Goal: Task Accomplishment & Management: Use online tool/utility

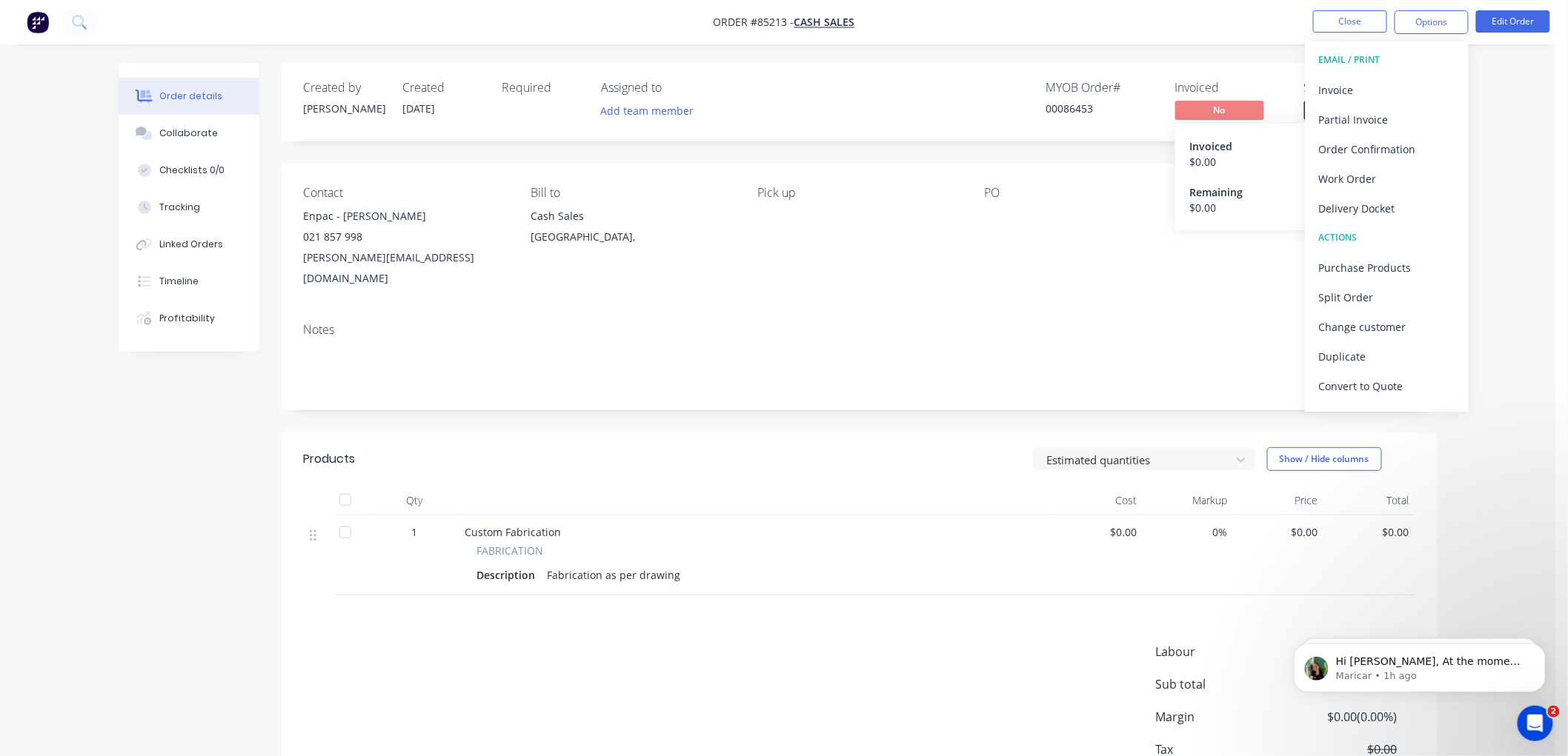
scroll to position [2, 0]
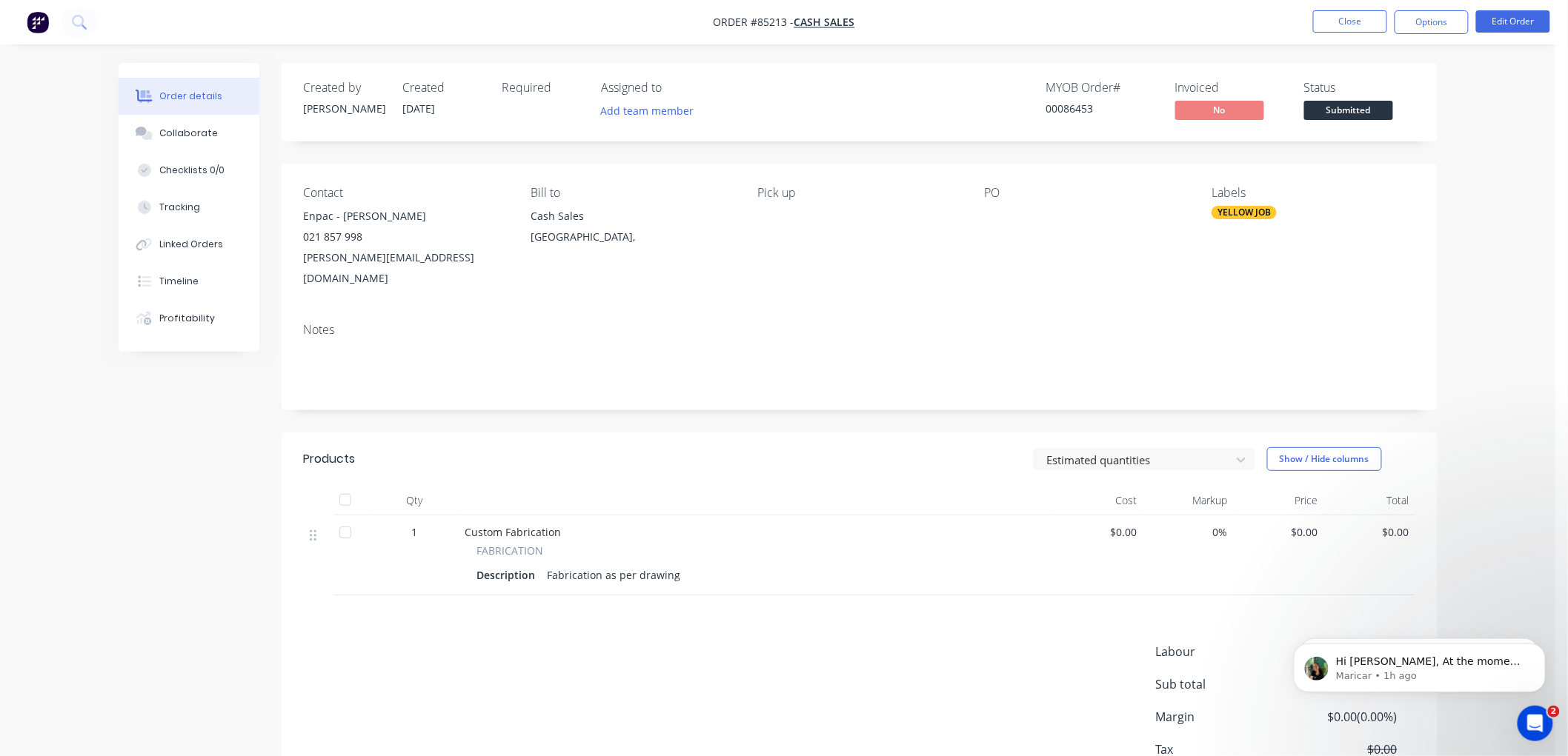
click at [1106, 23] on nav "Order #85213 - Cash Sales Close Options Edit Order" at bounding box center [784, 22] width 1568 height 45
click at [1354, 19] on button "Close" at bounding box center [1349, 21] width 74 height 22
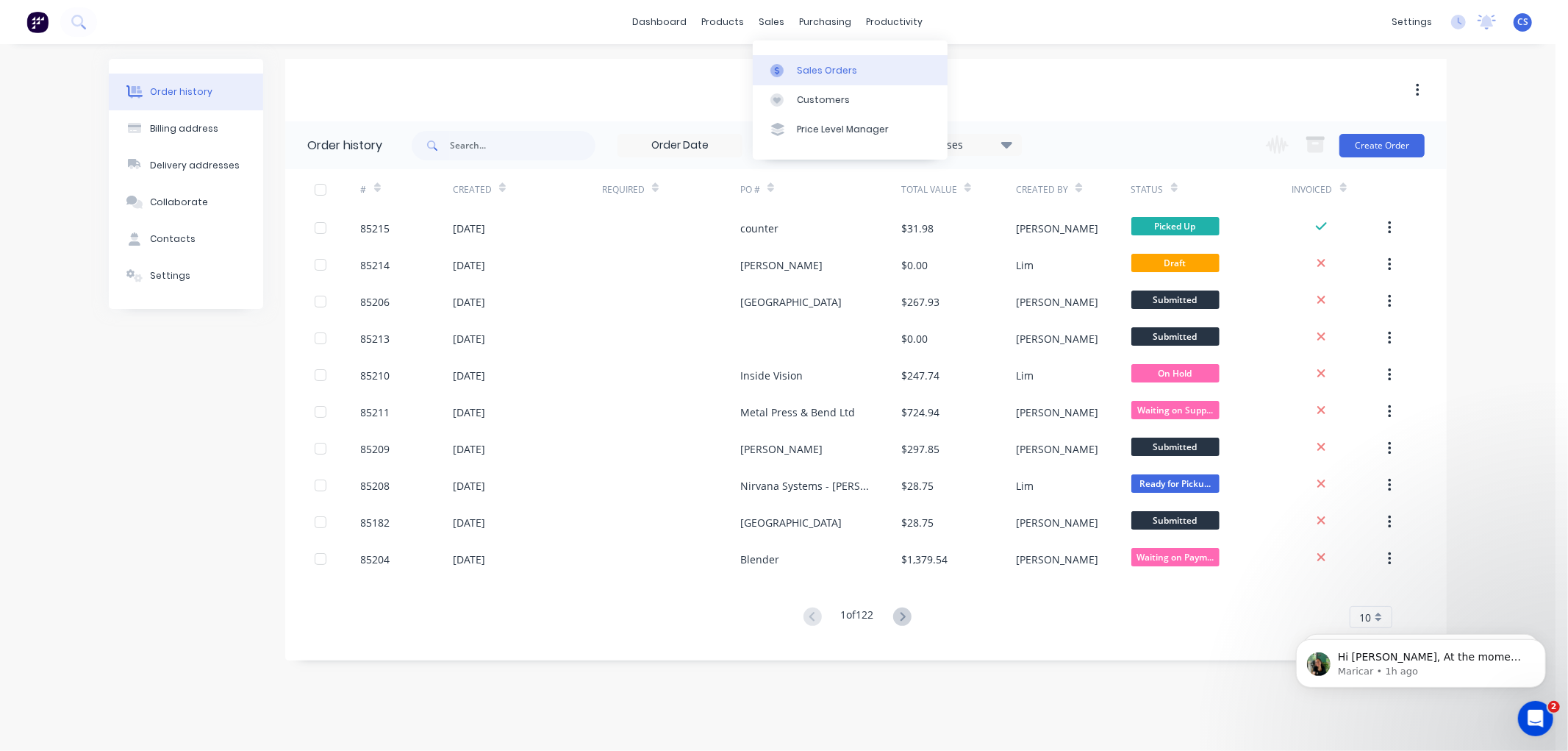
click at [776, 55] on link "Sales Orders" at bounding box center [850, 70] width 194 height 30
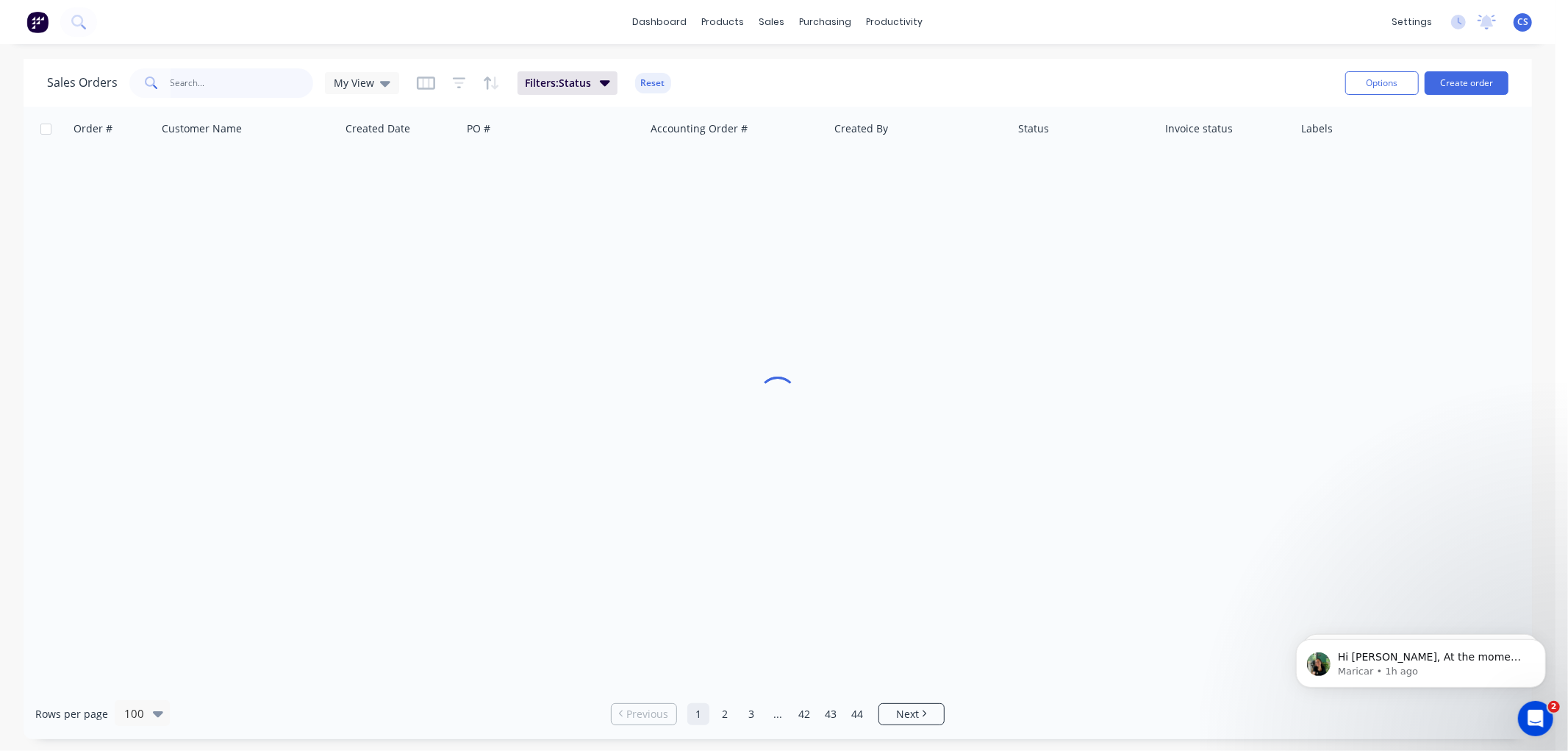
click at [211, 90] on input "text" at bounding box center [242, 83] width 143 height 30
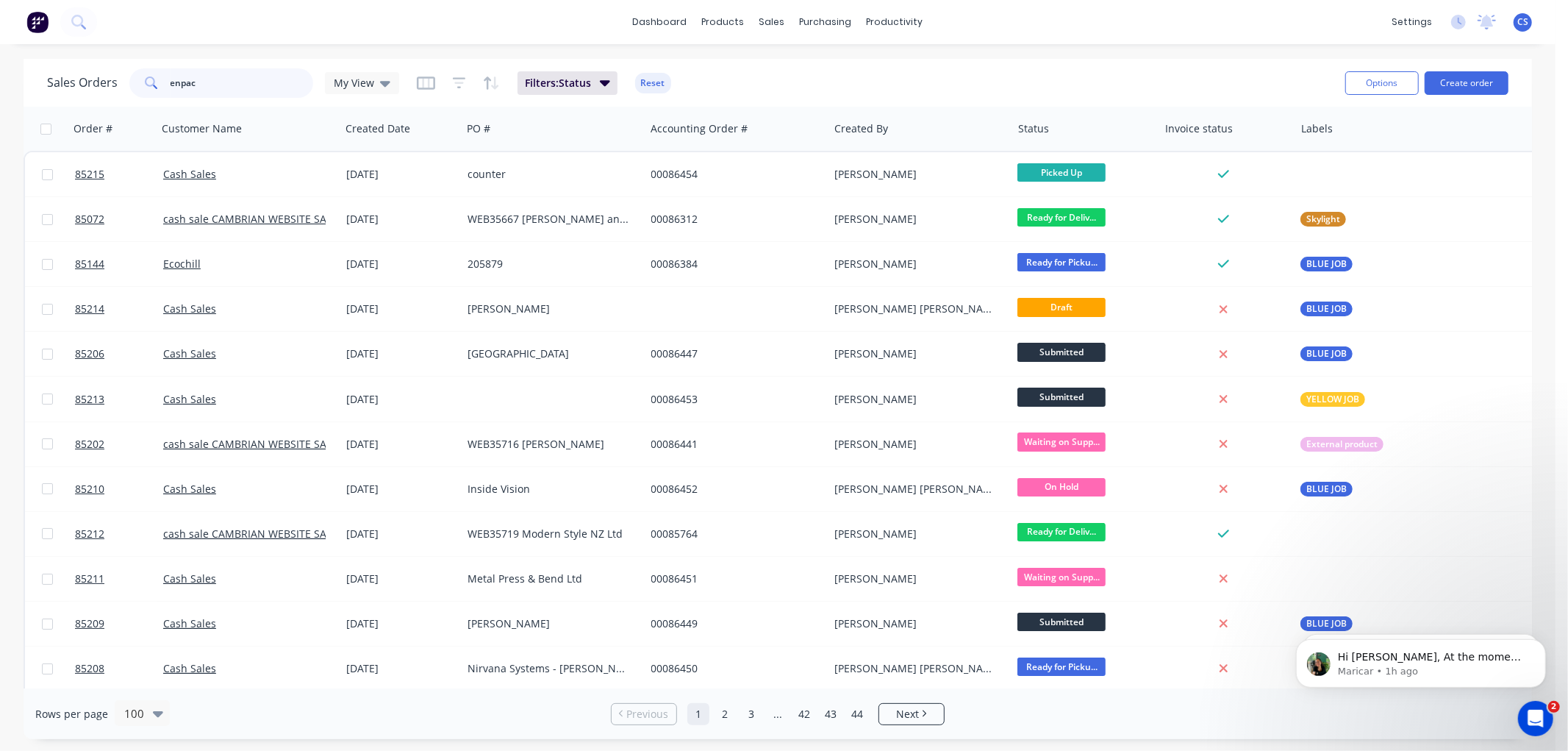
type input "enpac"
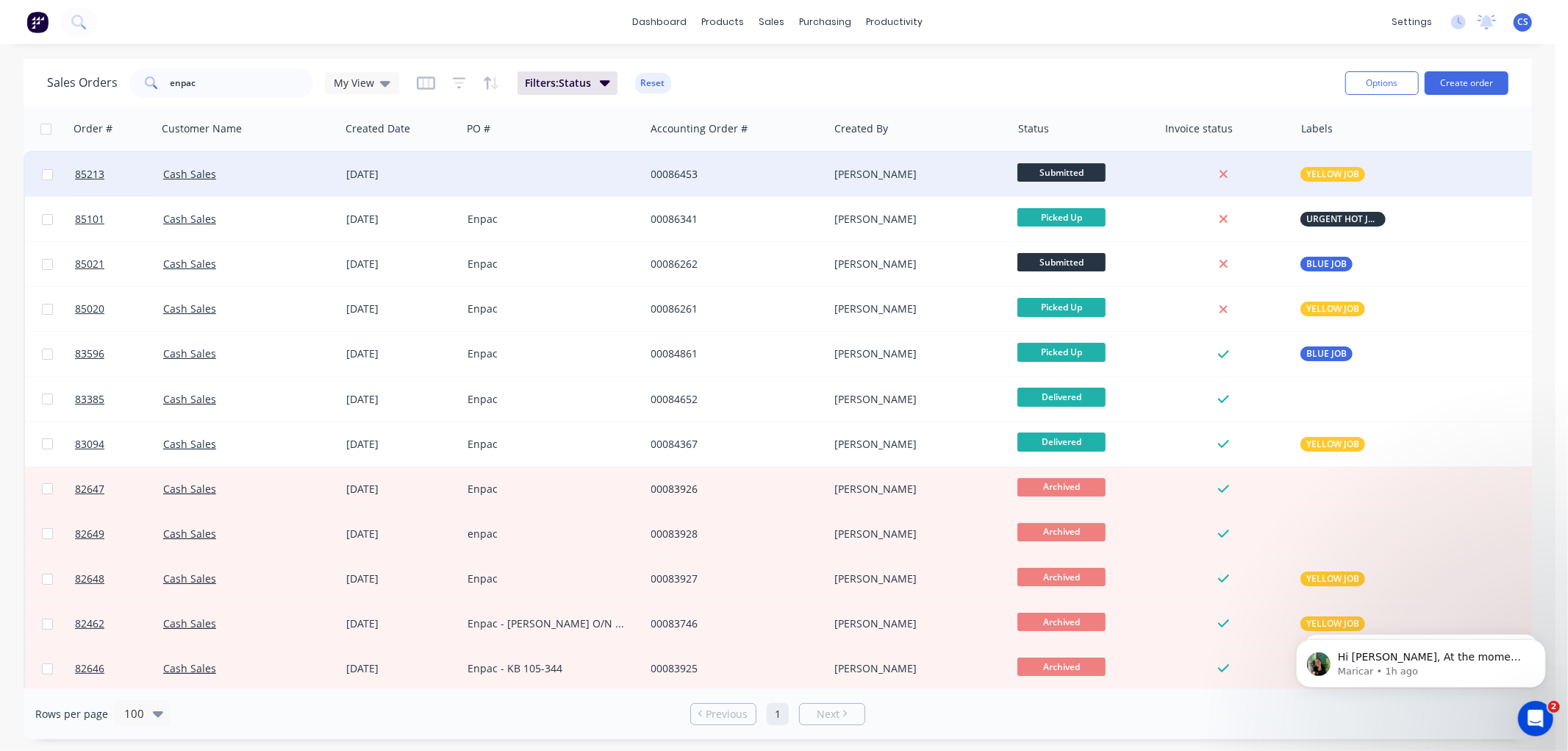
click at [571, 180] on div at bounding box center [553, 174] width 183 height 44
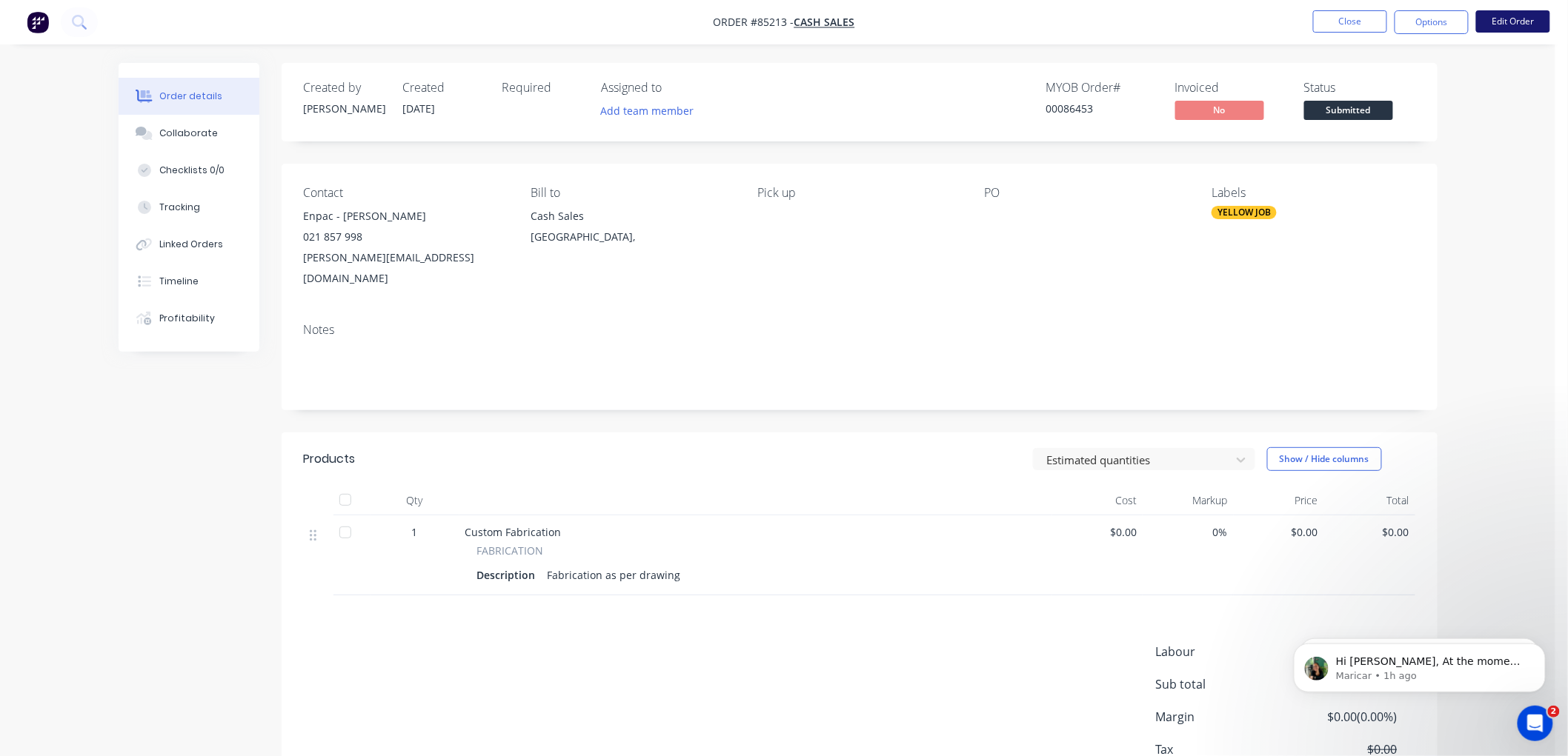
click at [1498, 25] on button "Edit Order" at bounding box center [1512, 21] width 74 height 22
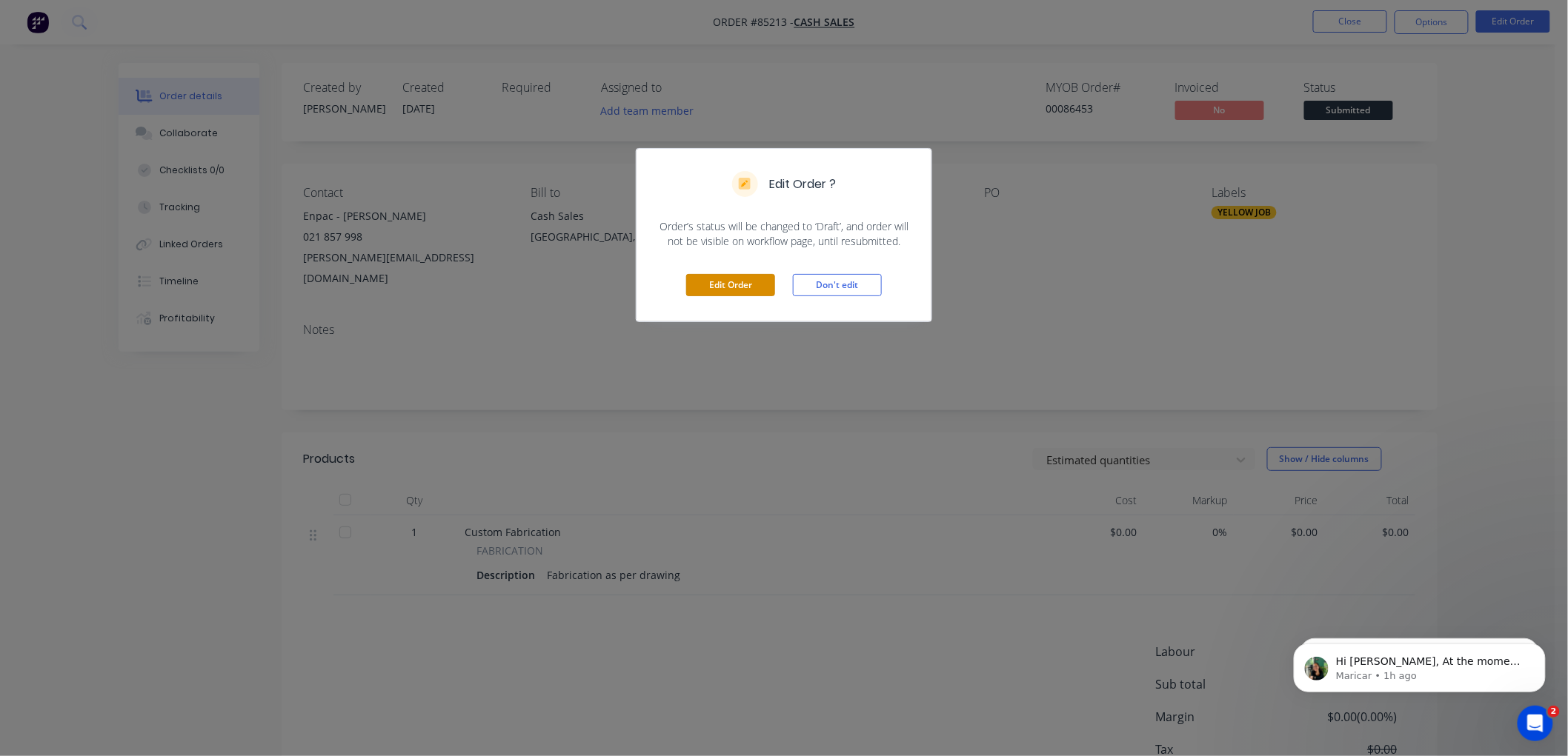
drag, startPoint x: 751, startPoint y: 287, endPoint x: 871, endPoint y: 297, distance: 120.4
click at [751, 287] on button "Edit Order" at bounding box center [731, 284] width 89 height 22
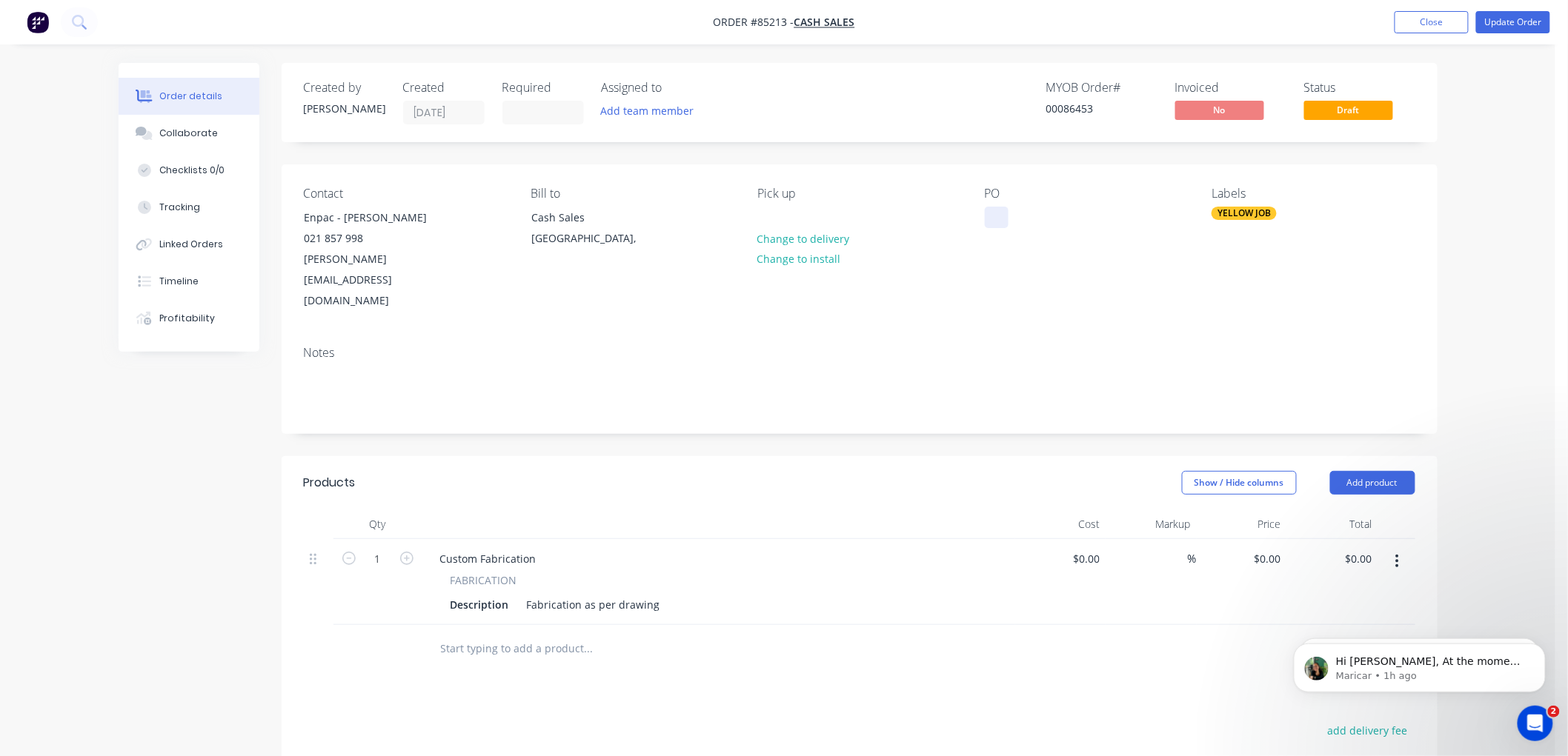
drag, startPoint x: 999, startPoint y: 221, endPoint x: 1049, endPoint y: 219, distance: 50.0
click at [999, 220] on div at bounding box center [996, 217] width 23 height 22
click at [1506, 6] on nav "Order #85213 - Cash Sales Add product Close Update Order" at bounding box center [784, 22] width 1568 height 45
click at [1498, 26] on button "Update Order" at bounding box center [1512, 22] width 74 height 22
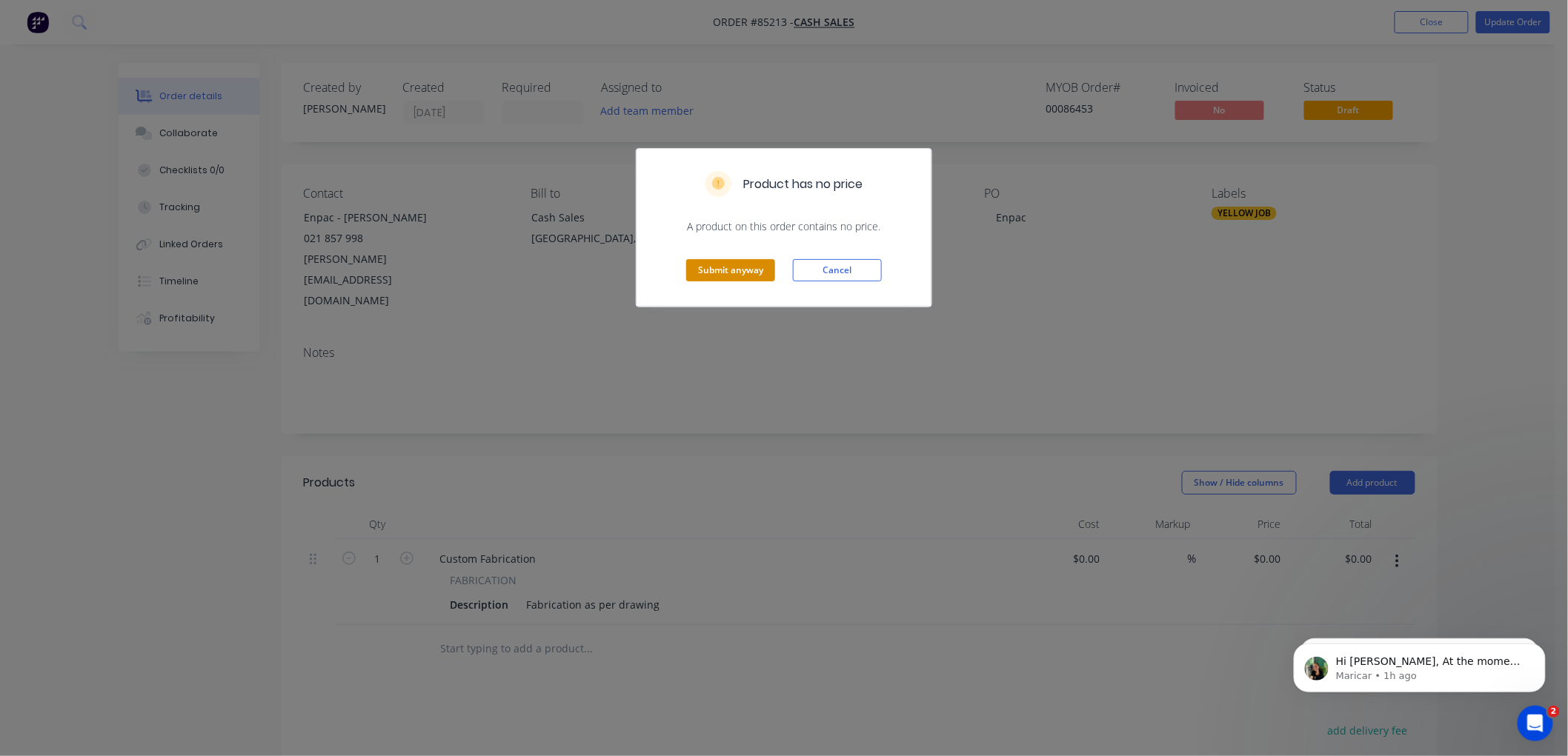
click at [759, 273] on button "Submit anyway" at bounding box center [731, 270] width 89 height 22
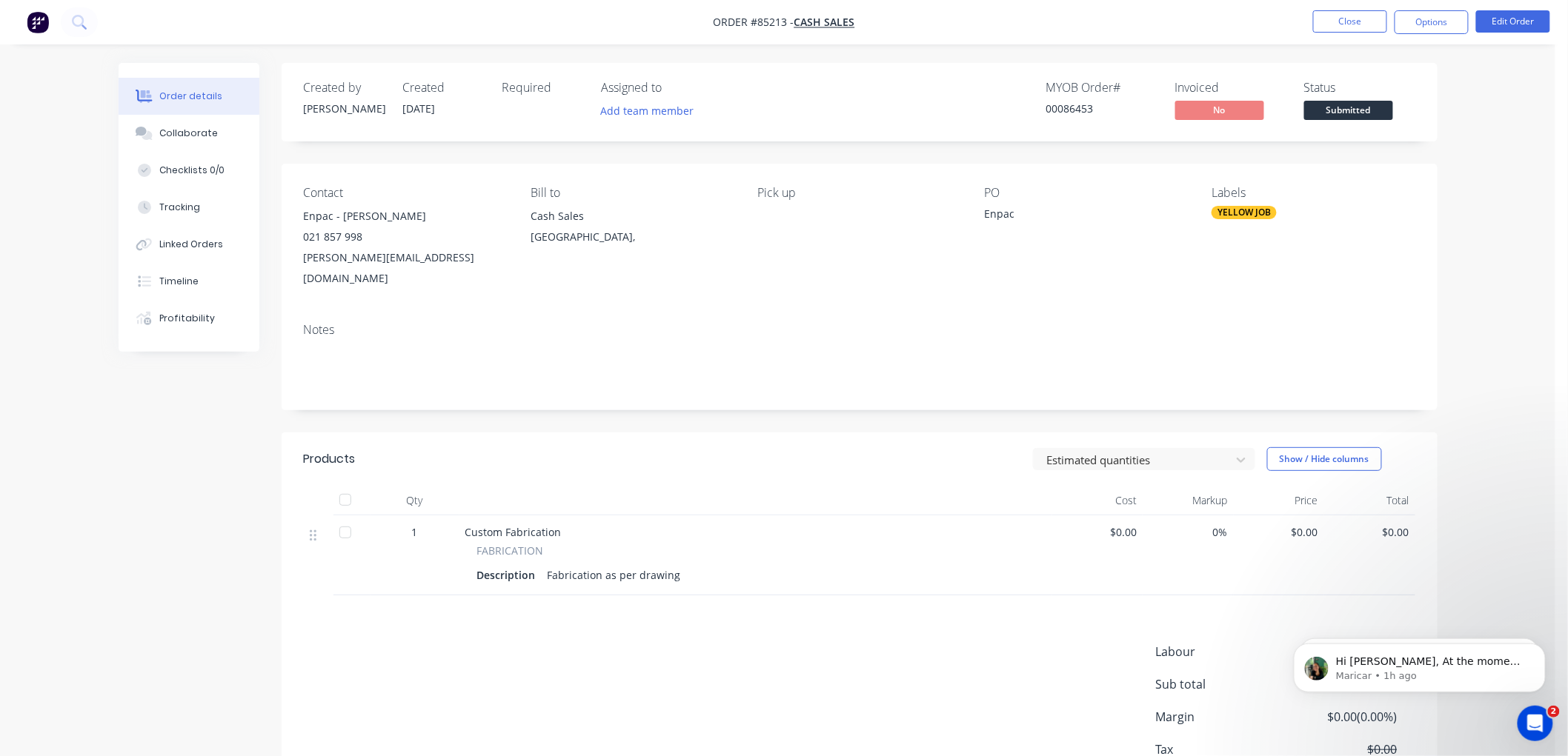
click at [1442, 32] on button "Options" at bounding box center [1431, 22] width 74 height 23
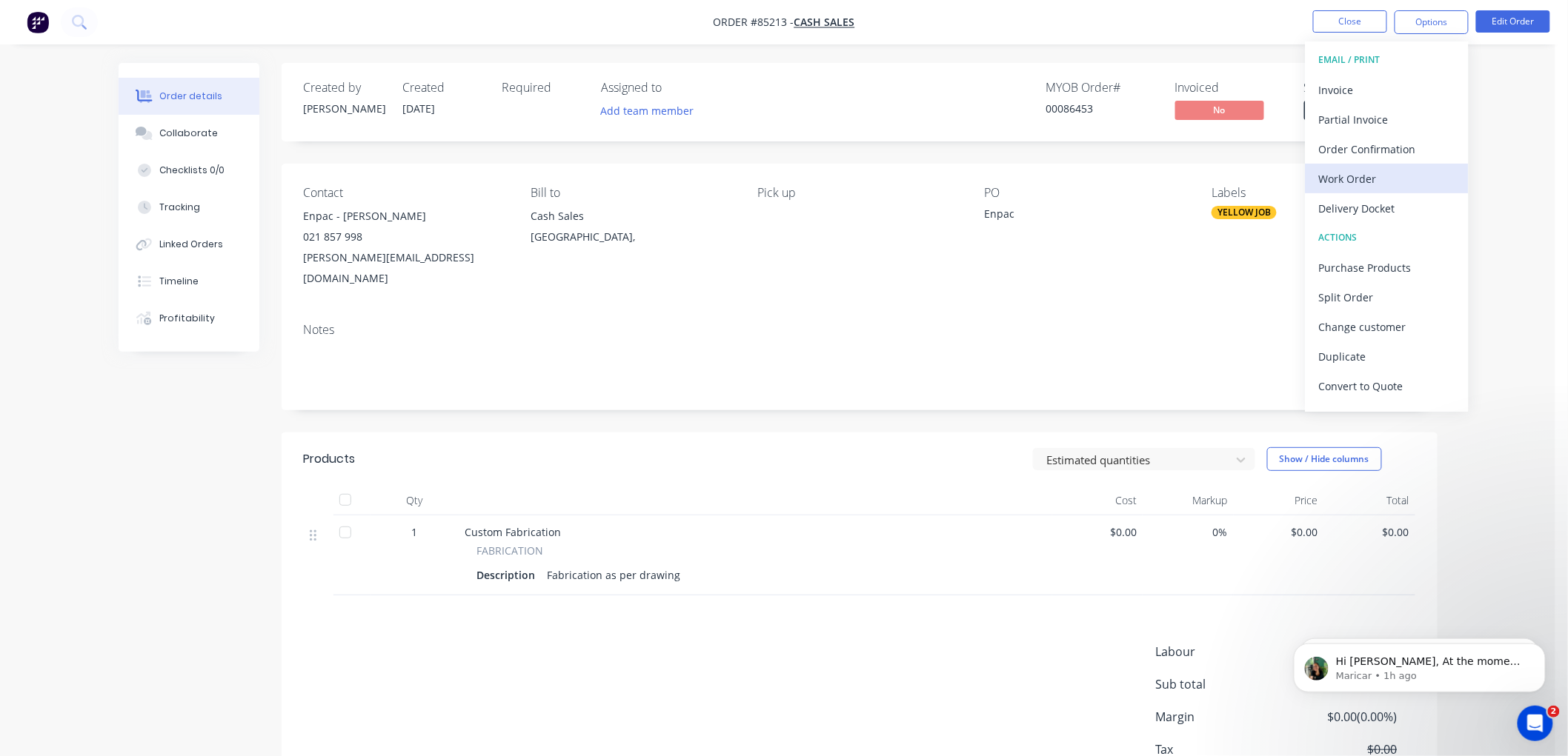
click at [1387, 169] on div "Work Order" at bounding box center [1387, 179] width 136 height 22
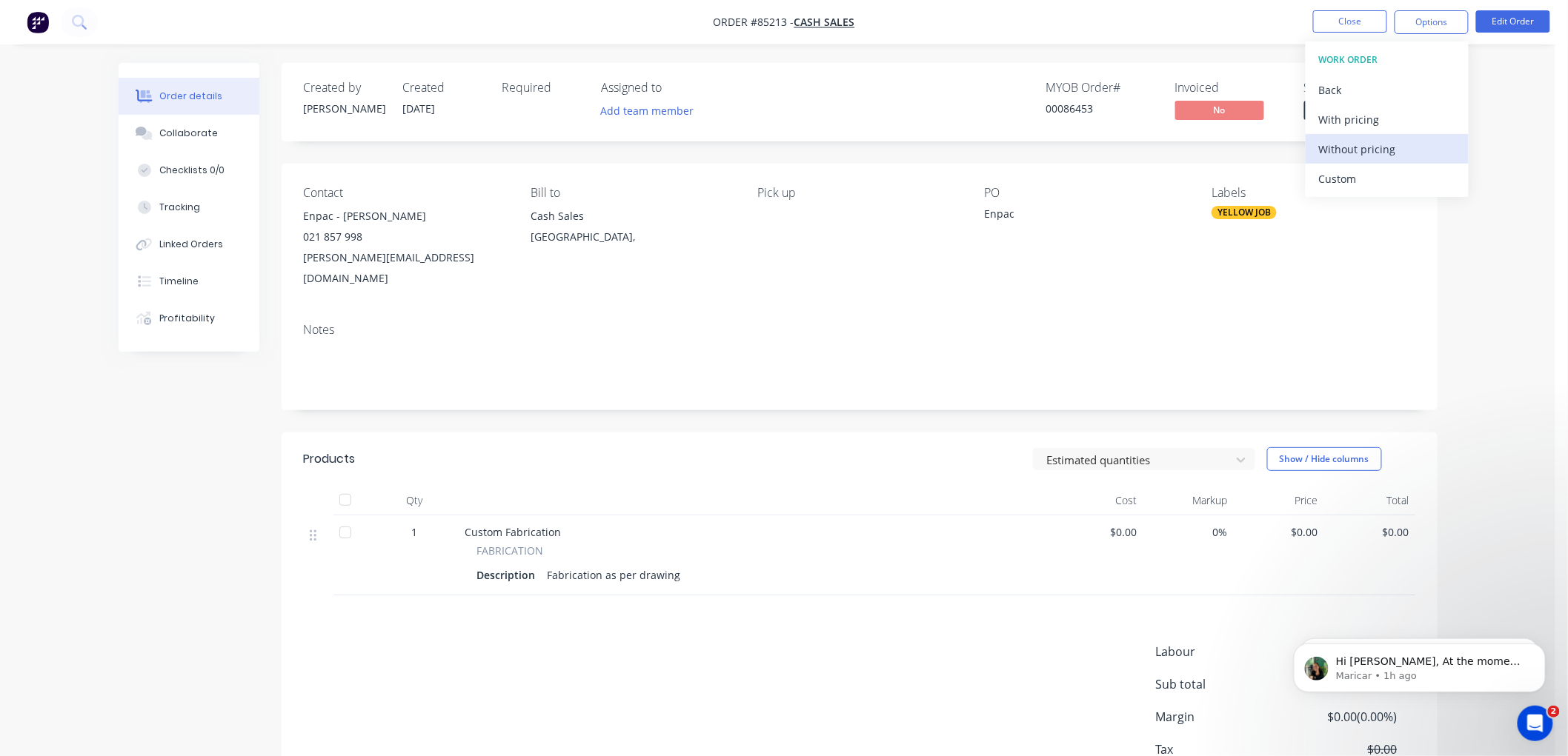
click at [1371, 152] on div "Without pricing" at bounding box center [1387, 149] width 136 height 22
click at [1334, 18] on button "Close" at bounding box center [1349, 21] width 74 height 22
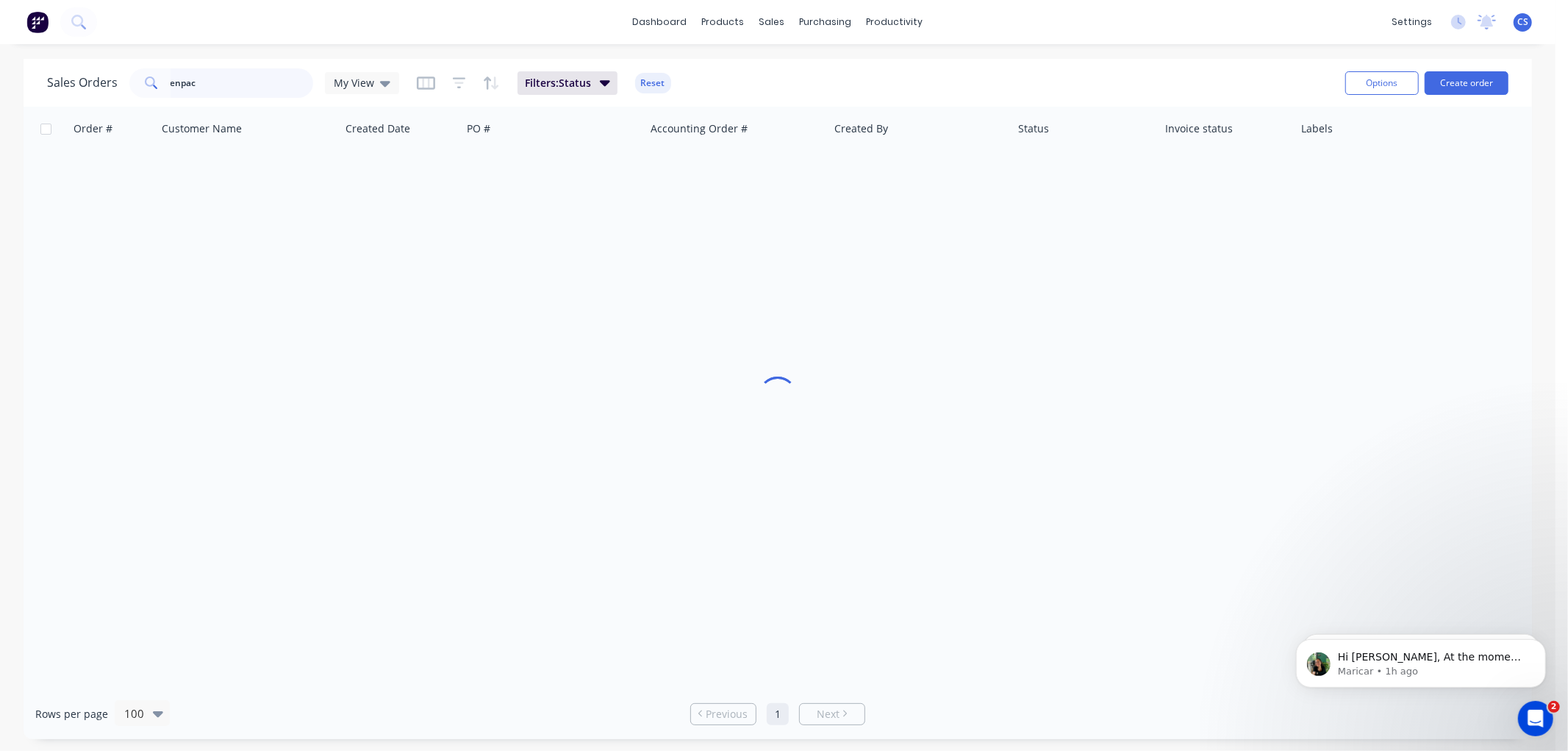
click at [178, 79] on input "enpac" at bounding box center [242, 83] width 143 height 30
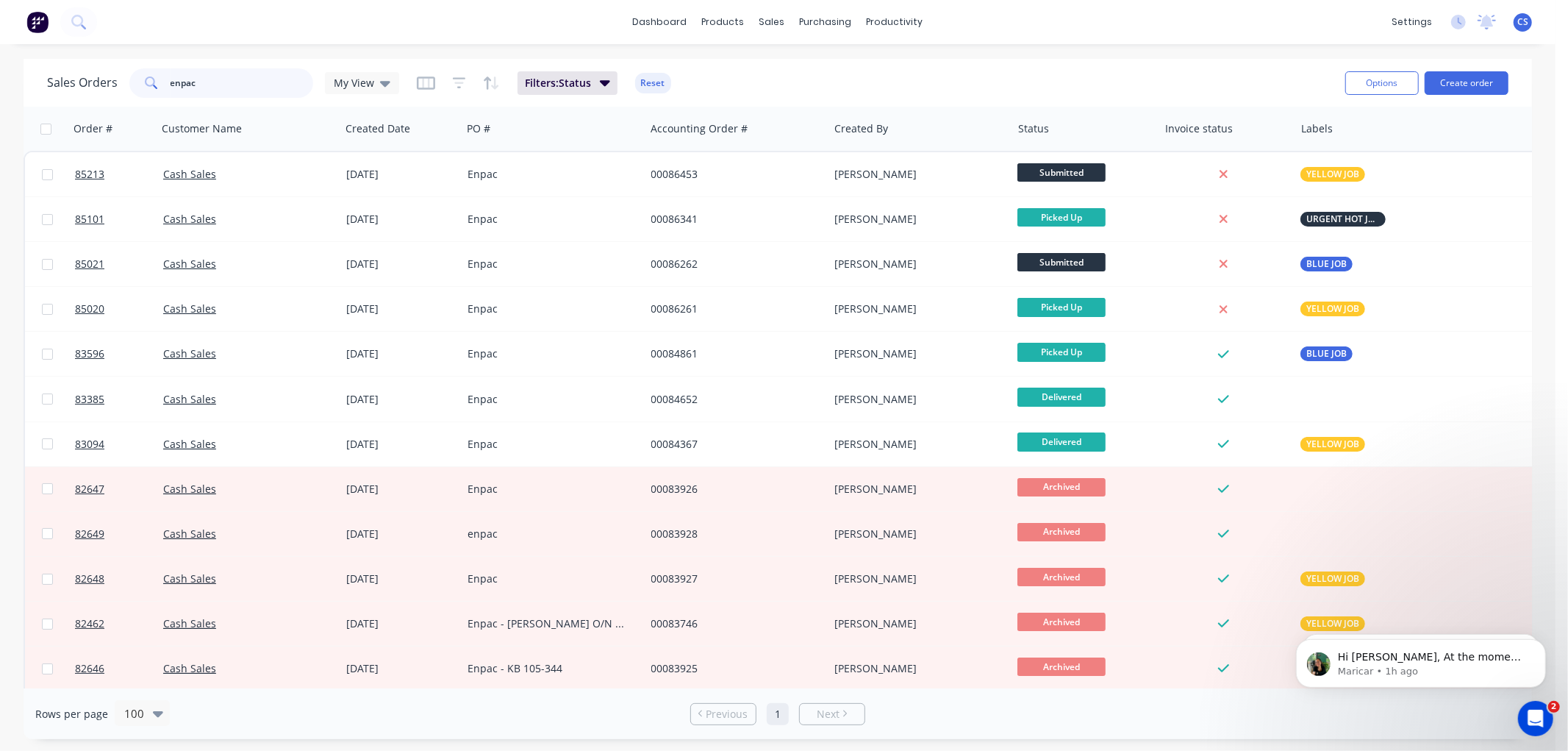
click at [178, 79] on input "enpac" at bounding box center [242, 83] width 143 height 30
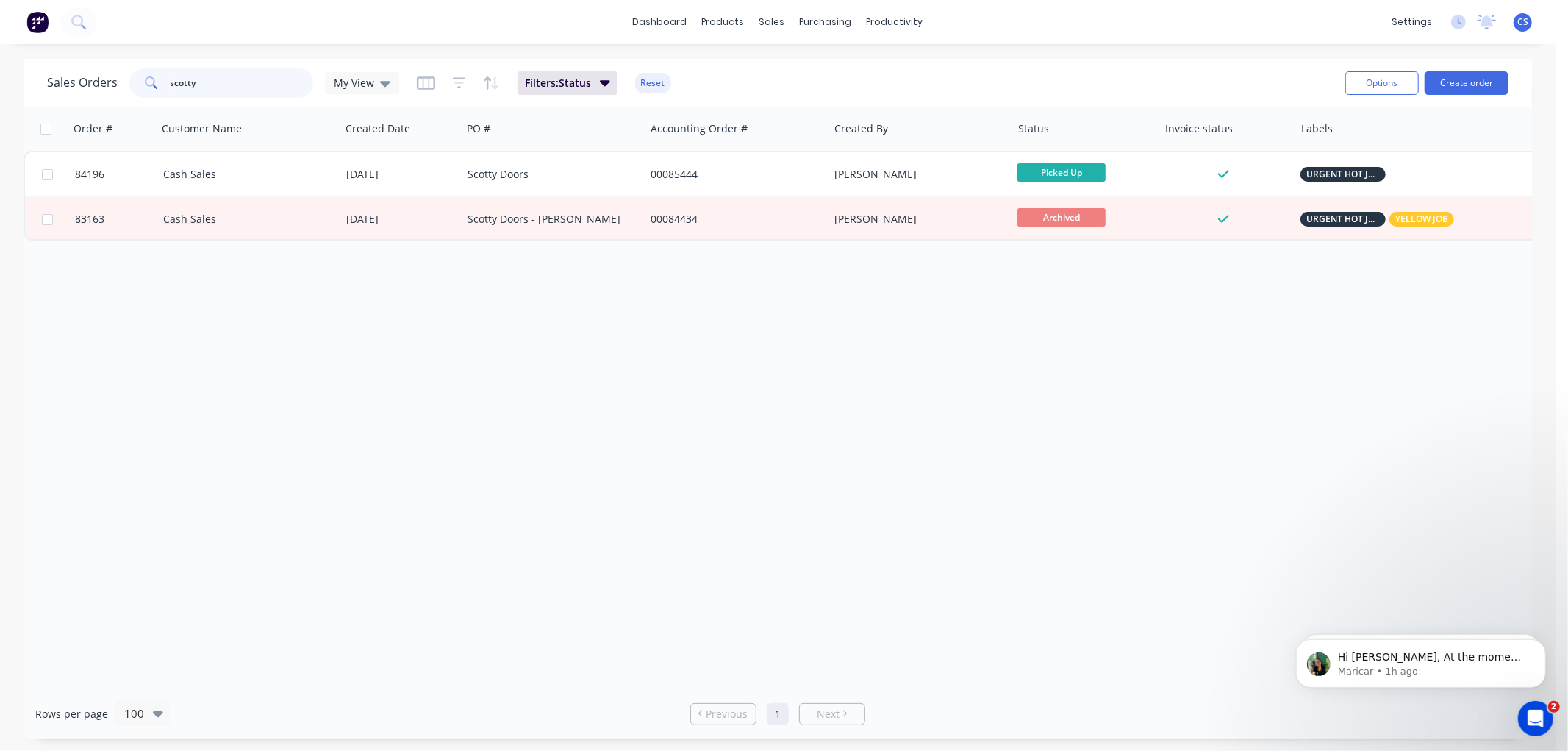
type input "scotty"
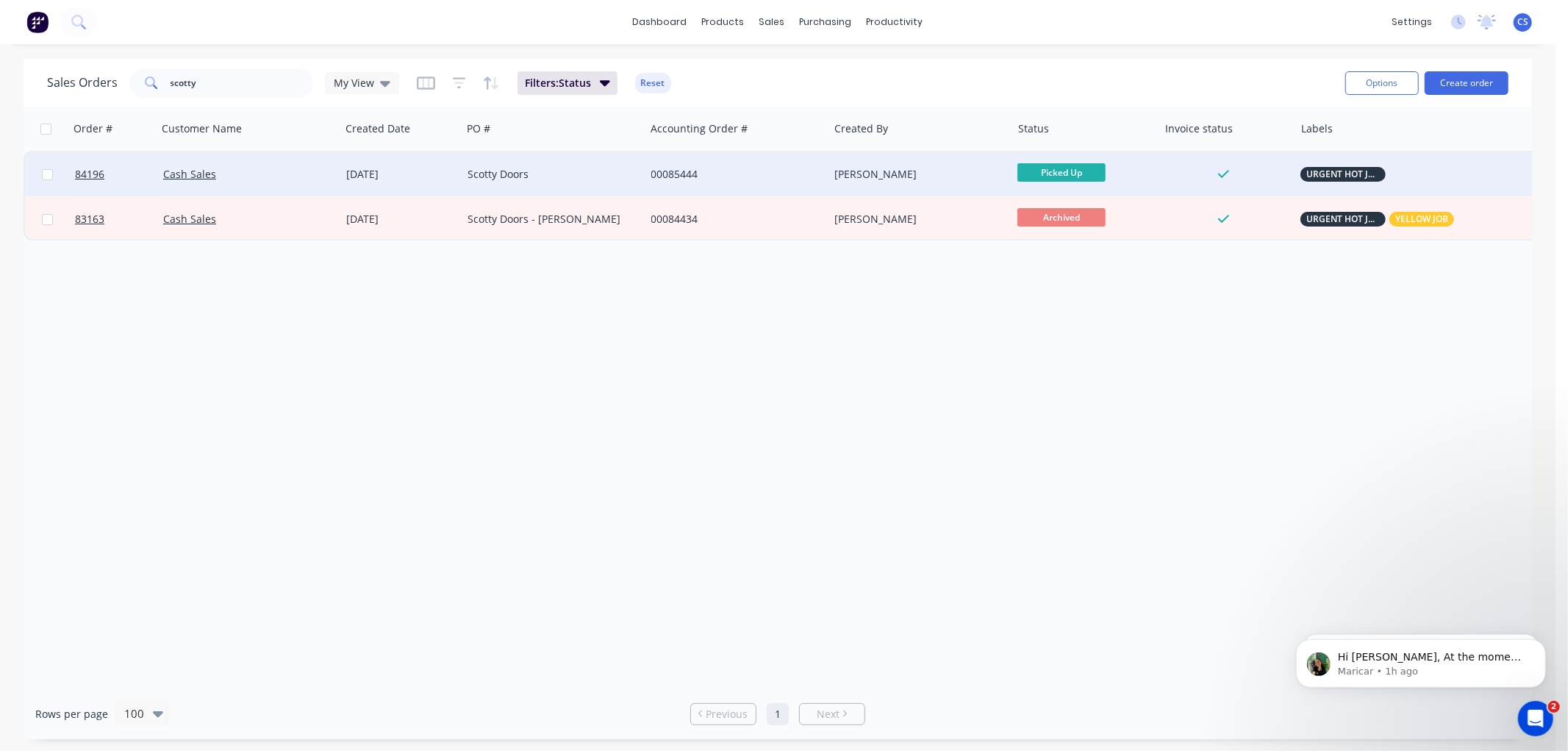
click at [523, 164] on div "Scotty Doors" at bounding box center [553, 174] width 183 height 44
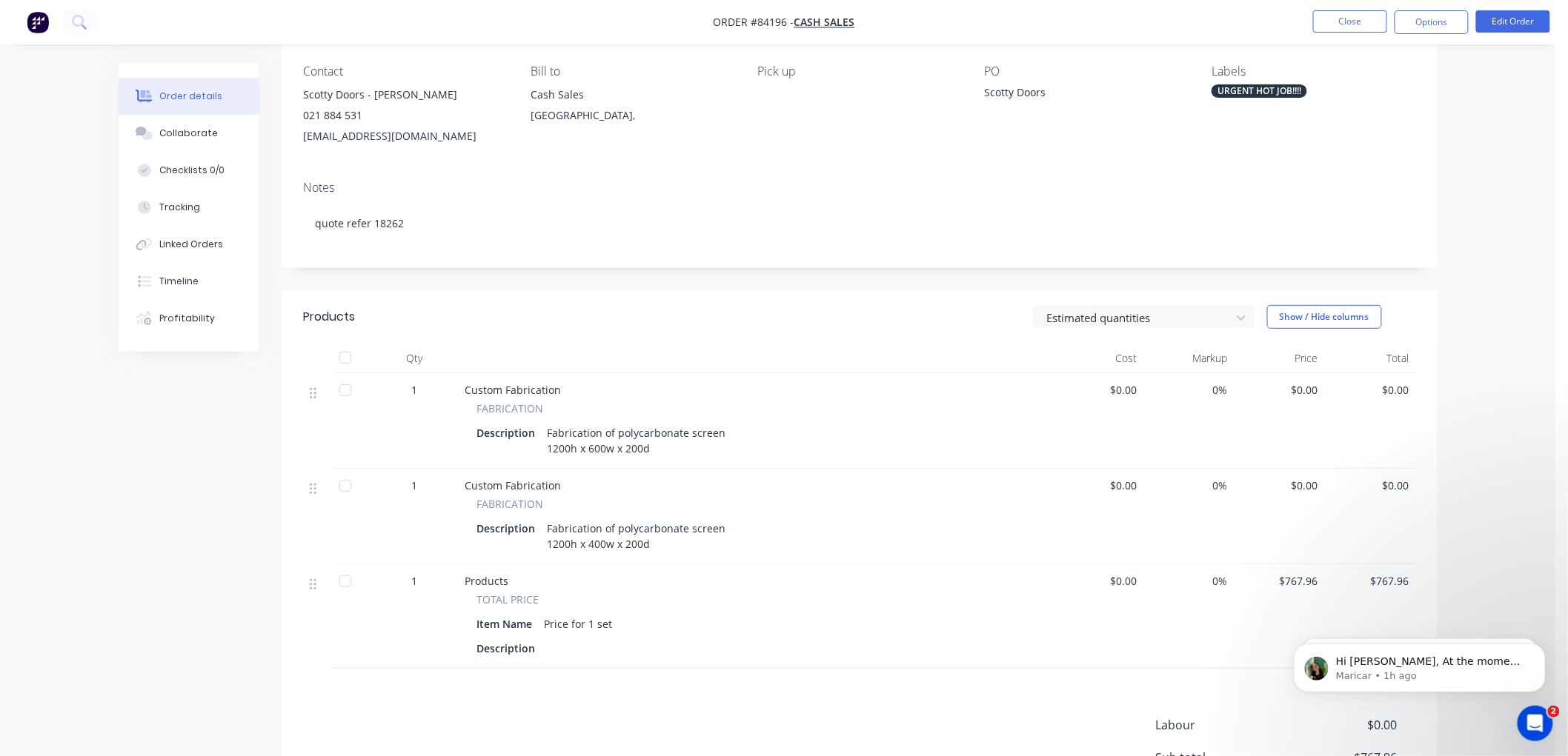
scroll to position [83, 0]
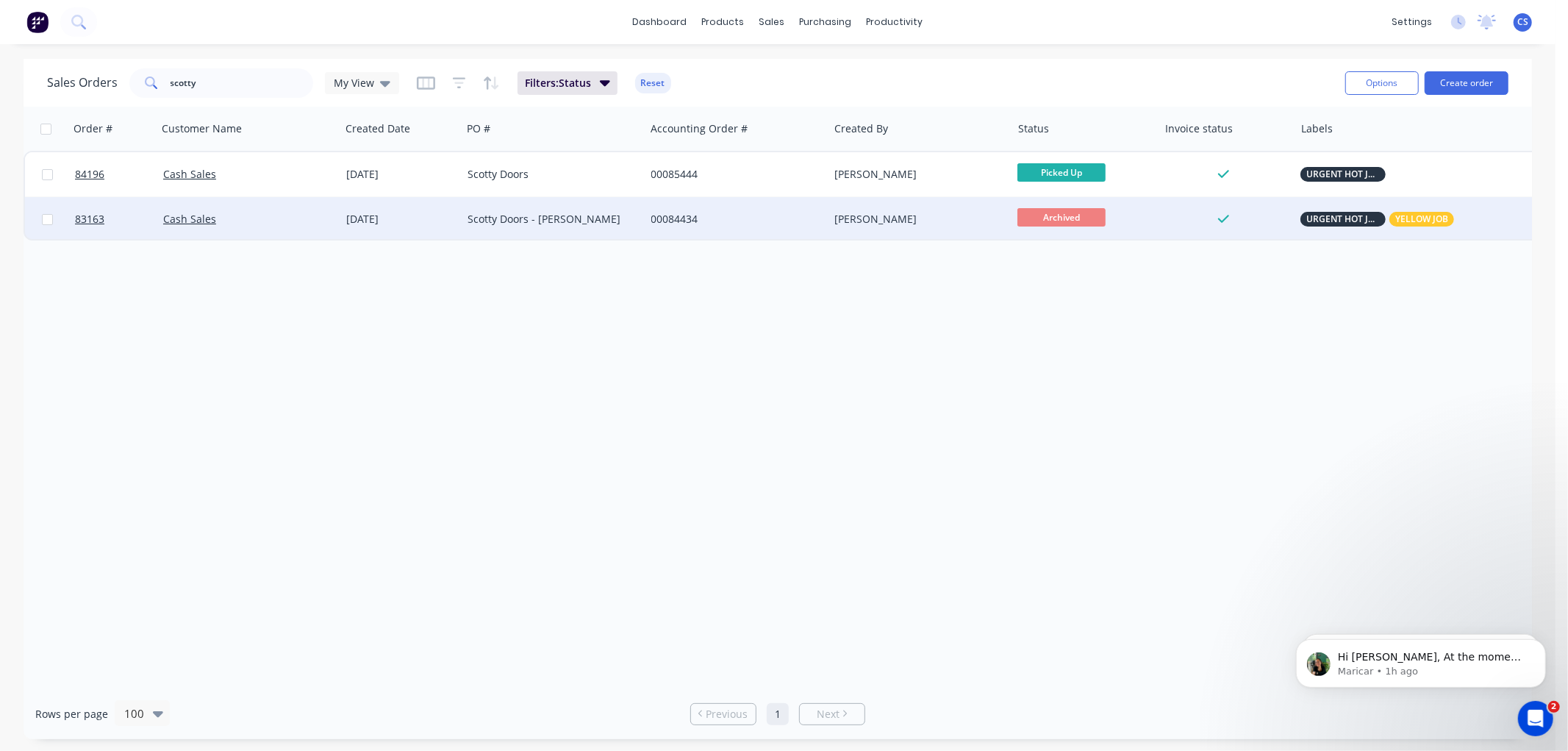
click at [533, 223] on div "Scotty Doors - Graeme Lietz" at bounding box center [549, 219] width 163 height 14
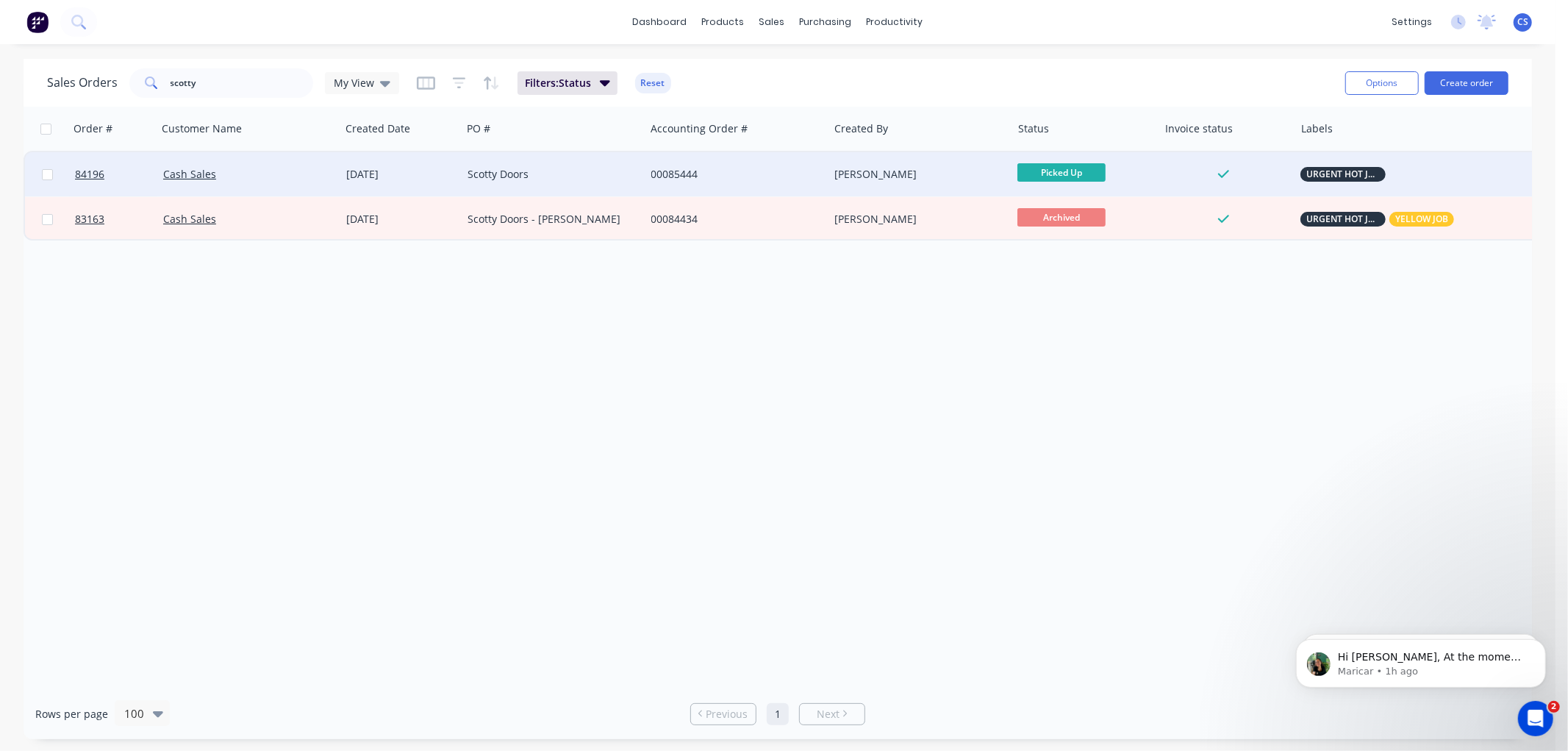
click at [579, 179] on div "Scotty Doors" at bounding box center [549, 174] width 163 height 14
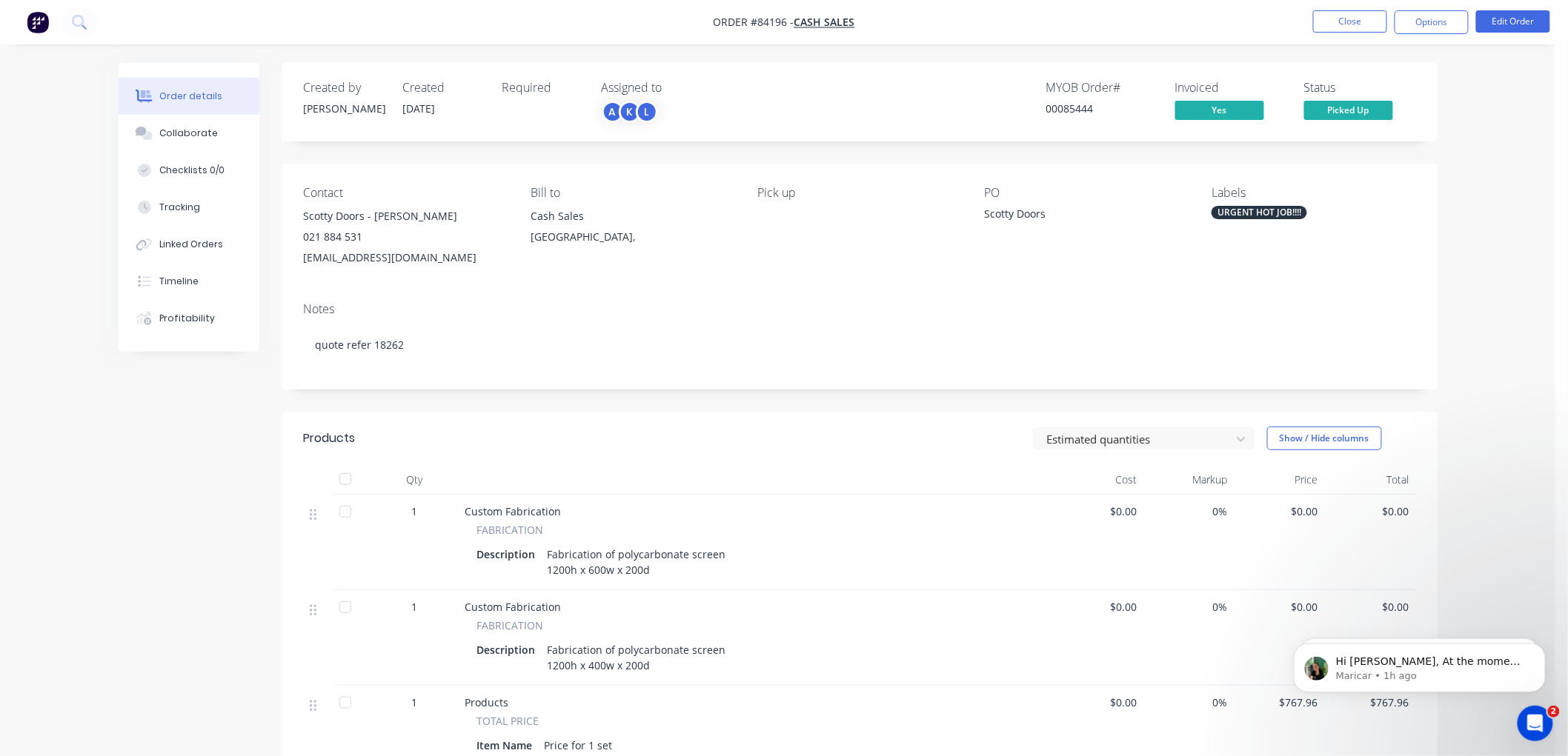
drag, startPoint x: 439, startPoint y: 106, endPoint x: 455, endPoint y: 106, distance: 16.0
click at [455, 106] on div "Created 27/08/25" at bounding box center [444, 102] width 82 height 43
click at [1366, 25] on button "Close" at bounding box center [1349, 21] width 74 height 22
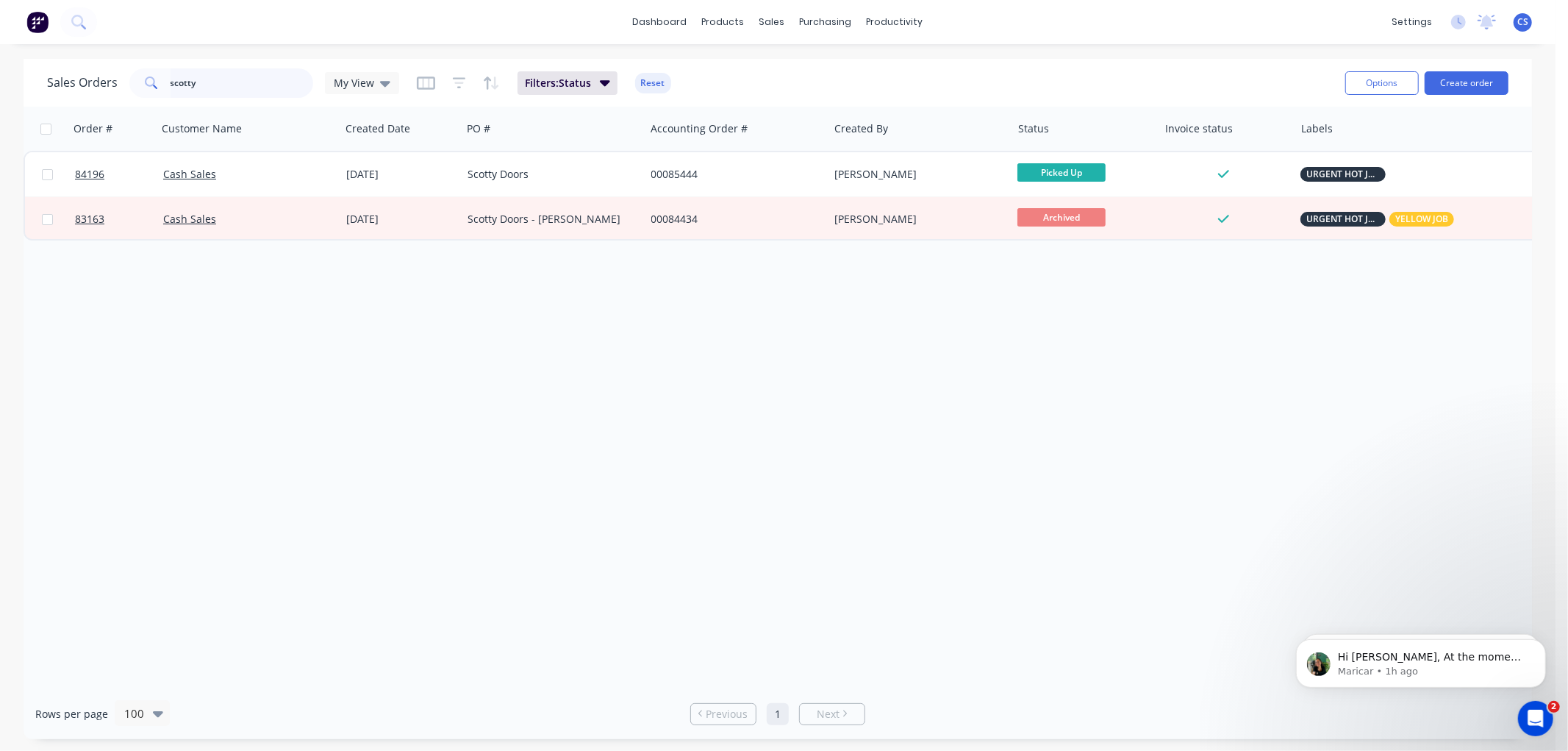
click at [219, 82] on input "scotty" at bounding box center [242, 83] width 143 height 30
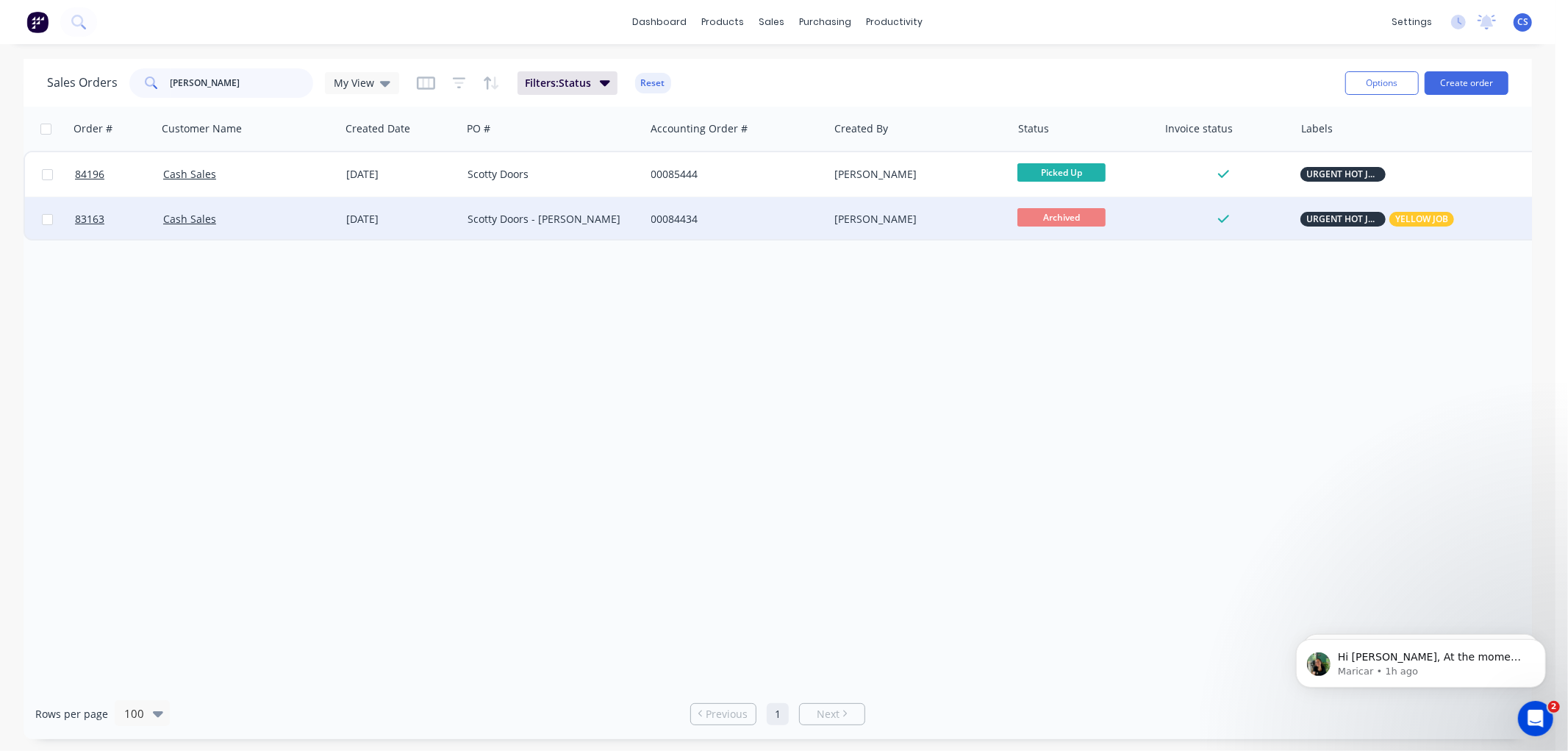
type input "lietz"
click at [421, 217] on div "08 Jul 2025" at bounding box center [401, 219] width 109 height 14
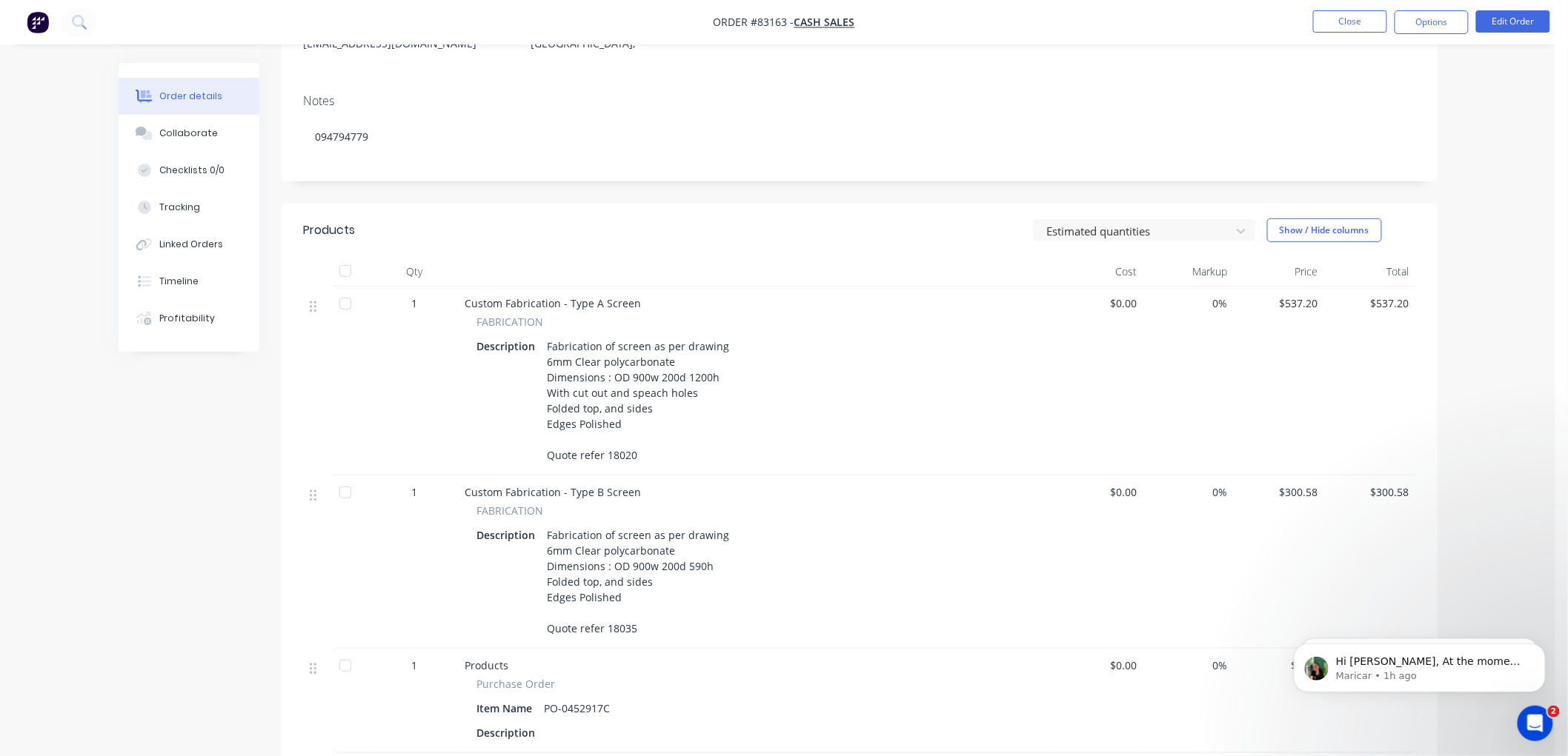
scroll to position [164, 0]
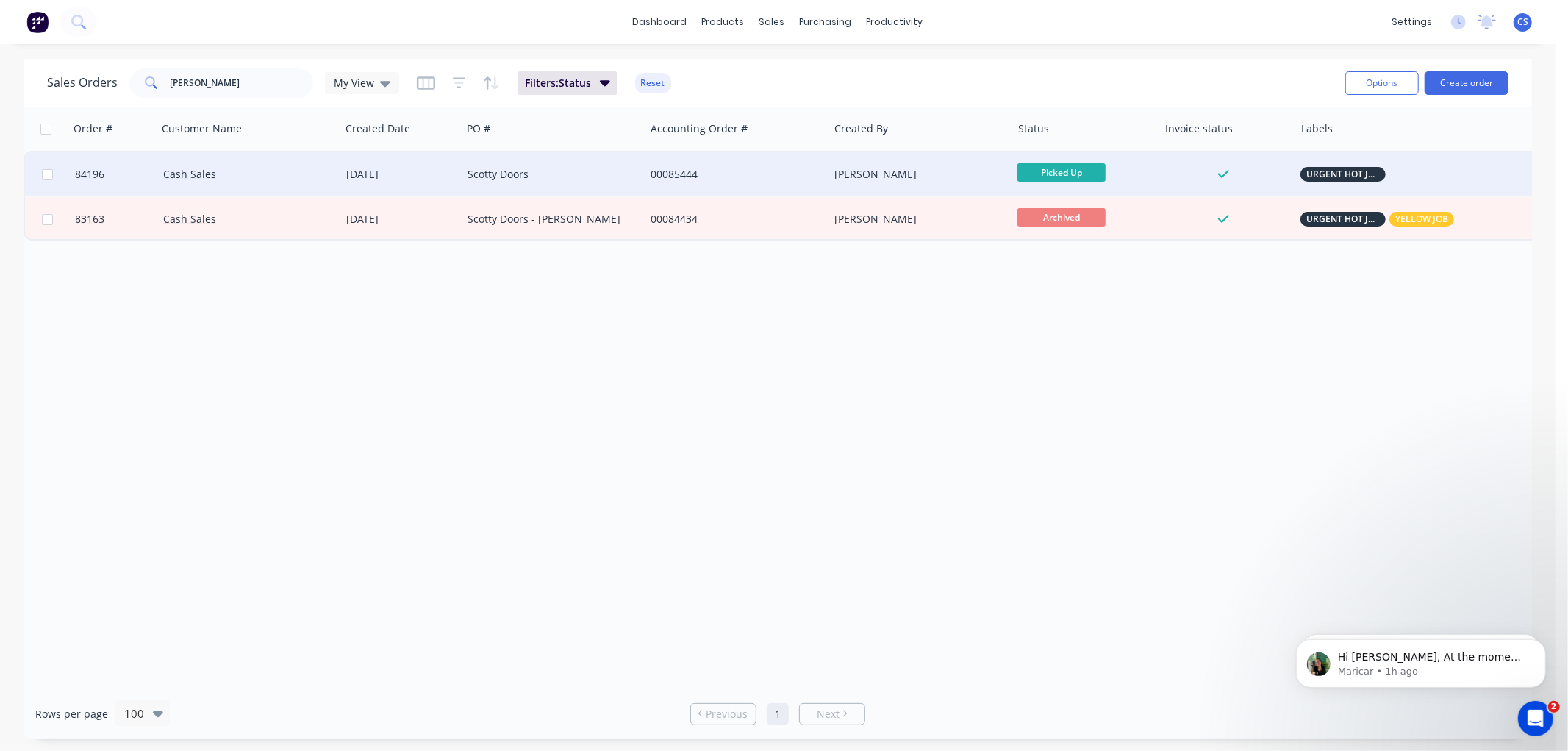
click at [354, 158] on div "27 Aug 2025" at bounding box center [401, 174] width 121 height 44
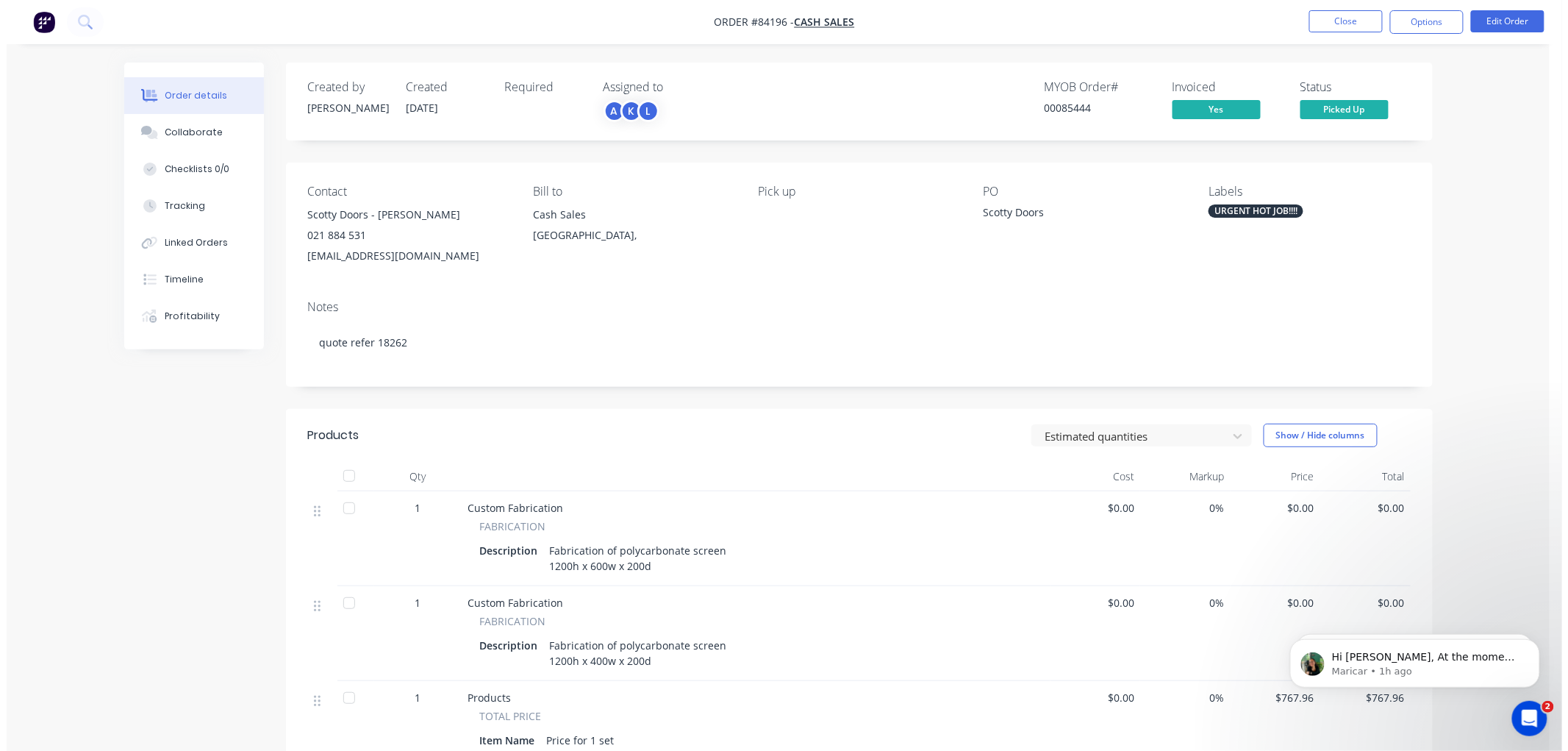
scroll to position [261, 0]
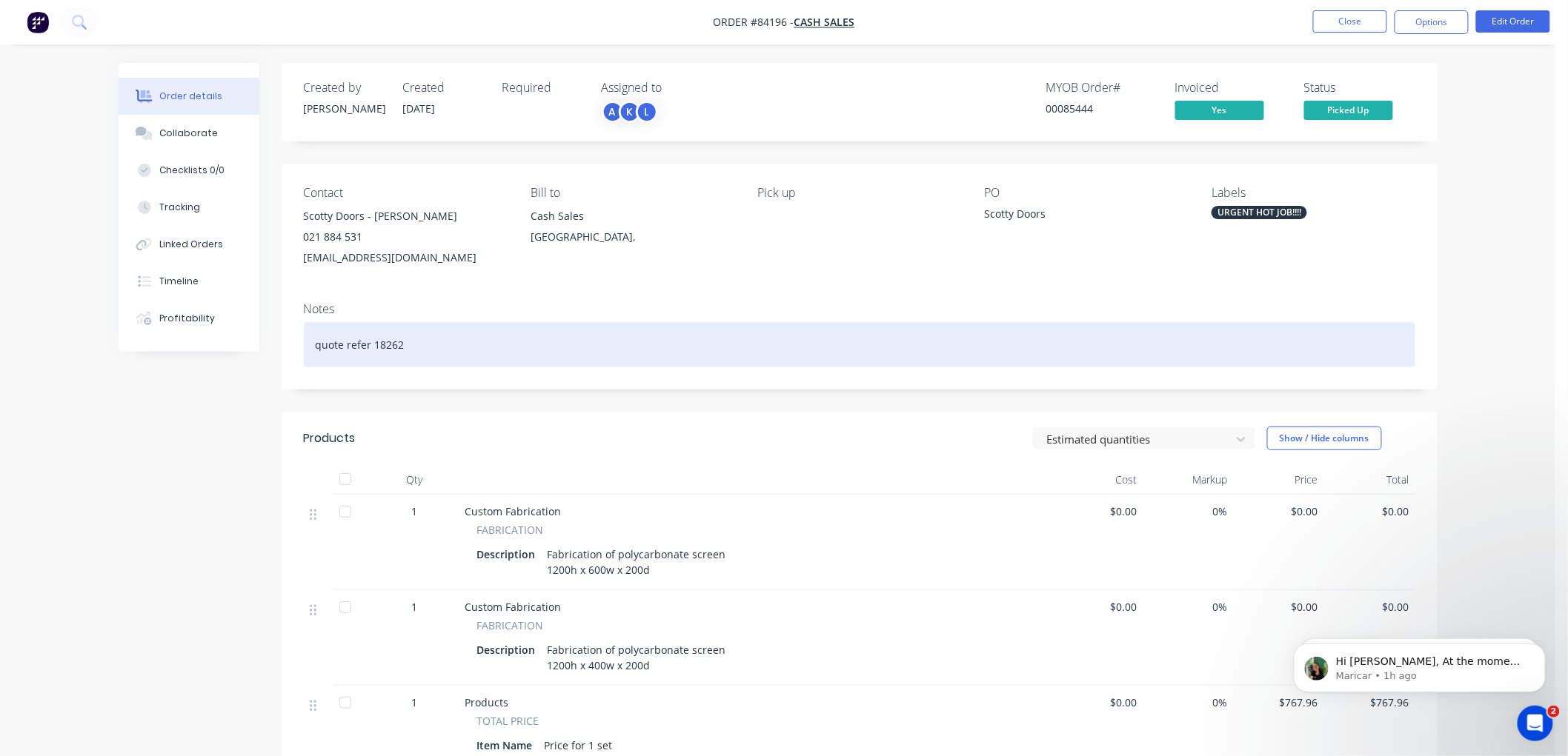
click at [395, 344] on div "quote refer 18262" at bounding box center [859, 345] width 1111 height 45
copy div "18262"
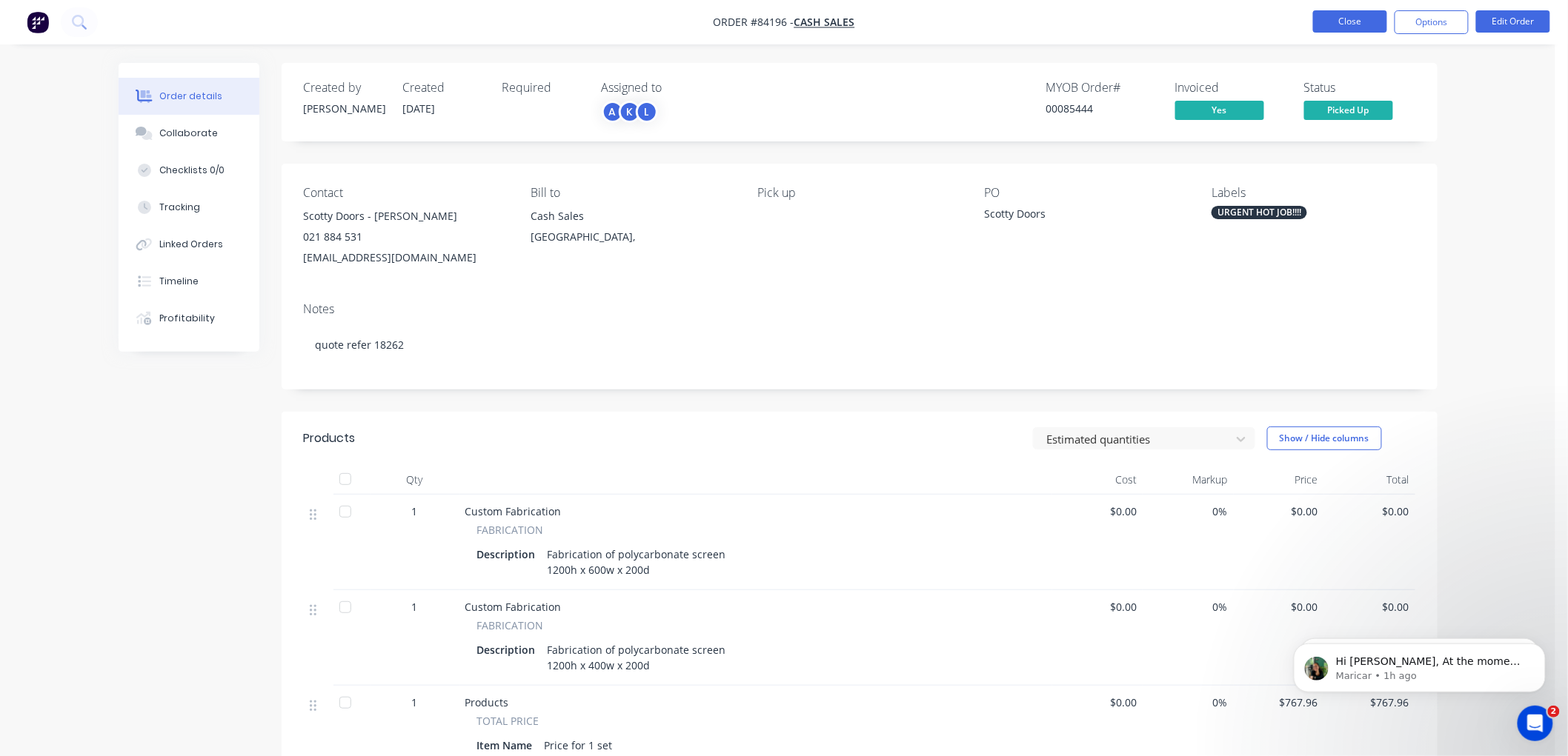
click at [1359, 23] on button "Close" at bounding box center [1349, 21] width 74 height 22
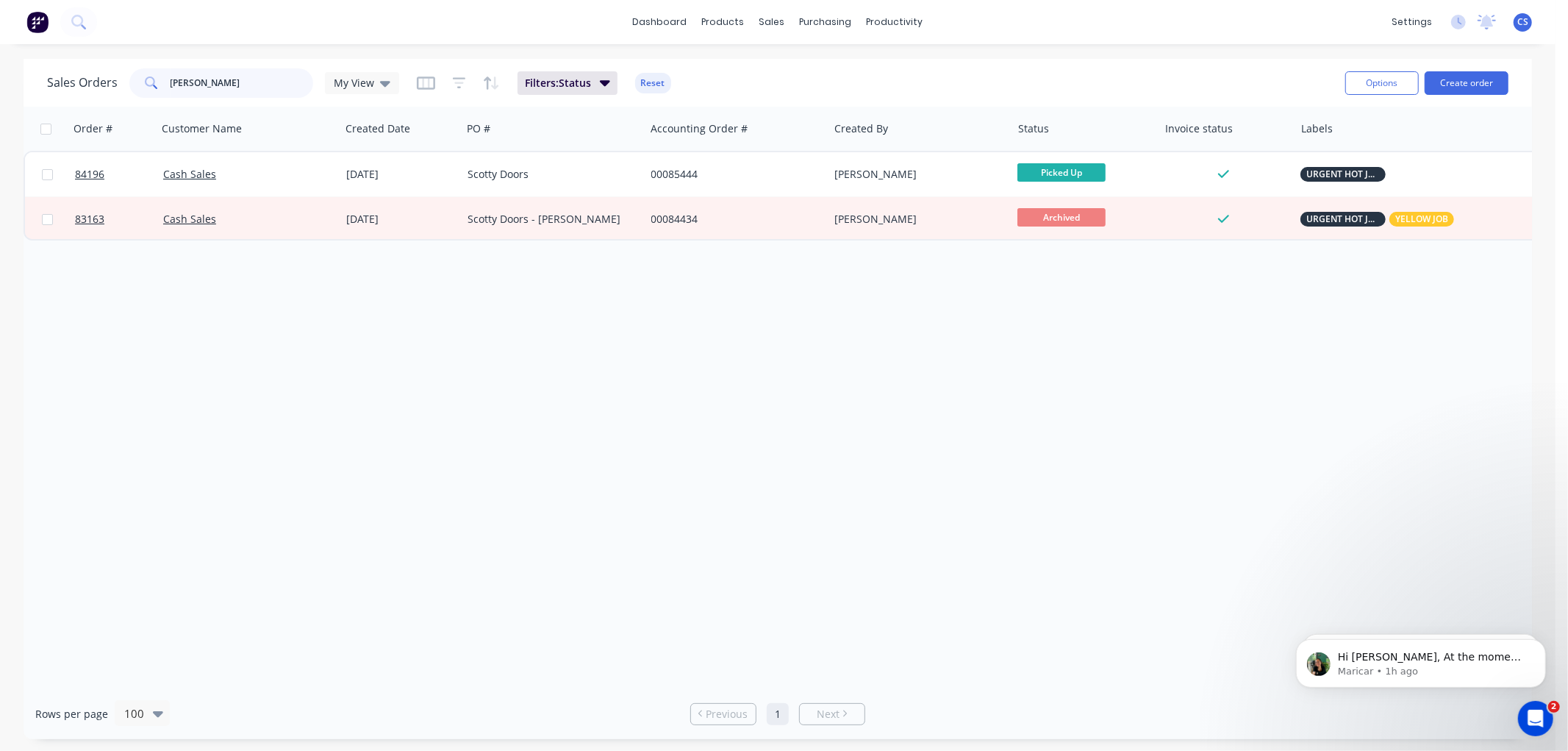
click at [217, 88] on input "lietz" at bounding box center [242, 83] width 143 height 30
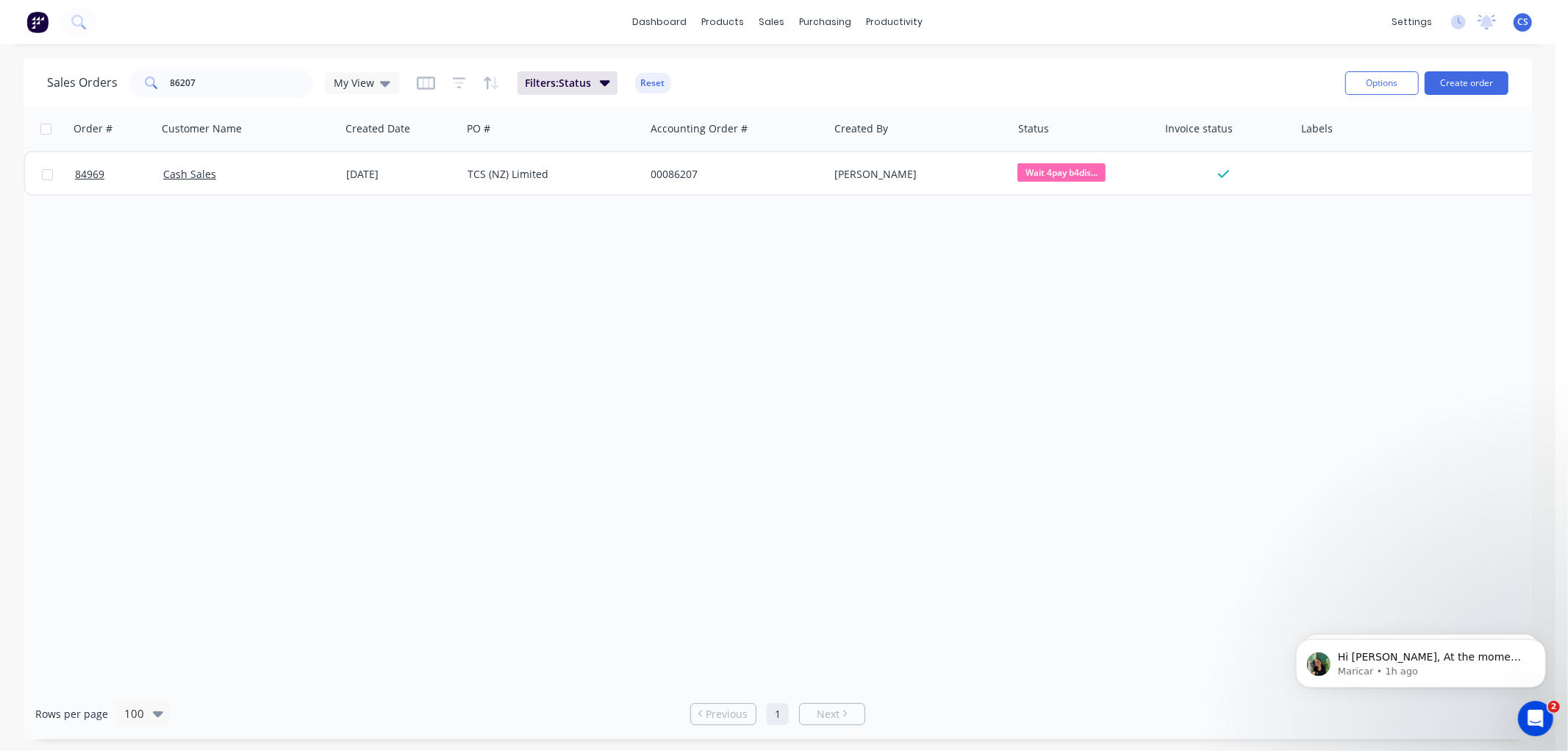
drag, startPoint x: 1037, startPoint y: 172, endPoint x: 1047, endPoint y: 195, distance: 25.1
click at [1037, 172] on span "Wait 4pay b4dis..." at bounding box center [1062, 172] width 88 height 18
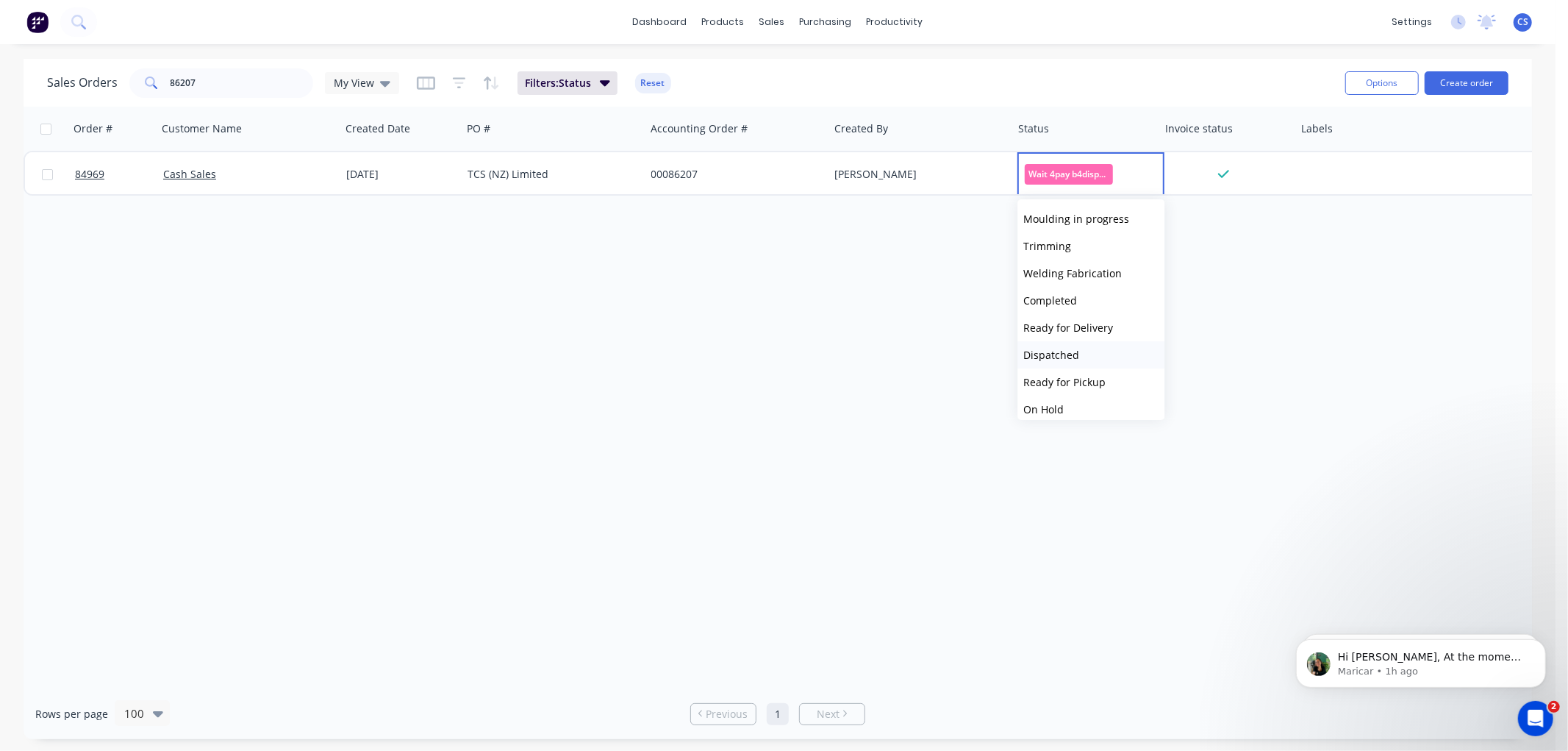
scroll to position [408, 0]
click at [1079, 245] on span "Ready for Delivery" at bounding box center [1068, 245] width 90 height 14
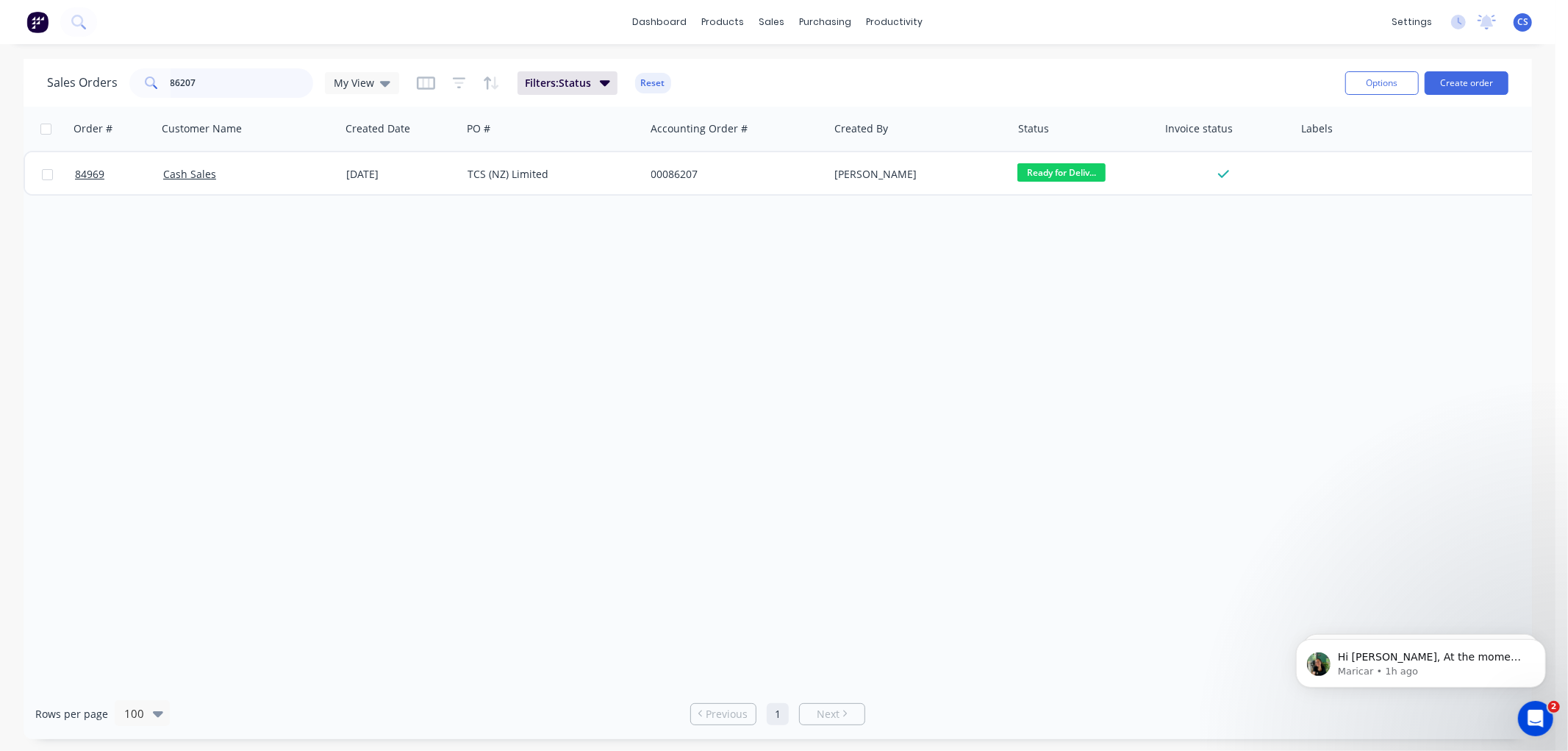
click at [282, 82] on input "86207" at bounding box center [242, 83] width 143 height 30
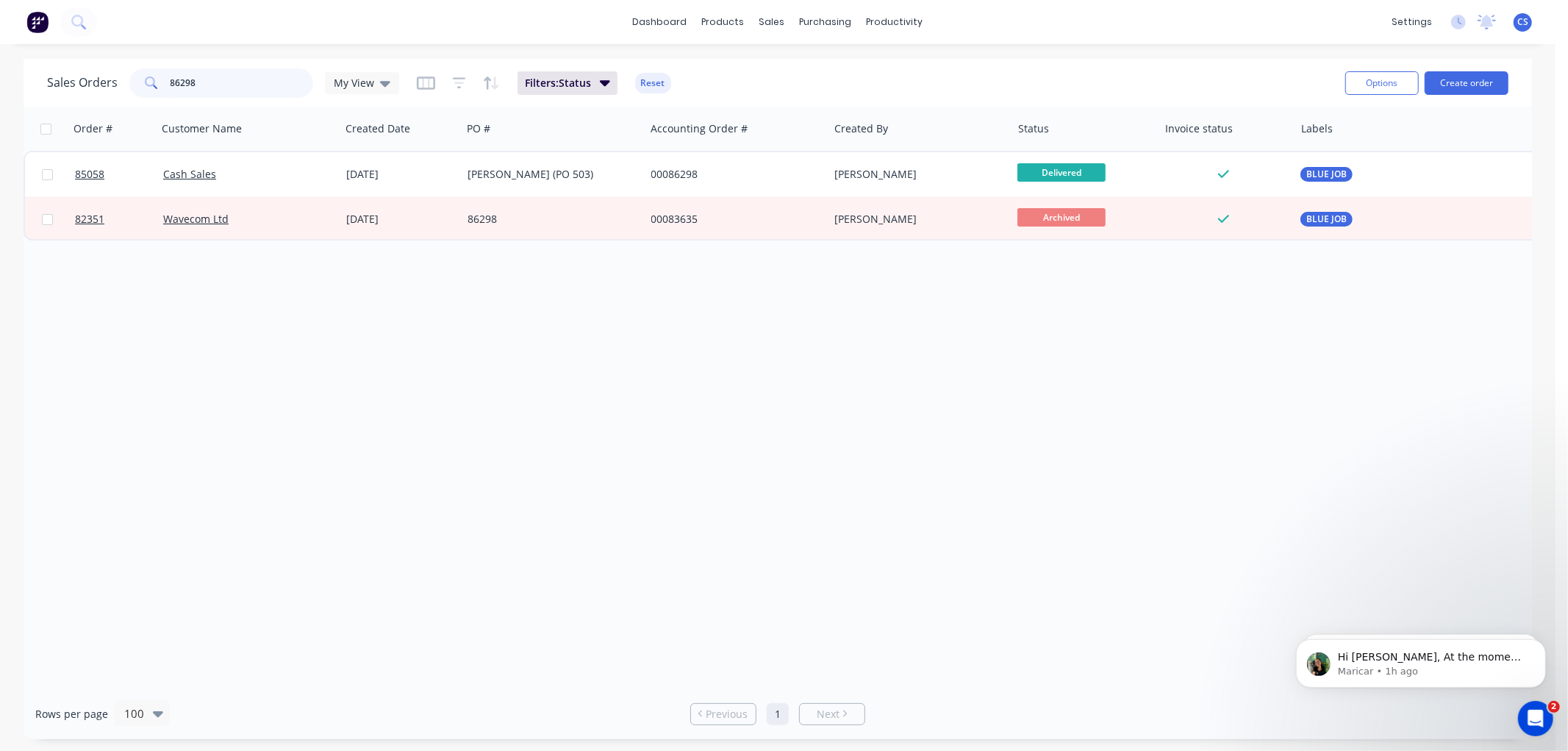
click at [228, 80] on input "86298" at bounding box center [242, 83] width 143 height 30
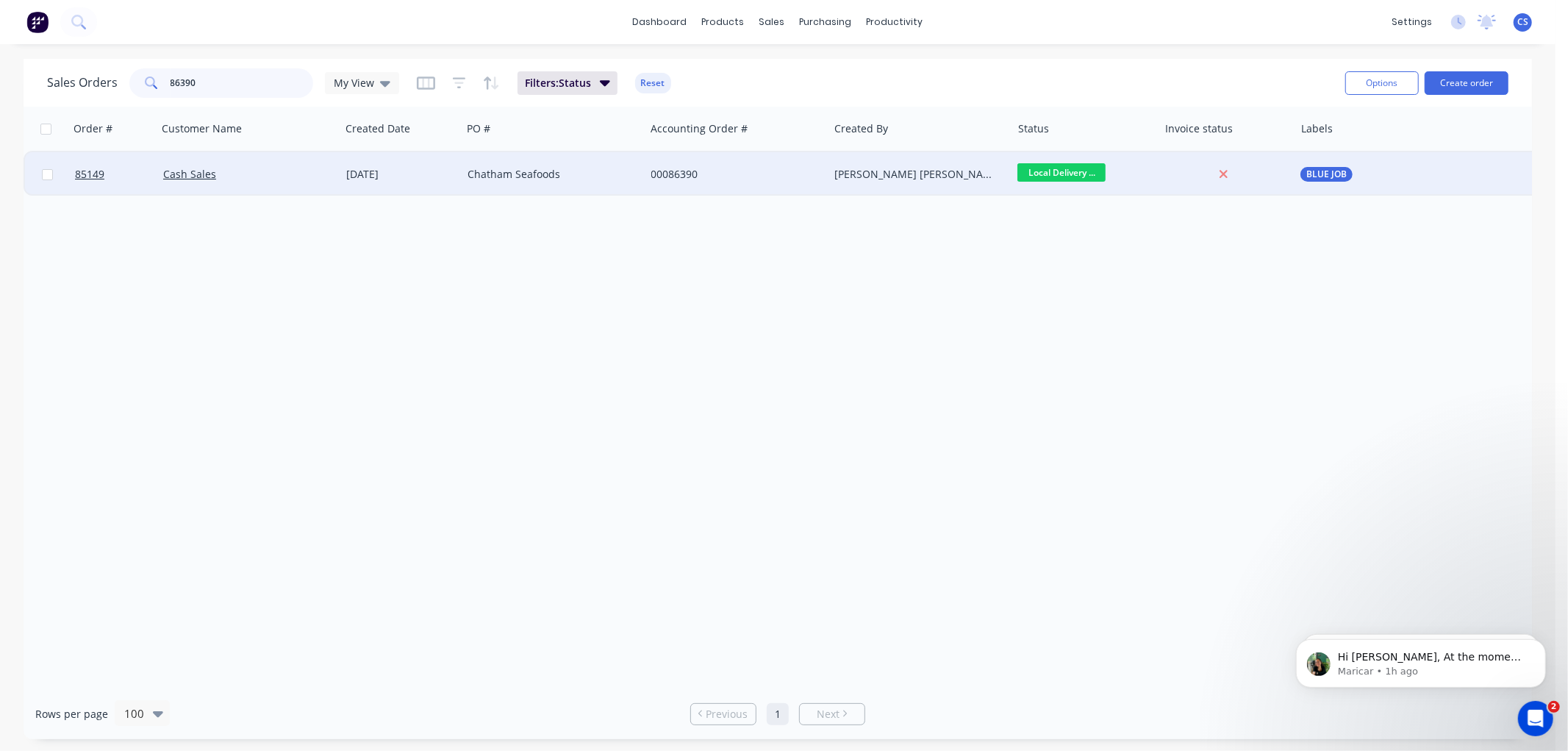
type input "86390"
click at [598, 174] on div "Chatham Seafoods" at bounding box center [549, 174] width 163 height 14
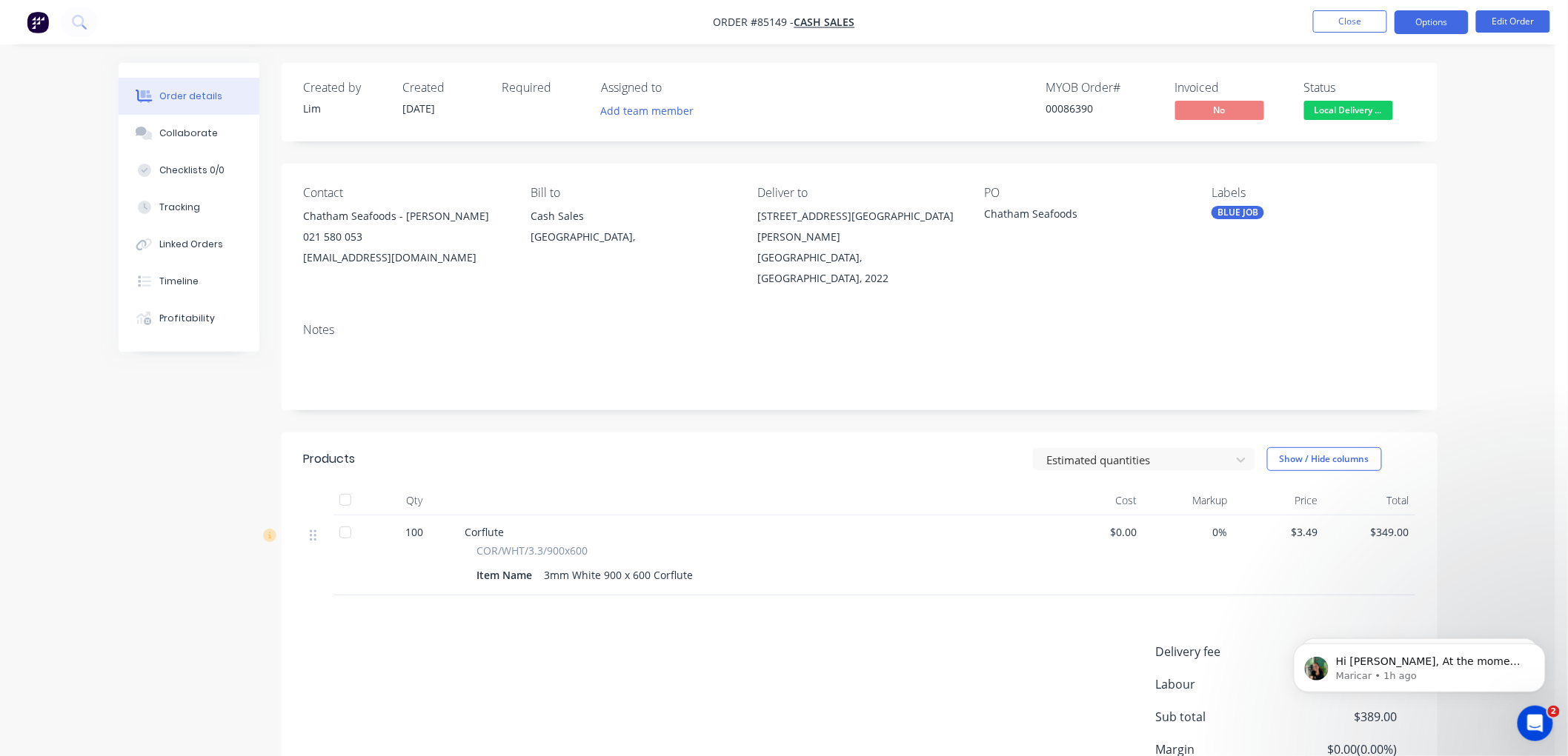
click at [1432, 25] on button "Options" at bounding box center [1431, 22] width 74 height 23
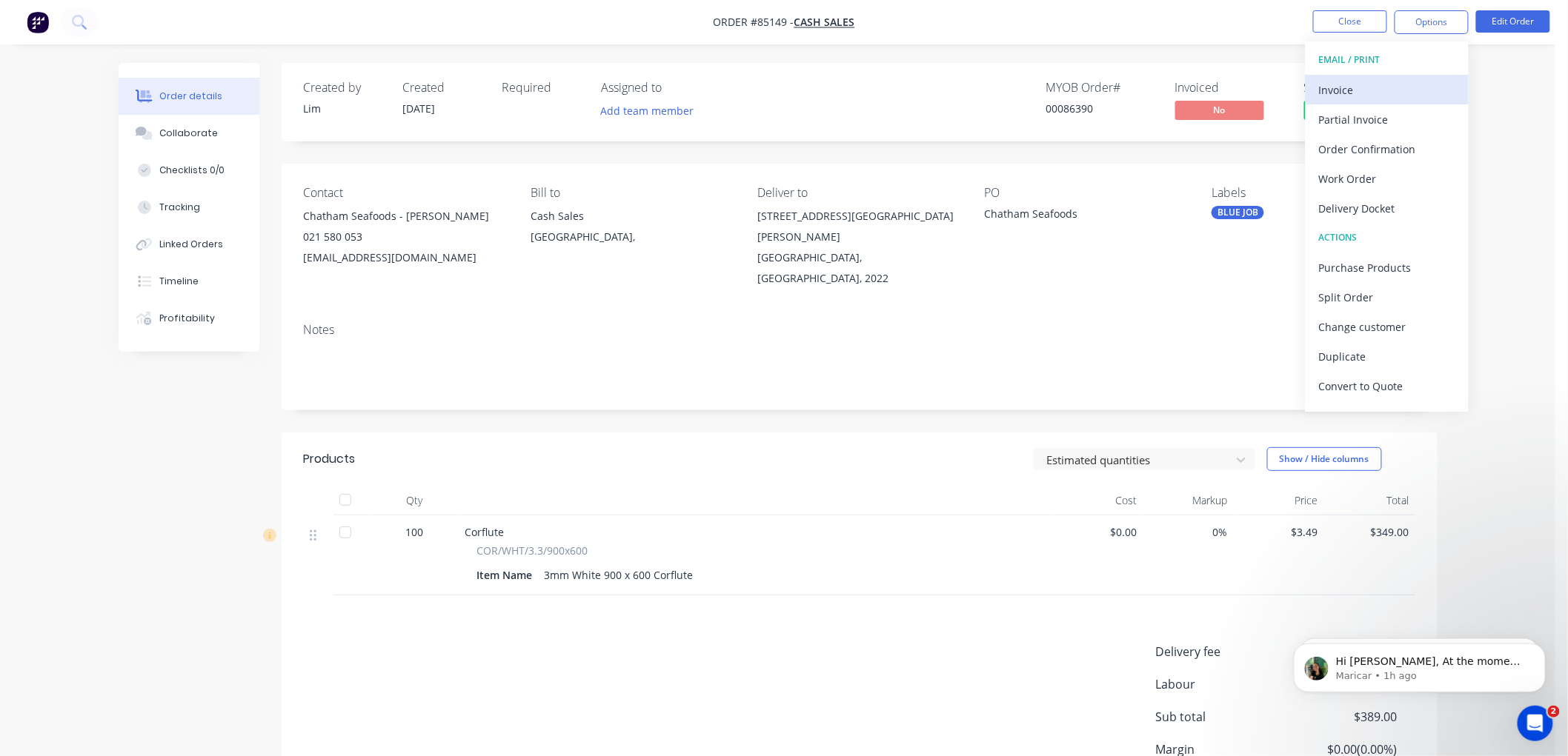
click at [1377, 85] on div "Invoice" at bounding box center [1387, 90] width 136 height 22
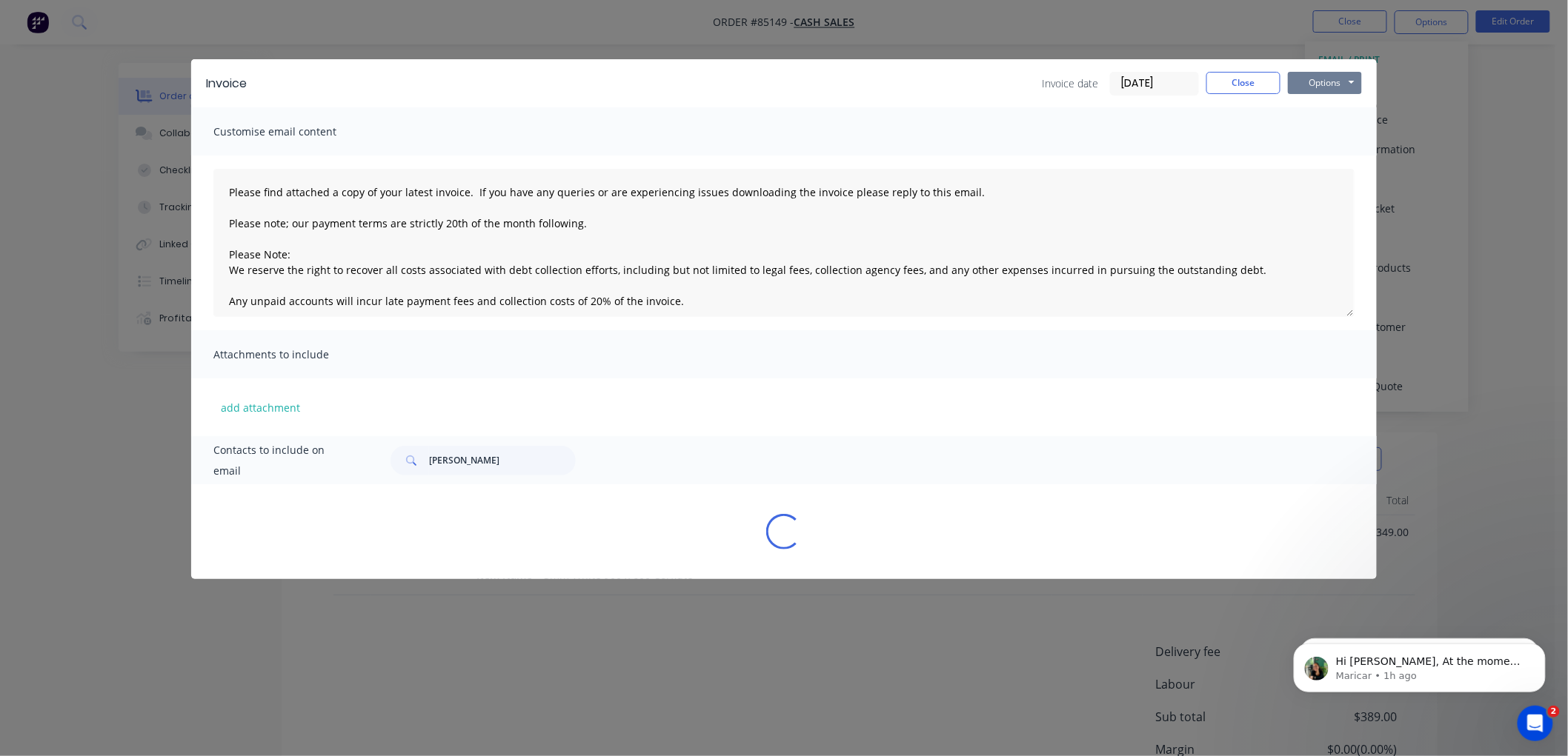
click at [1337, 82] on button "Options" at bounding box center [1324, 83] width 74 height 22
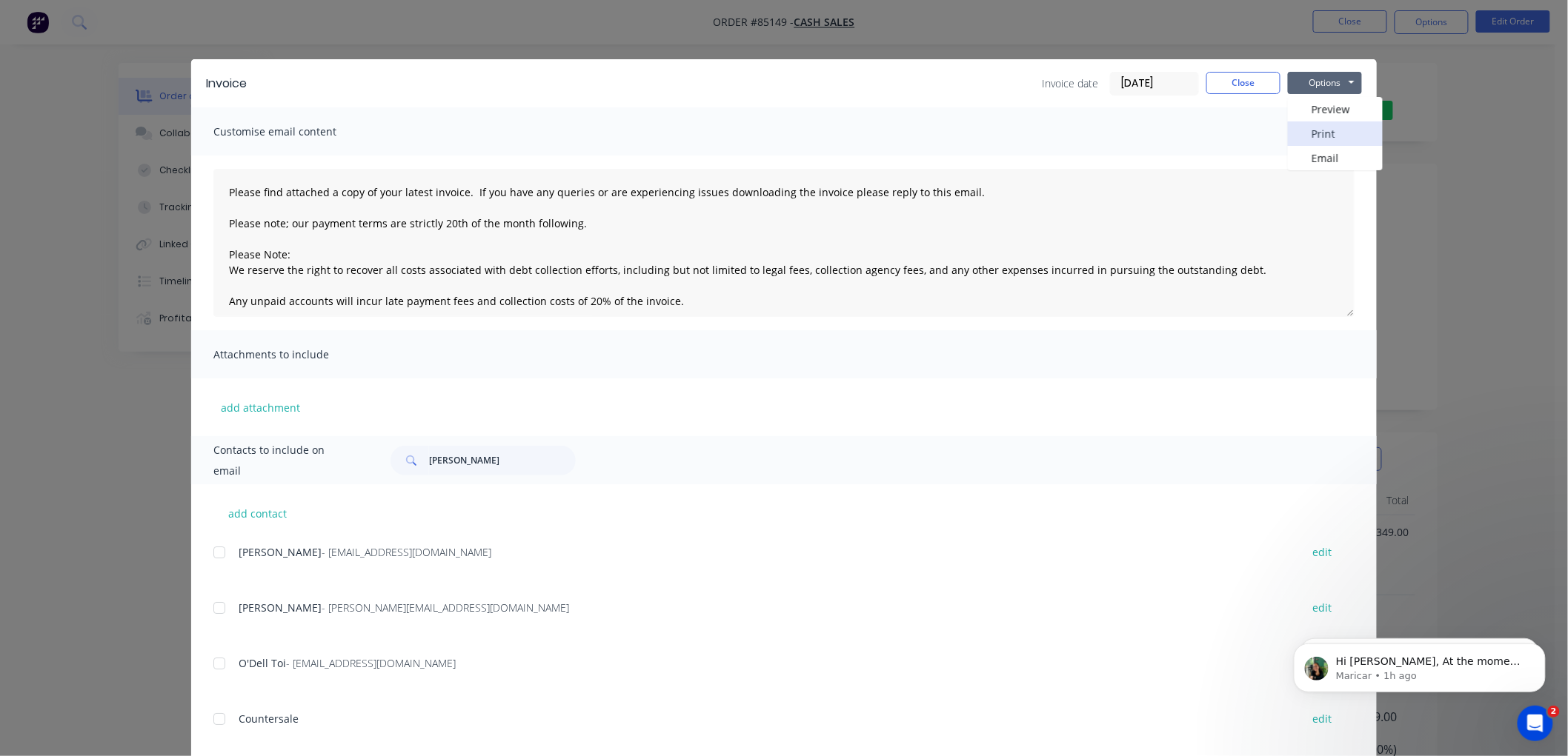
click at [1327, 138] on button "Print" at bounding box center [1335, 134] width 95 height 24
click at [1235, 84] on button "Close" at bounding box center [1242, 83] width 74 height 22
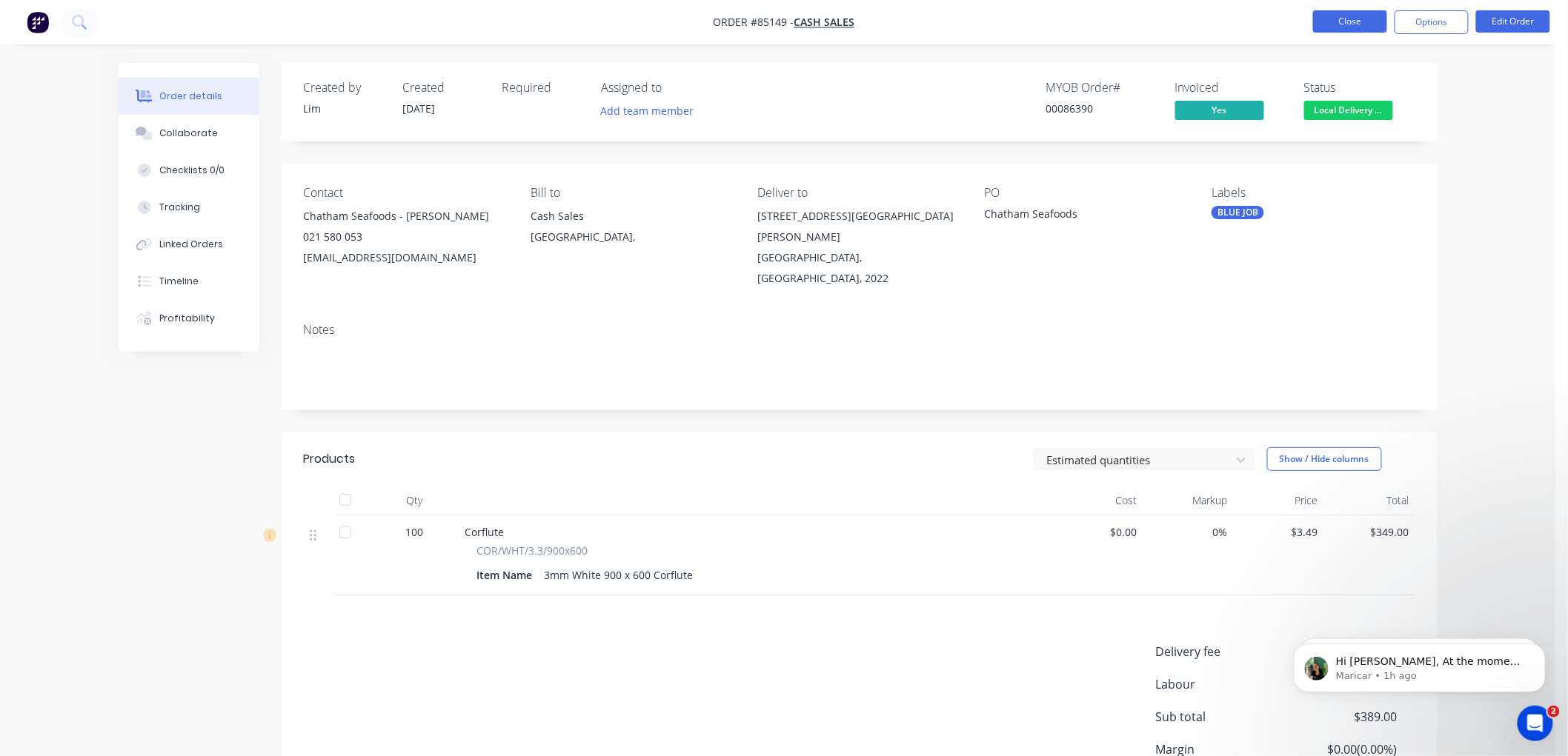
click at [1338, 22] on button "Close" at bounding box center [1349, 21] width 74 height 22
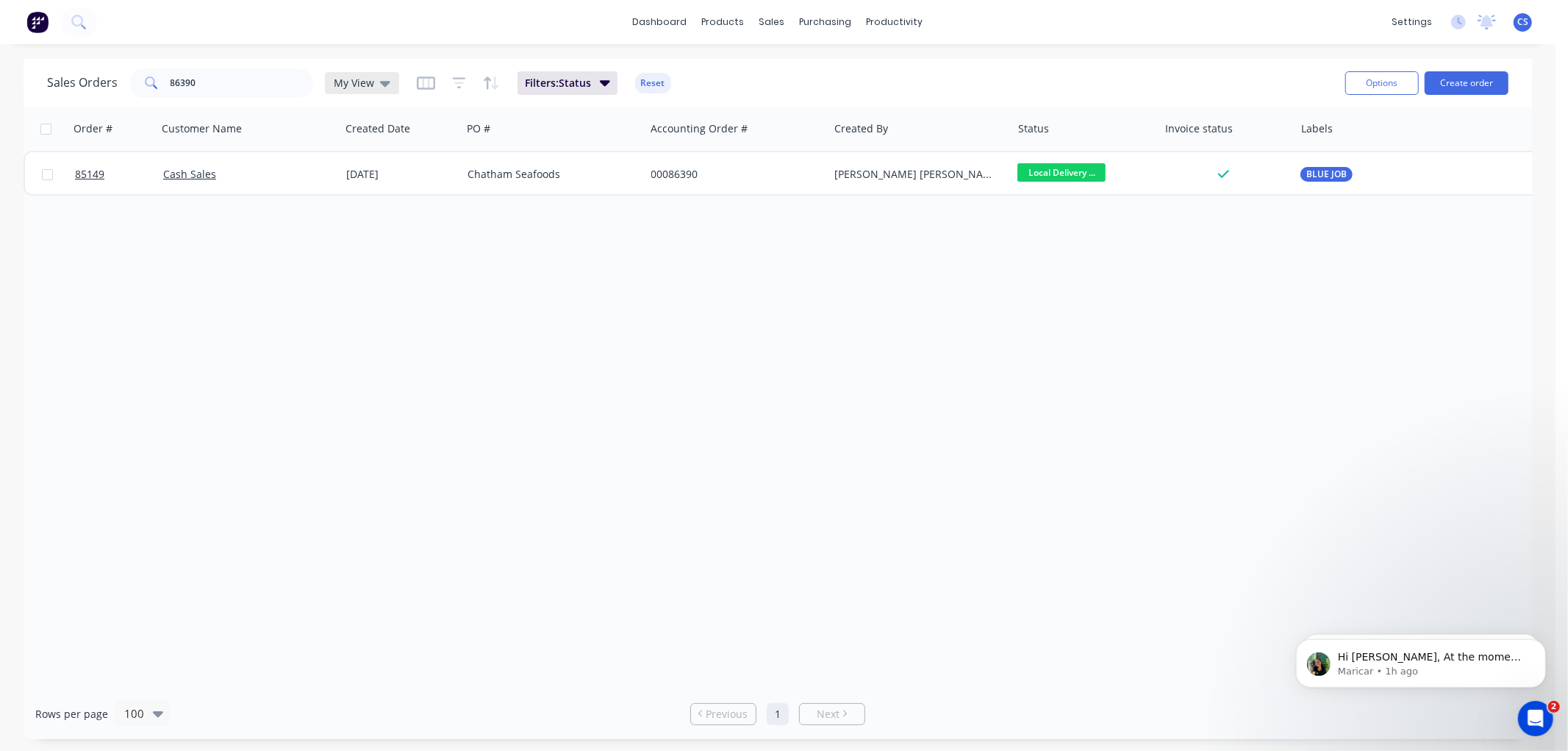
click at [361, 82] on span "My View" at bounding box center [354, 82] width 40 height 15
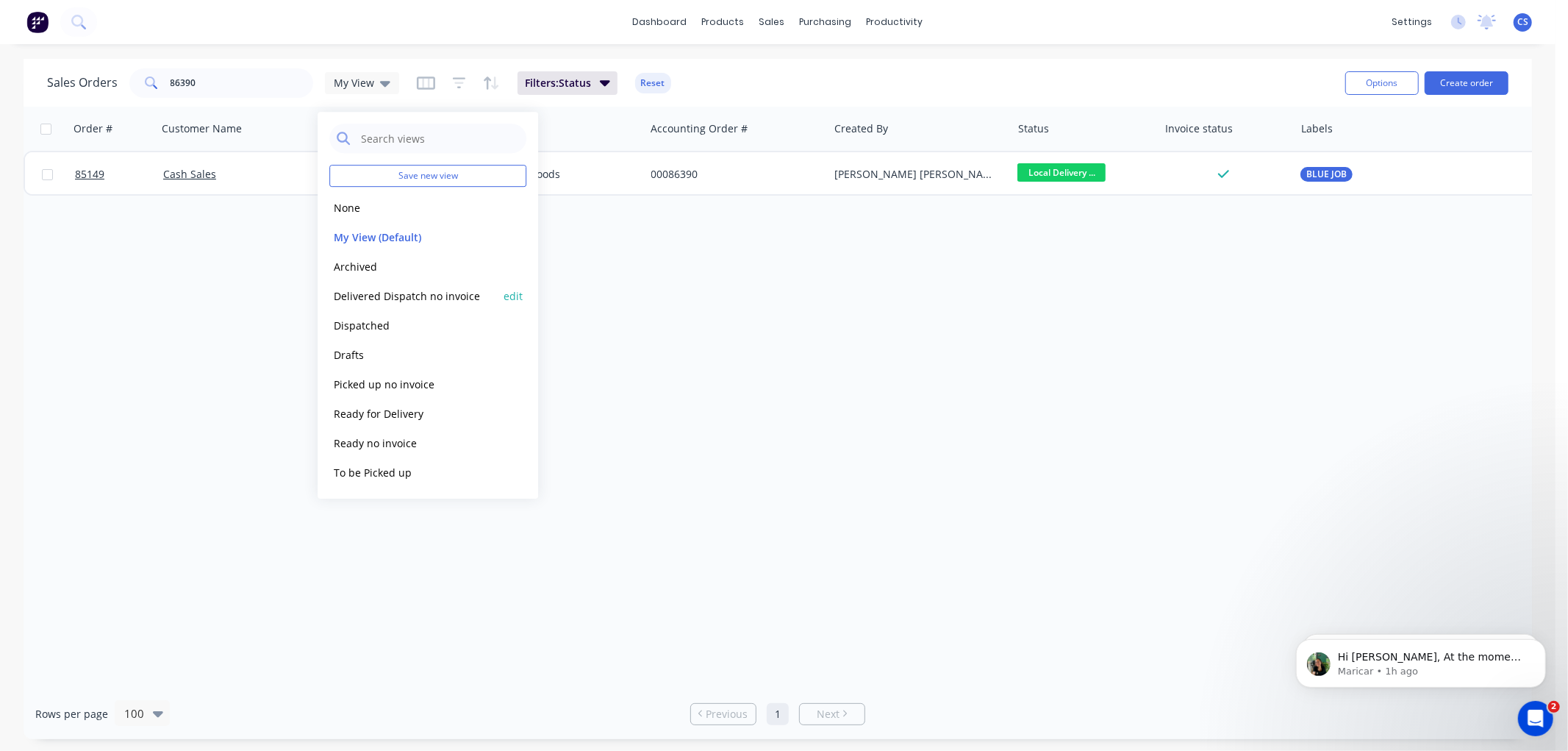
click at [398, 292] on button "Delivered Dispatch no invoice" at bounding box center [413, 296] width 168 height 17
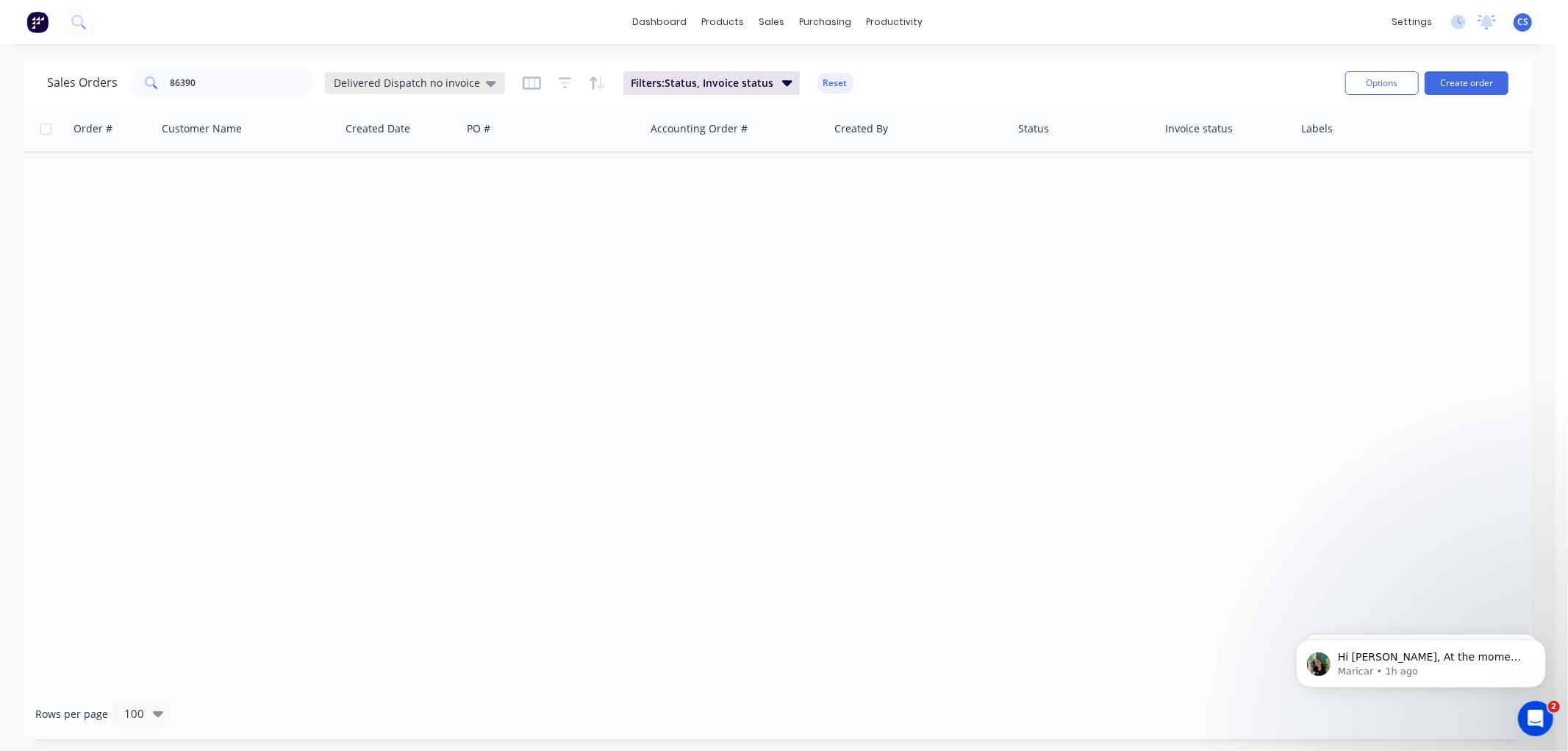
click at [456, 81] on span "Delivered Dispatch no invoice" at bounding box center [407, 82] width 146 height 15
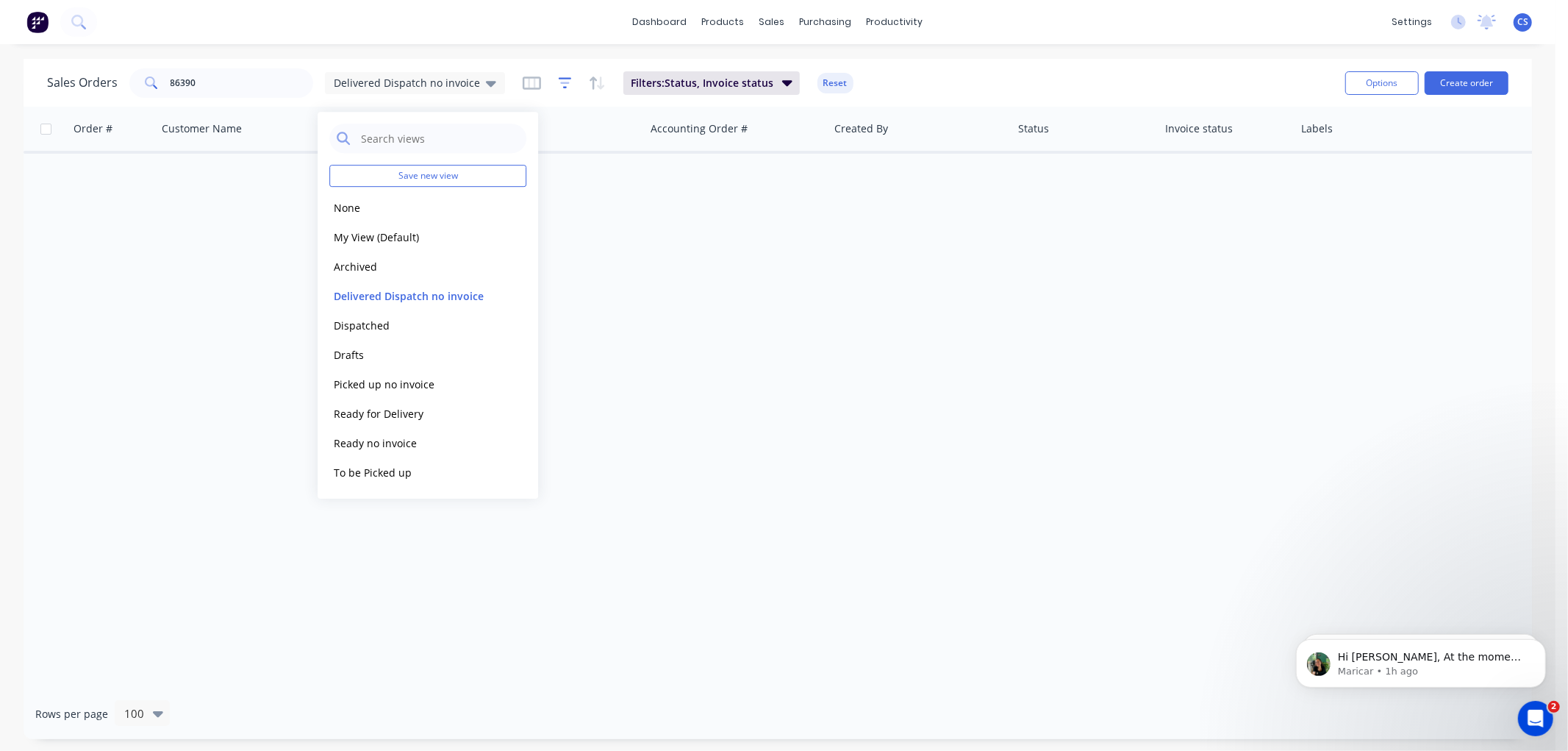
click at [559, 80] on icon "button" at bounding box center [565, 83] width 13 height 14
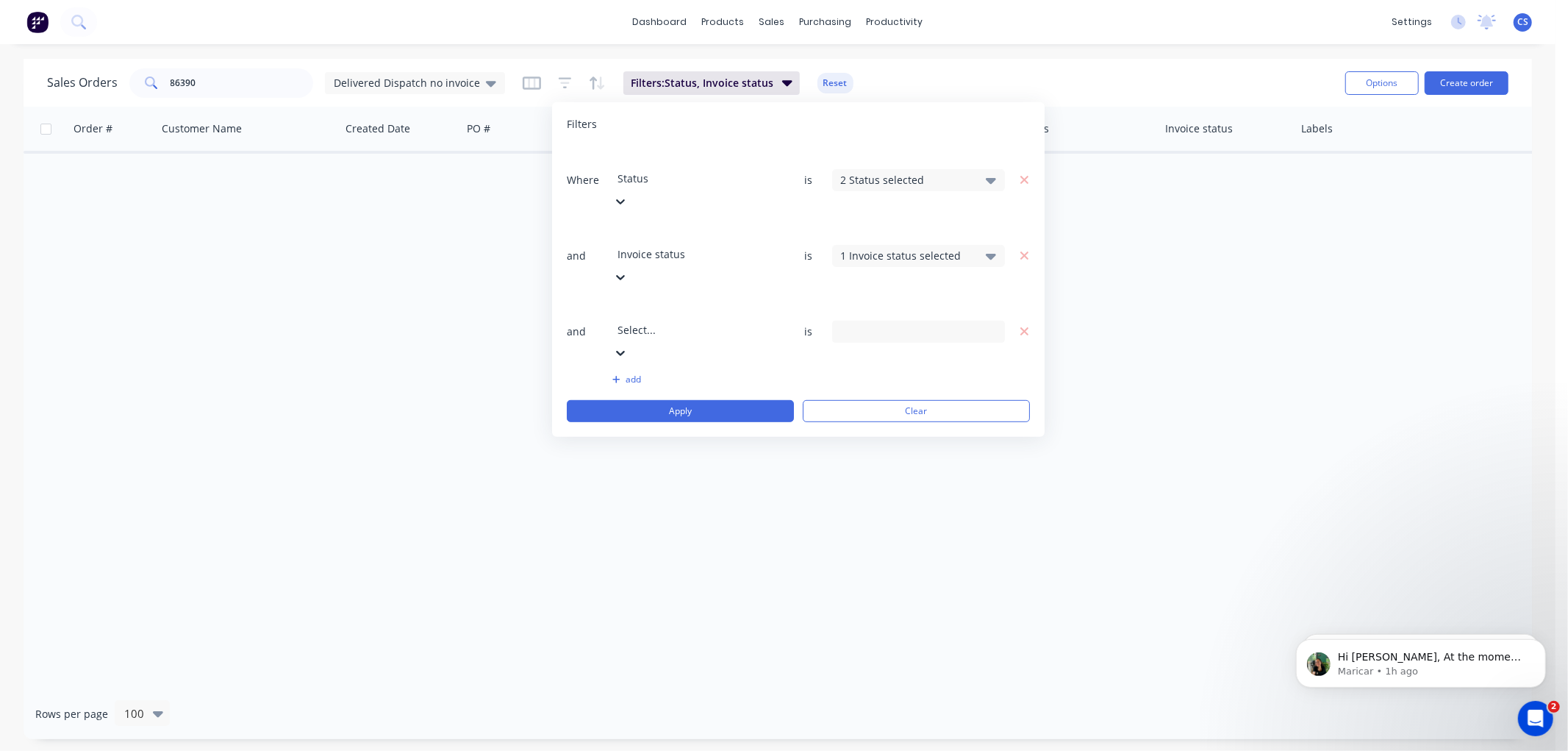
click at [909, 172] on div "2 Status selected" at bounding box center [907, 179] width 133 height 15
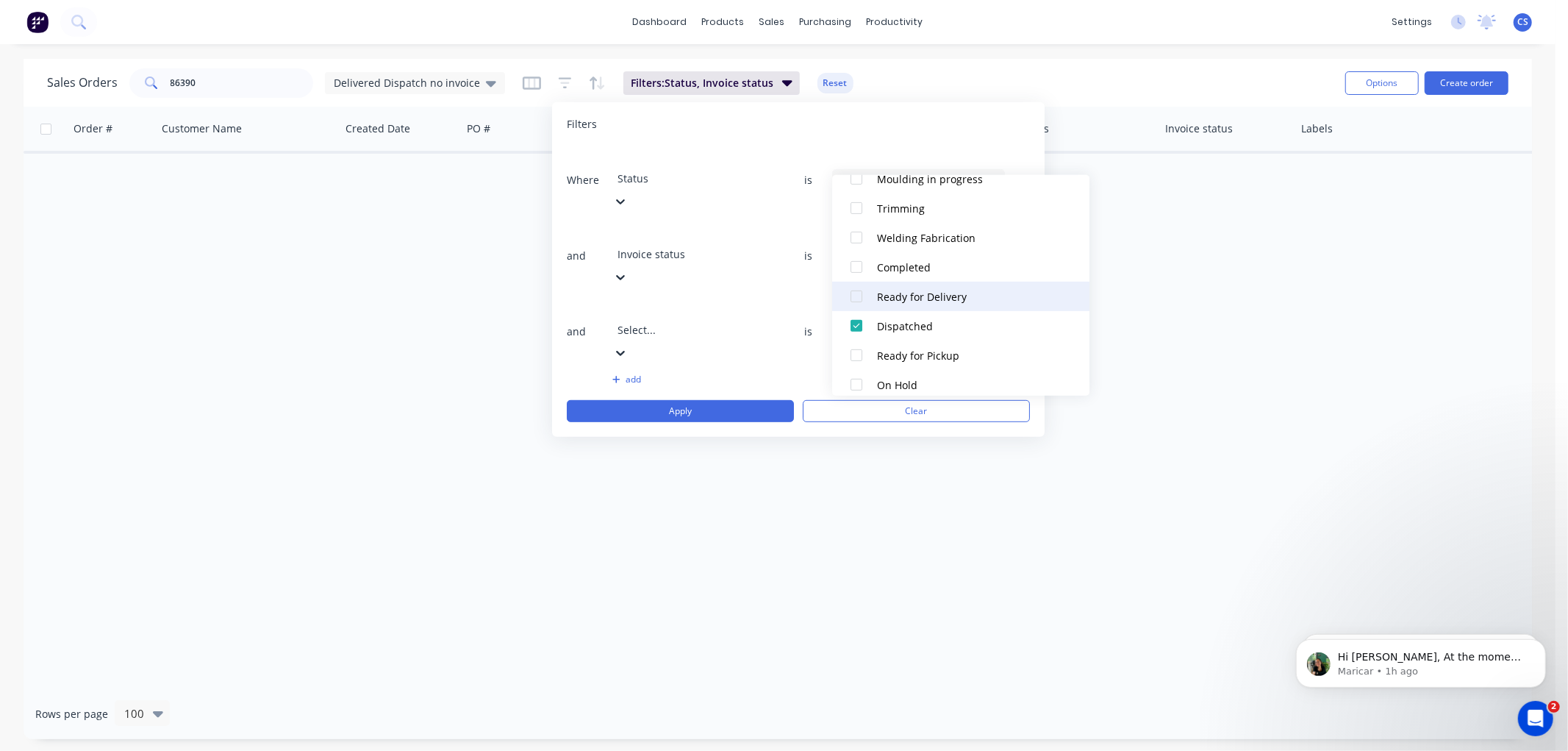
scroll to position [653, 0]
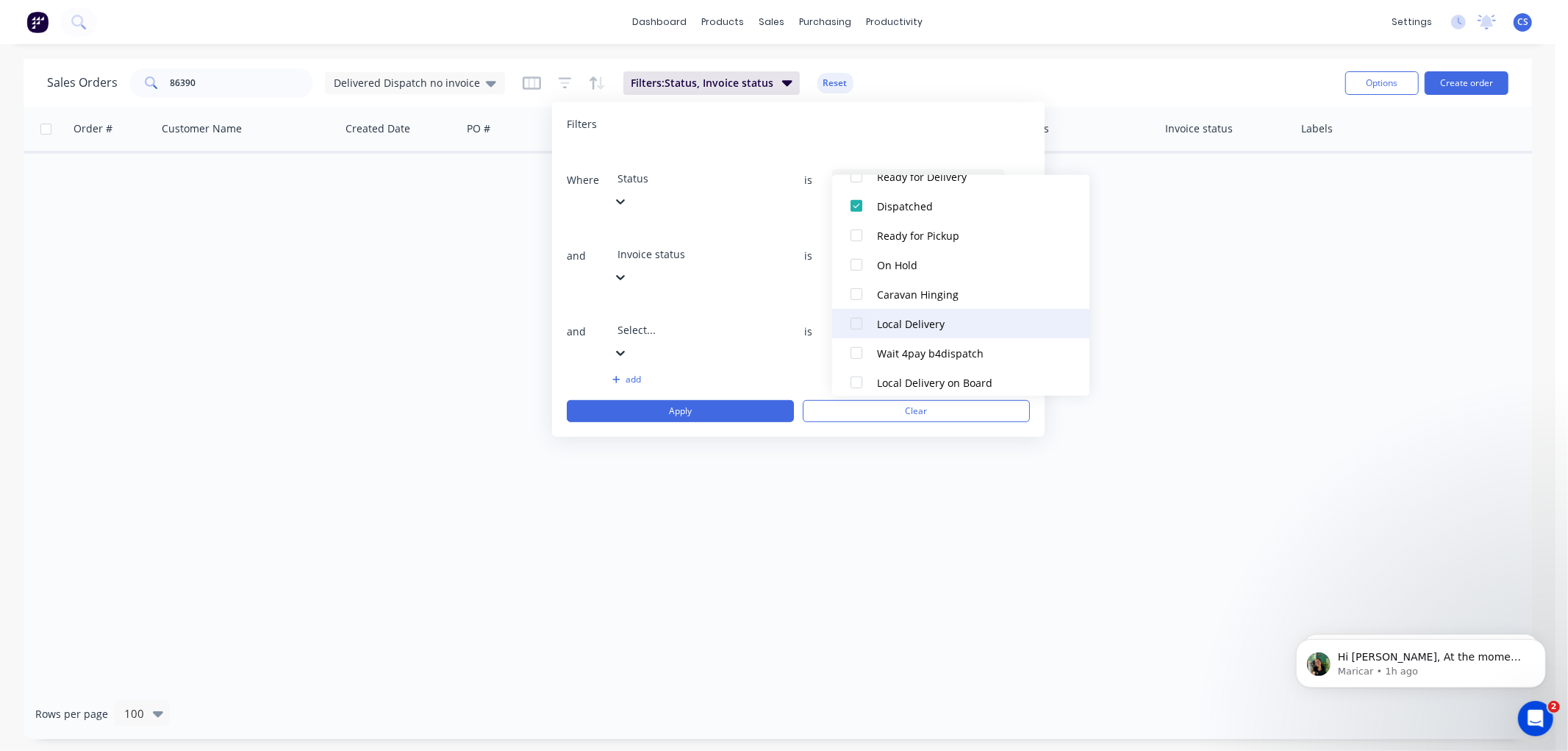
click at [901, 317] on div "Local Delivery" at bounding box center [965, 322] width 177 height 15
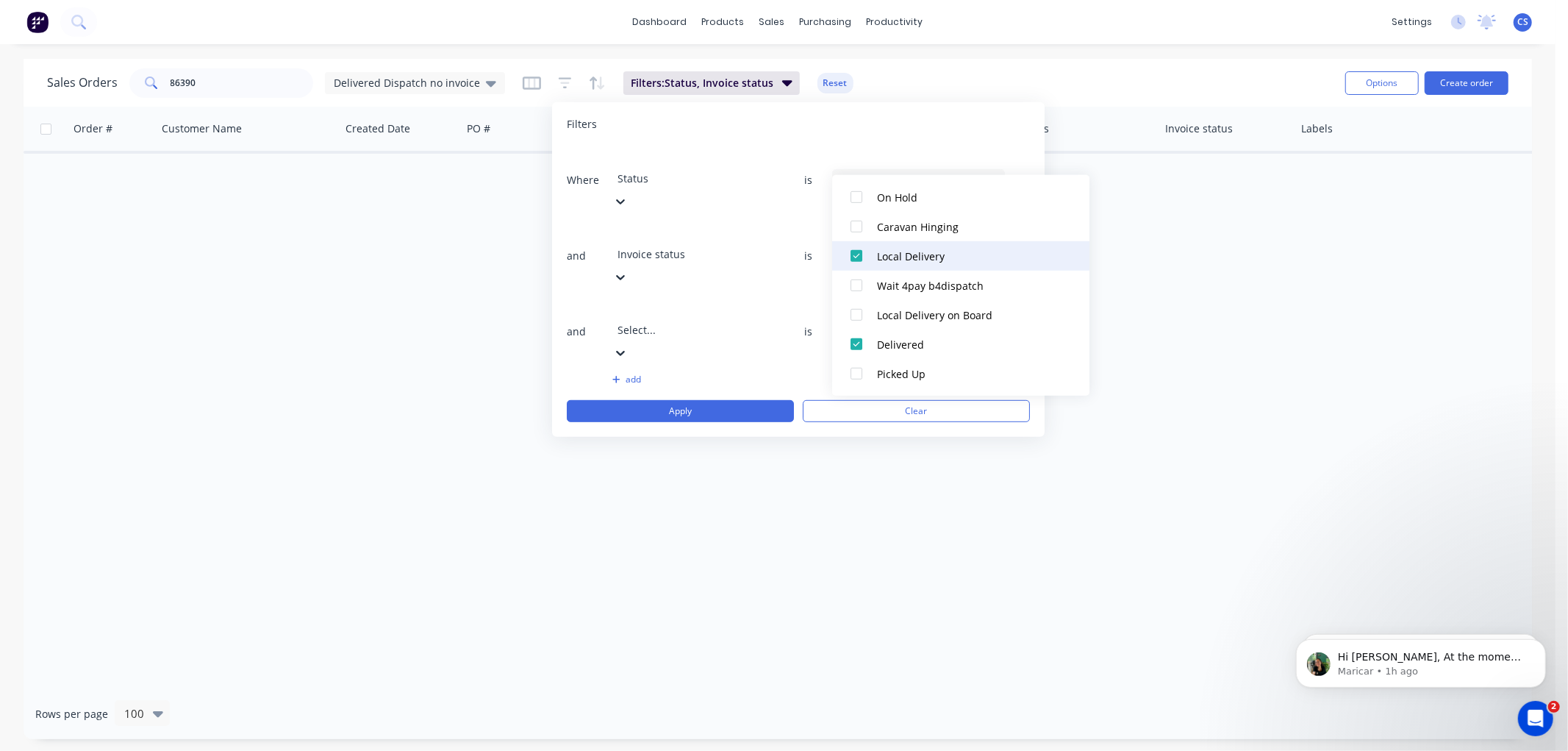
click at [951, 313] on div "Local Delivery on Board" at bounding box center [965, 314] width 177 height 15
click at [672, 400] on button "Apply" at bounding box center [680, 411] width 227 height 22
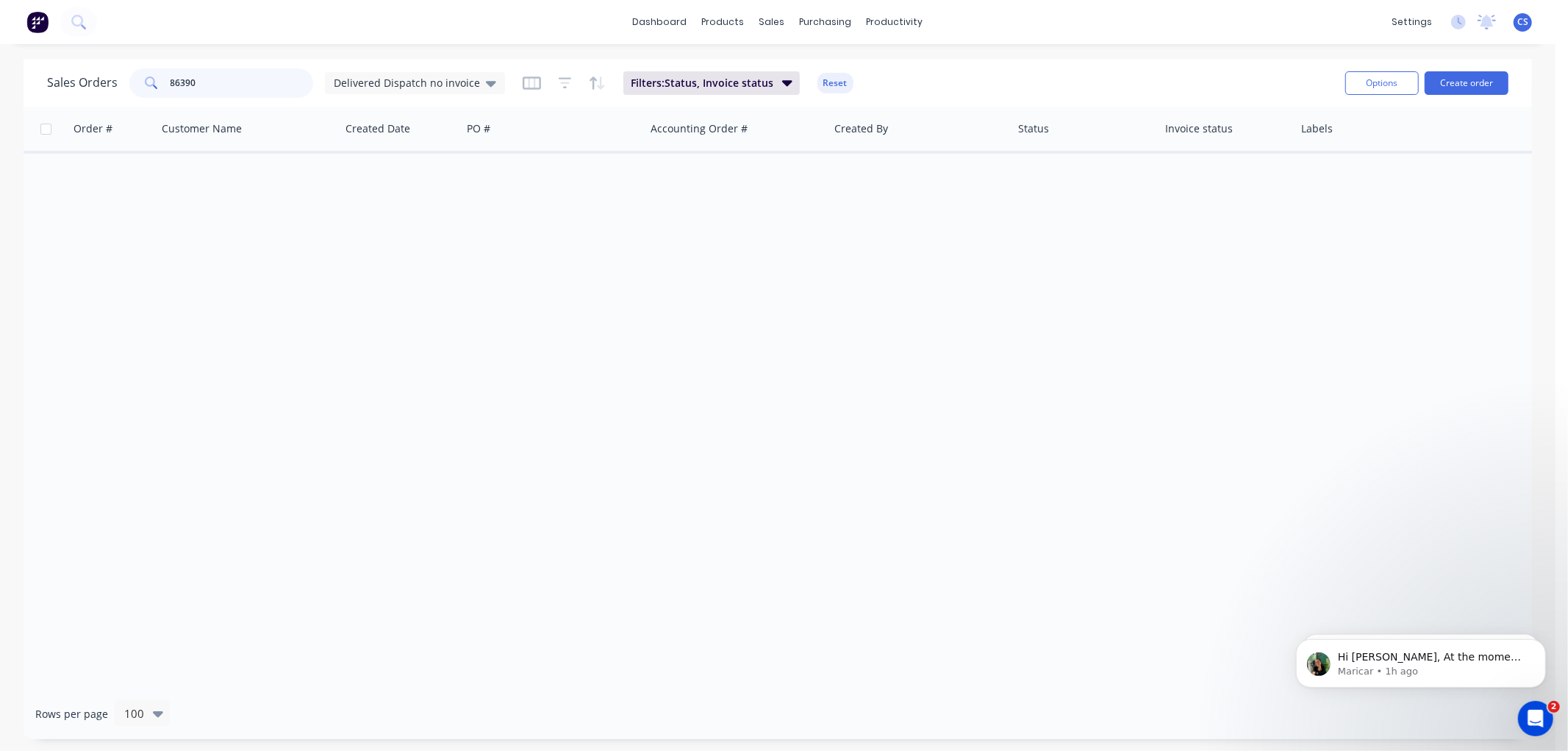
click at [252, 85] on input "86390" at bounding box center [242, 83] width 143 height 30
click at [486, 82] on icon at bounding box center [491, 84] width 10 height 6
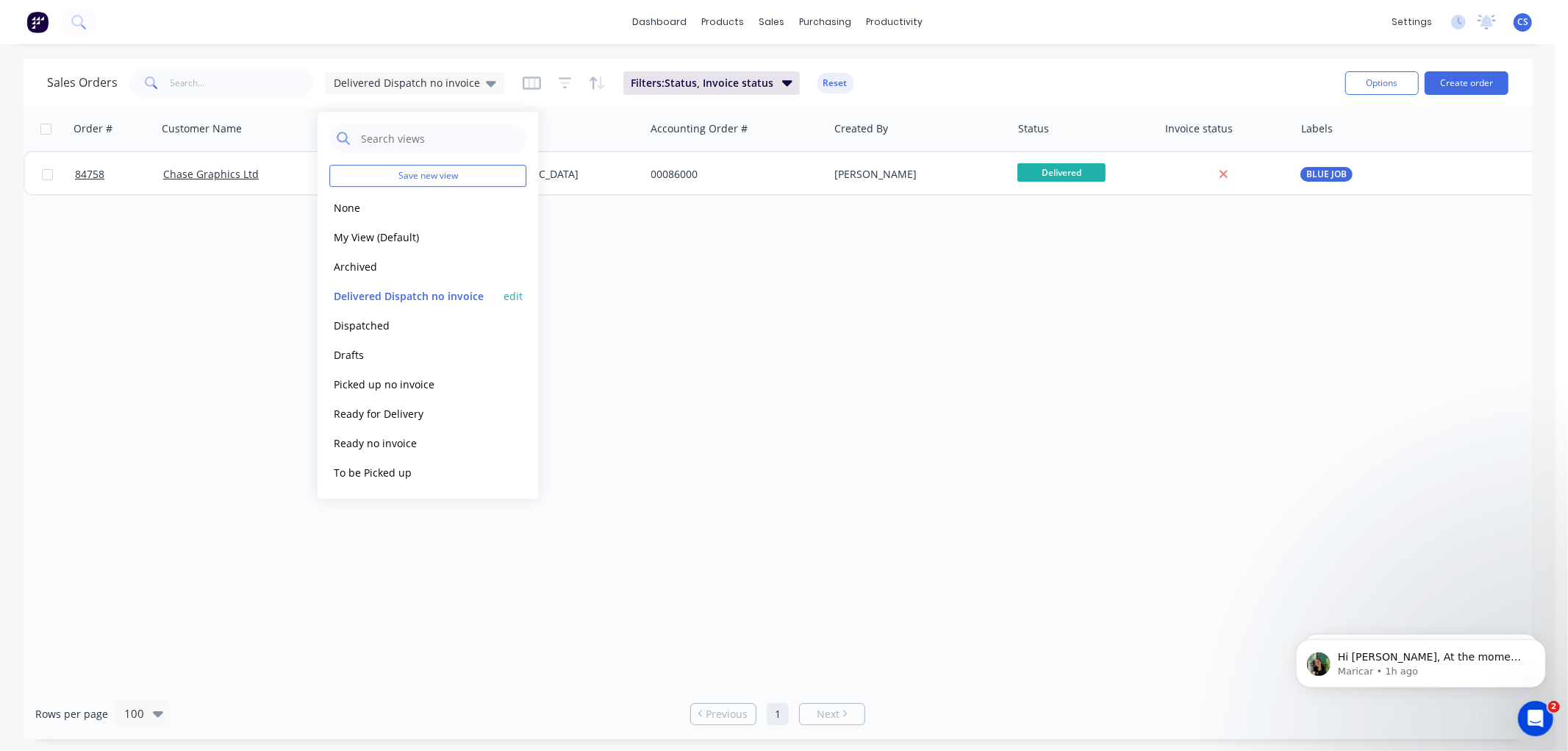
click at [515, 294] on button "edit" at bounding box center [514, 296] width 19 height 15
click at [627, 206] on button "Update" at bounding box center [616, 203] width 99 height 23
drag, startPoint x: 113, startPoint y: 248, endPoint x: 302, endPoint y: 233, distance: 189.6
click at [113, 248] on div "Order # Customer Name Created Date PO # Accounting Order # Created By Status In…" at bounding box center [777, 398] width 1509 height 582
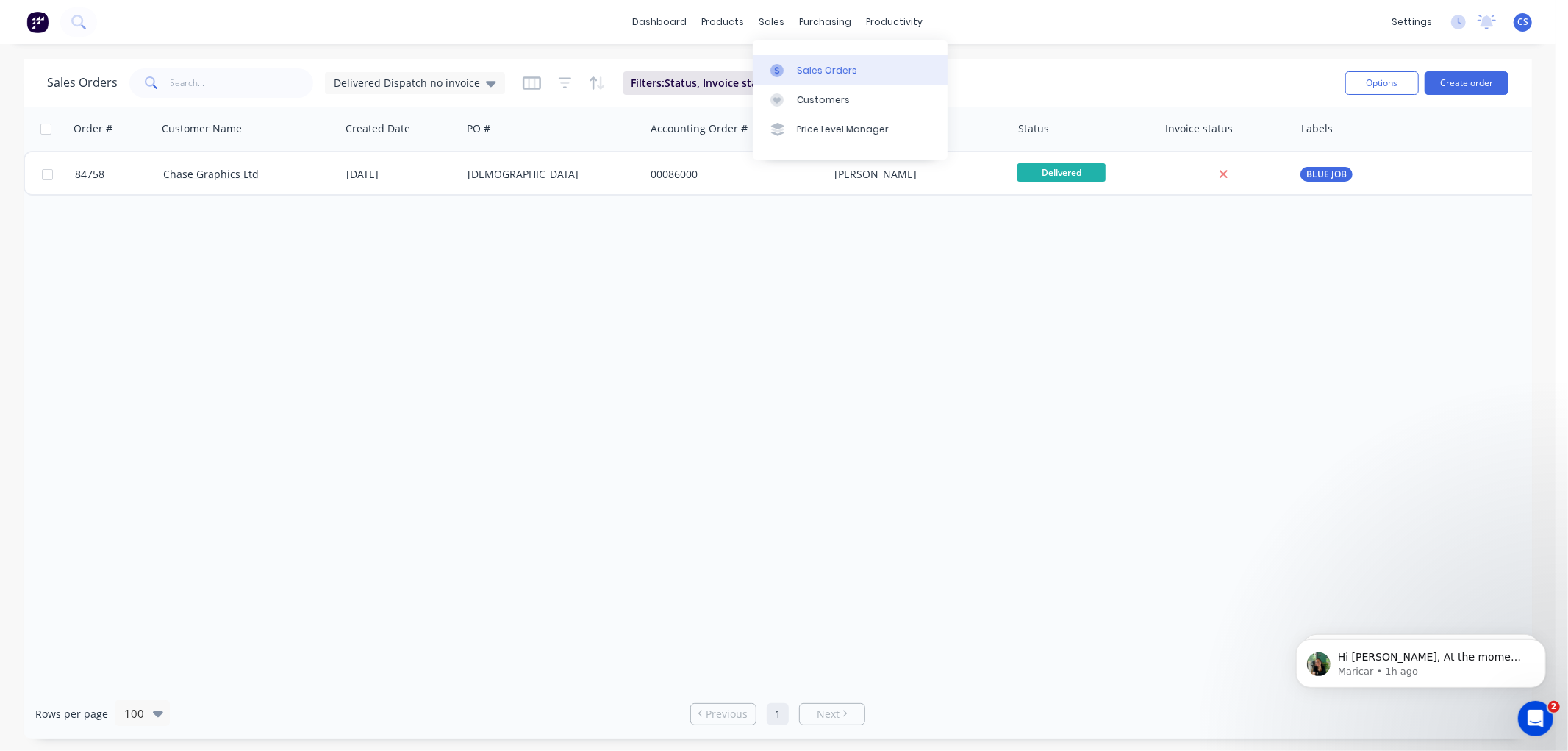
click at [801, 60] on link "Sales Orders" at bounding box center [850, 70] width 194 height 30
click at [243, 84] on input "text" at bounding box center [242, 83] width 143 height 30
type input "9"
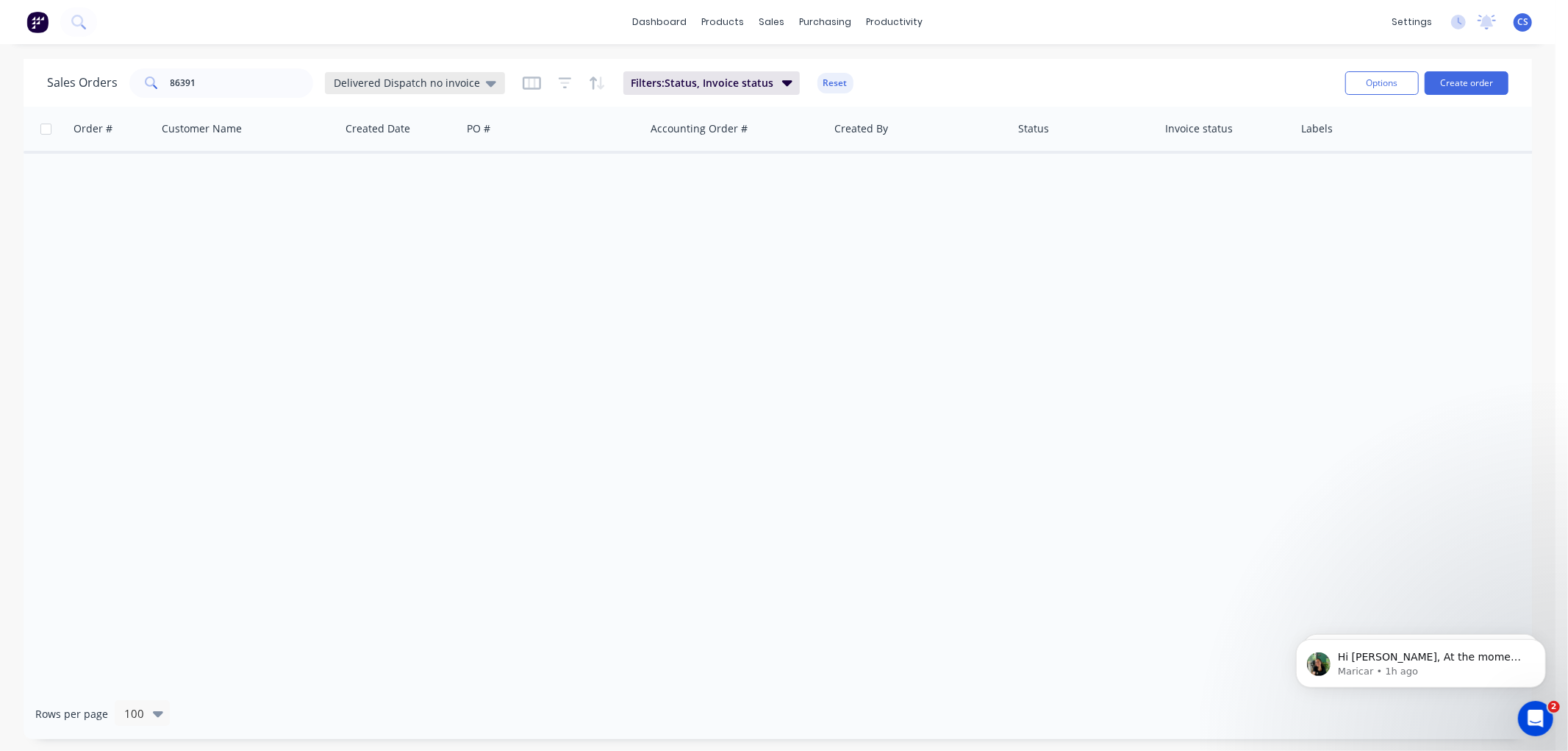
click at [403, 82] on span "Delivered Dispatch no invoice" at bounding box center [407, 82] width 146 height 15
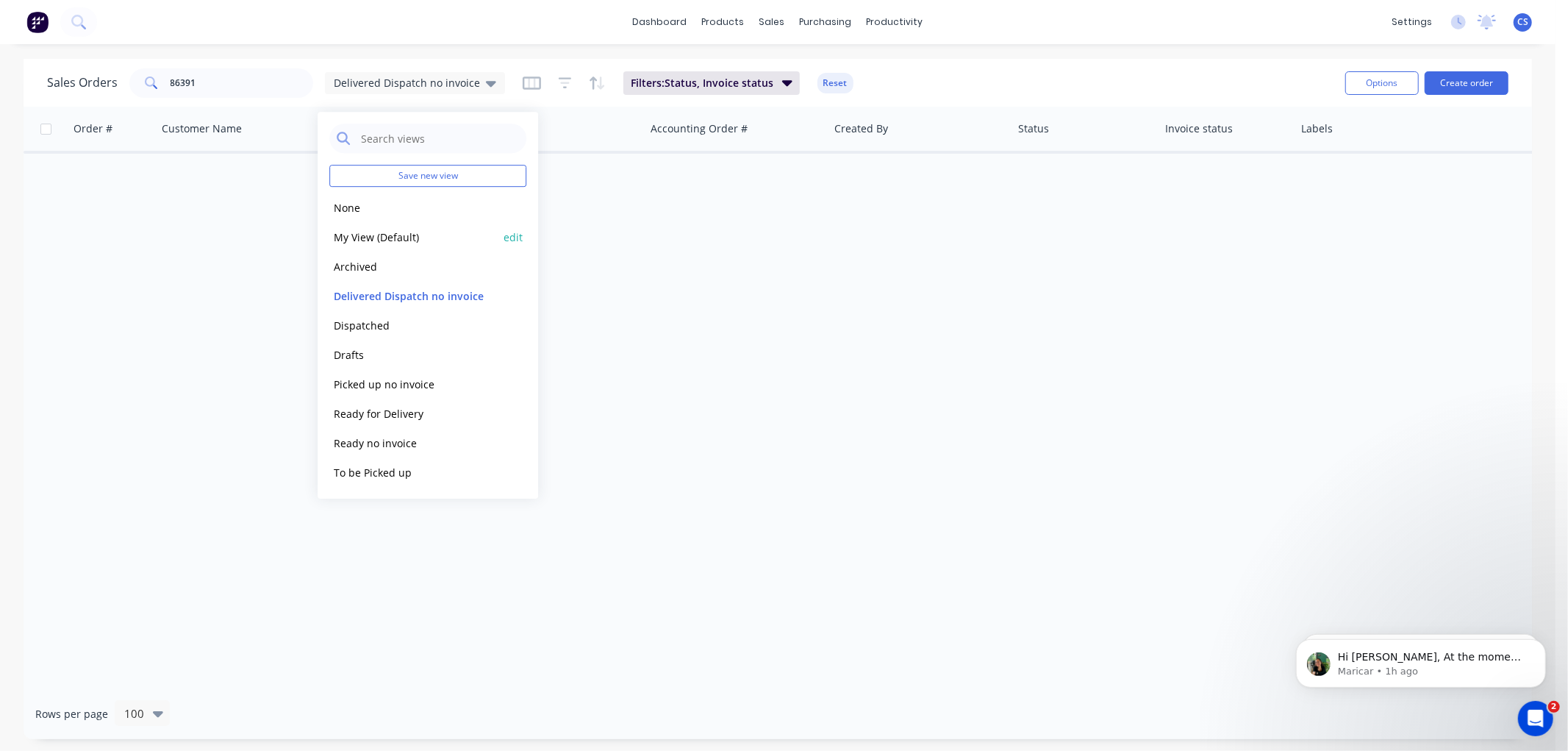
click at [370, 230] on button "My View (Default)" at bounding box center [413, 236] width 168 height 17
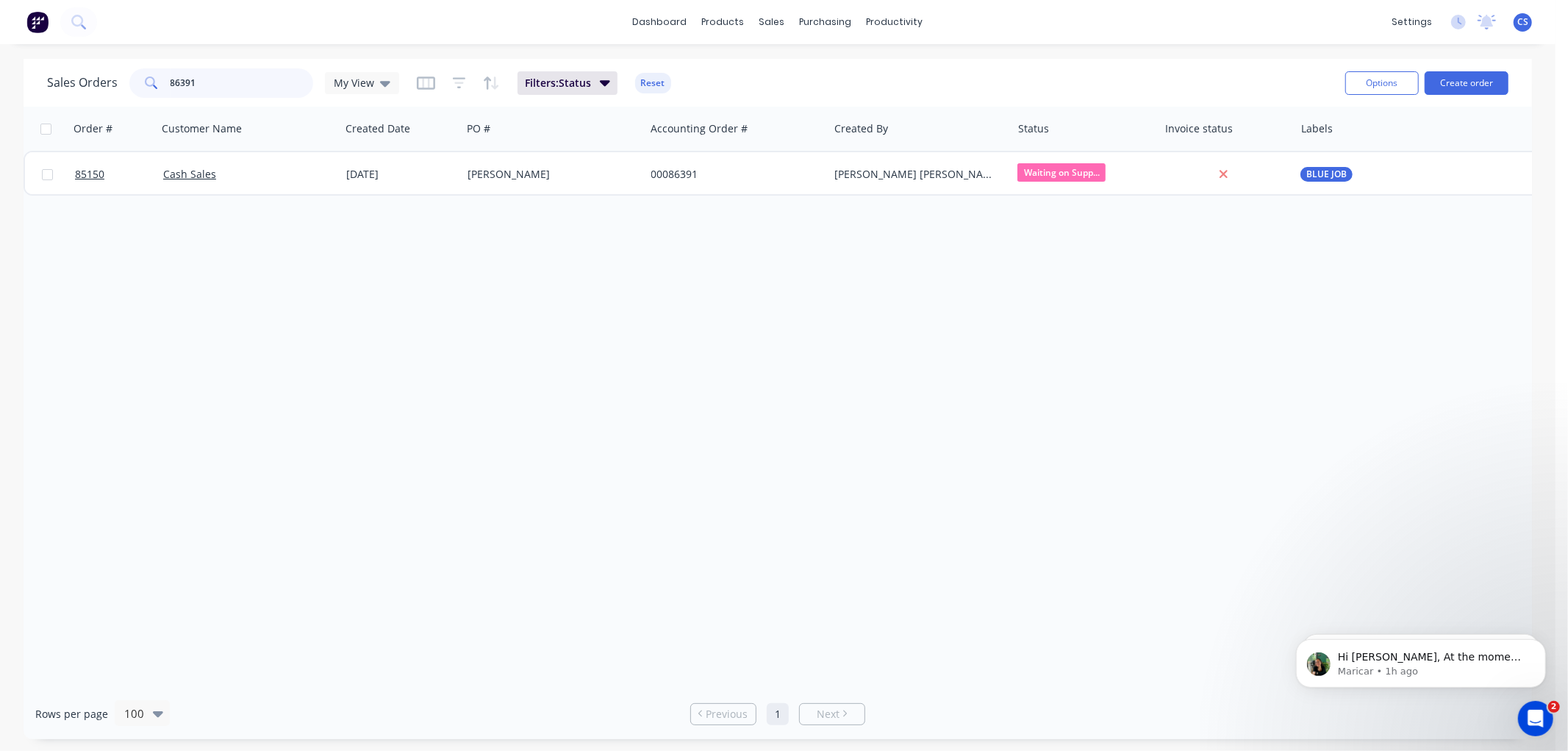
click at [199, 81] on input "86391" at bounding box center [242, 83] width 143 height 30
click at [199, 81] on input "86391" at bounding box center [242, 83] width 143 height 30
click at [194, 82] on input "86391" at bounding box center [242, 83] width 143 height 30
click at [229, 82] on input "86396" at bounding box center [242, 83] width 143 height 30
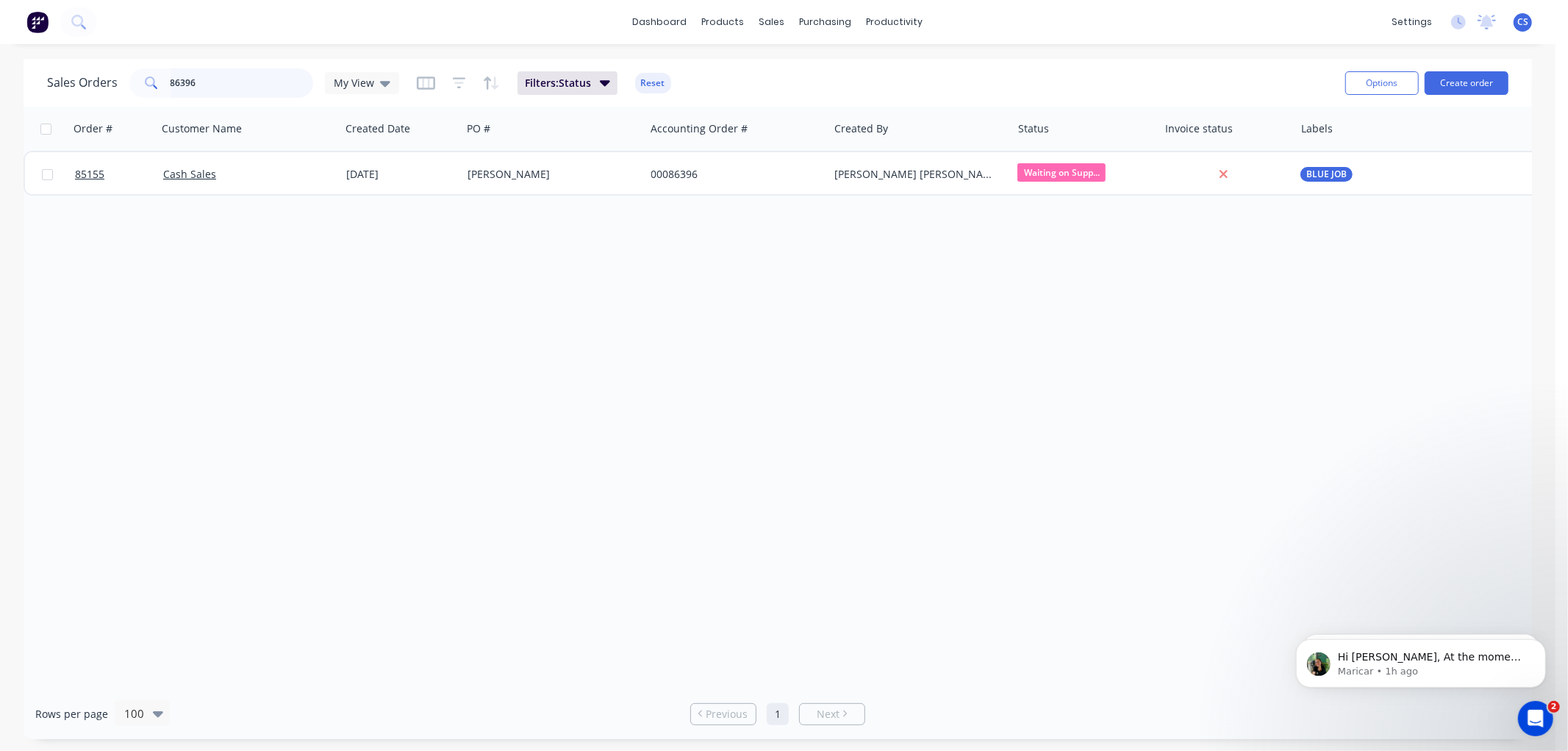
click at [229, 82] on input "86396" at bounding box center [242, 83] width 143 height 30
click at [244, 74] on input "86303" at bounding box center [242, 83] width 143 height 30
drag, startPoint x: 1312, startPoint y: 169, endPoint x: 1320, endPoint y: 196, distance: 28.2
click at [1312, 169] on span "BLUE JOB" at bounding box center [1327, 174] width 40 height 14
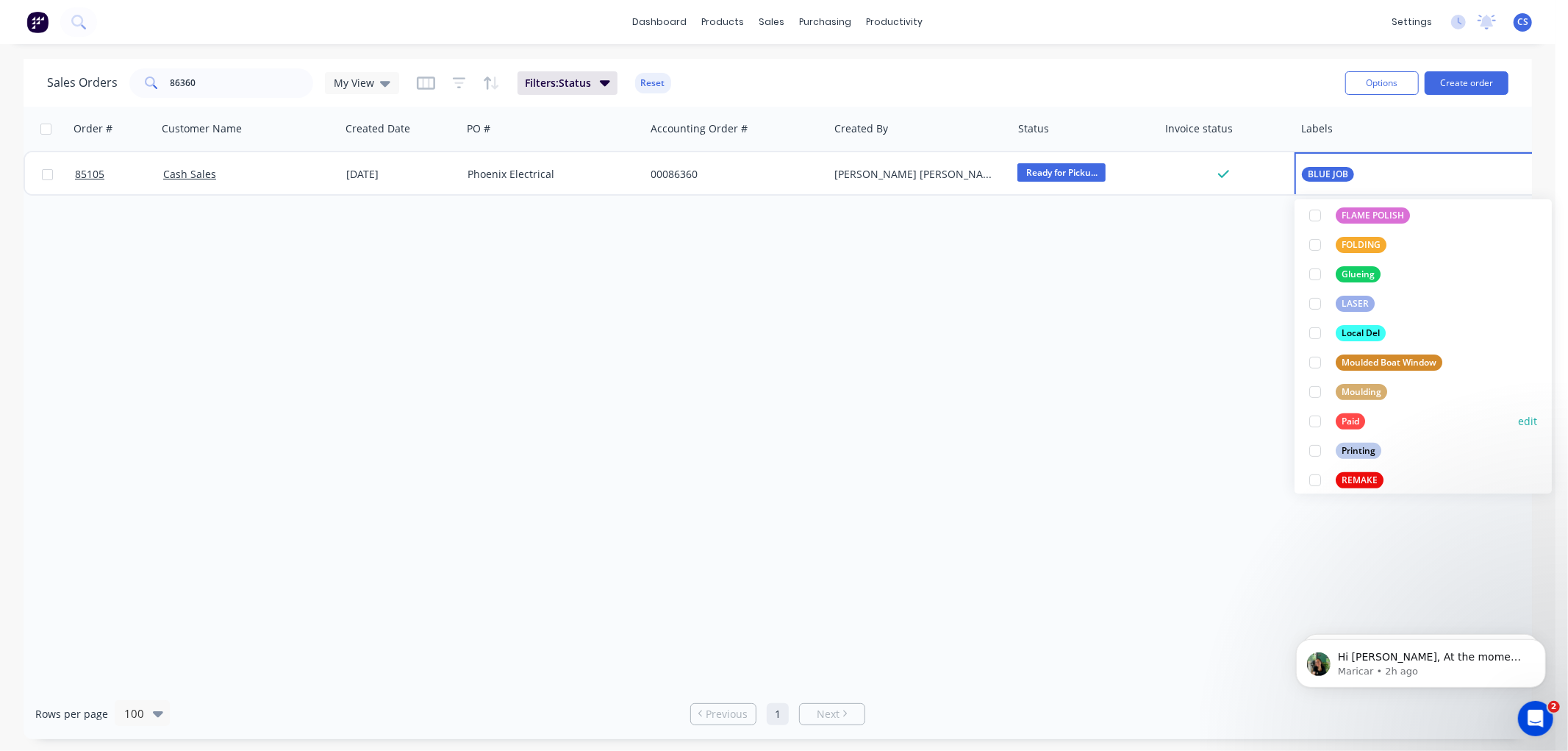
scroll to position [408, 0]
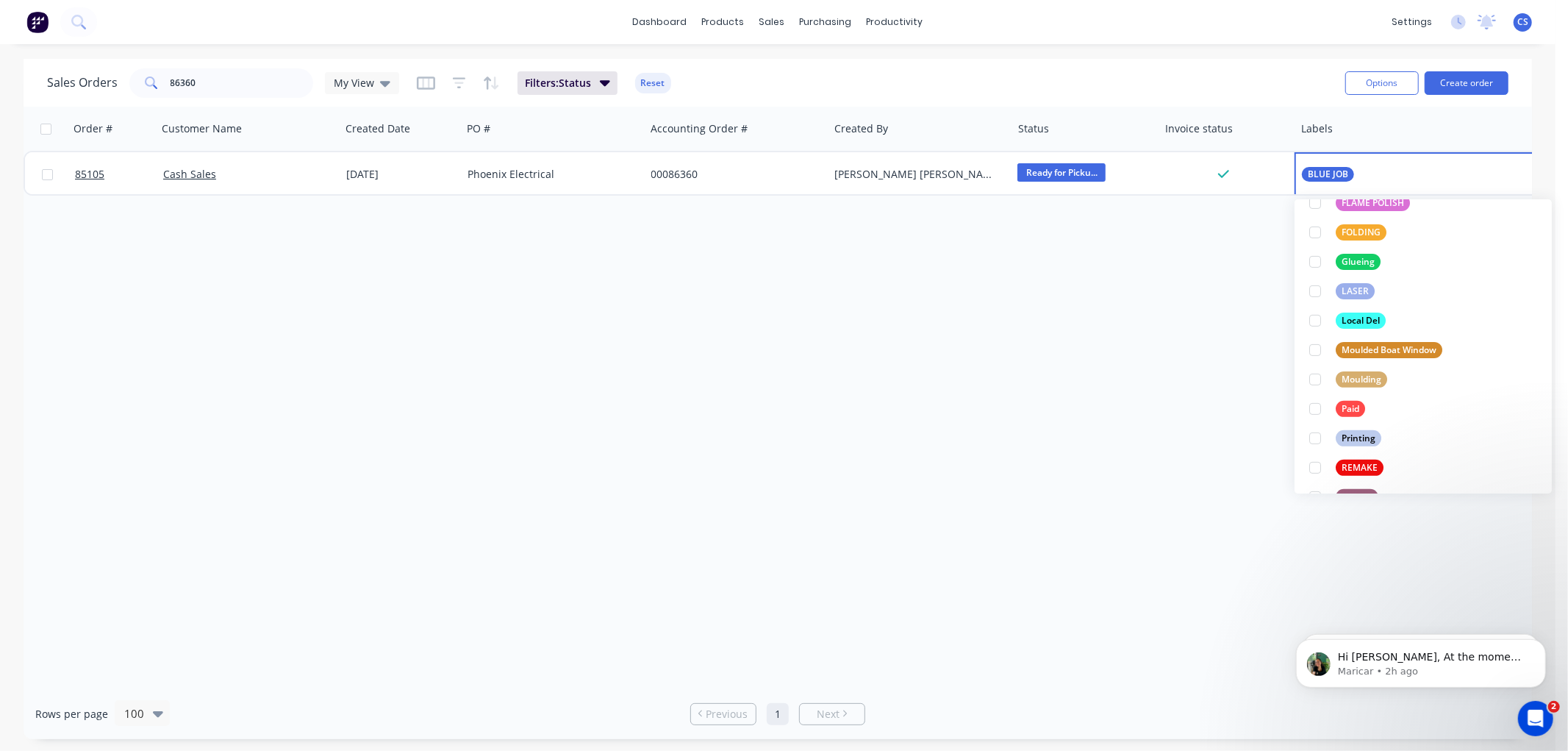
click at [1336, 408] on div "Paid" at bounding box center [1350, 409] width 30 height 16
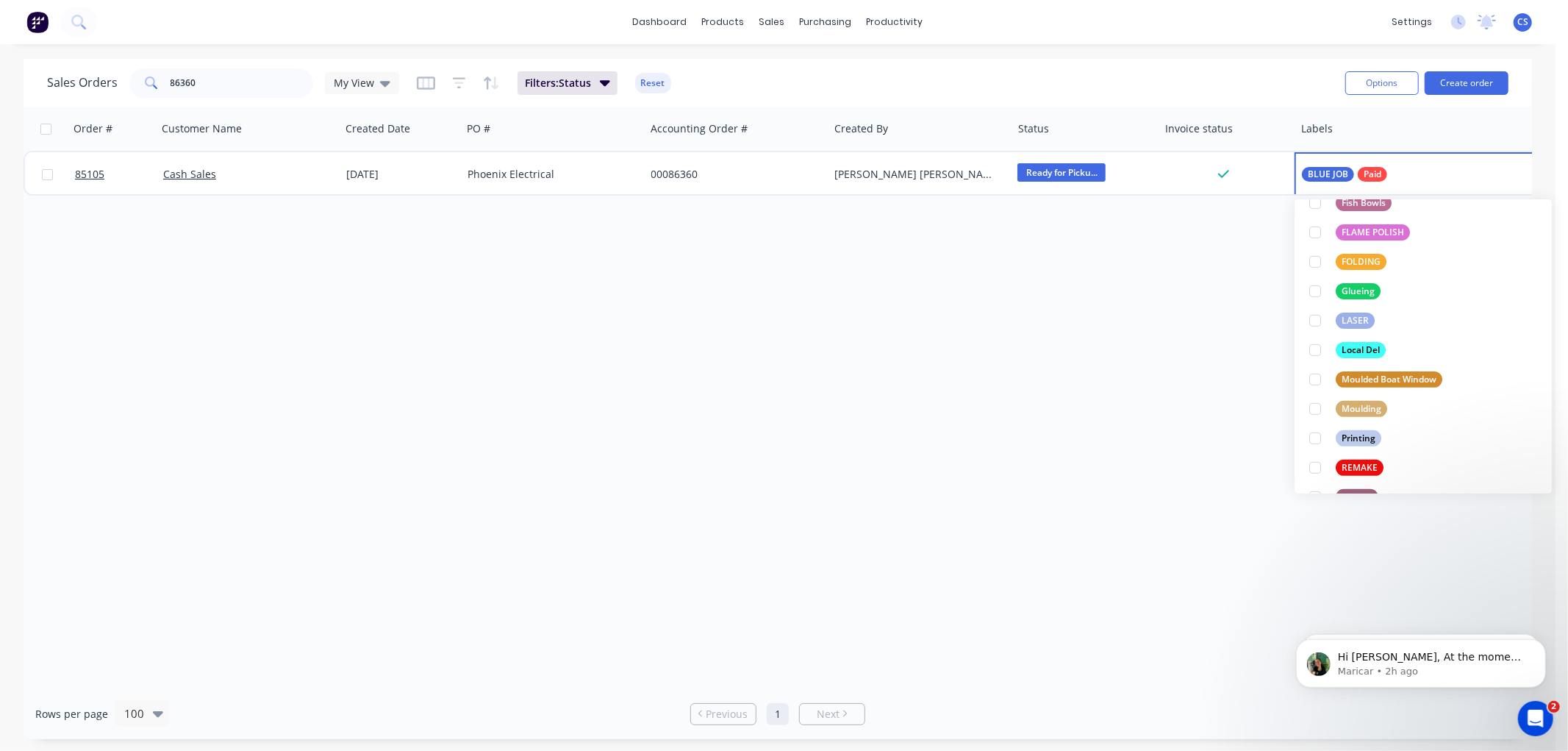
scroll to position [0, 0]
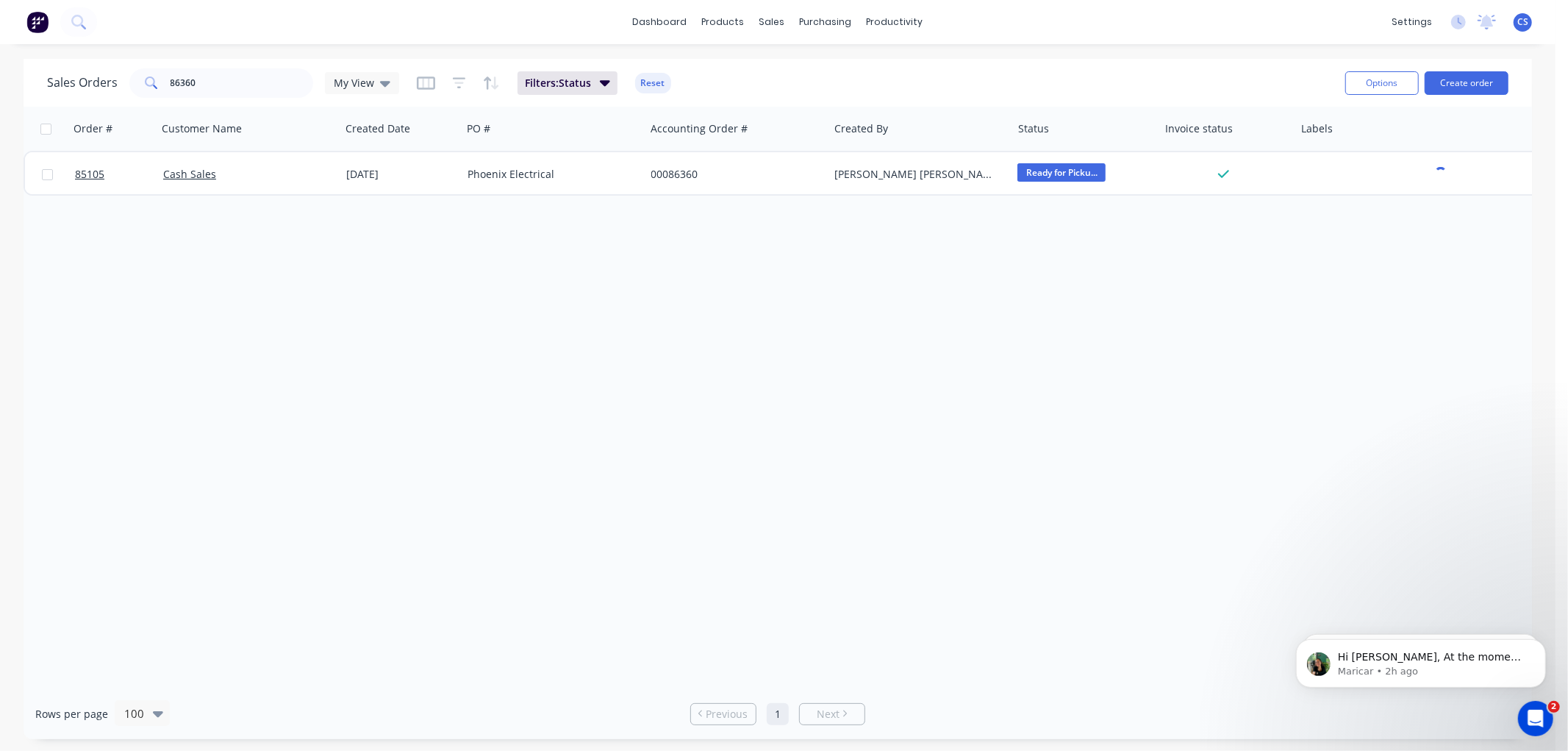
click at [490, 361] on div "Order # Customer Name Created Date PO # Accounting Order # Created By Status In…" at bounding box center [777, 398] width 1509 height 582
click at [188, 80] on input "86360" at bounding box center [242, 83] width 143 height 30
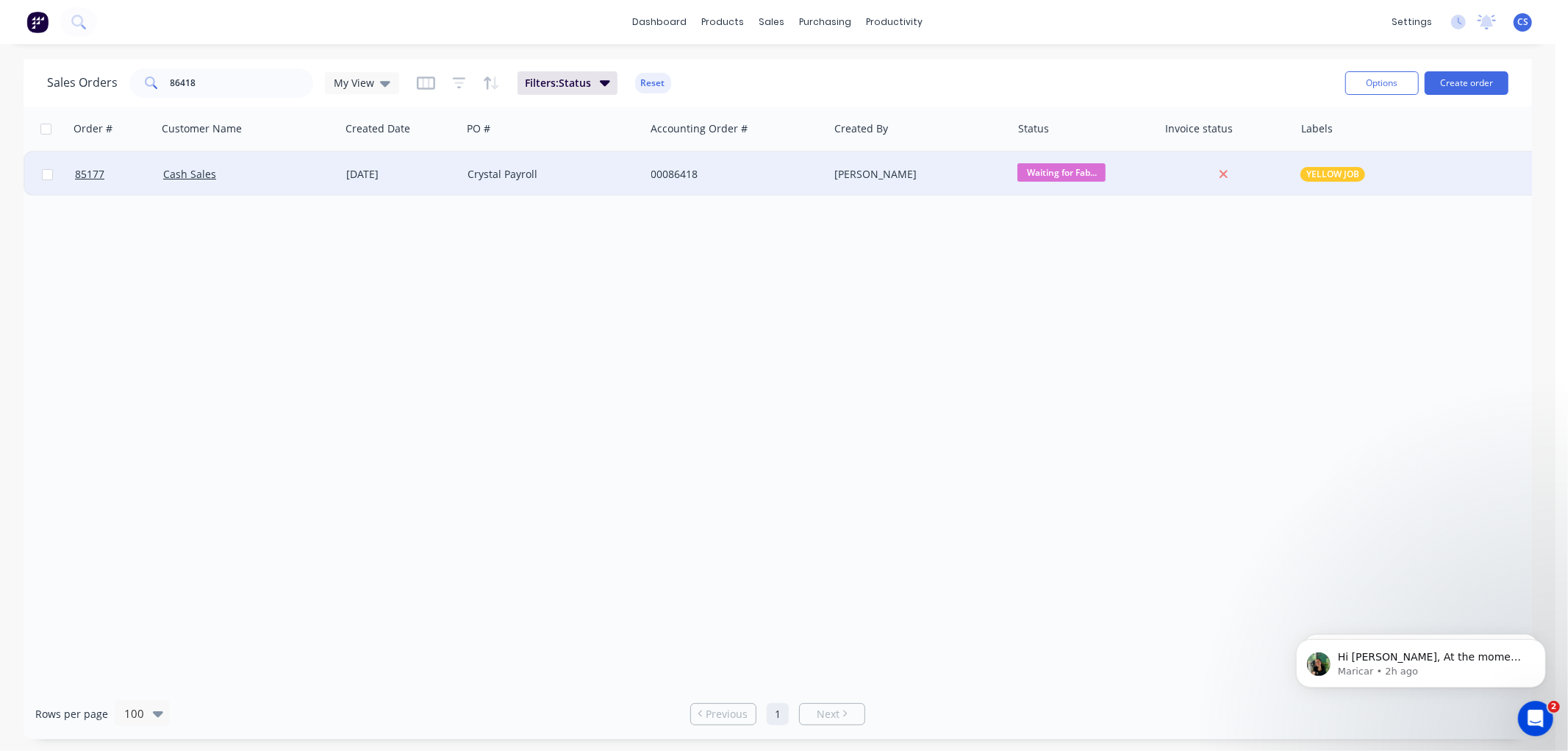
click at [1317, 180] on span "YELLOW JOB" at bounding box center [1333, 174] width 53 height 14
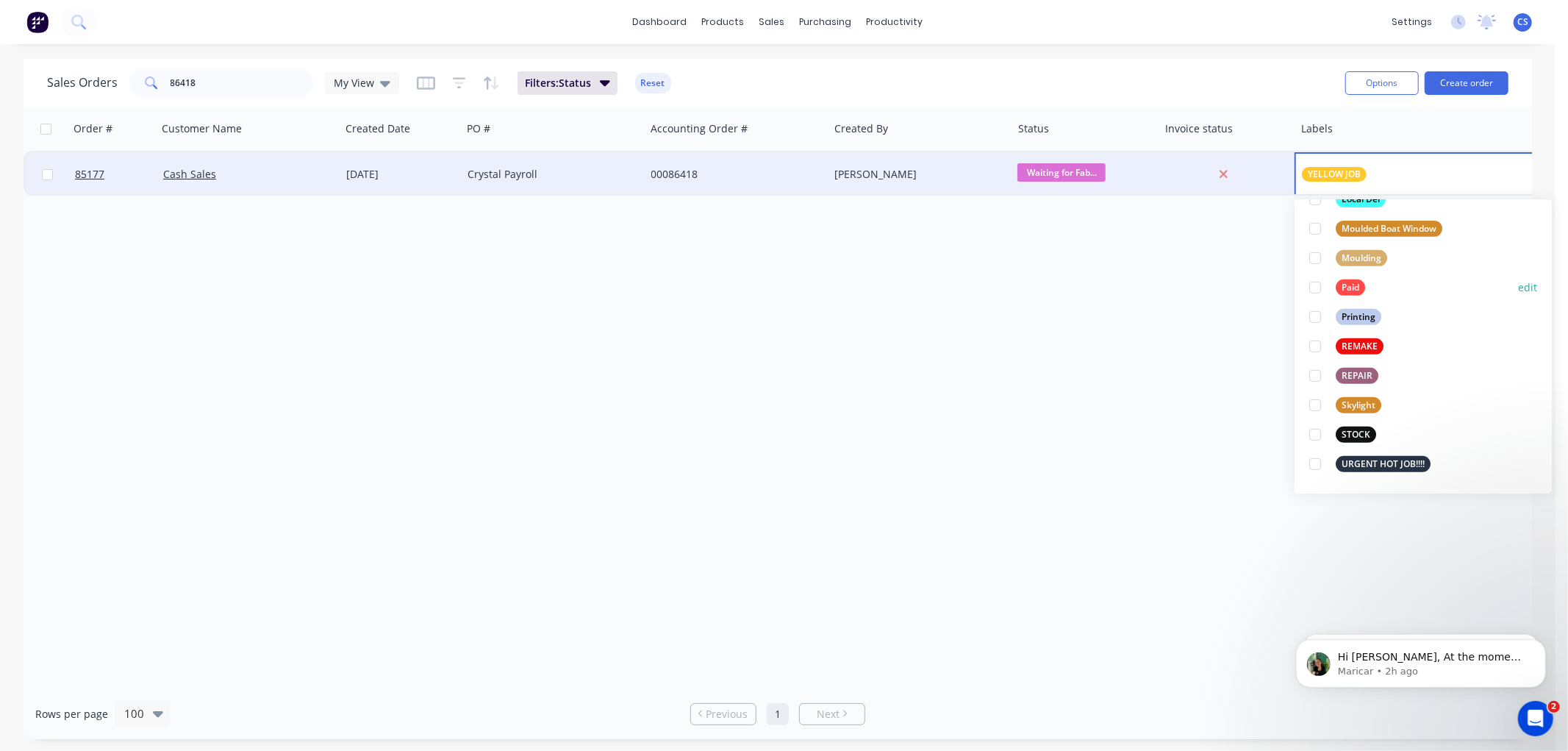
click at [1350, 287] on div "Paid" at bounding box center [1350, 288] width 30 height 16
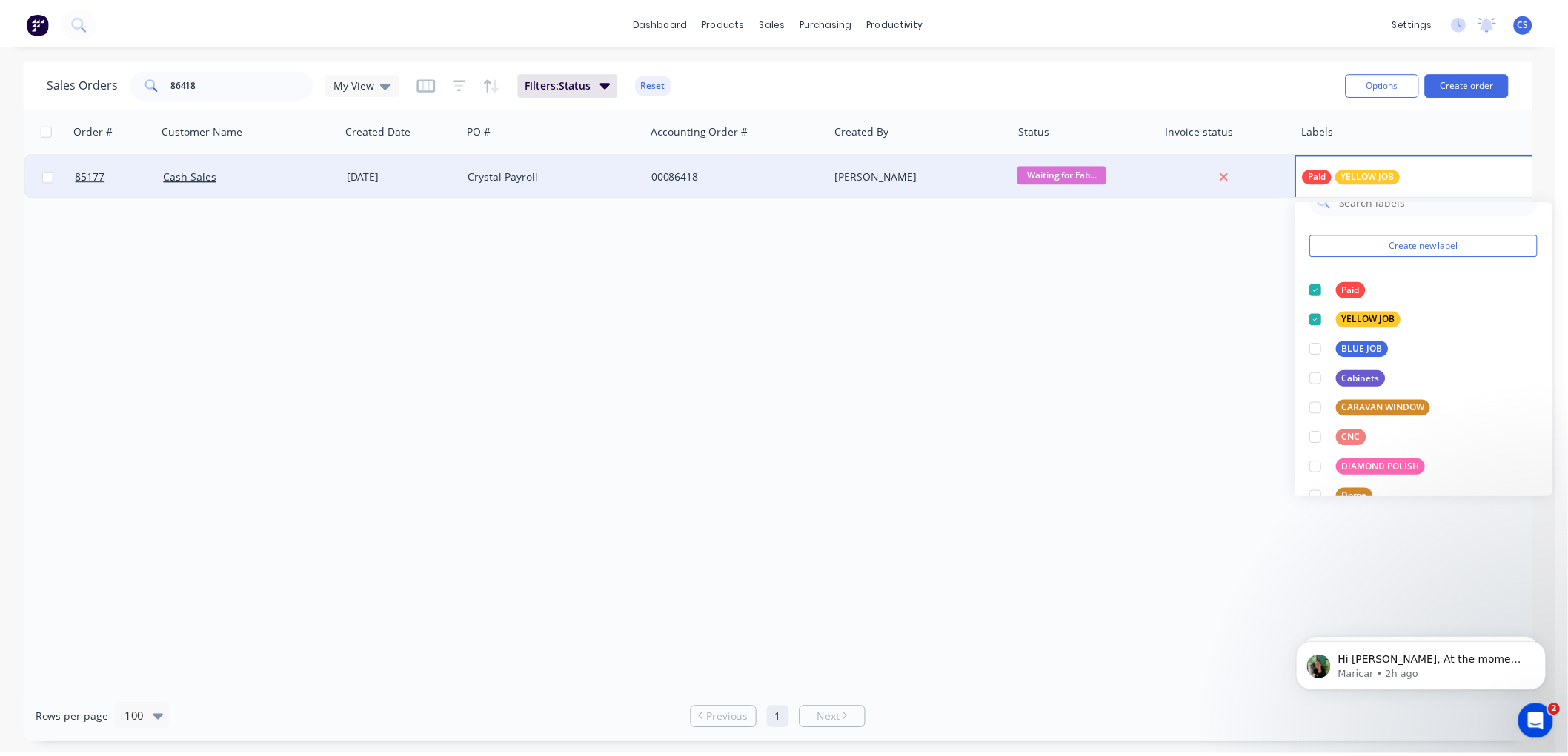
scroll to position [262, 0]
click at [224, 78] on input "86418" at bounding box center [244, 83] width 144 height 30
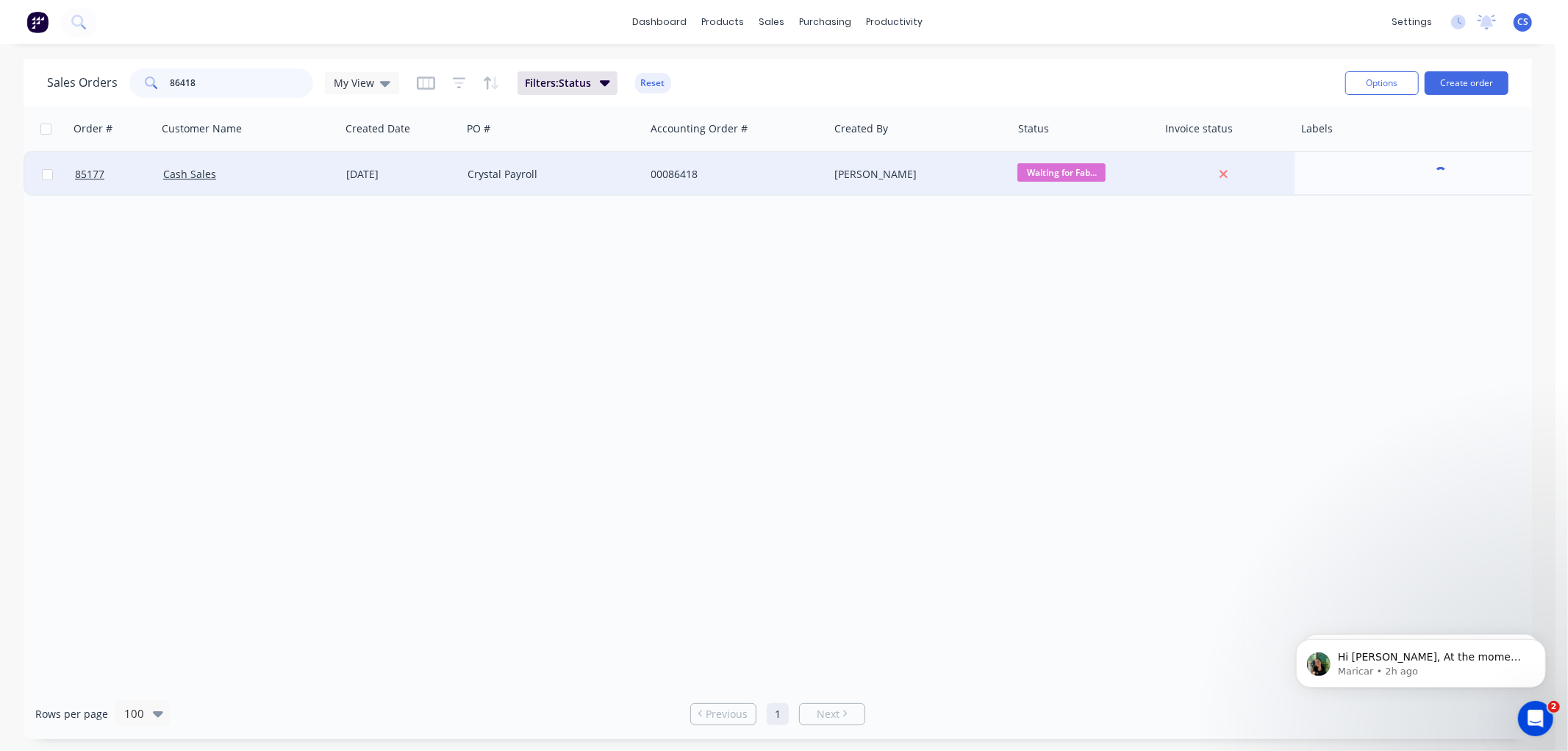
click at [223, 77] on input "86418" at bounding box center [242, 83] width 143 height 30
click at [202, 78] on input "86418" at bounding box center [242, 83] width 143 height 30
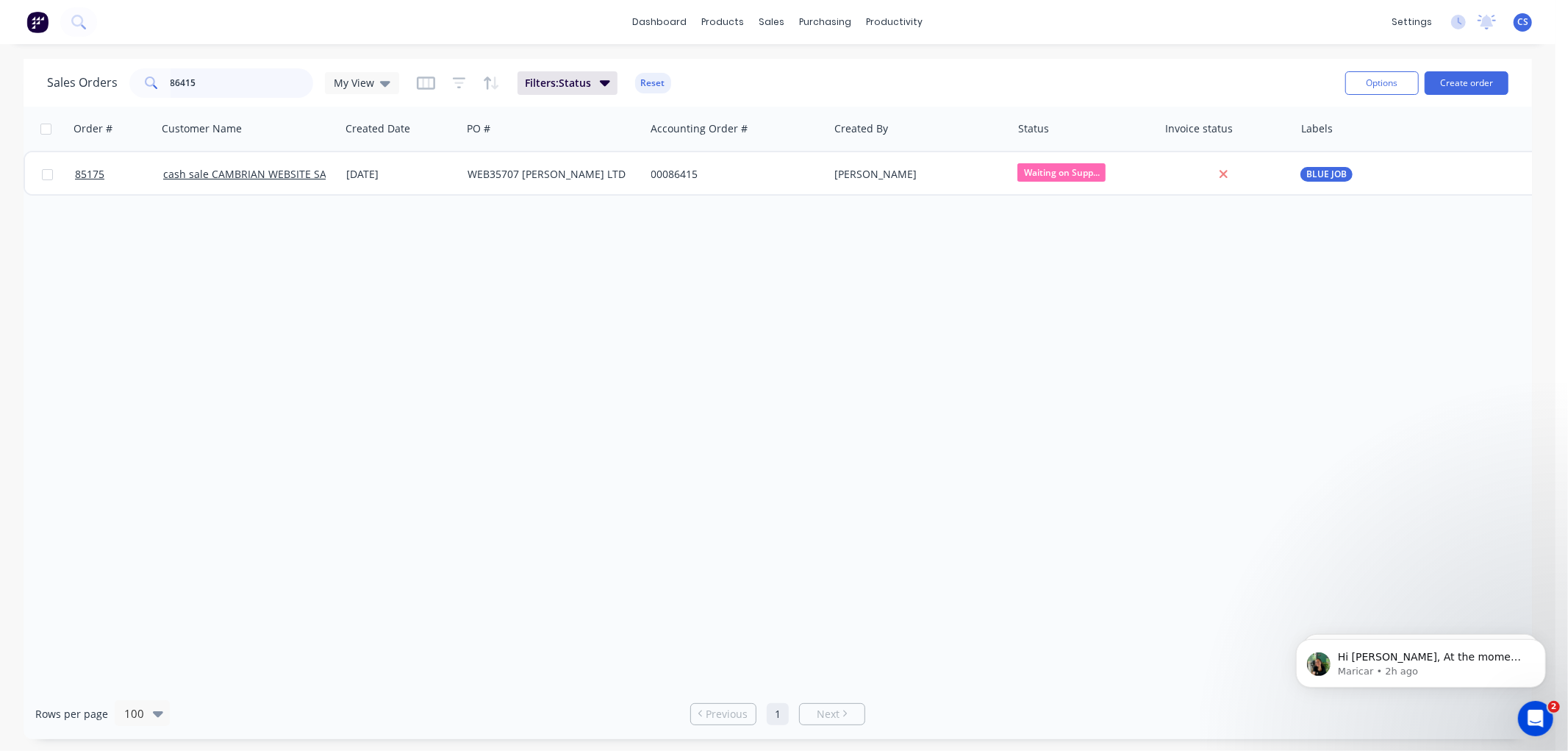
click at [214, 77] on input "86415" at bounding box center [242, 83] width 143 height 30
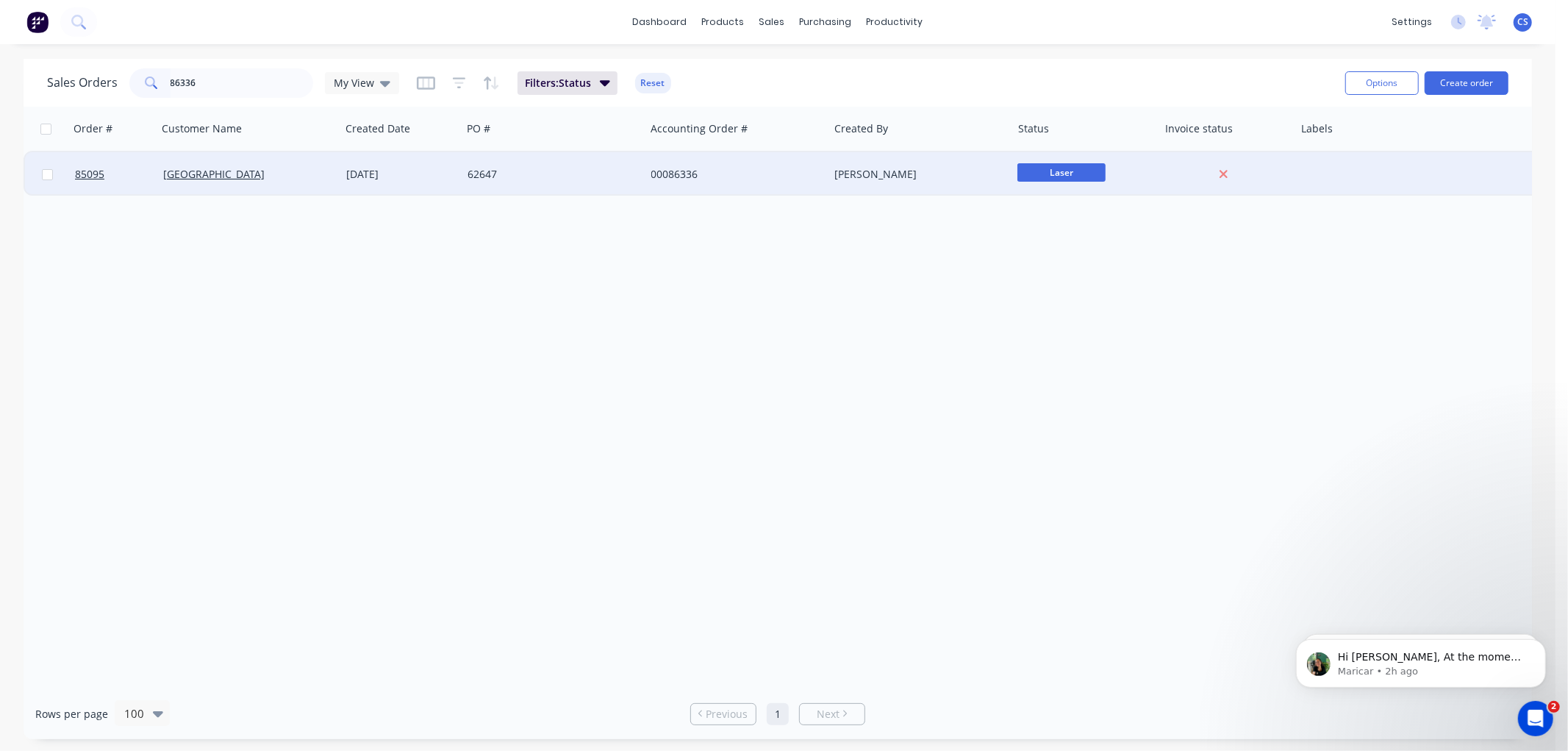
click at [1045, 172] on span "Laser" at bounding box center [1062, 172] width 88 height 18
click at [1077, 248] on span "Waiting on Supplier" at bounding box center [1072, 245] width 98 height 14
click at [215, 80] on input "86336" at bounding box center [242, 83] width 143 height 30
type input "86404"
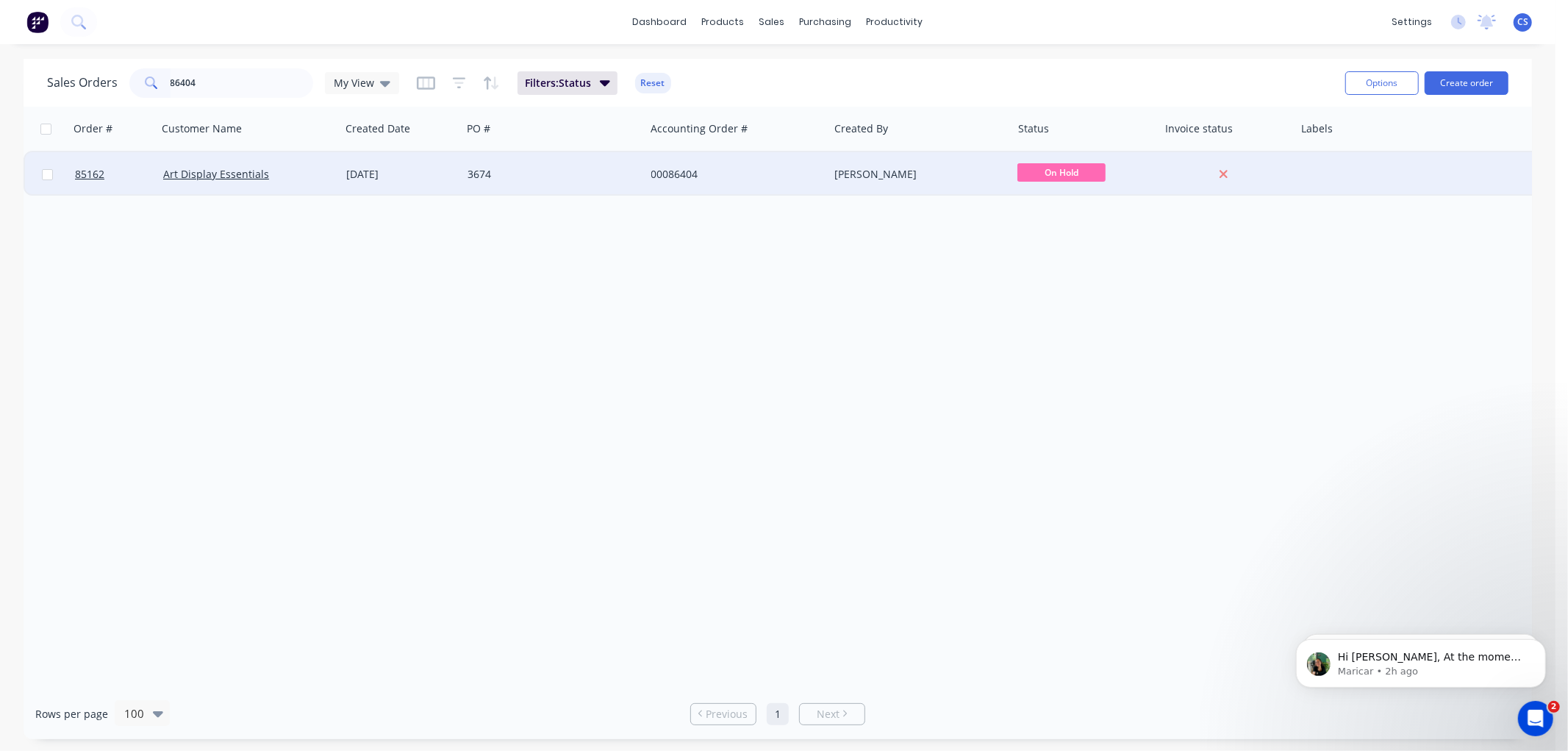
click at [559, 177] on div "3674" at bounding box center [549, 174] width 163 height 14
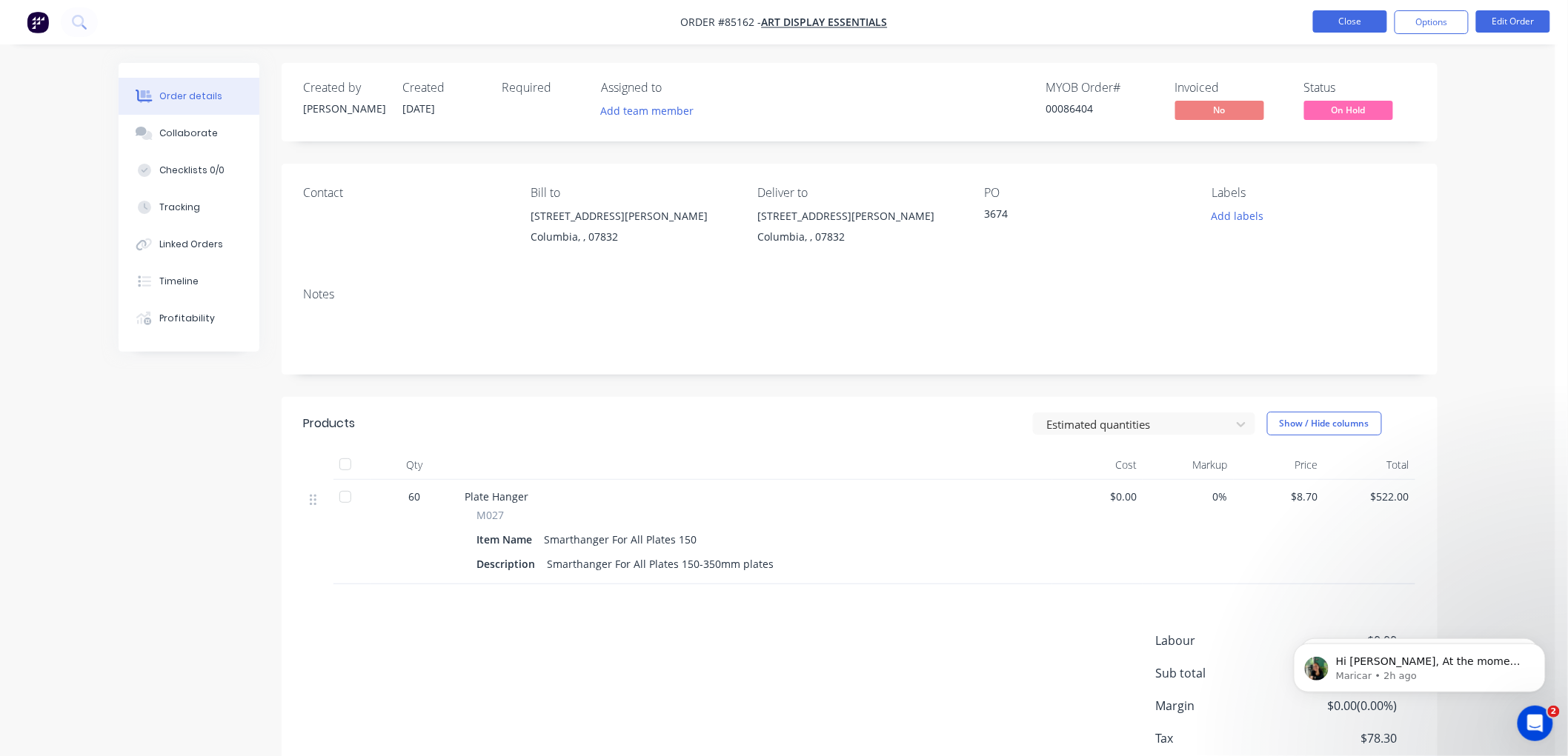
click at [1338, 27] on button "Close" at bounding box center [1349, 21] width 74 height 22
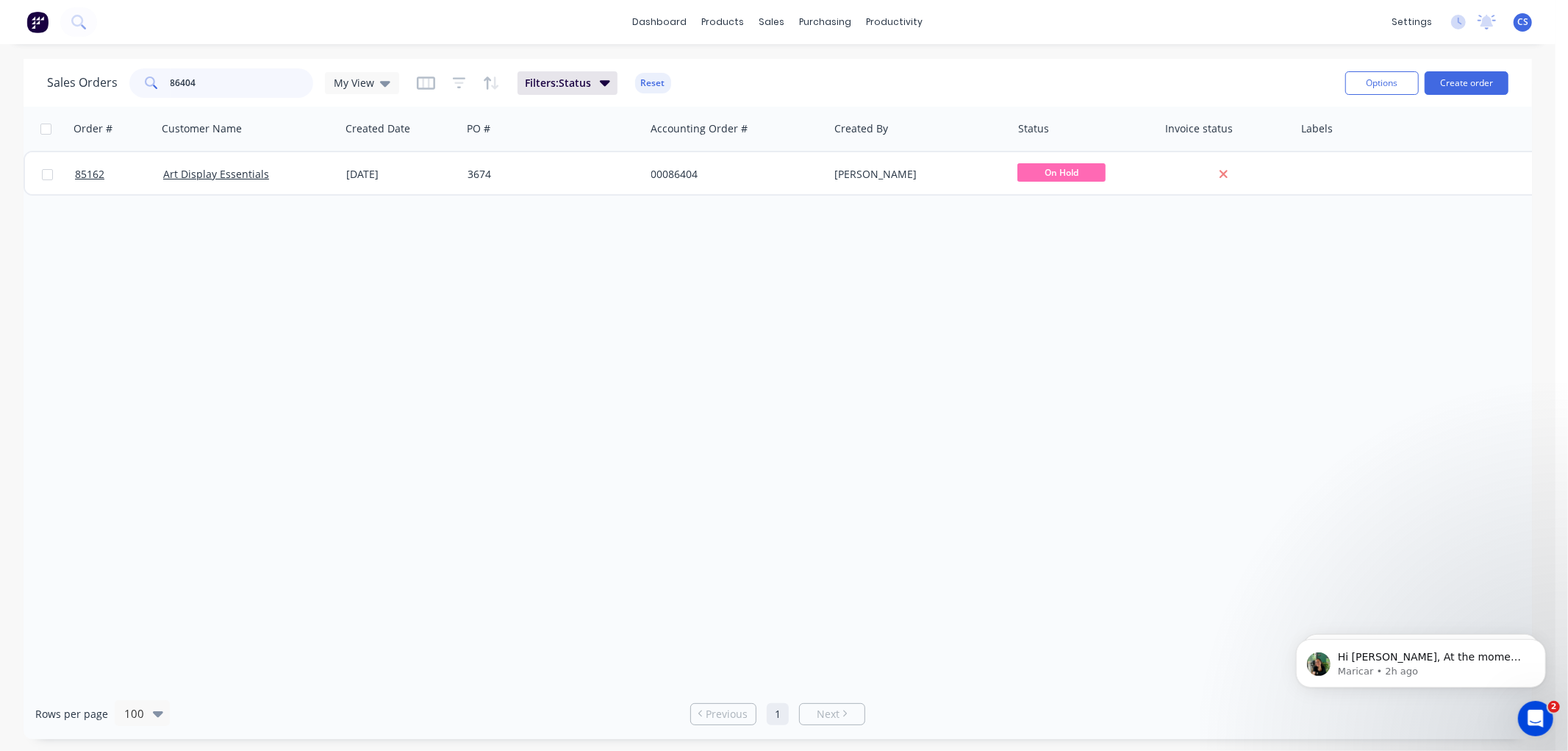
click at [239, 75] on input "86404" at bounding box center [242, 83] width 143 height 30
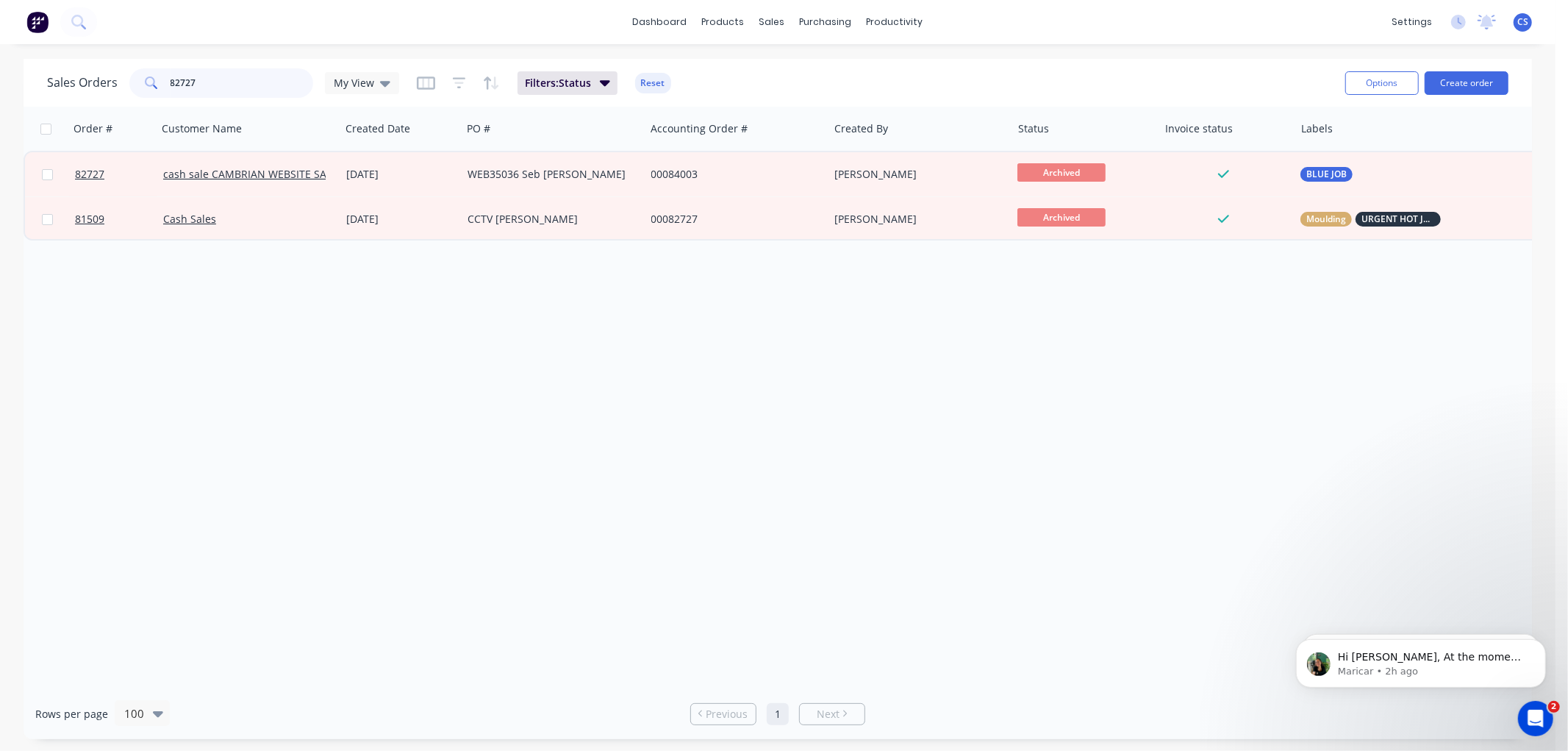
click at [252, 83] on input "82727" at bounding box center [242, 83] width 143 height 30
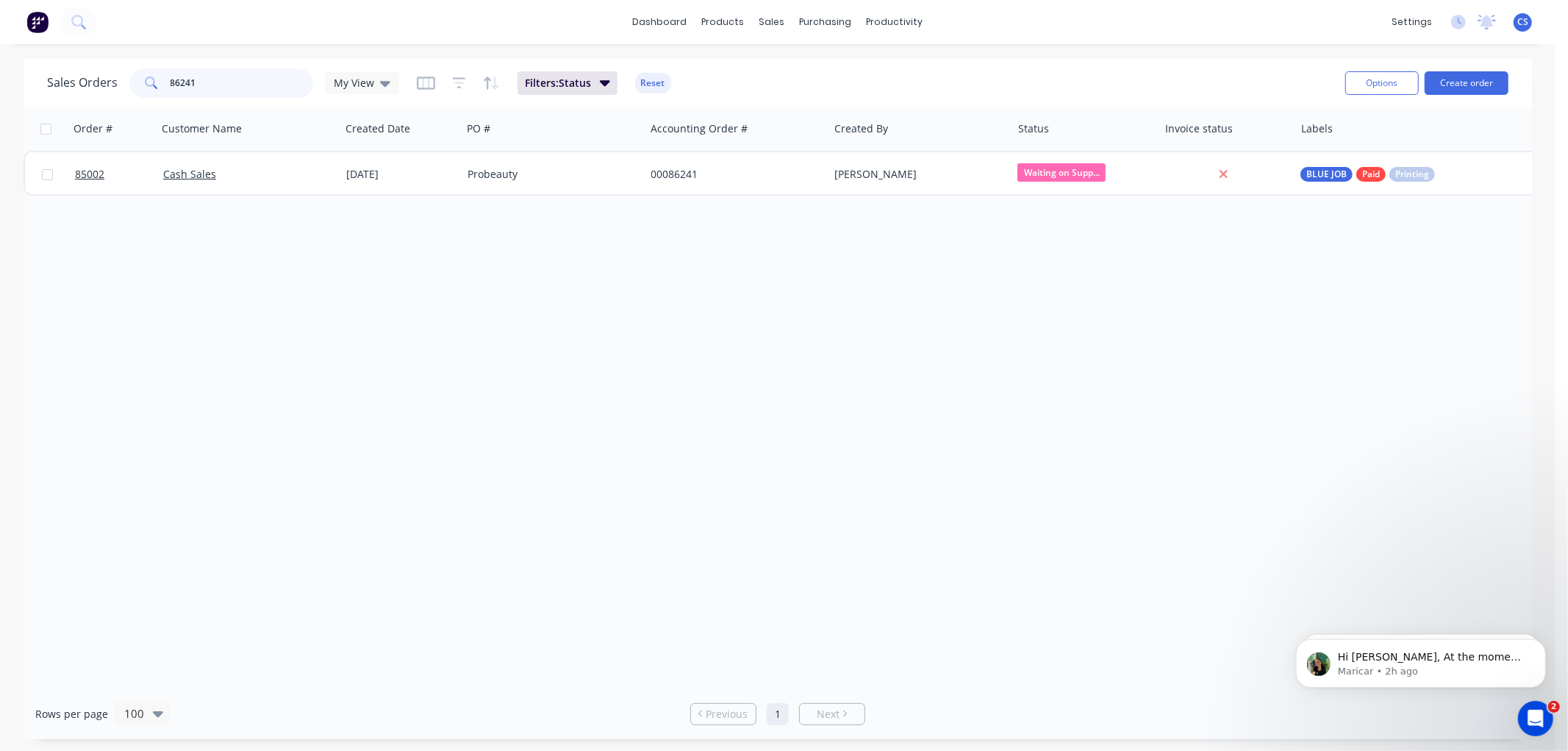
click at [225, 80] on input "86241" at bounding box center [242, 83] width 143 height 30
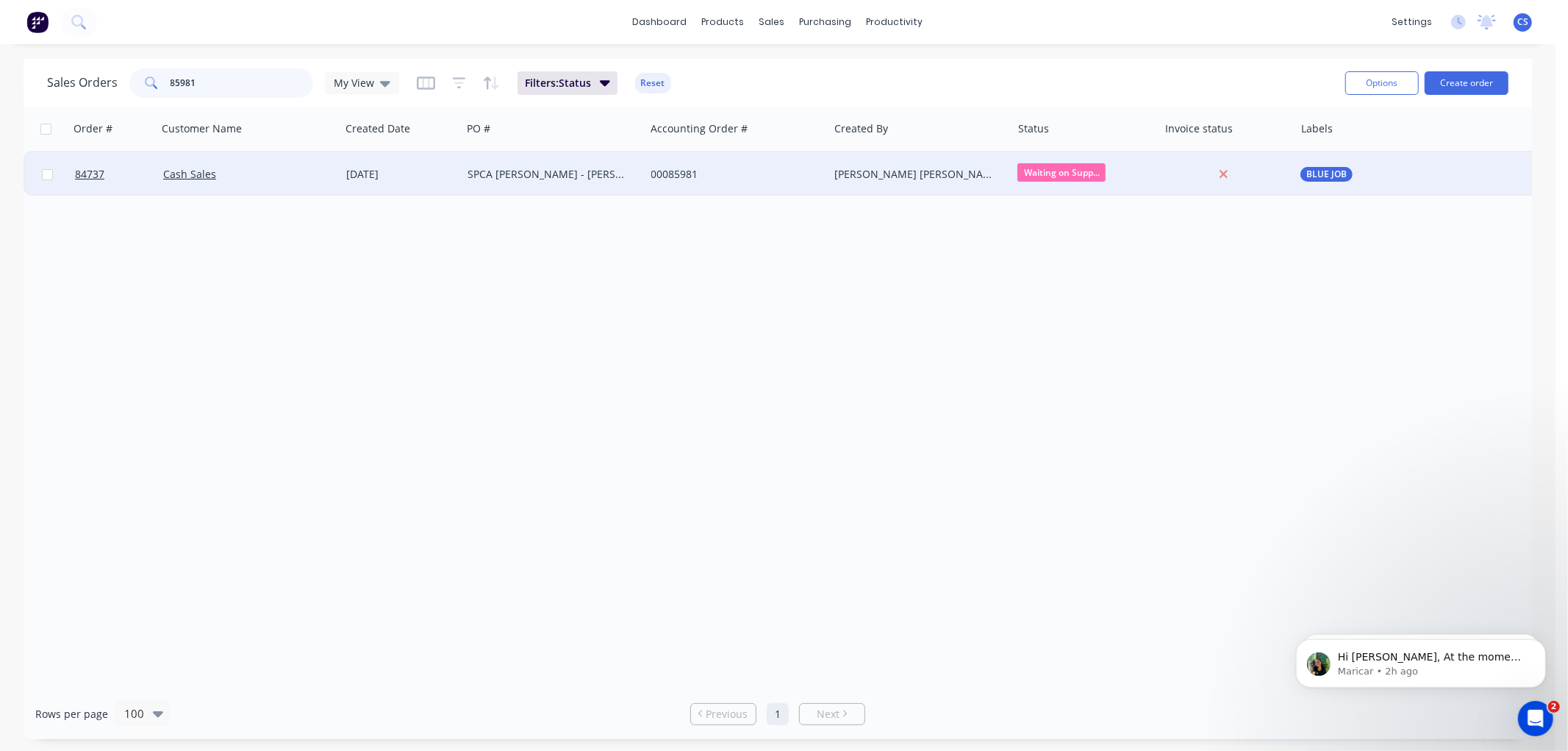
type input "85981"
click at [751, 175] on div "00085981" at bounding box center [732, 174] width 163 height 14
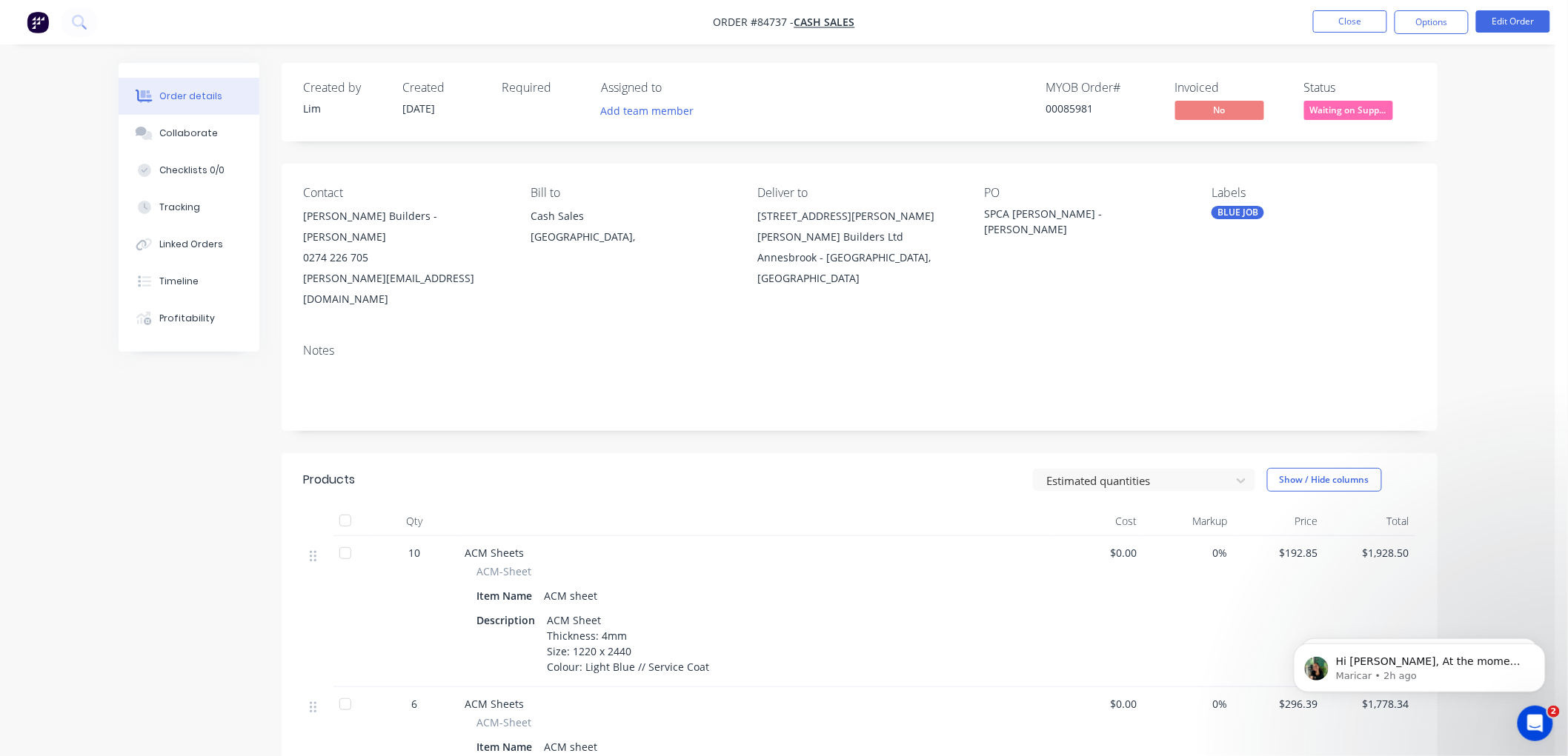
click at [1372, 113] on span "Waiting on Supp..." at bounding box center [1349, 109] width 89 height 19
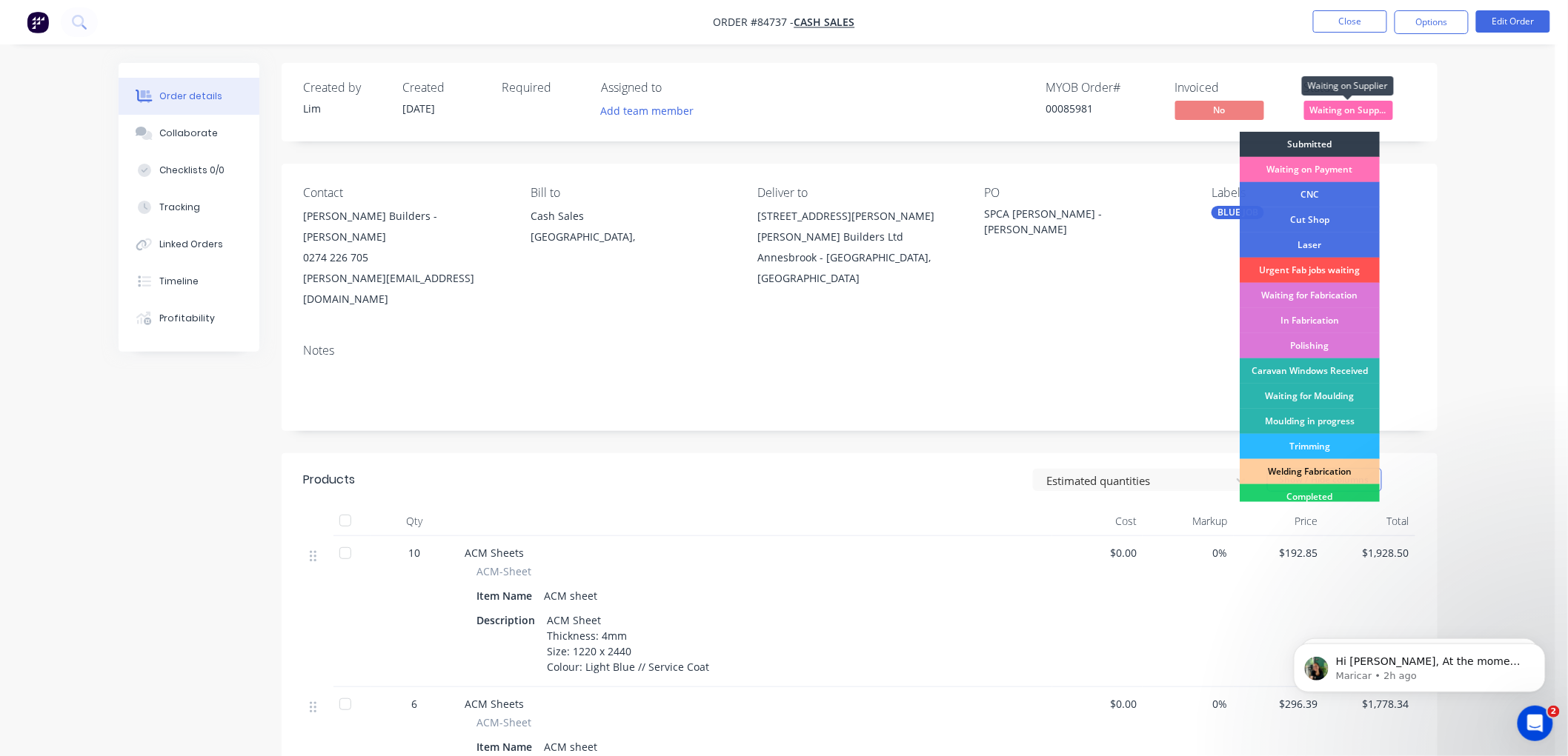
click at [1361, 105] on span "Waiting on Supp..." at bounding box center [1349, 109] width 89 height 19
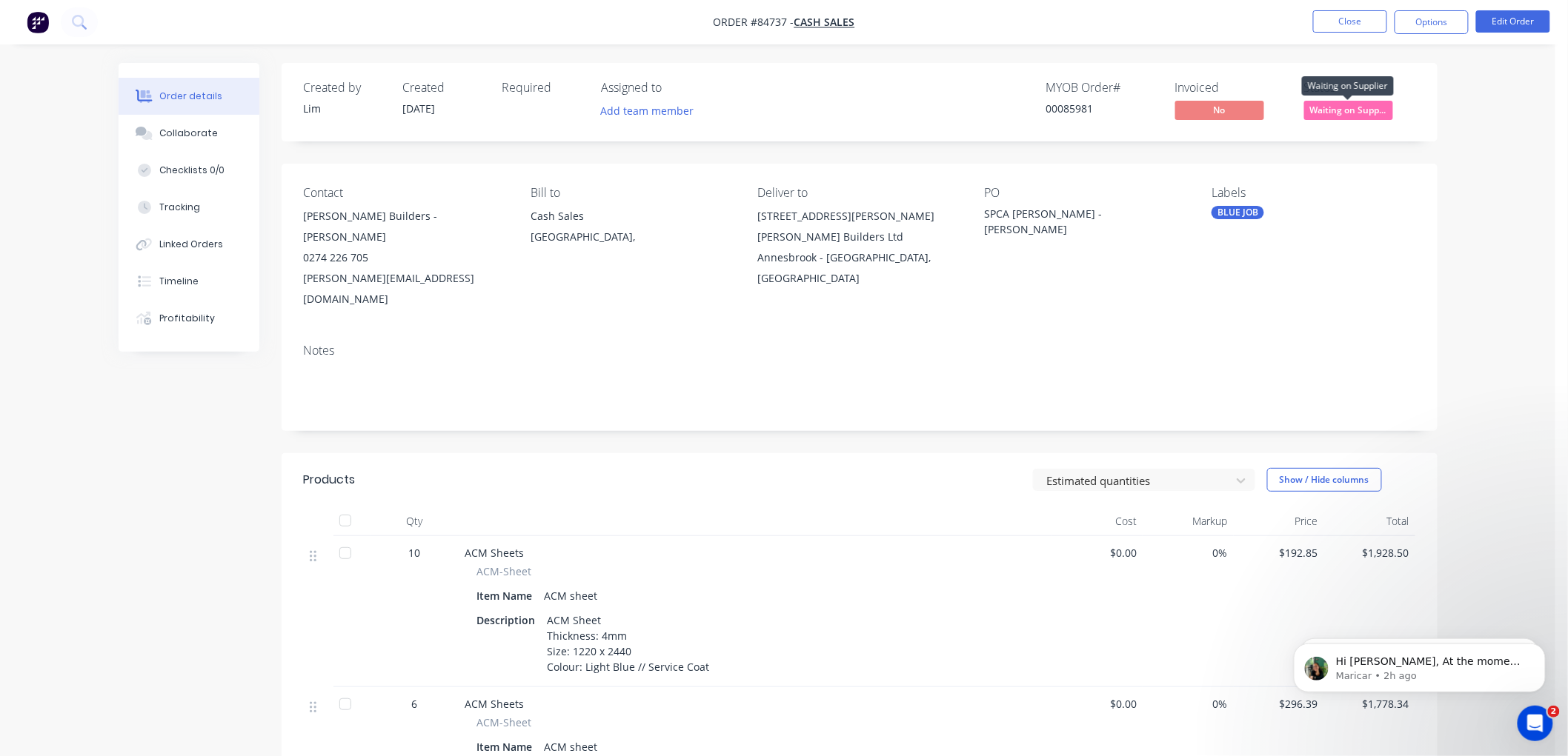
click at [1363, 113] on span "Waiting on Supp..." at bounding box center [1349, 109] width 89 height 19
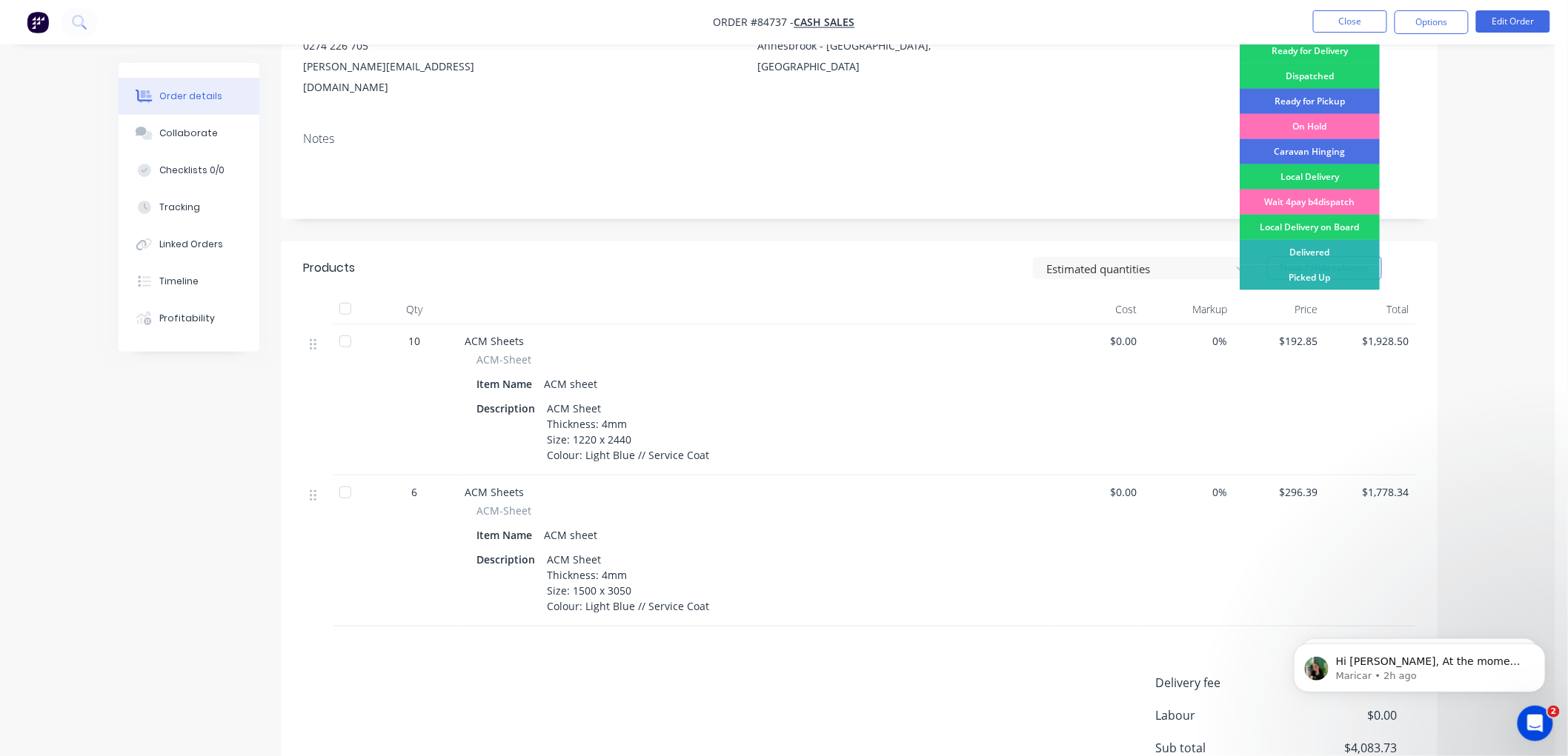
scroll to position [338, 0]
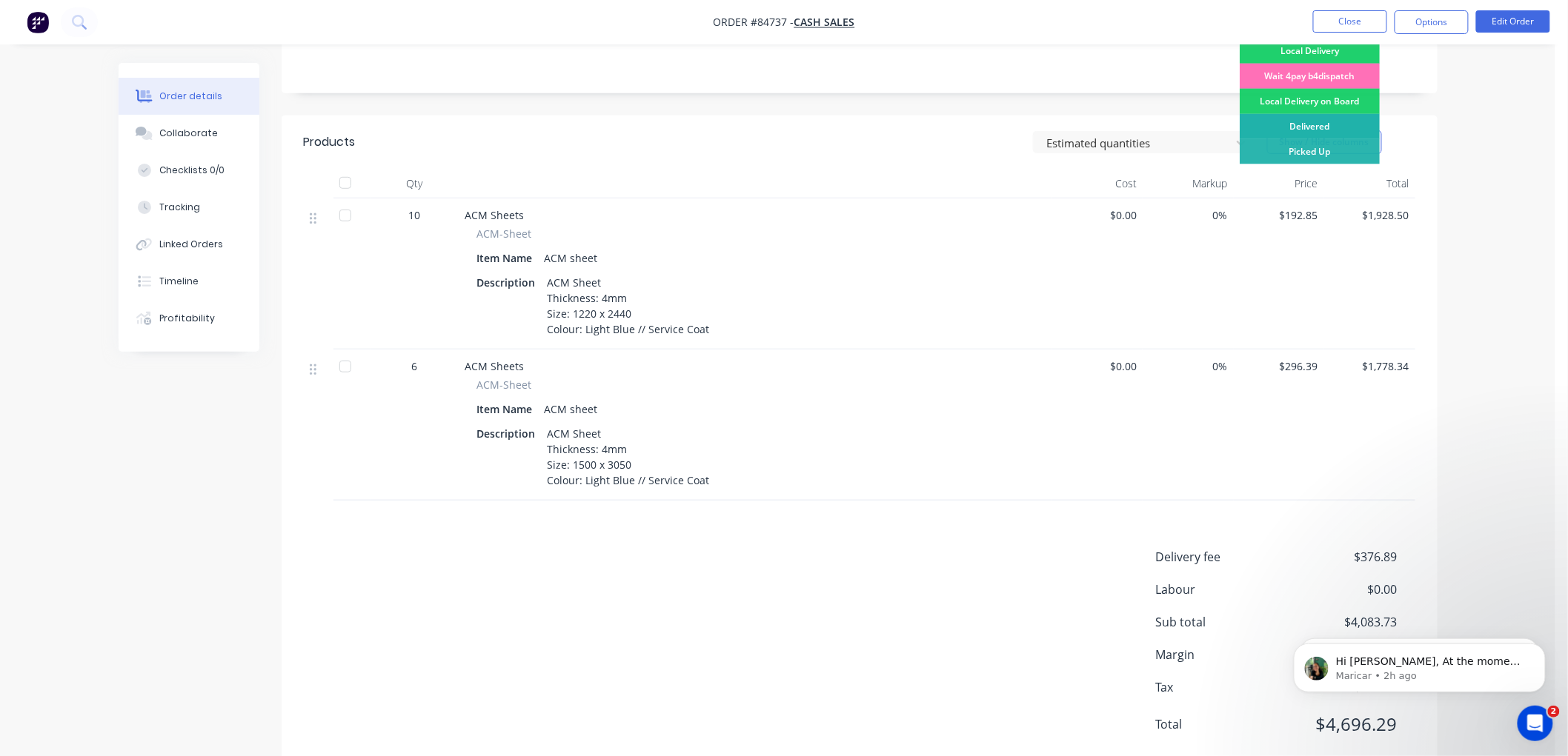
click at [1322, 121] on div "Delivered" at bounding box center [1309, 126] width 140 height 25
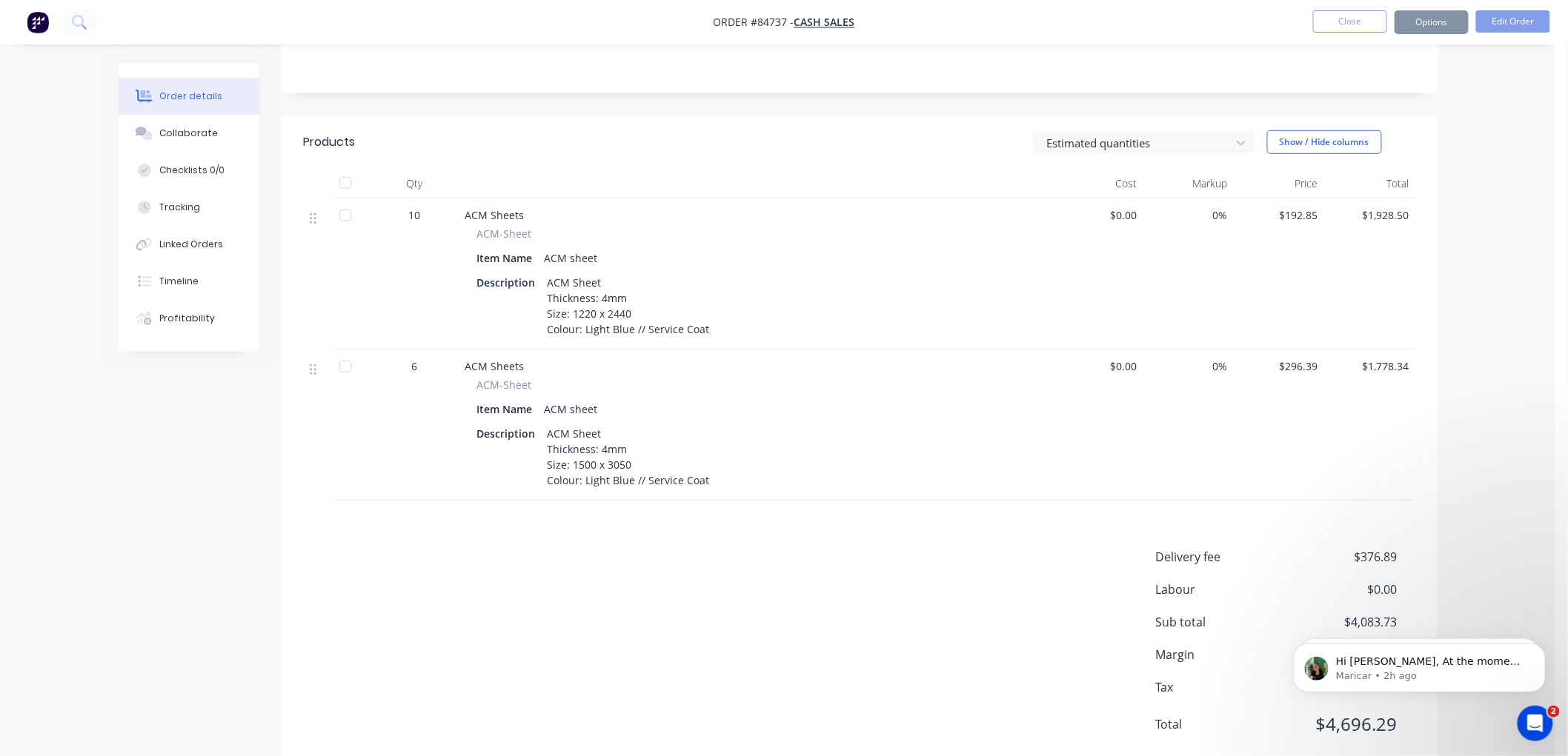
scroll to position [0, 0]
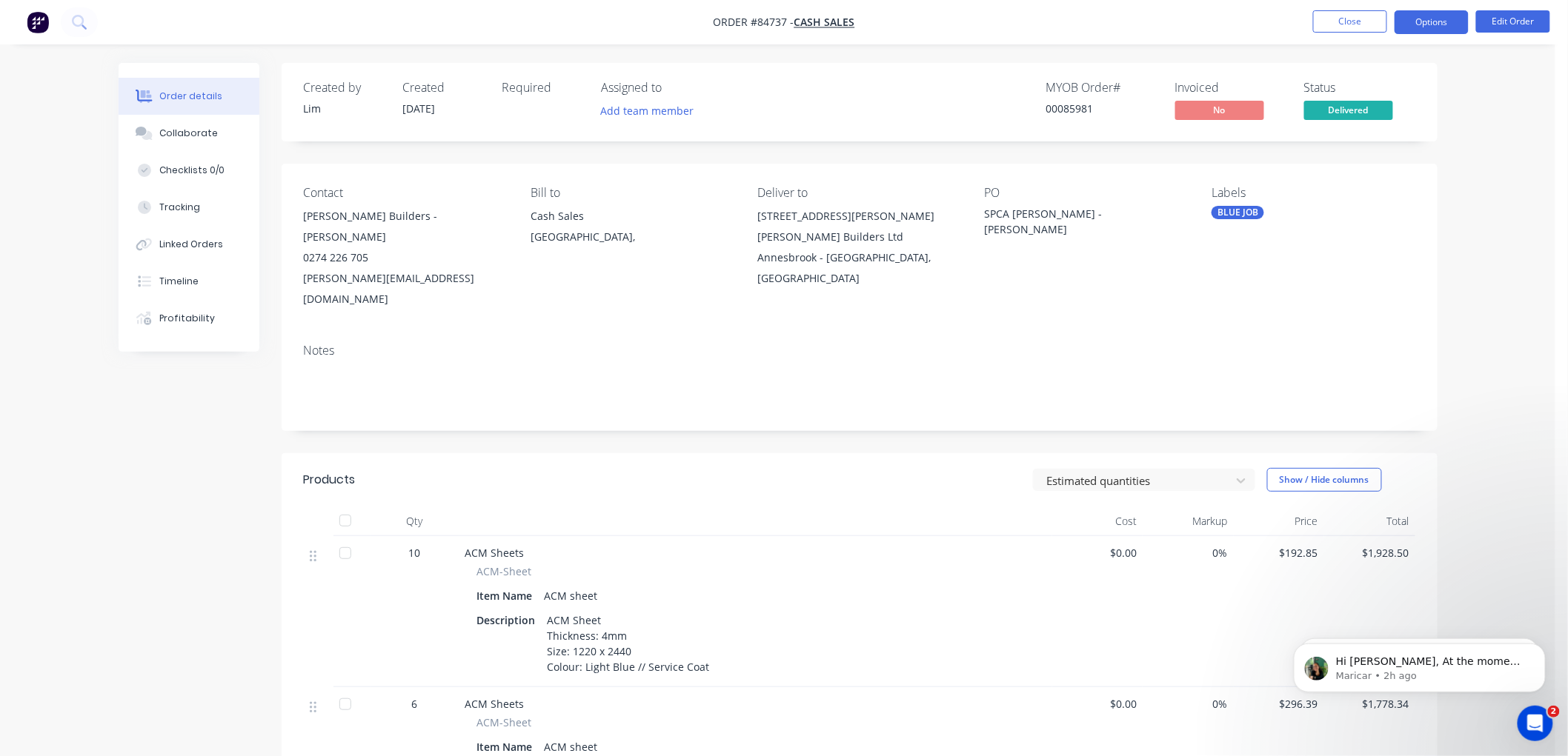
click at [1425, 26] on button "Options" at bounding box center [1431, 22] width 74 height 23
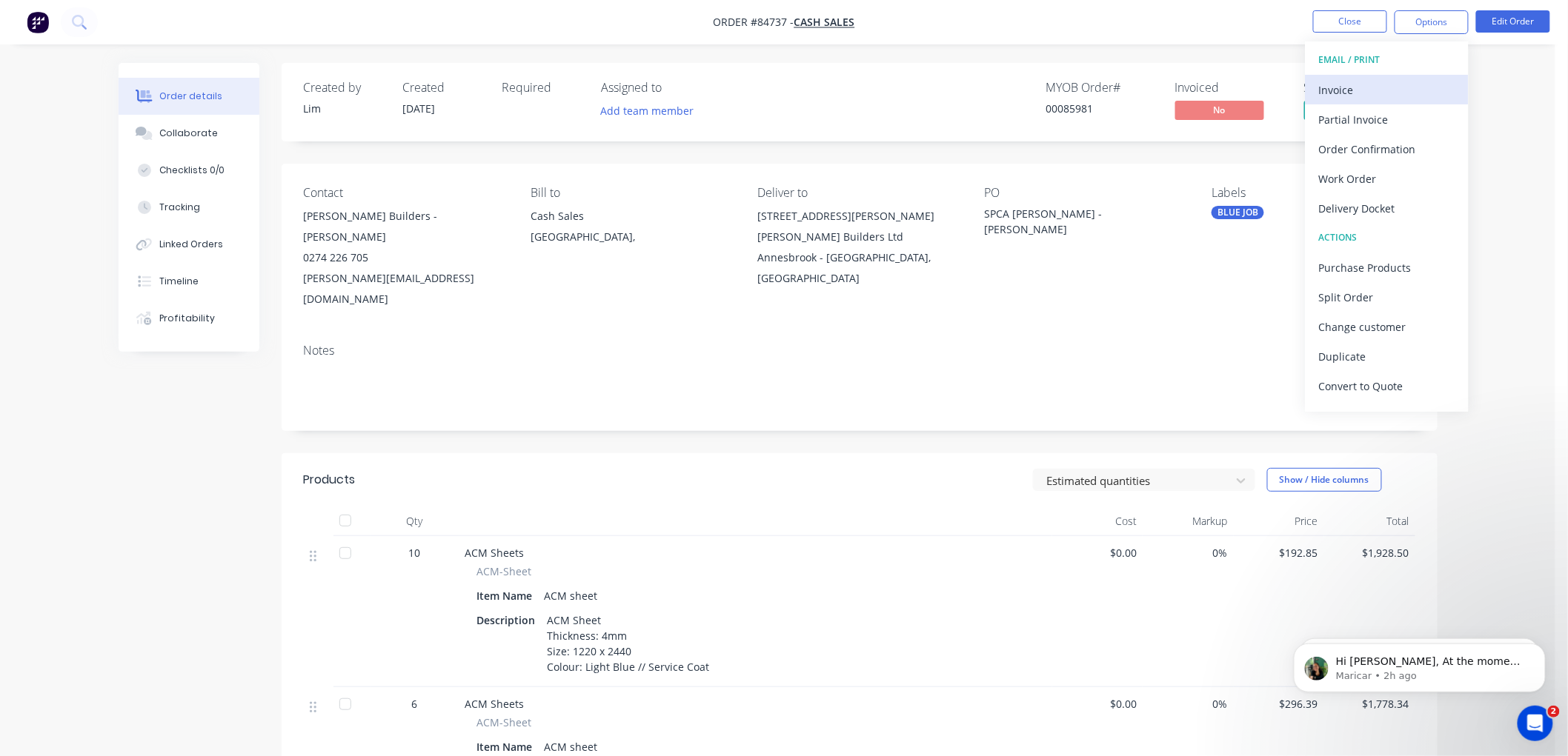
click at [1369, 83] on div "Invoice" at bounding box center [1387, 90] width 136 height 22
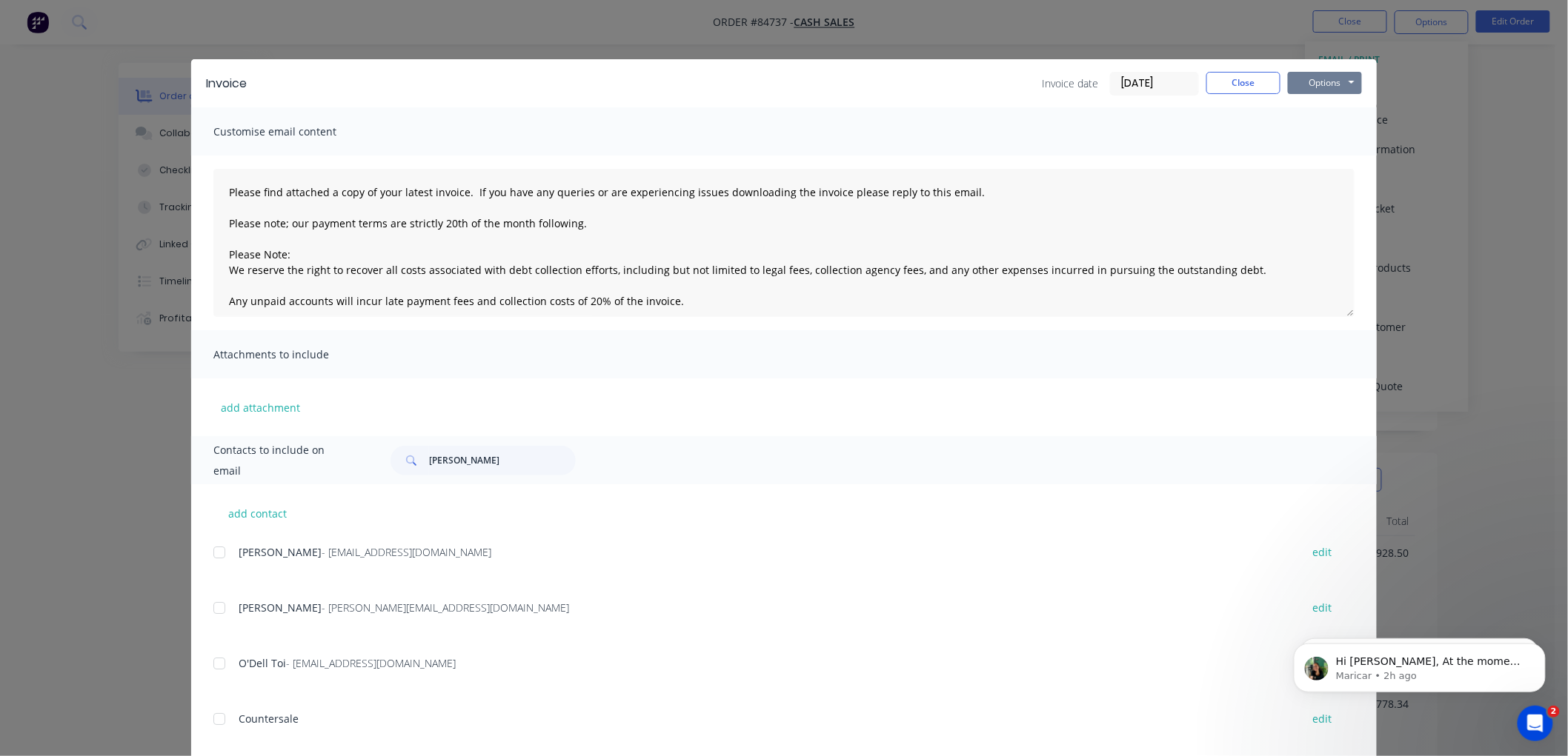
click at [1312, 83] on button "Options" at bounding box center [1324, 83] width 74 height 22
click at [1317, 132] on button "Print" at bounding box center [1335, 134] width 95 height 24
click at [1235, 91] on button "Close" at bounding box center [1242, 83] width 74 height 22
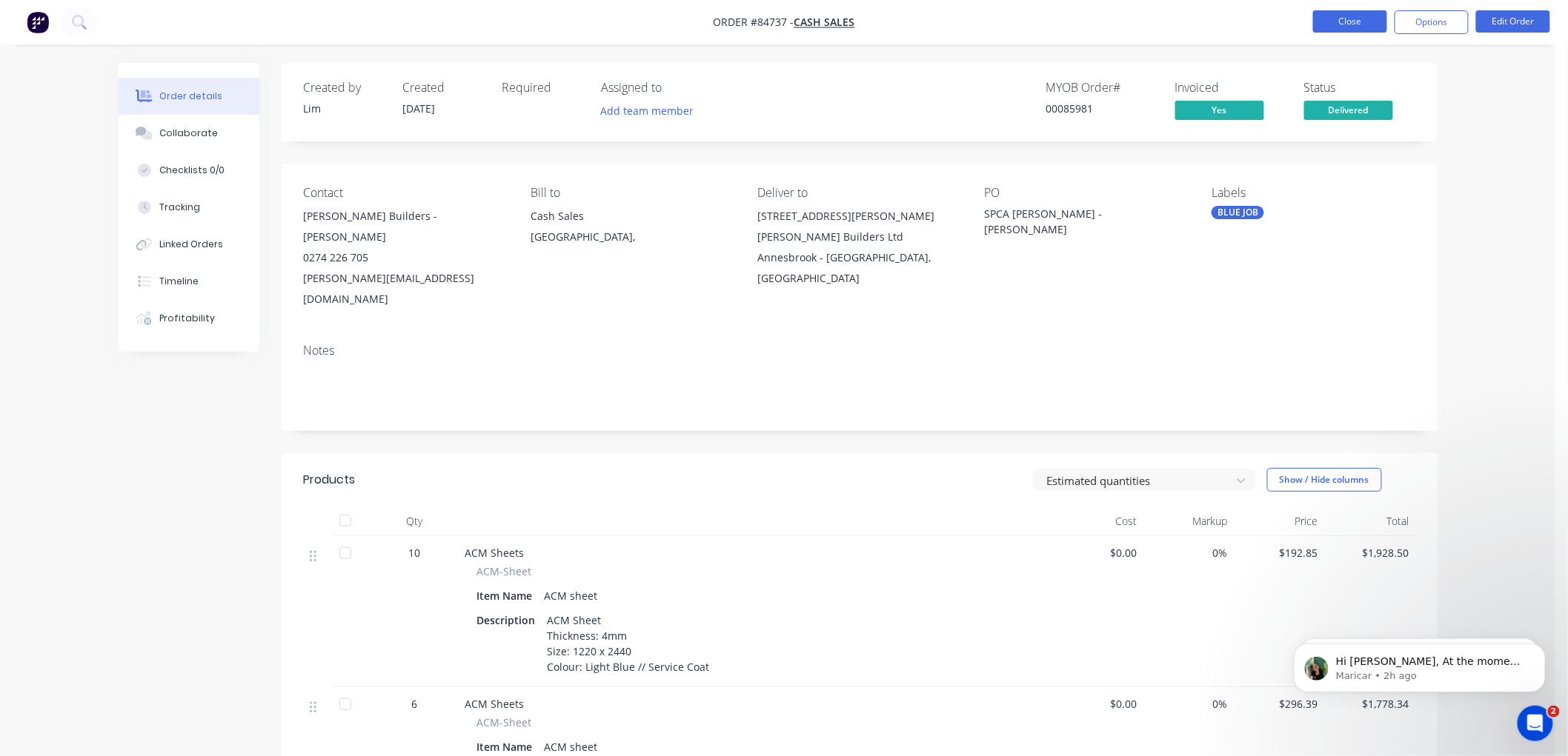
click at [1335, 23] on button "Close" at bounding box center [1349, 21] width 74 height 22
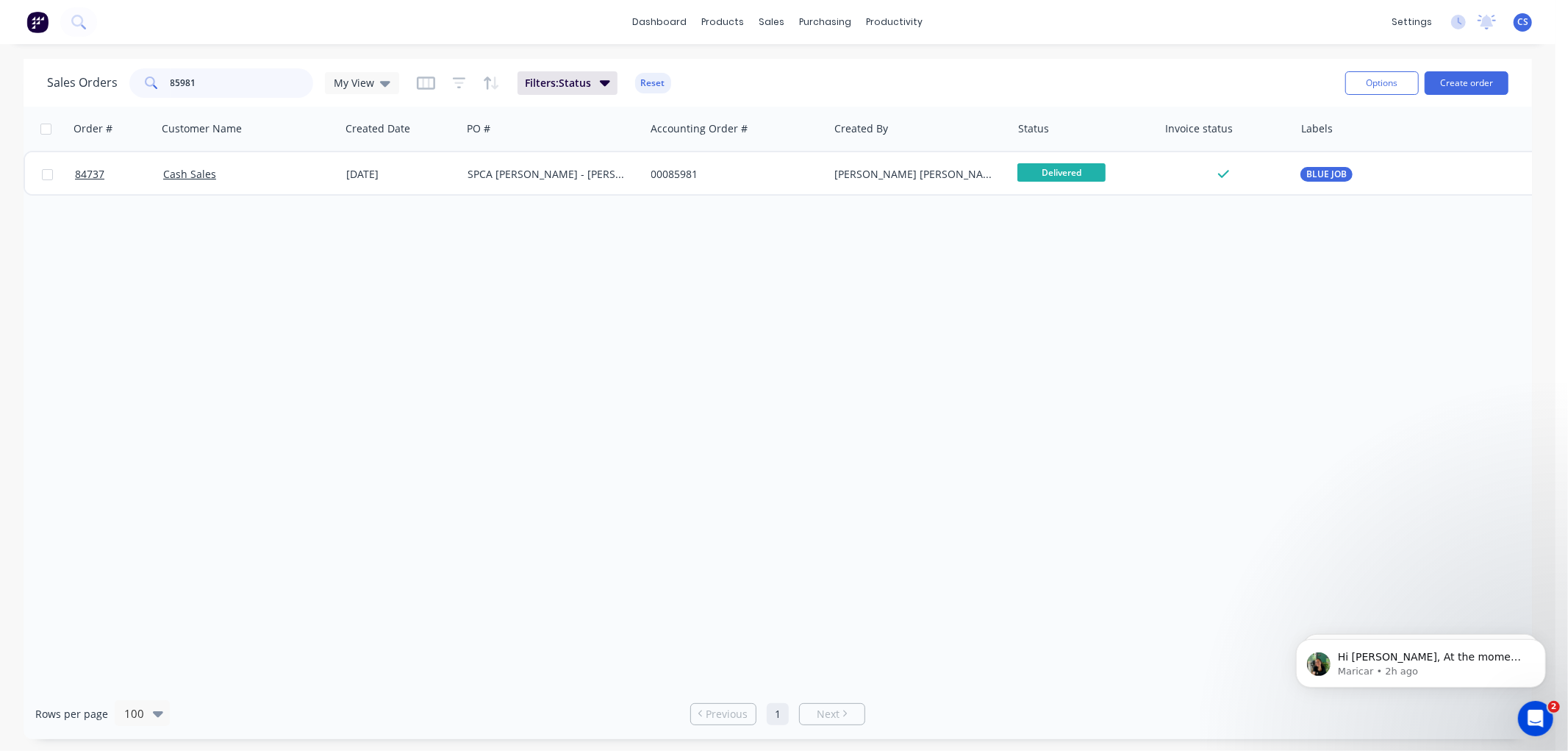
click at [246, 81] on input "85981" at bounding box center [242, 83] width 143 height 30
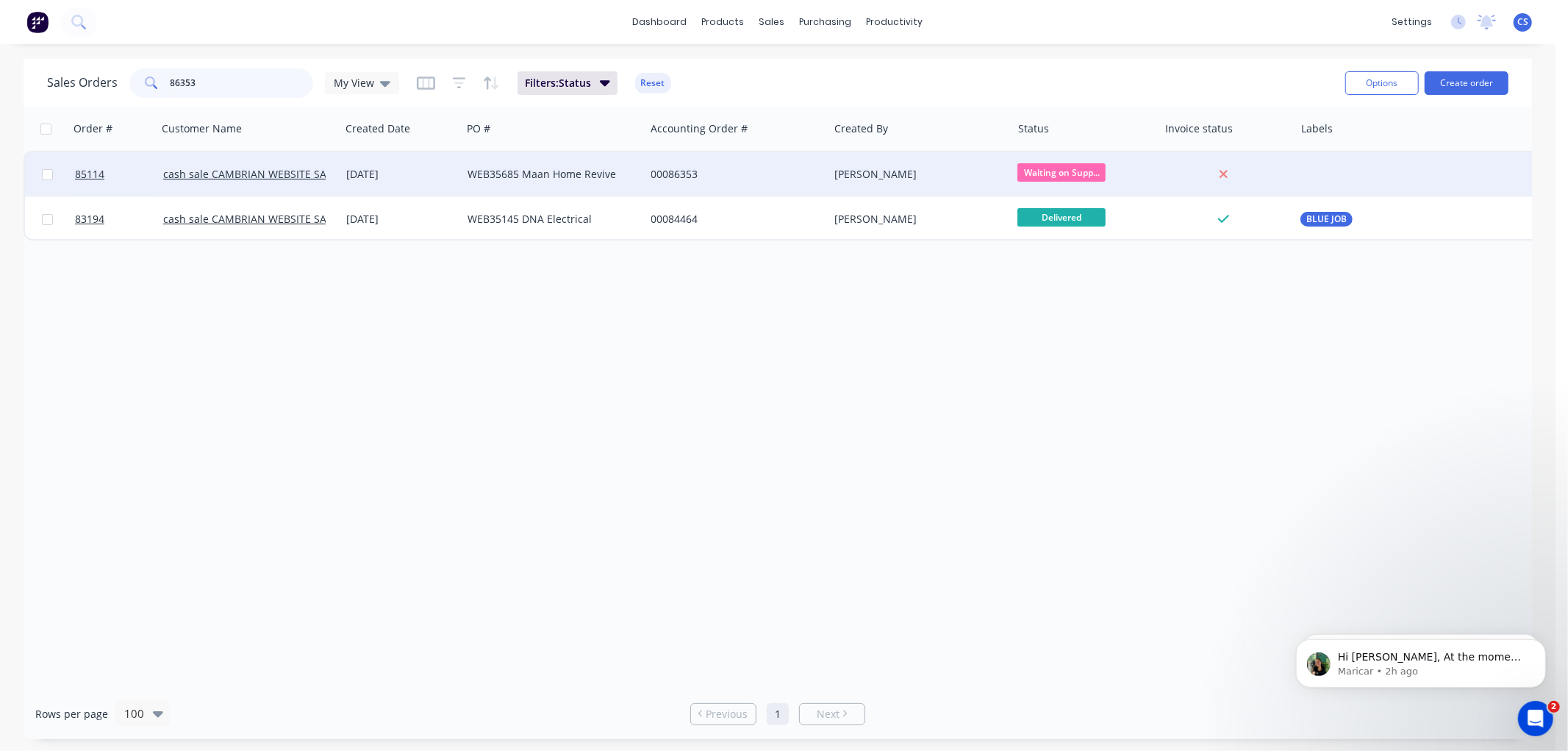
type input "86353"
click at [567, 177] on div "WEB35685 Maan Home Revive" at bounding box center [549, 174] width 163 height 14
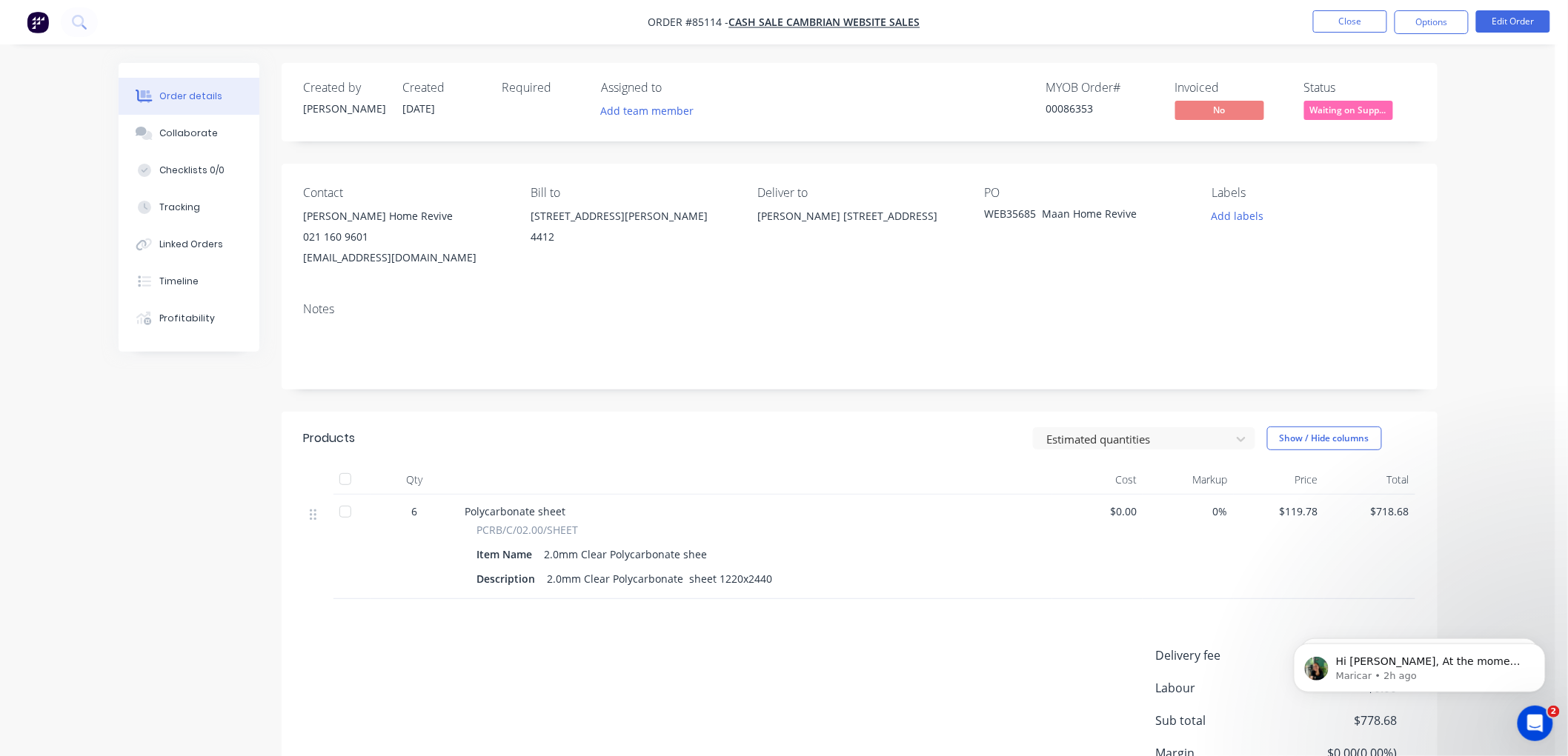
drag, startPoint x: 1438, startPoint y: 24, endPoint x: 1438, endPoint y: 40, distance: 16.0
click at [1438, 23] on button "Options" at bounding box center [1431, 22] width 74 height 23
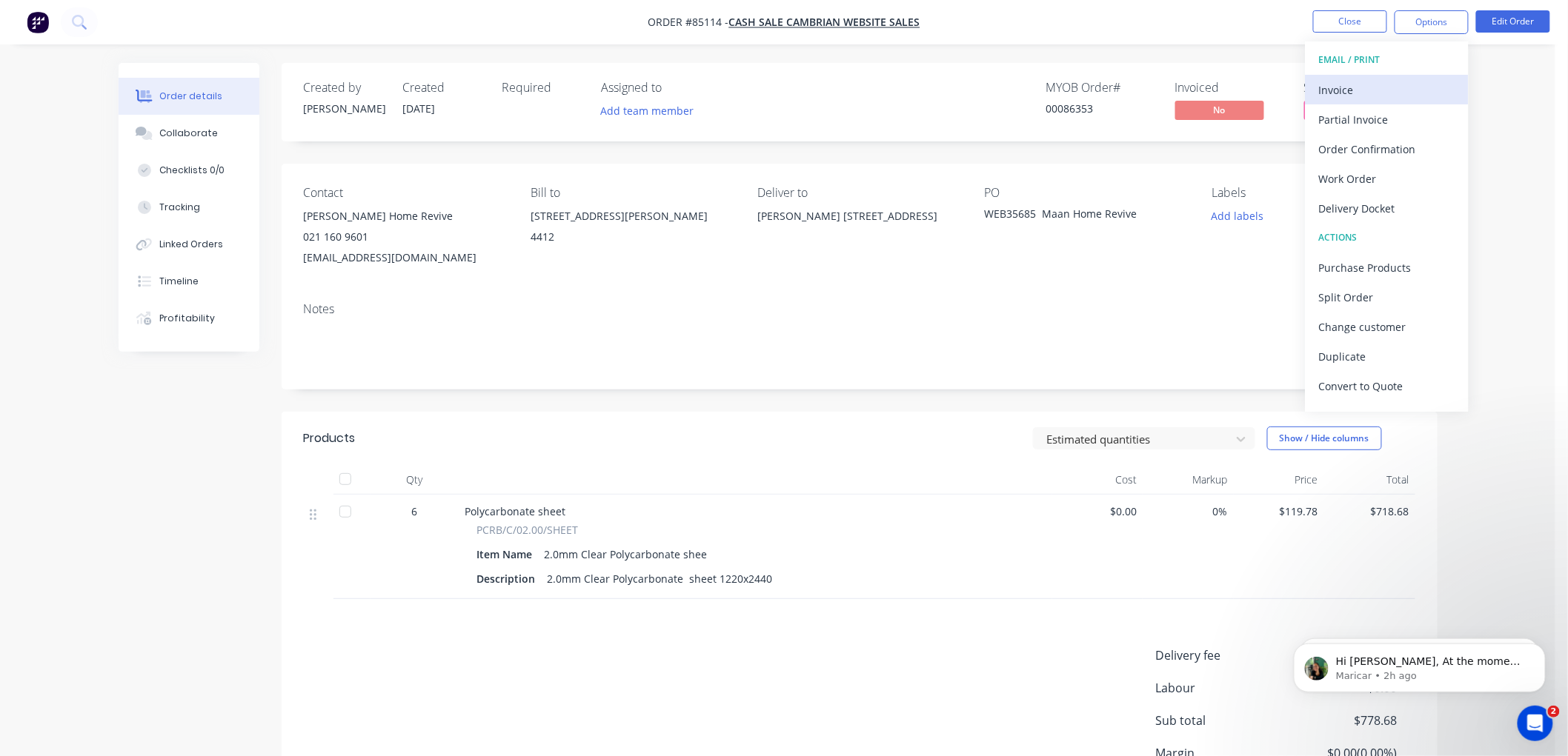
click at [1368, 83] on div "Invoice" at bounding box center [1387, 90] width 136 height 22
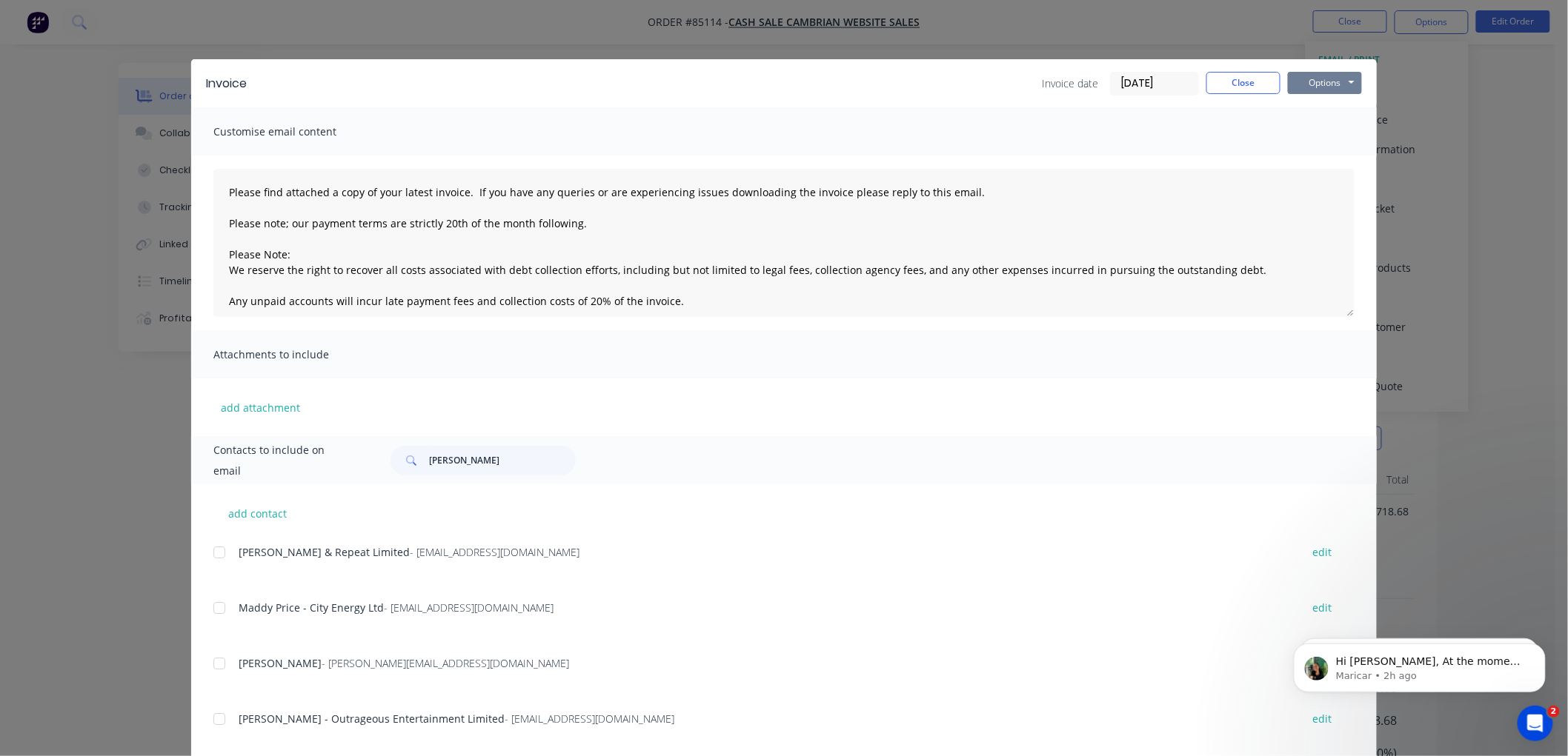
click at [1316, 87] on button "Options" at bounding box center [1324, 83] width 74 height 22
click at [1319, 128] on button "Print" at bounding box center [1335, 134] width 95 height 24
click at [1230, 87] on button "Close" at bounding box center [1242, 83] width 74 height 22
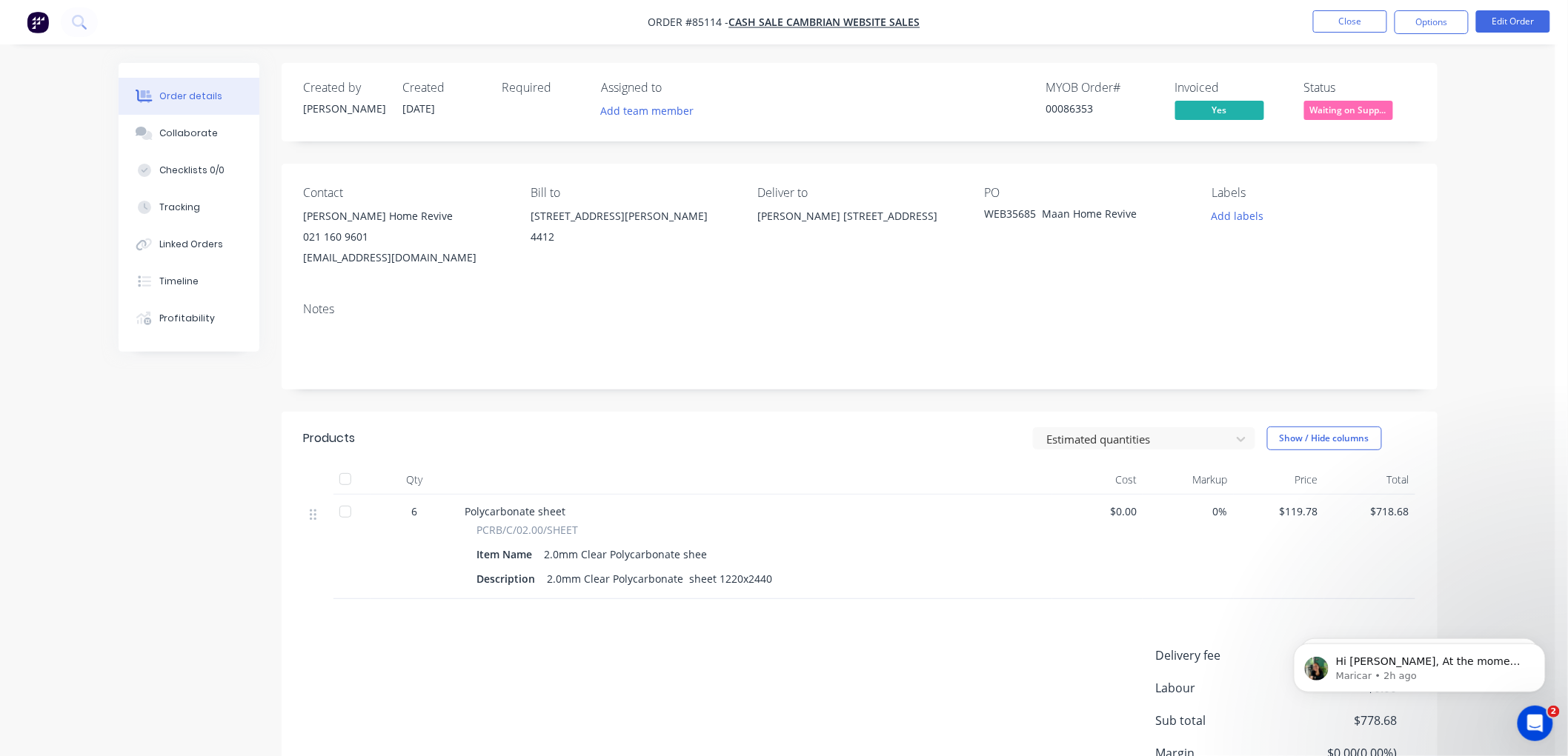
click at [1335, 108] on span "Waiting on Supp..." at bounding box center [1349, 109] width 89 height 19
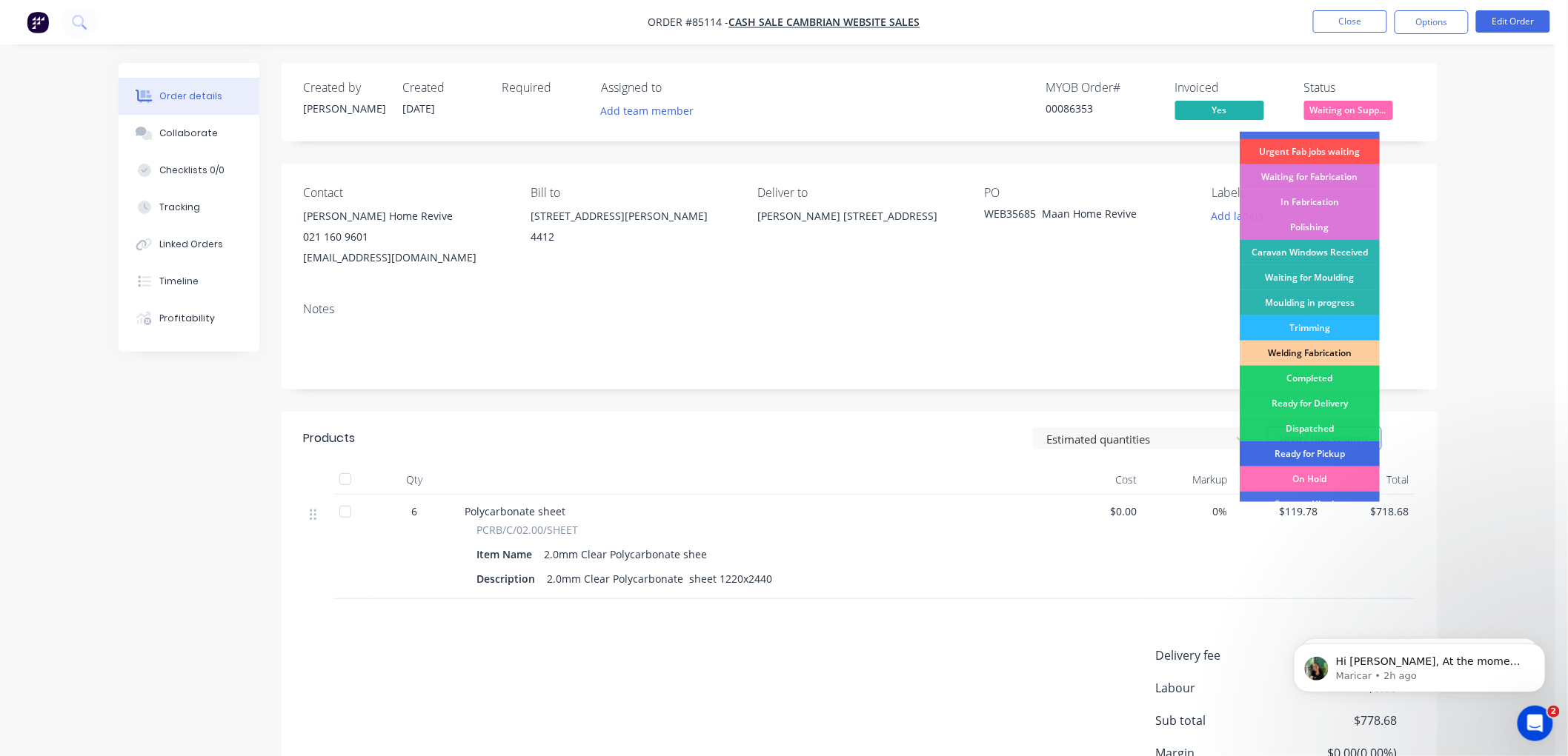
scroll to position [259, 0]
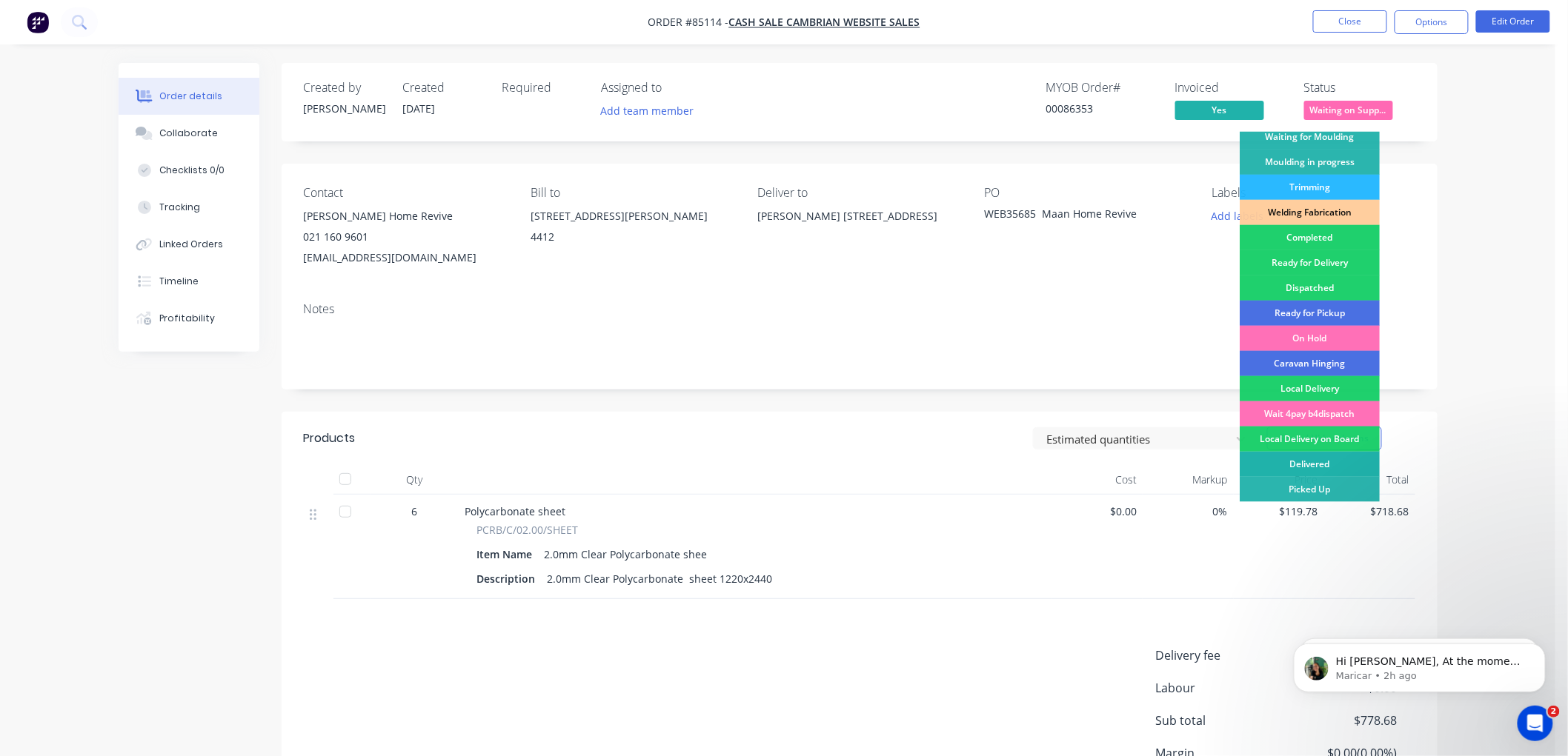
click at [1291, 456] on div "Delivered" at bounding box center [1309, 464] width 140 height 25
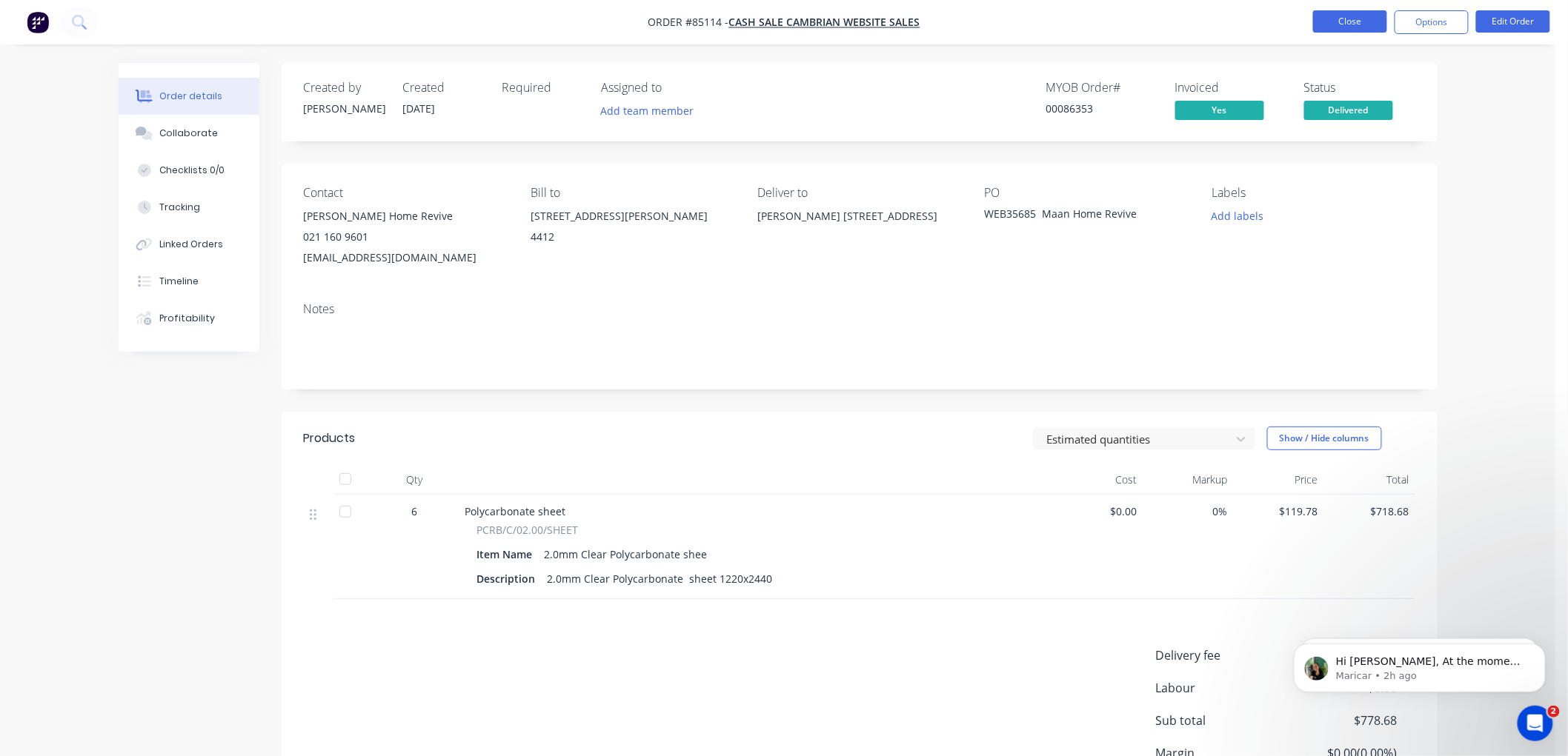
click at [1327, 21] on button "Close" at bounding box center [1349, 21] width 74 height 22
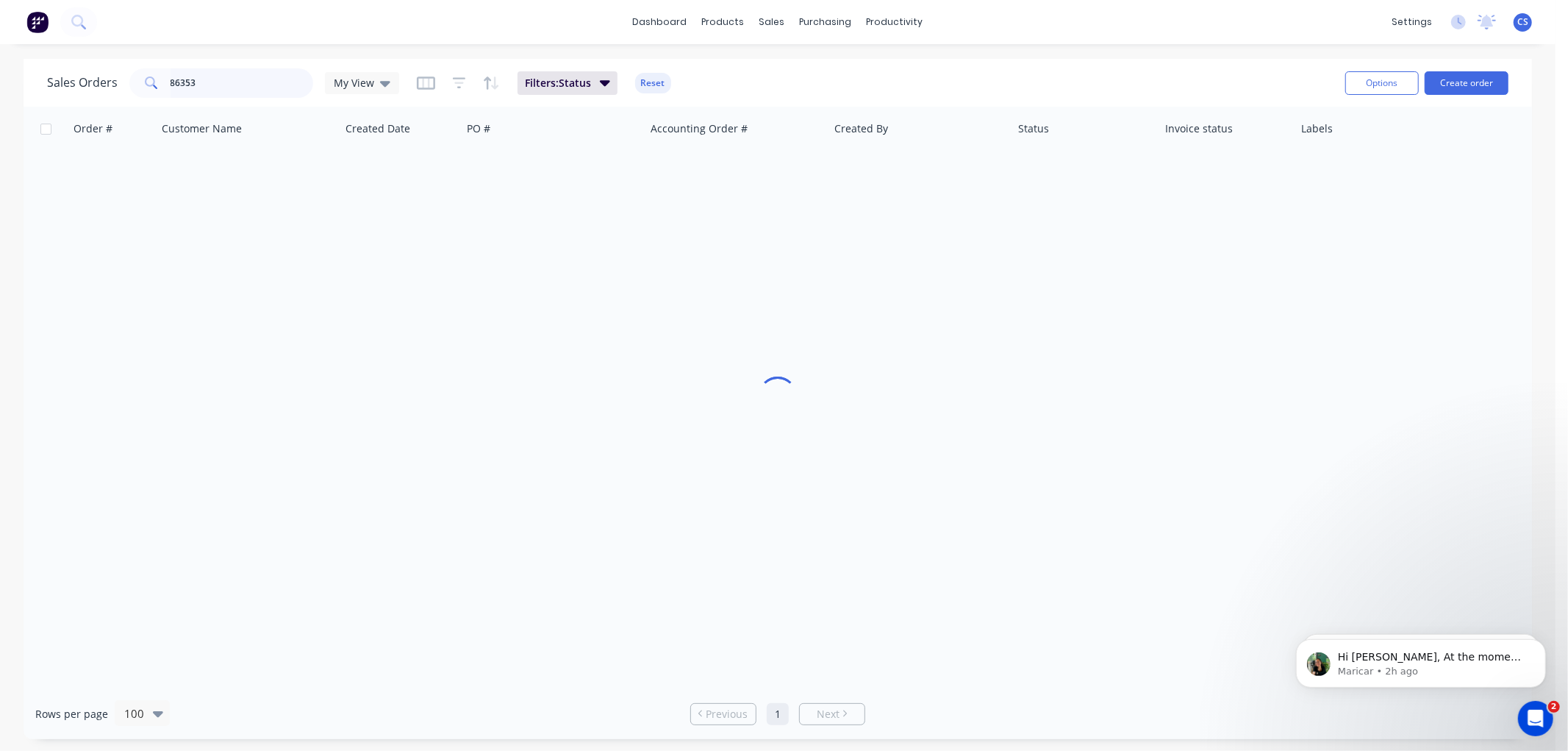
click at [251, 82] on input "86353" at bounding box center [242, 83] width 143 height 30
type input "86295"
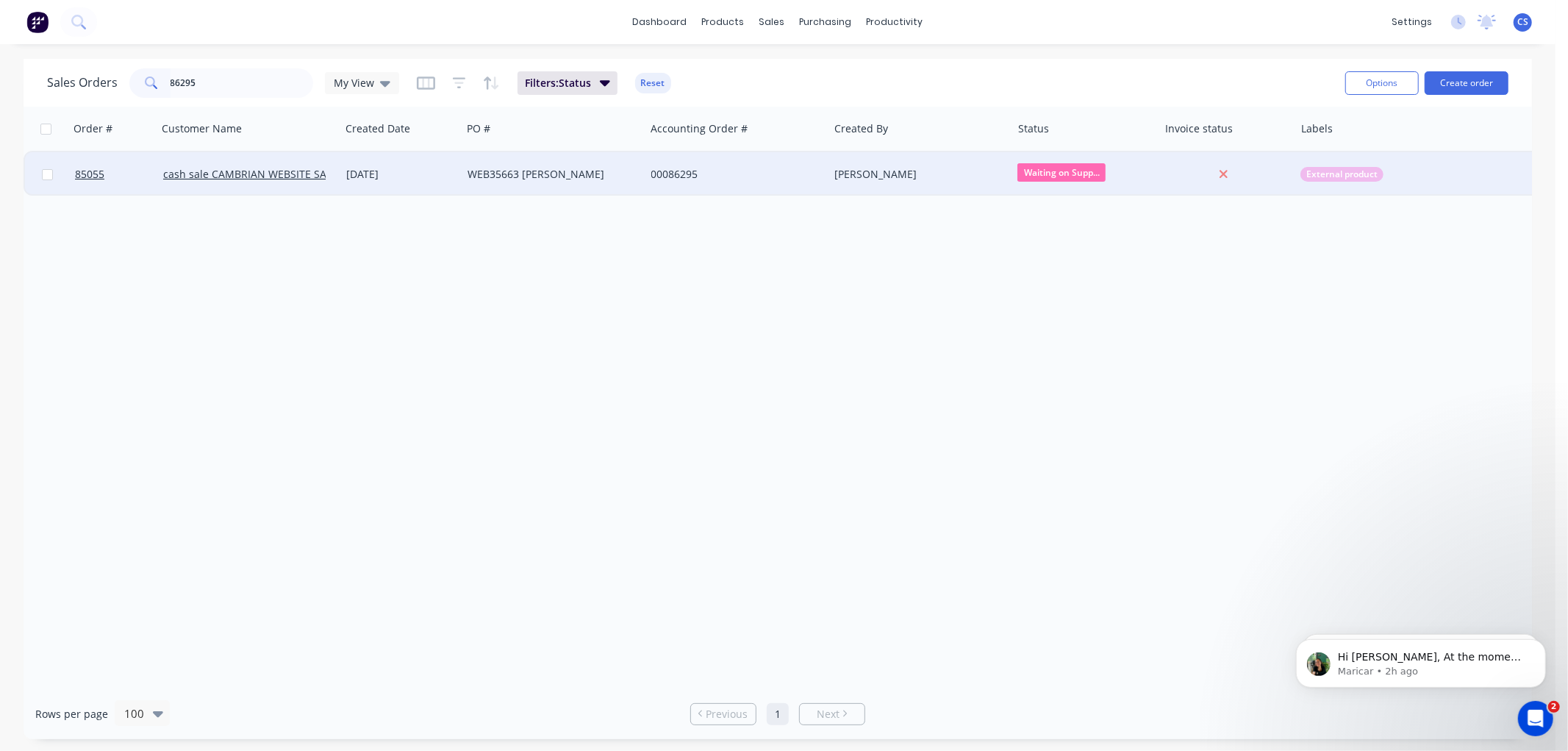
click at [518, 167] on div "WEB35663 Alex Bonenkamp-Lala" at bounding box center [549, 174] width 163 height 14
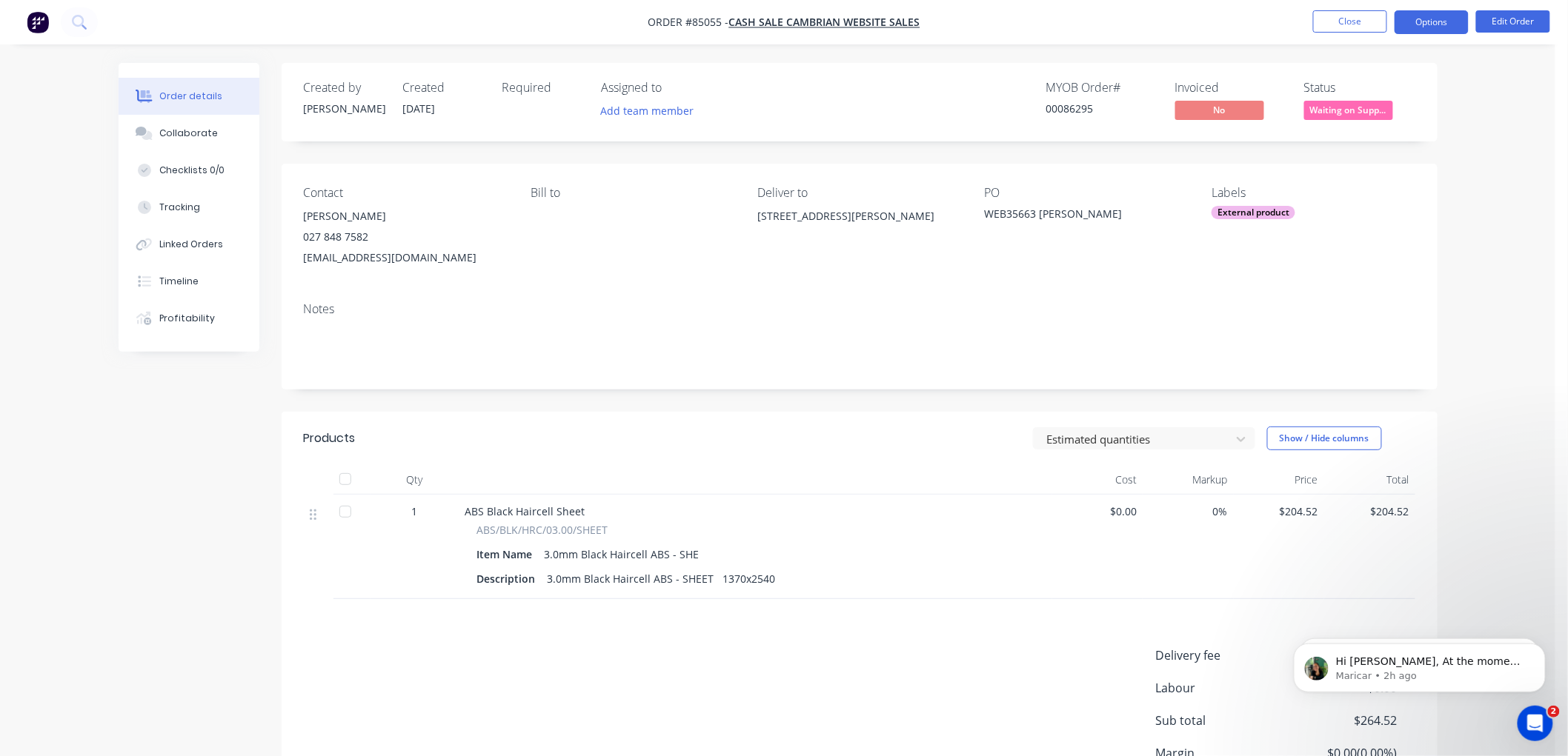
click at [1440, 20] on button "Options" at bounding box center [1431, 22] width 74 height 23
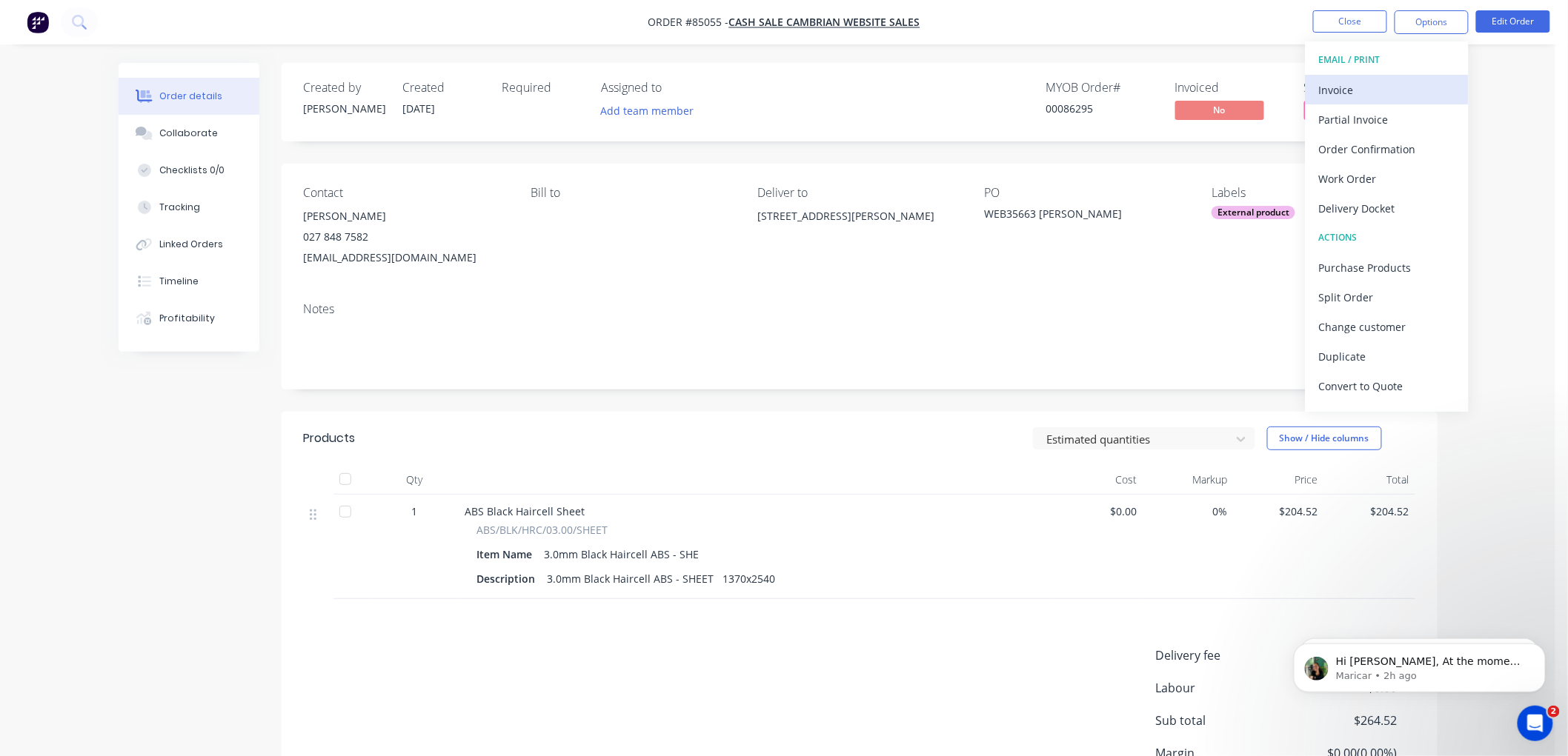
click at [1335, 100] on div "Invoice" at bounding box center [1387, 90] width 136 height 22
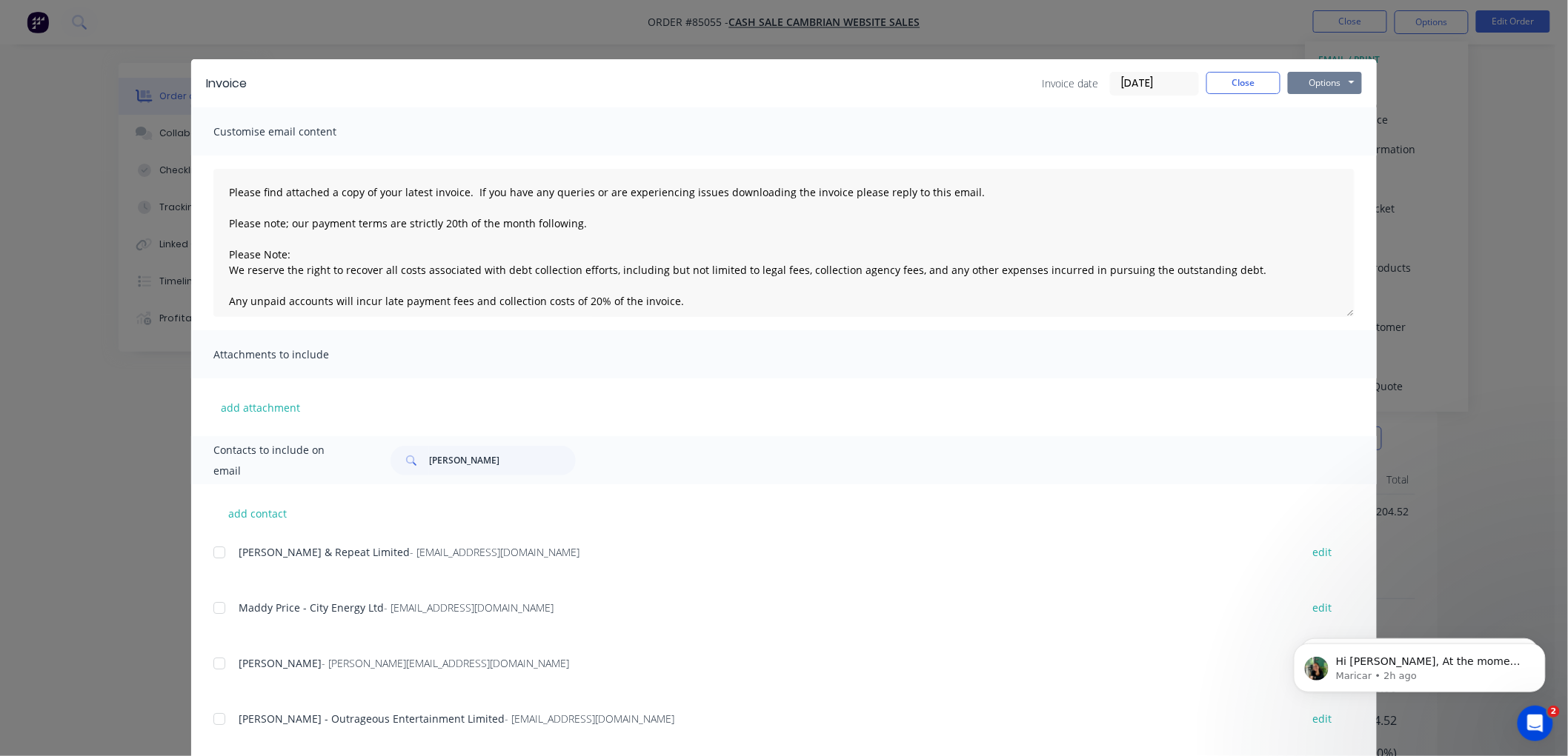
click at [1301, 87] on button "Options" at bounding box center [1324, 83] width 74 height 22
click at [1317, 138] on button "Print" at bounding box center [1335, 134] width 95 height 24
click at [1243, 72] on button "Close" at bounding box center [1242, 83] width 74 height 22
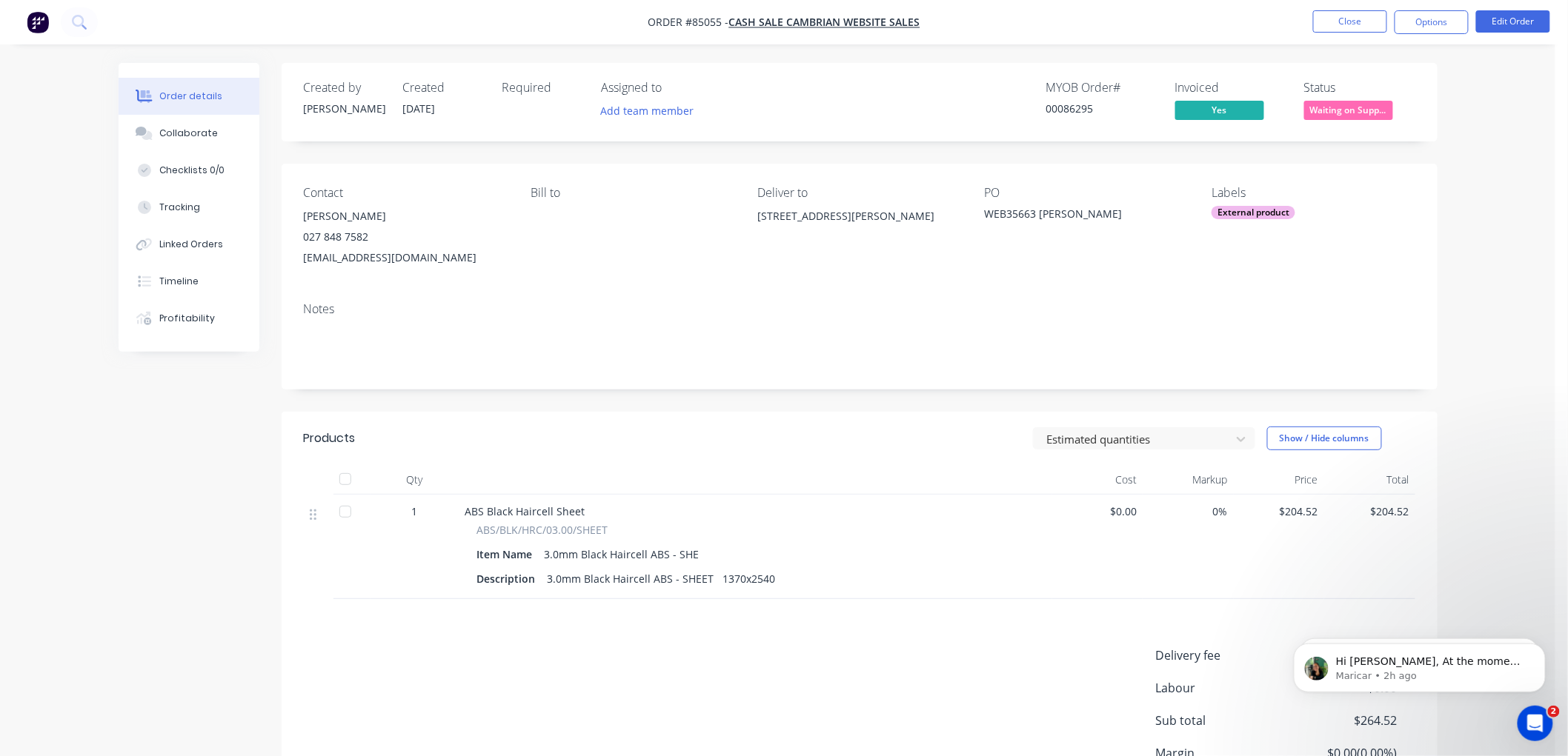
click at [1345, 108] on span "Waiting on Supp..." at bounding box center [1349, 109] width 89 height 19
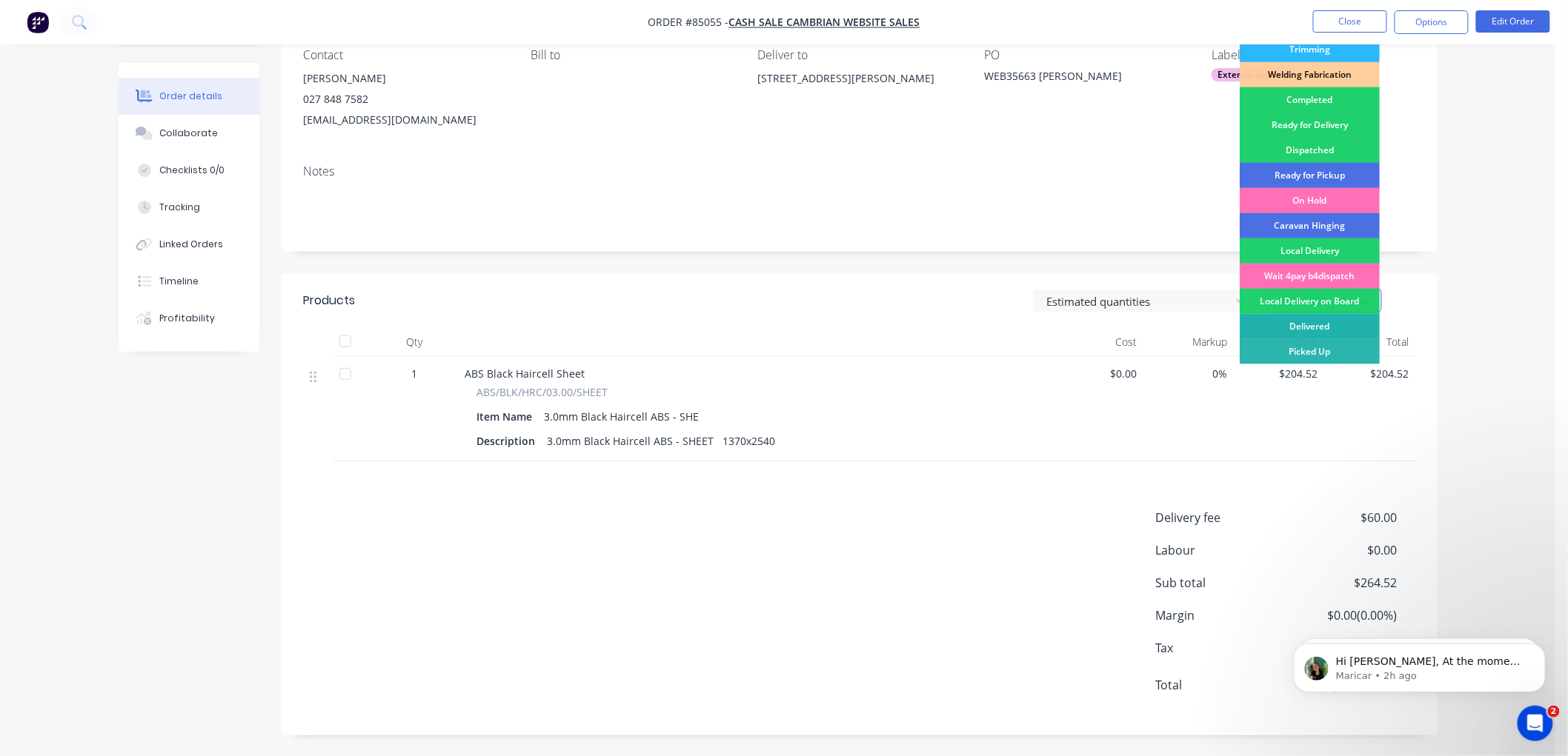
scroll to position [139, 0]
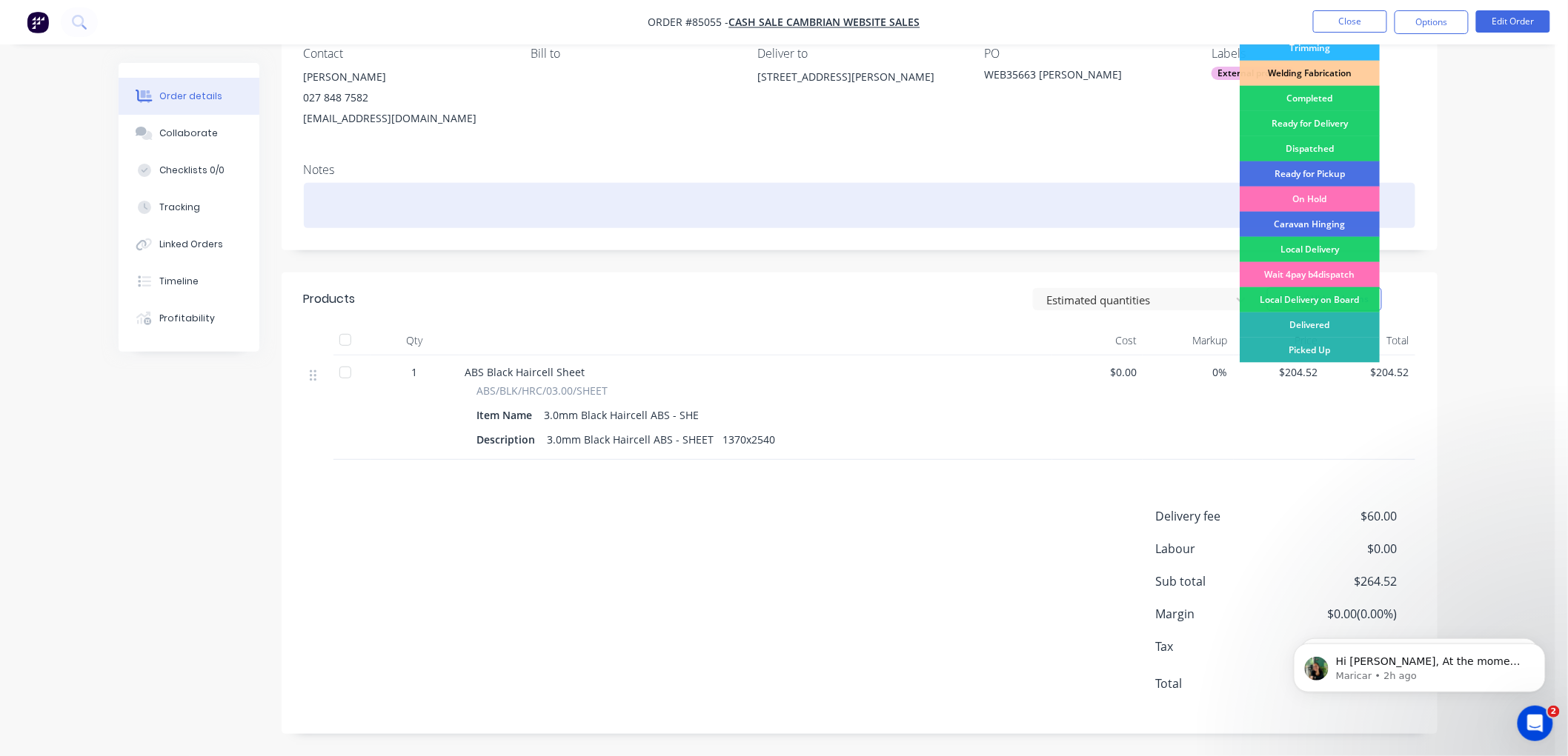
click at [1313, 330] on div "Delivered" at bounding box center [1309, 325] width 140 height 25
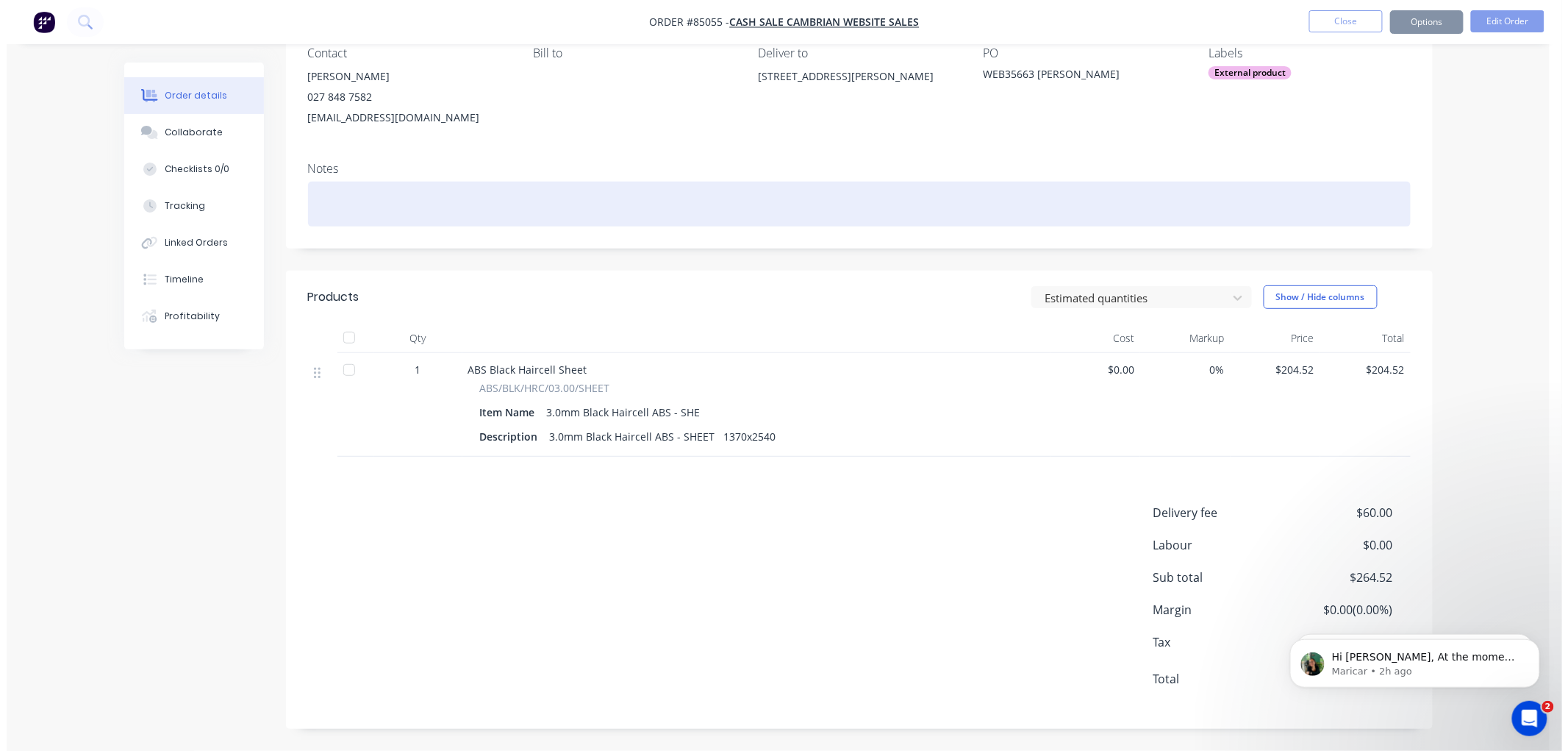
scroll to position [0, 0]
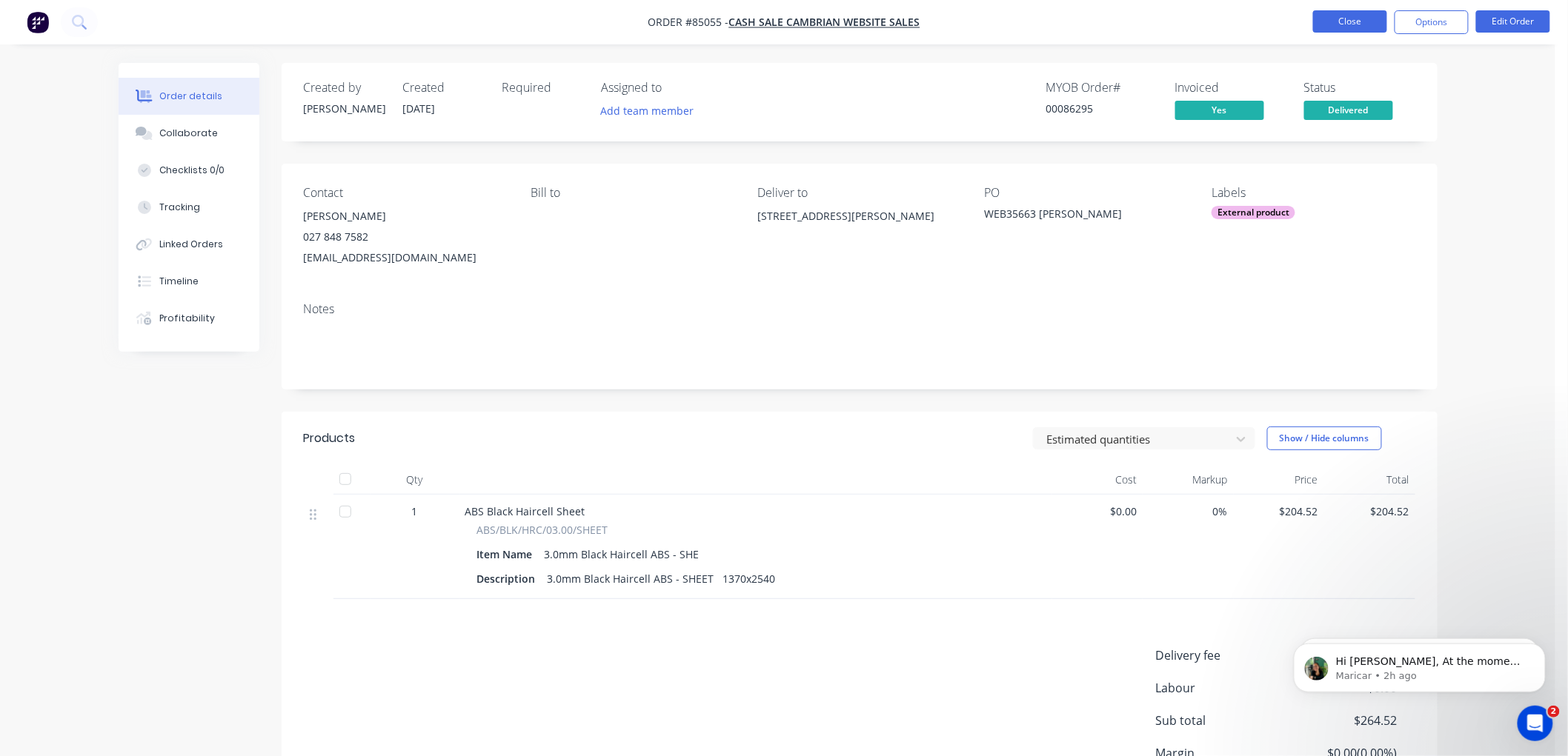
click at [1349, 17] on button "Close" at bounding box center [1349, 21] width 74 height 22
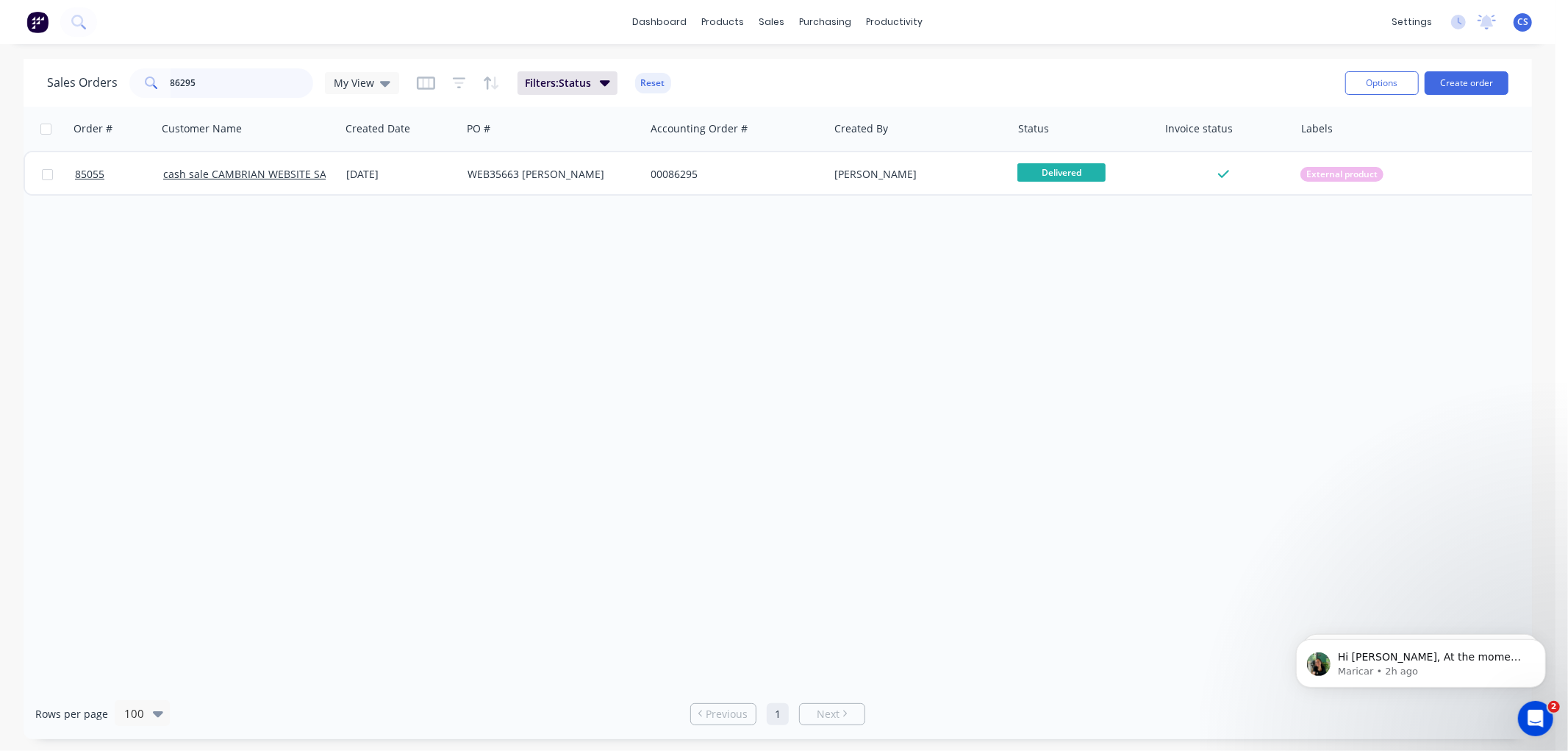
click at [248, 84] on input "86295" at bounding box center [242, 83] width 143 height 30
type input "86363"
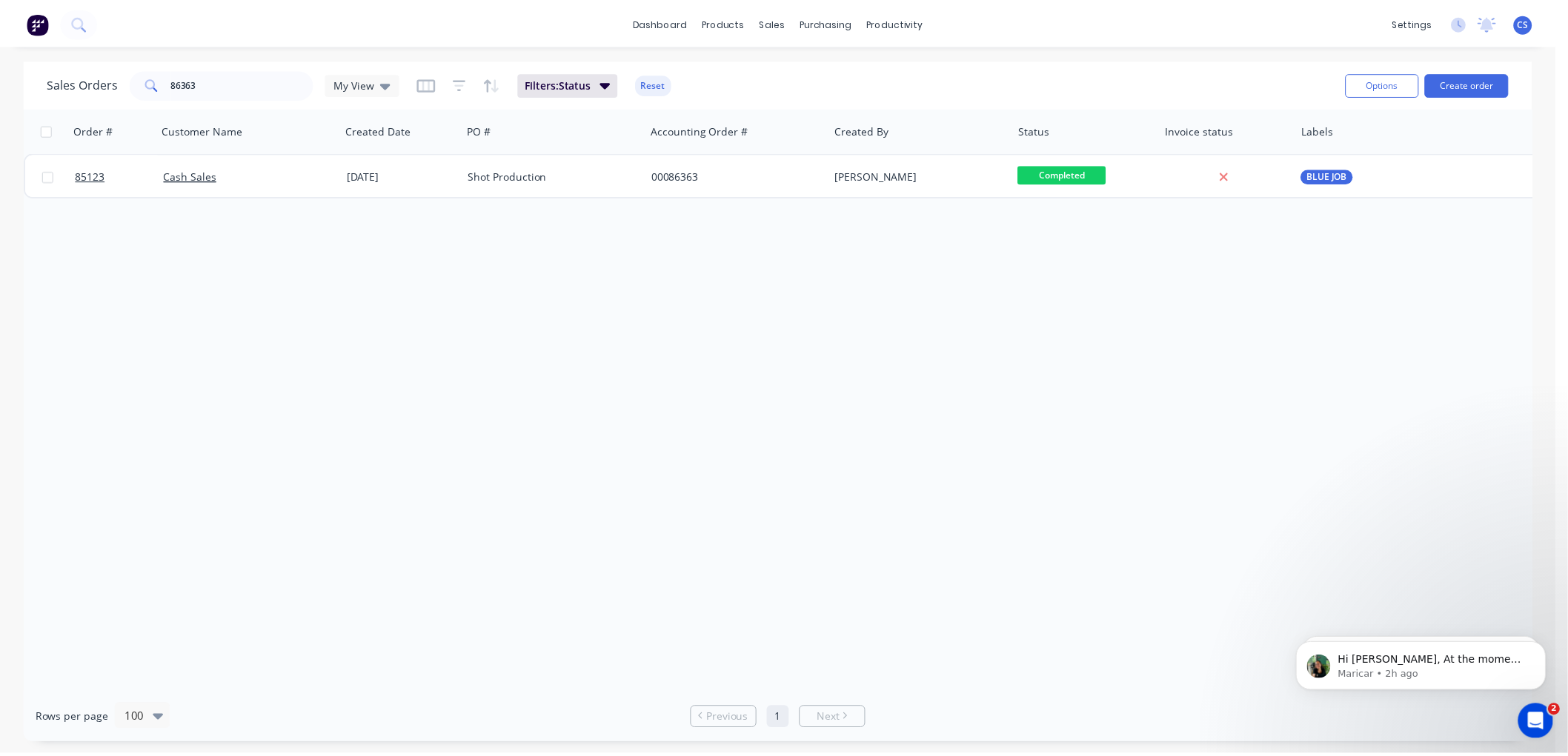
scroll to position [262, 0]
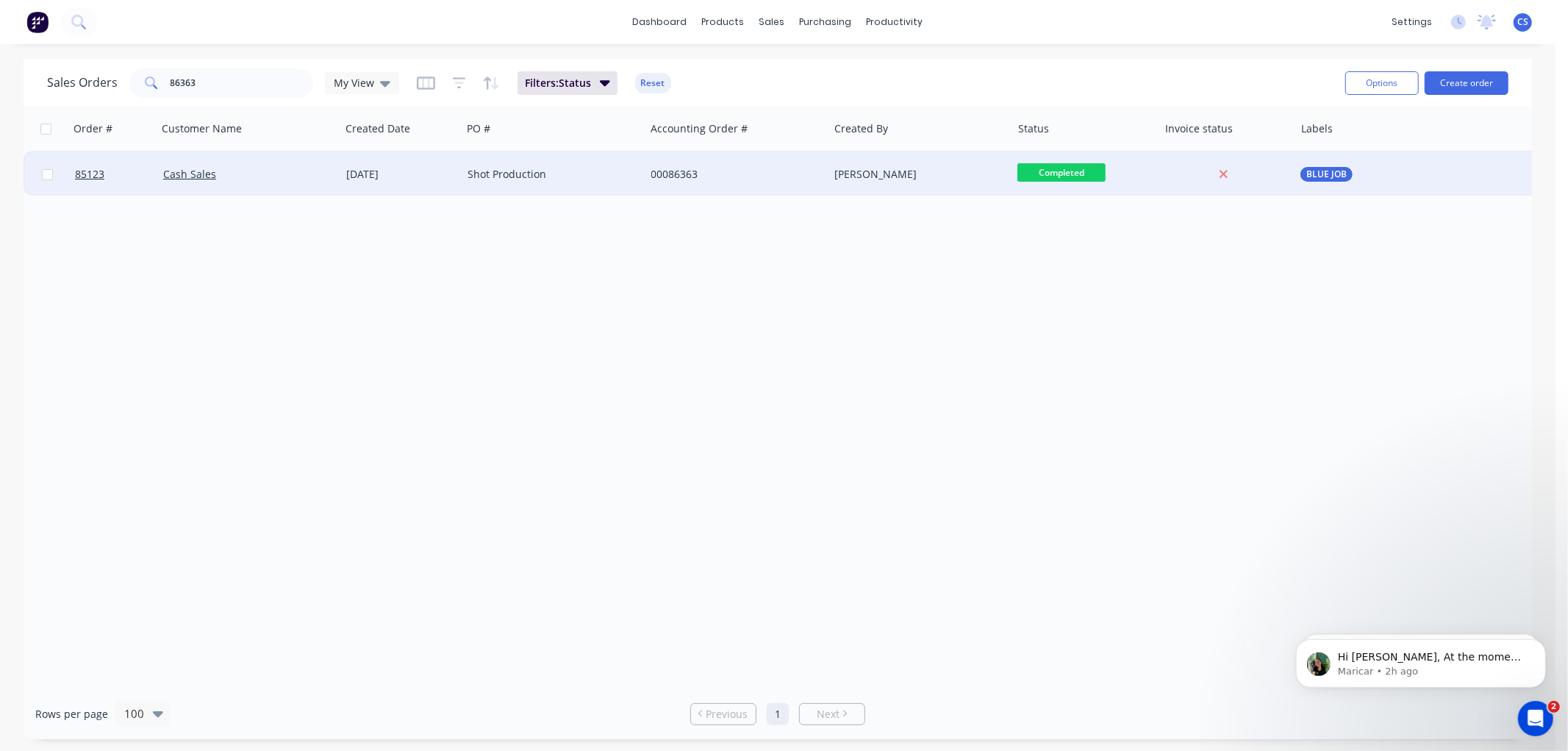
click at [612, 182] on div "Shot Production" at bounding box center [553, 174] width 183 height 44
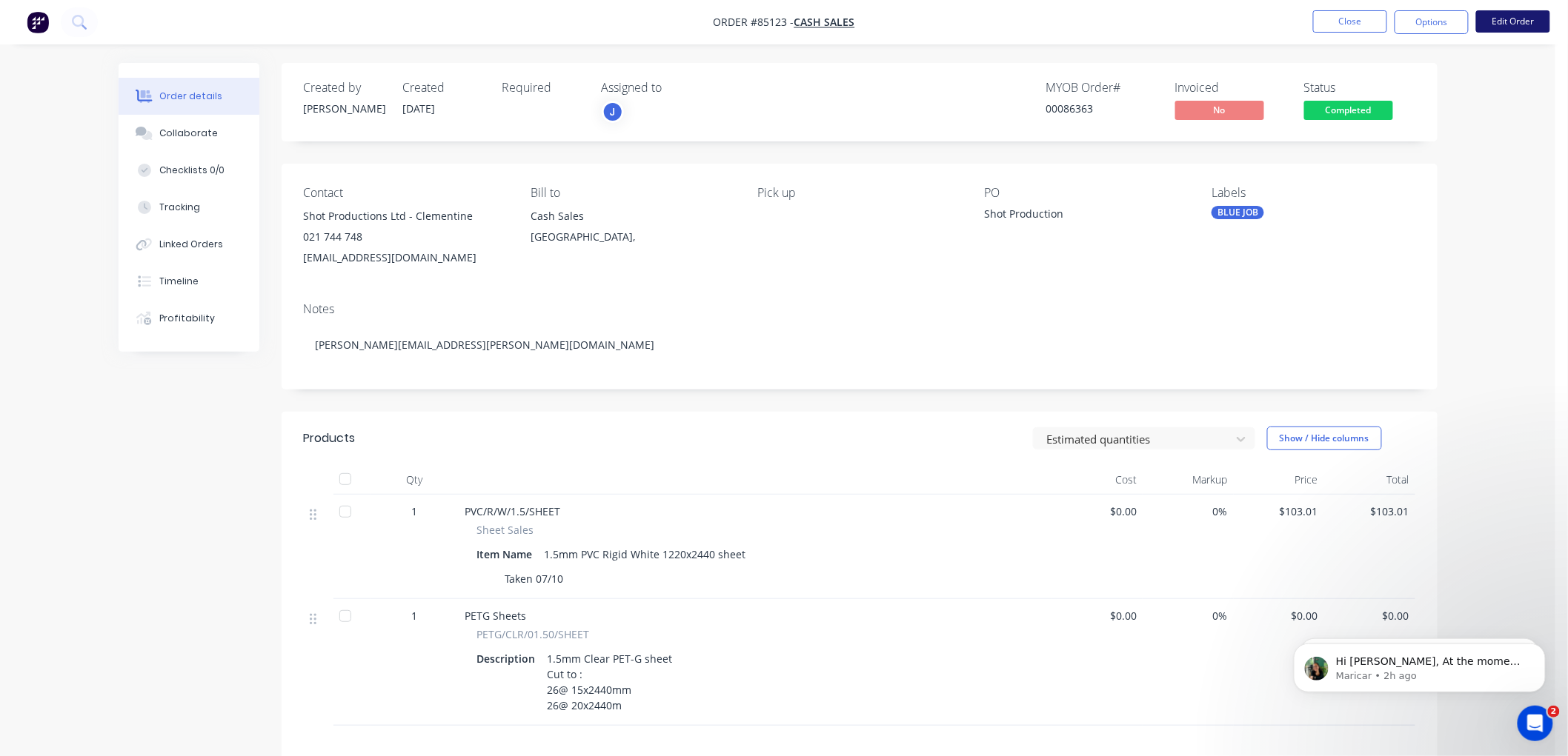
click at [1529, 22] on button "Edit Order" at bounding box center [1512, 21] width 74 height 22
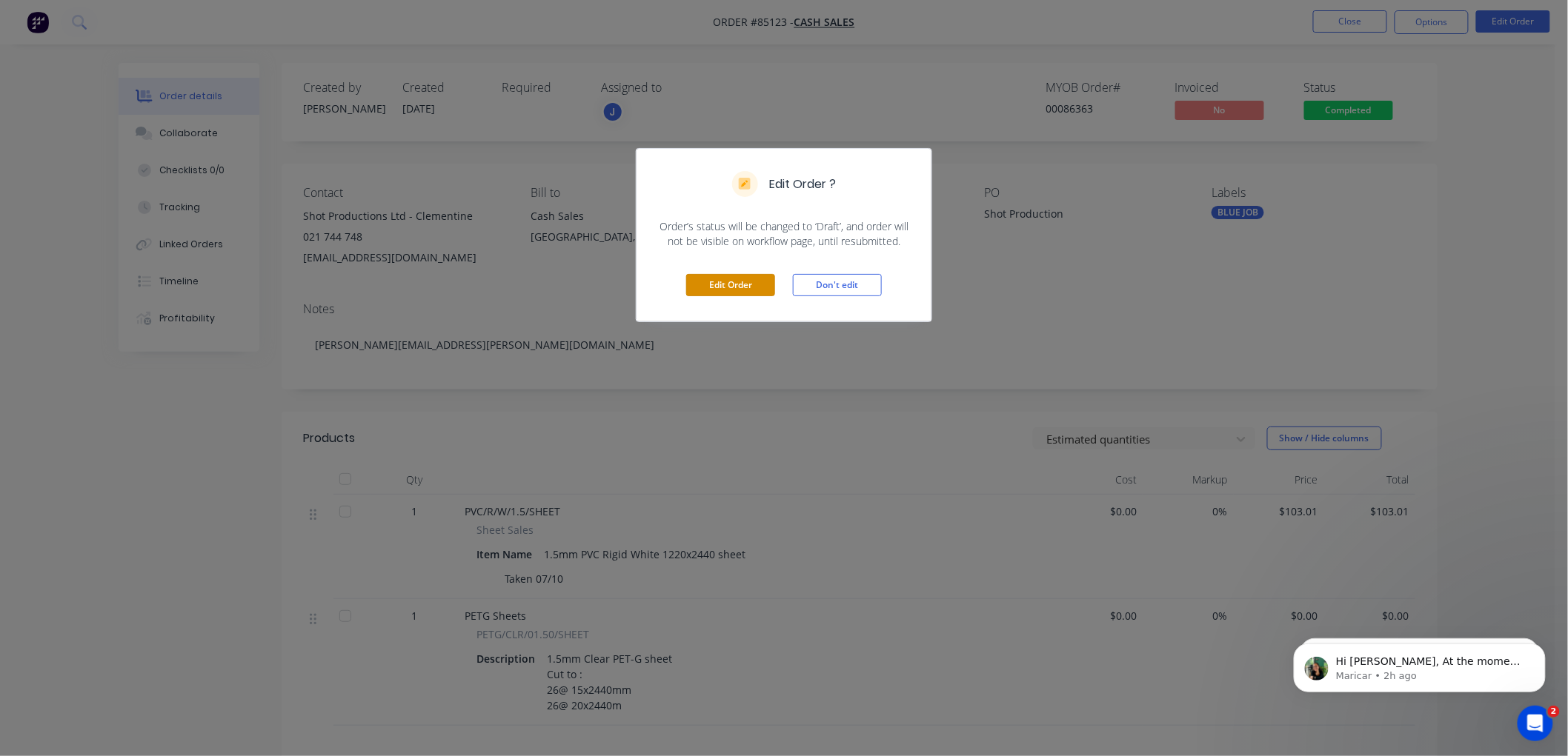
click at [756, 287] on button "Edit Order" at bounding box center [731, 284] width 89 height 22
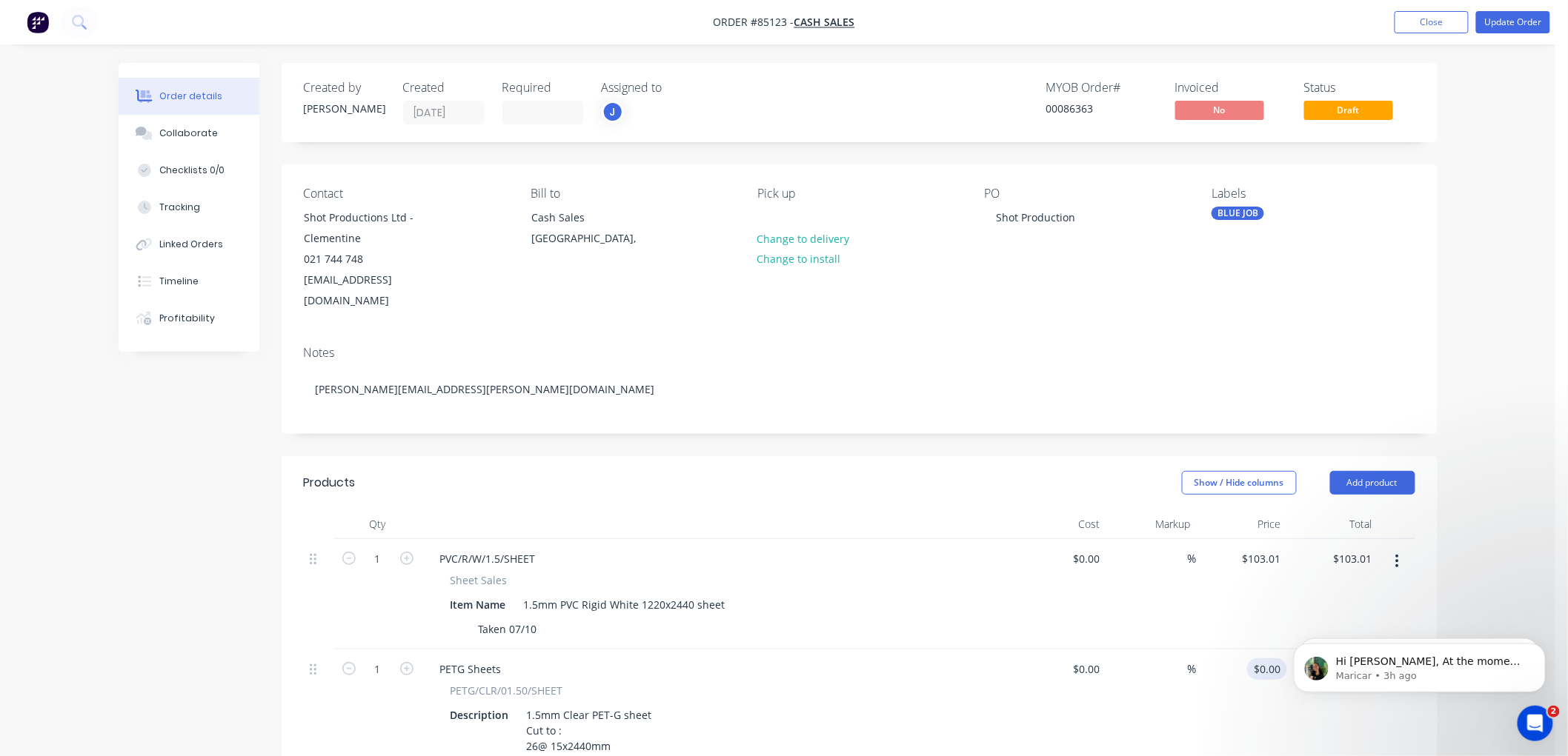
click at [1271, 658] on div "$0.00 $0.00" at bounding box center [1270, 669] width 34 height 22
type input "$622.26"
click at [1499, 24] on button "Update Order" at bounding box center [1512, 22] width 74 height 22
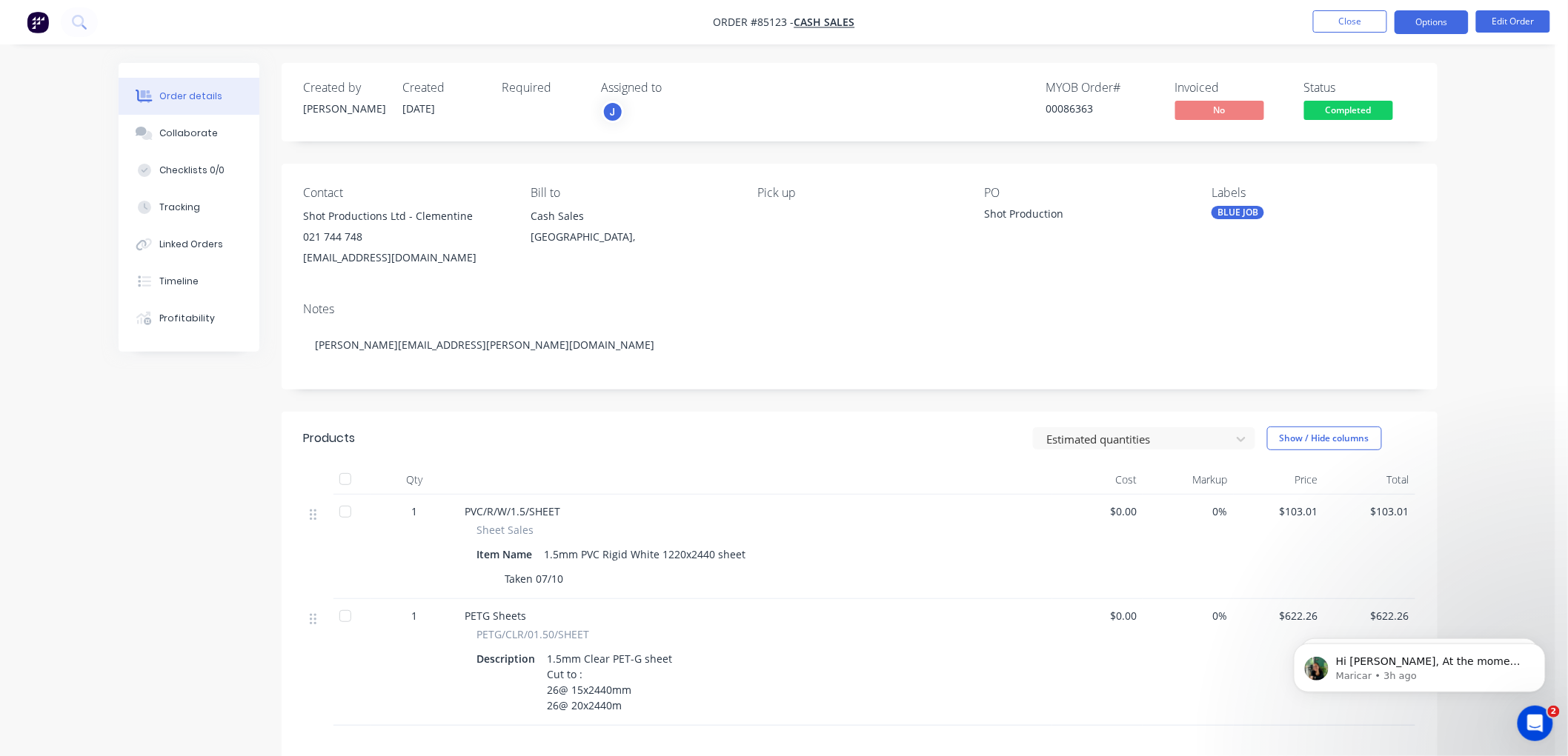
click at [1446, 28] on button "Options" at bounding box center [1431, 22] width 74 height 23
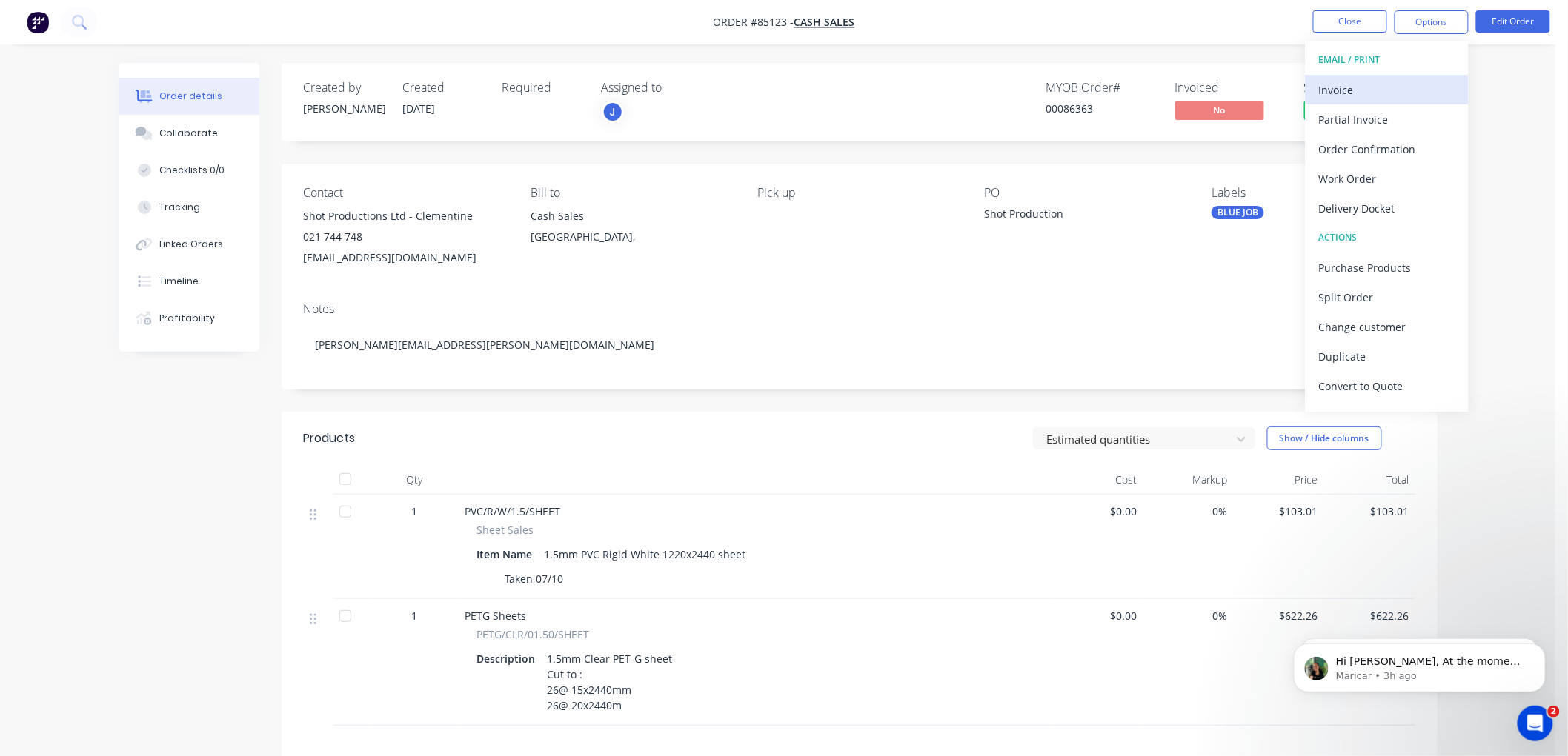
click at [1357, 87] on div "Invoice" at bounding box center [1387, 90] width 136 height 22
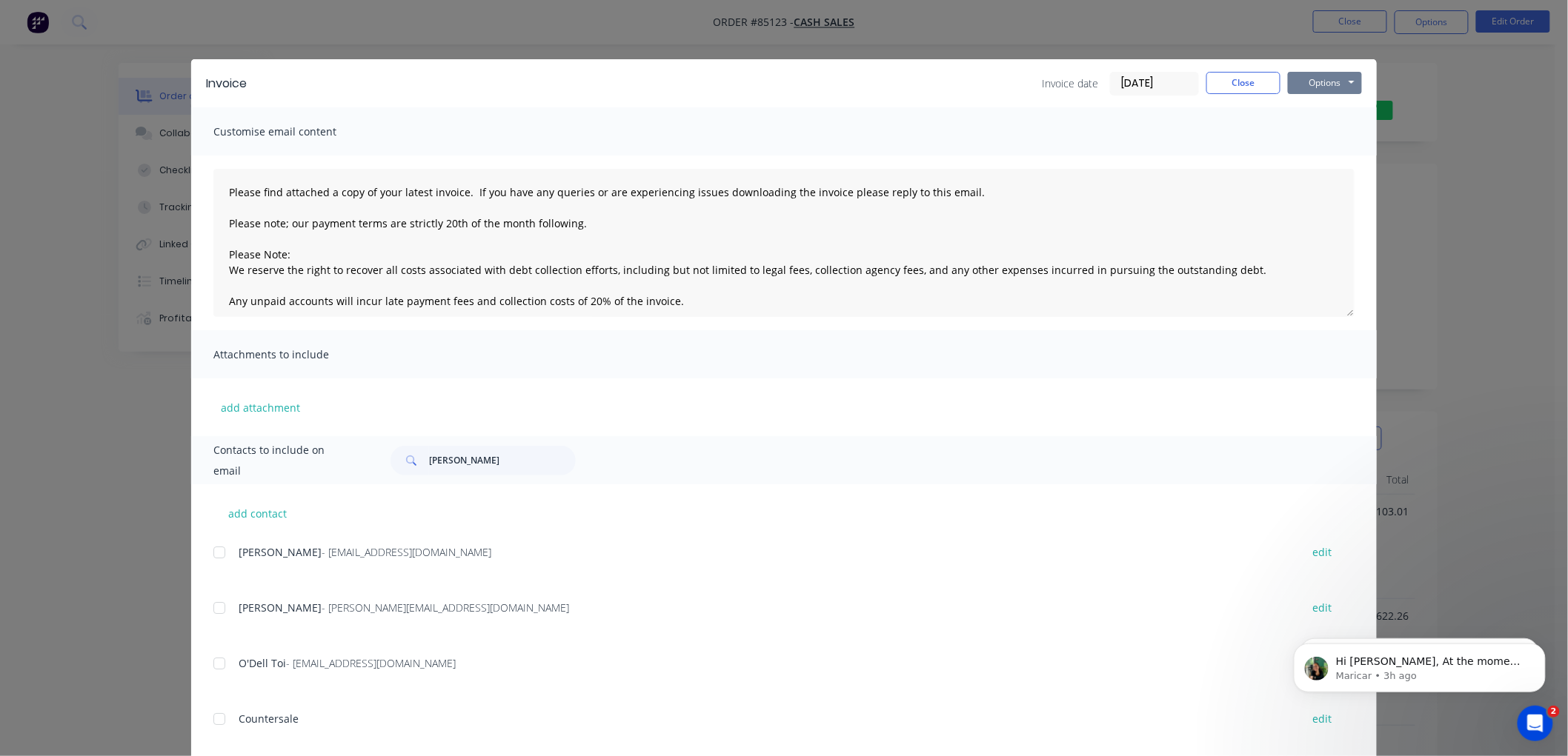
click at [1326, 83] on button "Options" at bounding box center [1324, 83] width 74 height 22
click at [1327, 130] on button "Print" at bounding box center [1335, 134] width 95 height 24
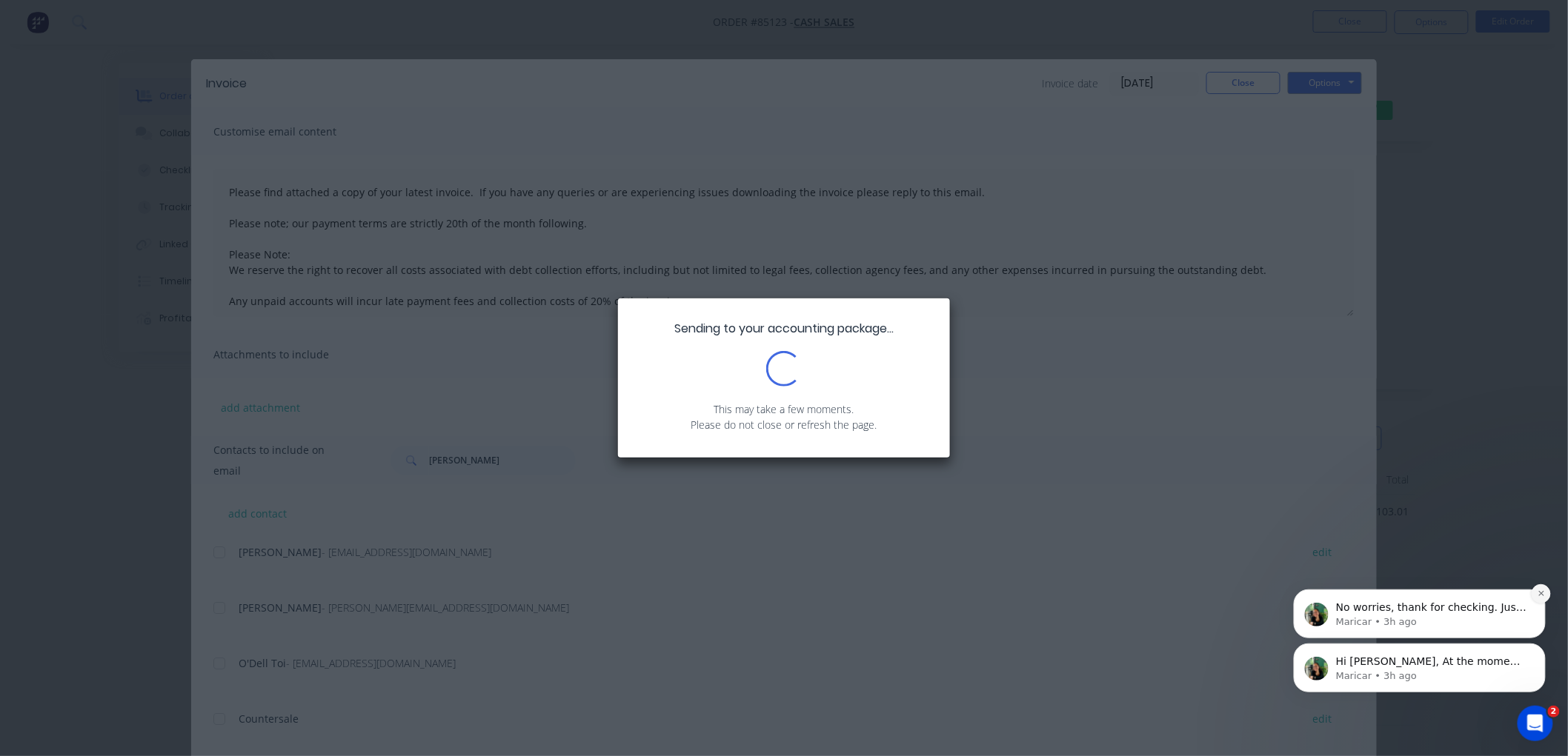
click at [1547, 594] on button "Dismiss notification" at bounding box center [1540, 593] width 19 height 19
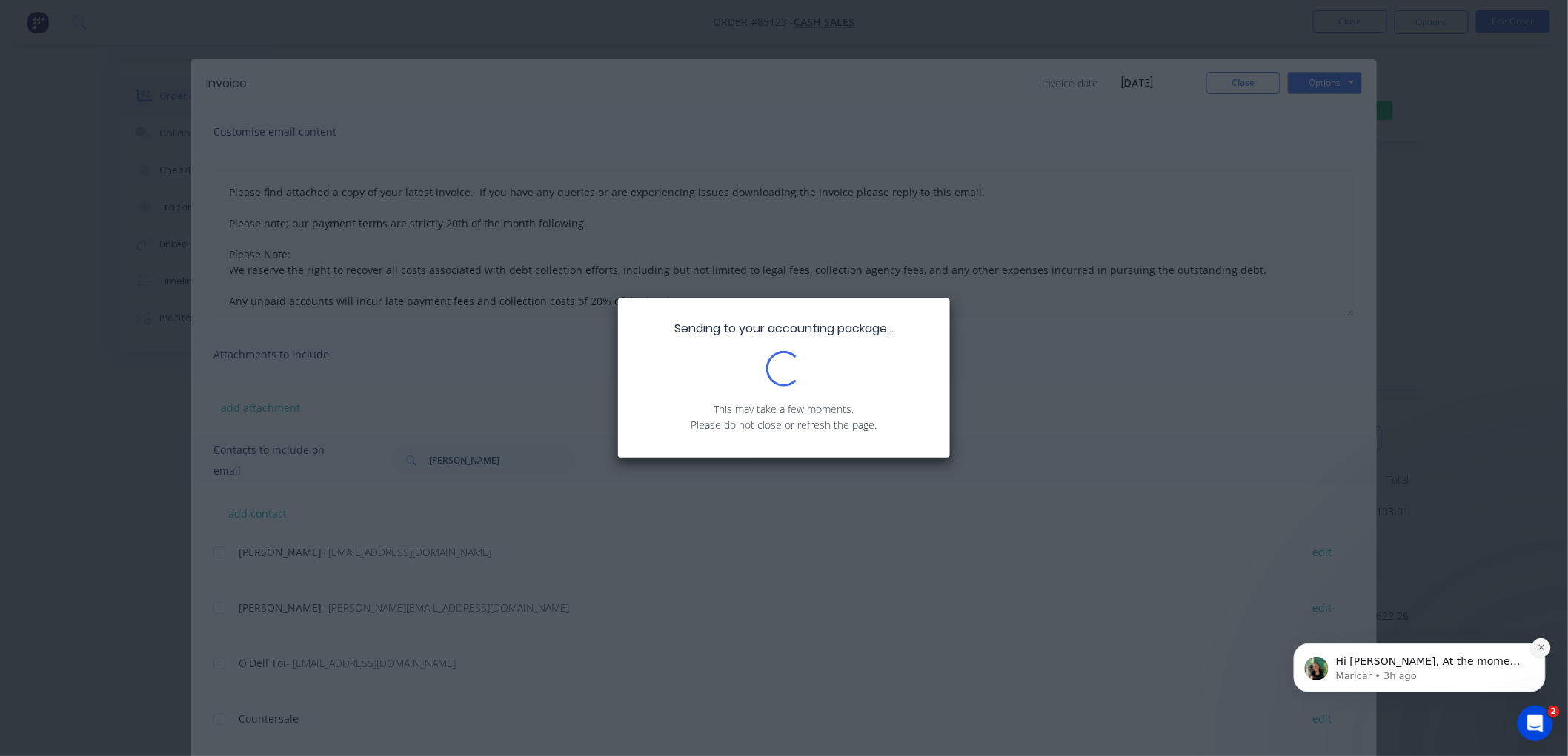
click at [1536, 648] on icon "Dismiss notification" at bounding box center [1540, 647] width 8 height 8
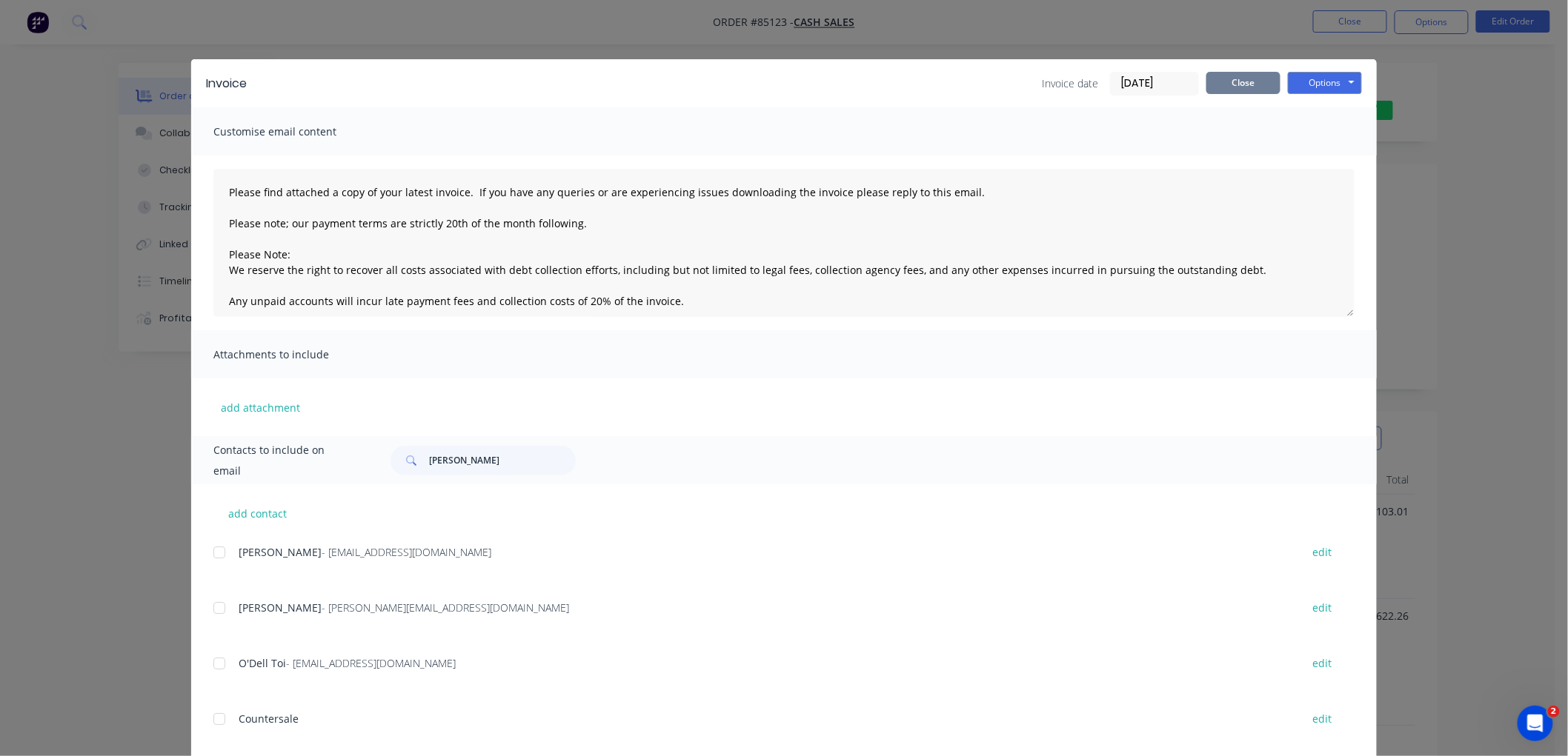
click at [1248, 84] on button "Close" at bounding box center [1242, 83] width 74 height 22
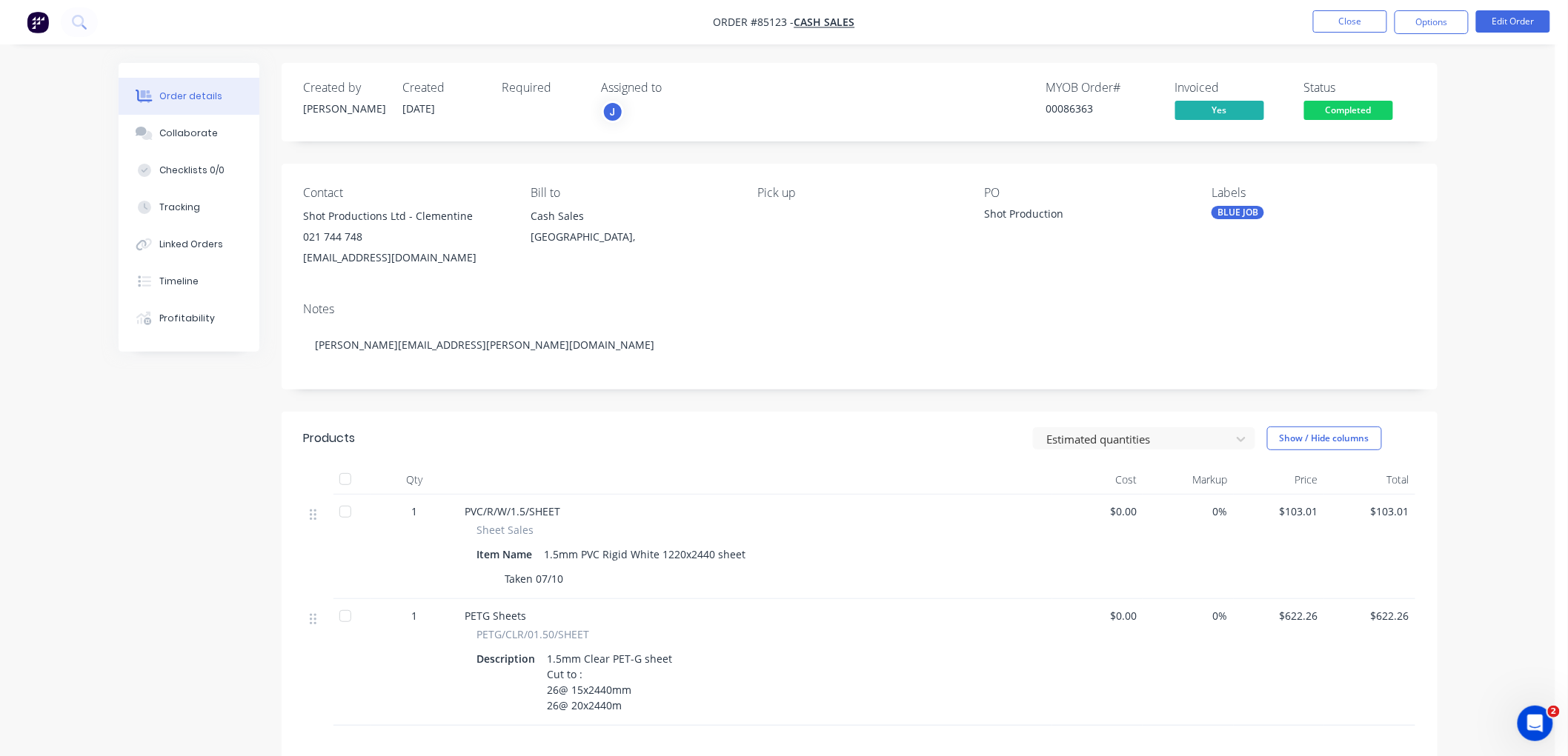
click at [1371, 108] on span "Completed" at bounding box center [1349, 109] width 89 height 19
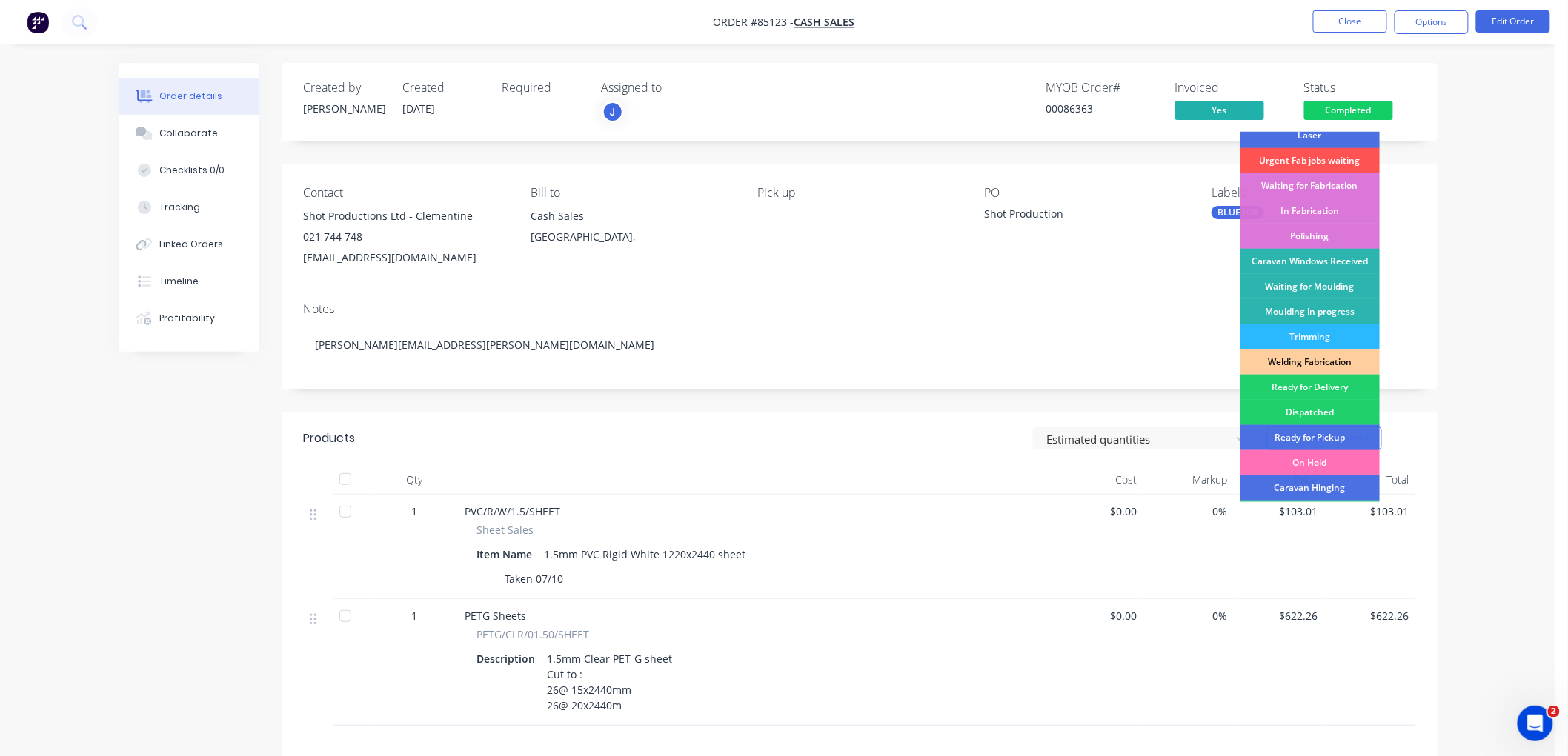
scroll to position [259, 0]
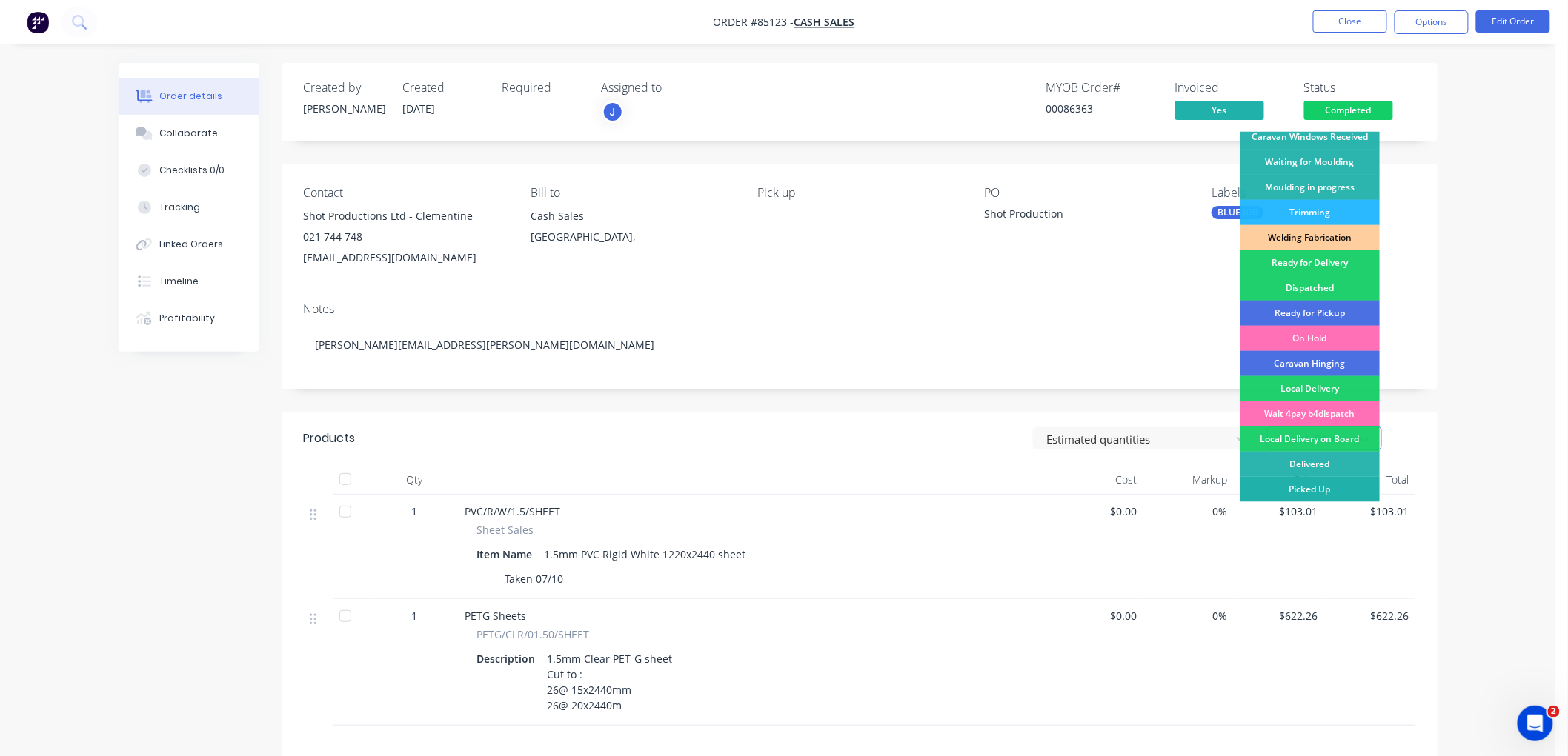
click at [1302, 486] on div "Picked Up" at bounding box center [1309, 489] width 140 height 25
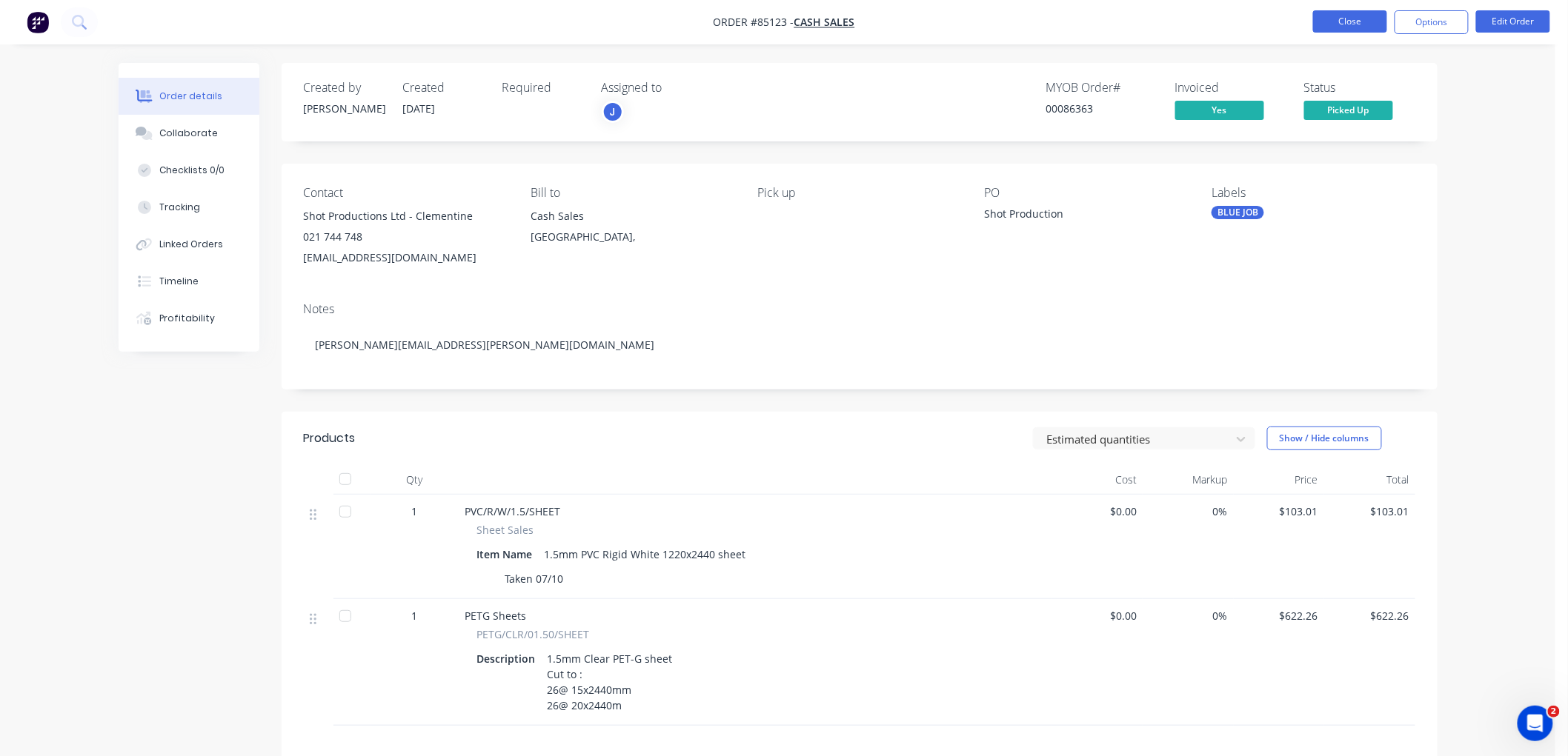
click at [1336, 23] on button "Close" at bounding box center [1349, 21] width 74 height 22
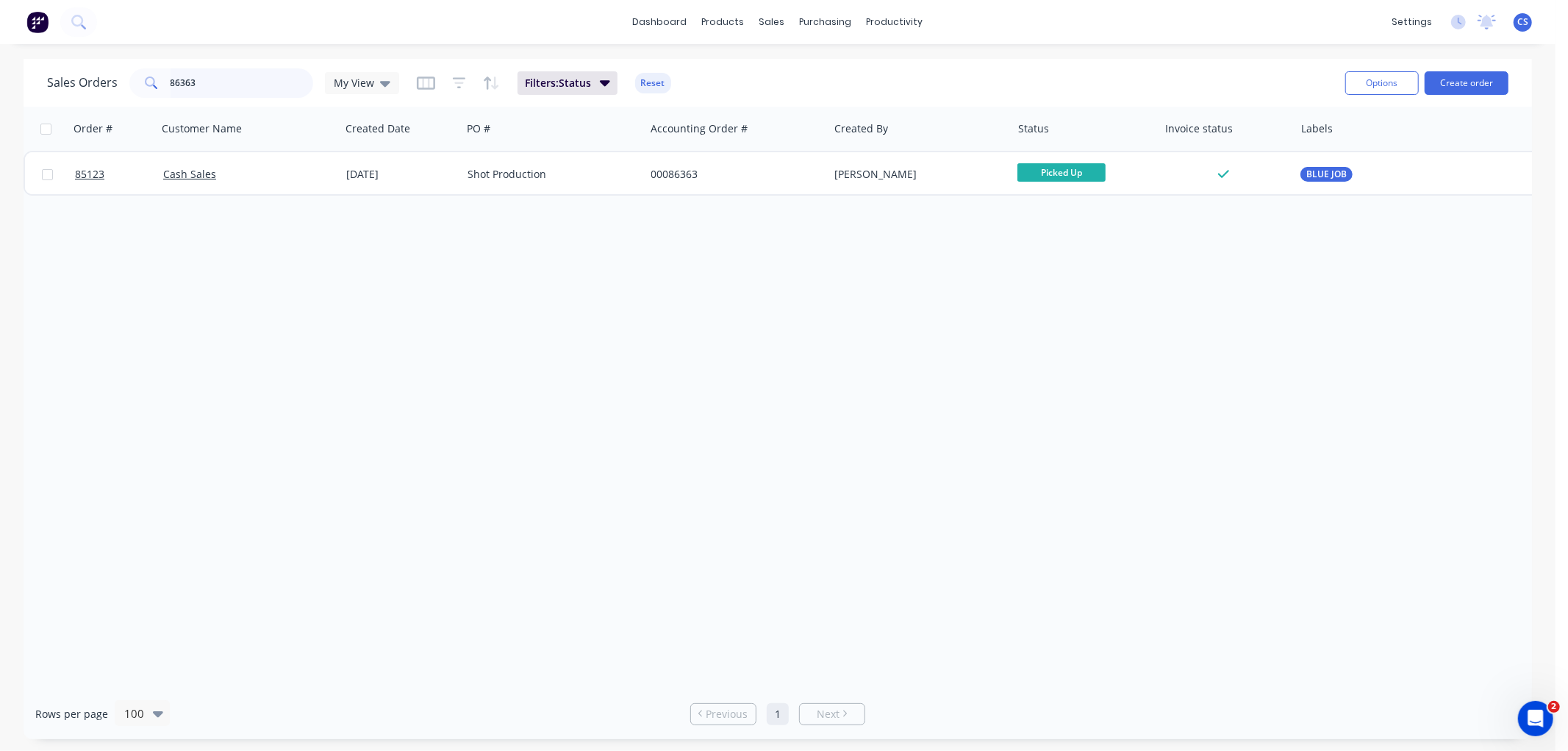
click at [206, 84] on input "86363" at bounding box center [242, 83] width 143 height 30
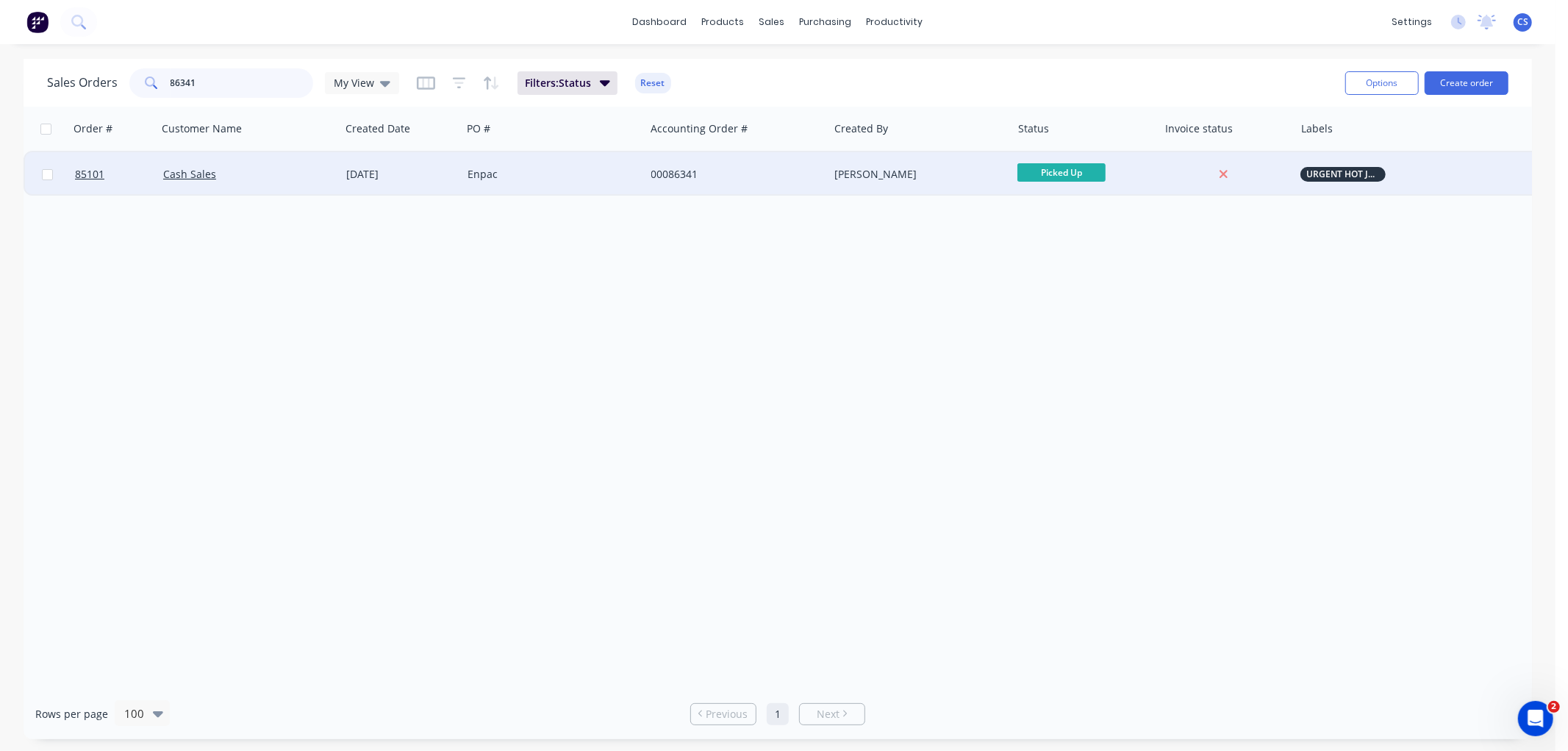
type input "86341"
click at [530, 171] on div "Enpac" at bounding box center [549, 174] width 163 height 14
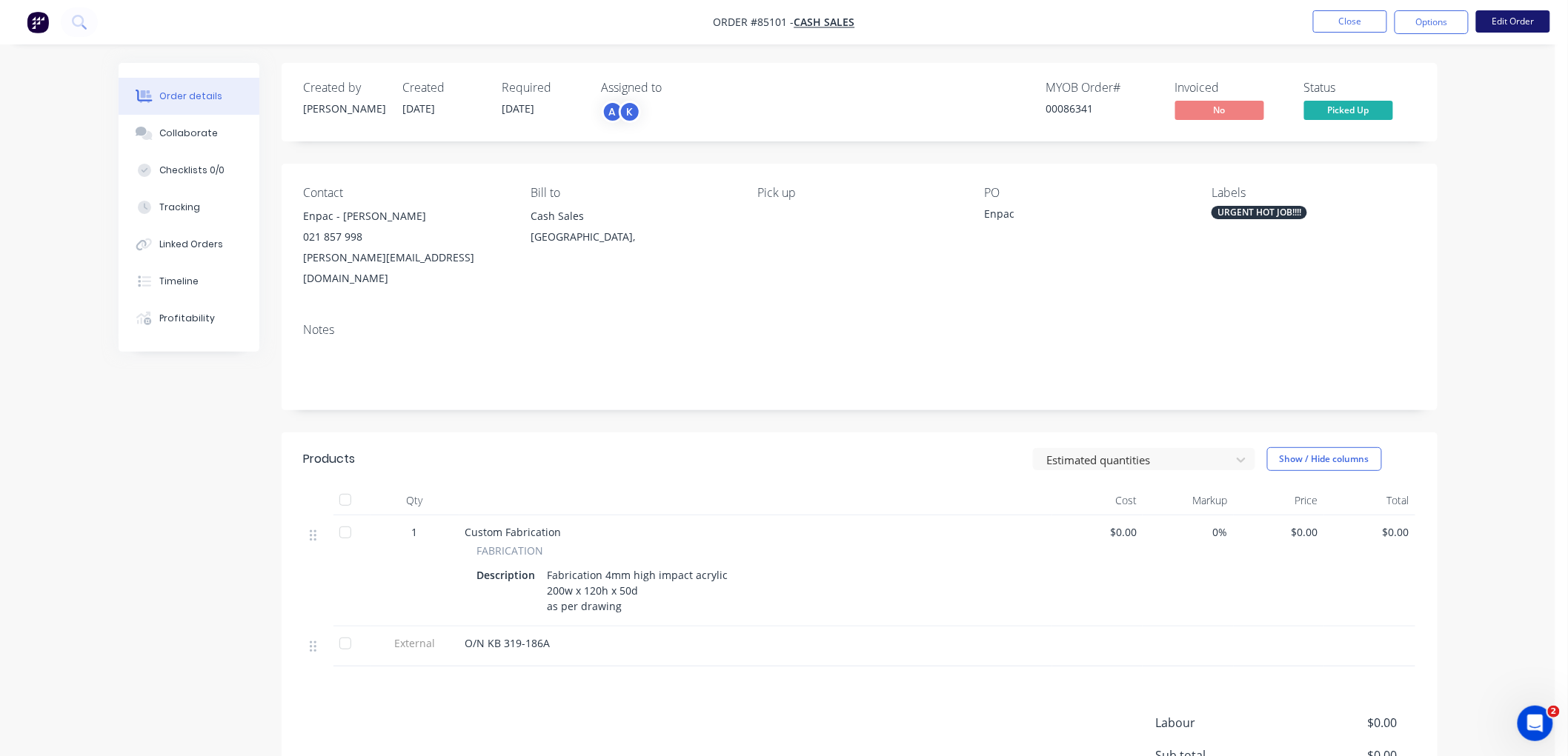
click at [1515, 21] on button "Edit Order" at bounding box center [1512, 21] width 74 height 22
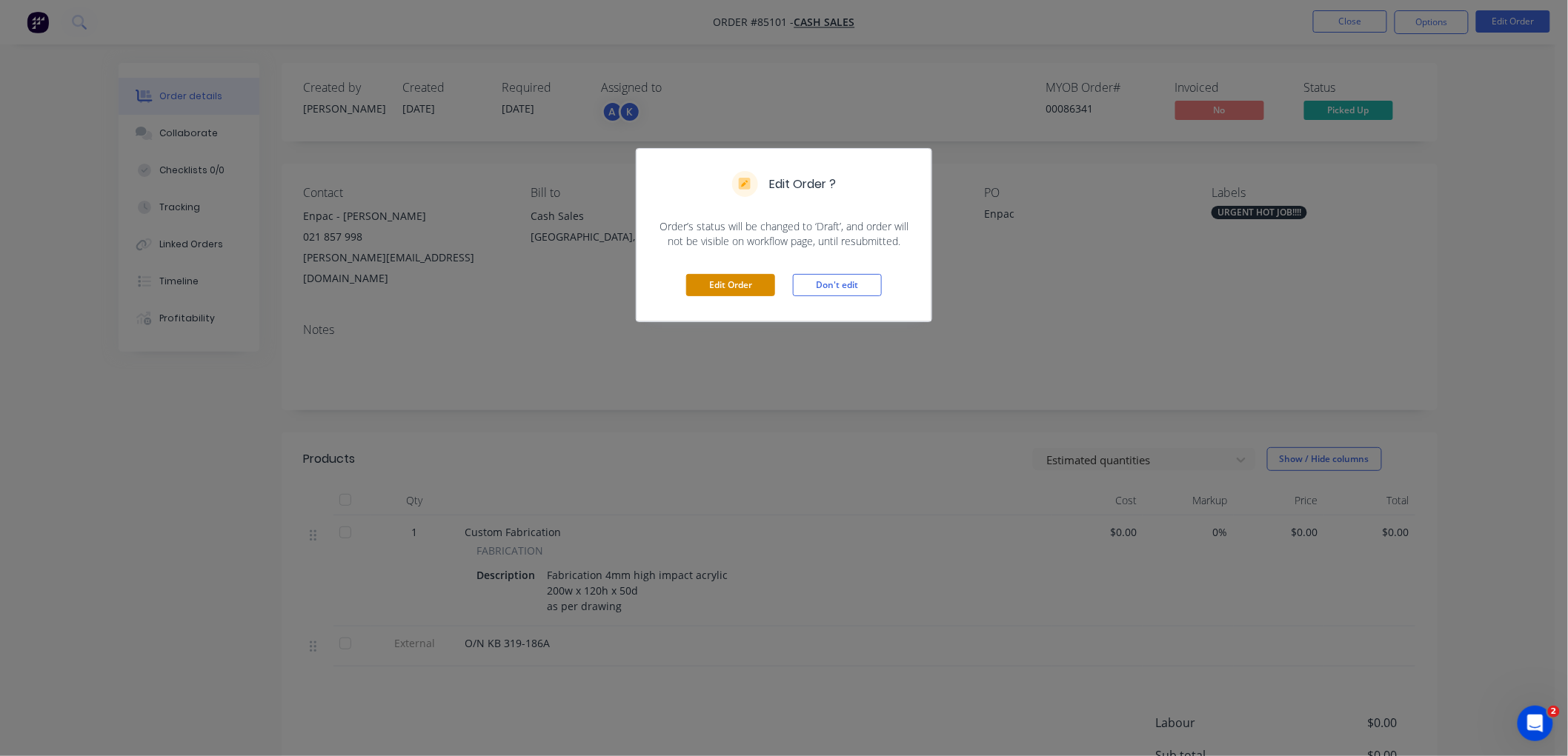
click at [709, 285] on button "Edit Order" at bounding box center [731, 284] width 89 height 22
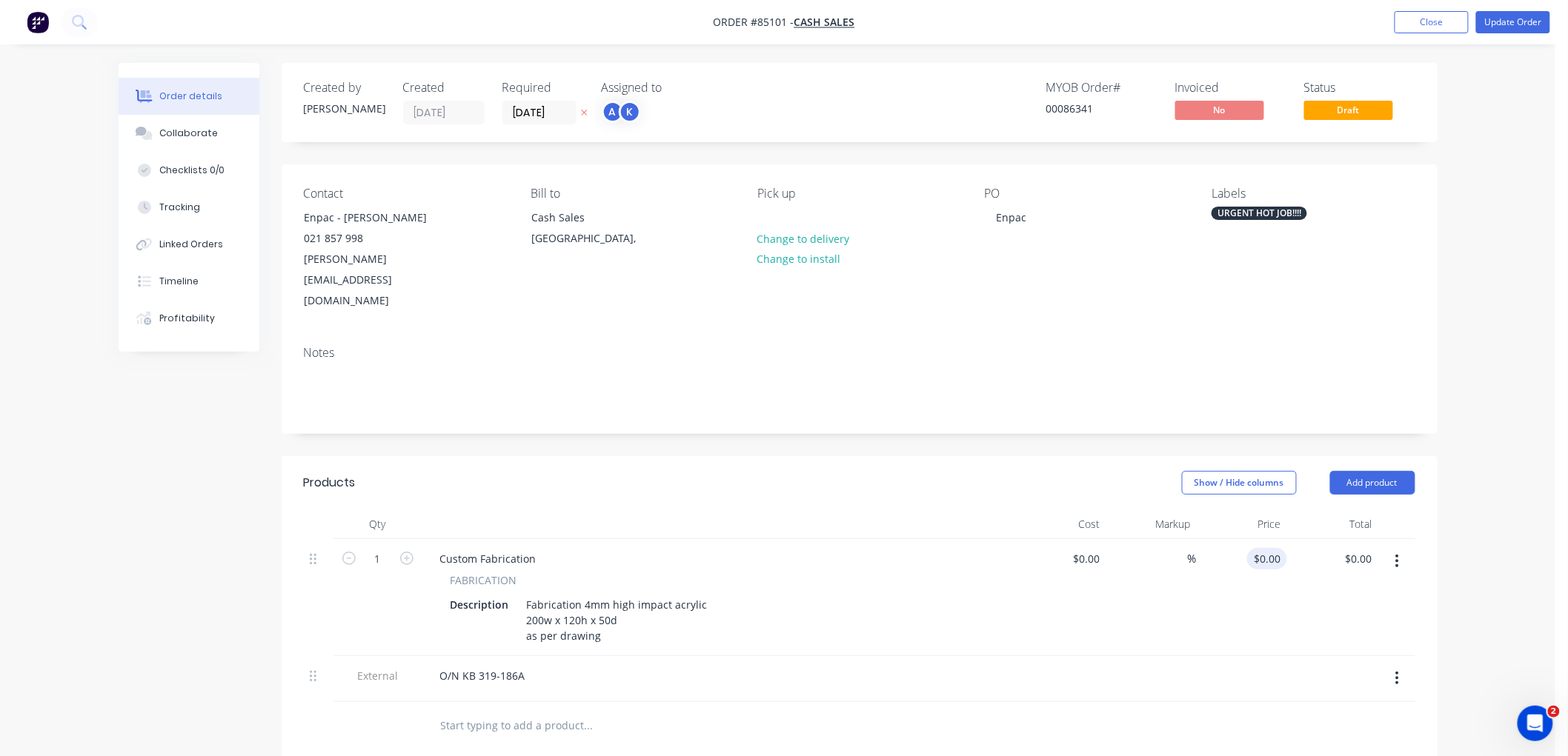
click at [1283, 548] on input "$0.00" at bounding box center [1270, 559] width 34 height 22
type input "$78.82"
click at [1505, 327] on div "Order details Collaborate Checklists 0/0 Tracking Linked Orders Timeline Profit…" at bounding box center [778, 563] width 1555 height 1128
click at [1508, 26] on button "Update Order" at bounding box center [1512, 22] width 74 height 22
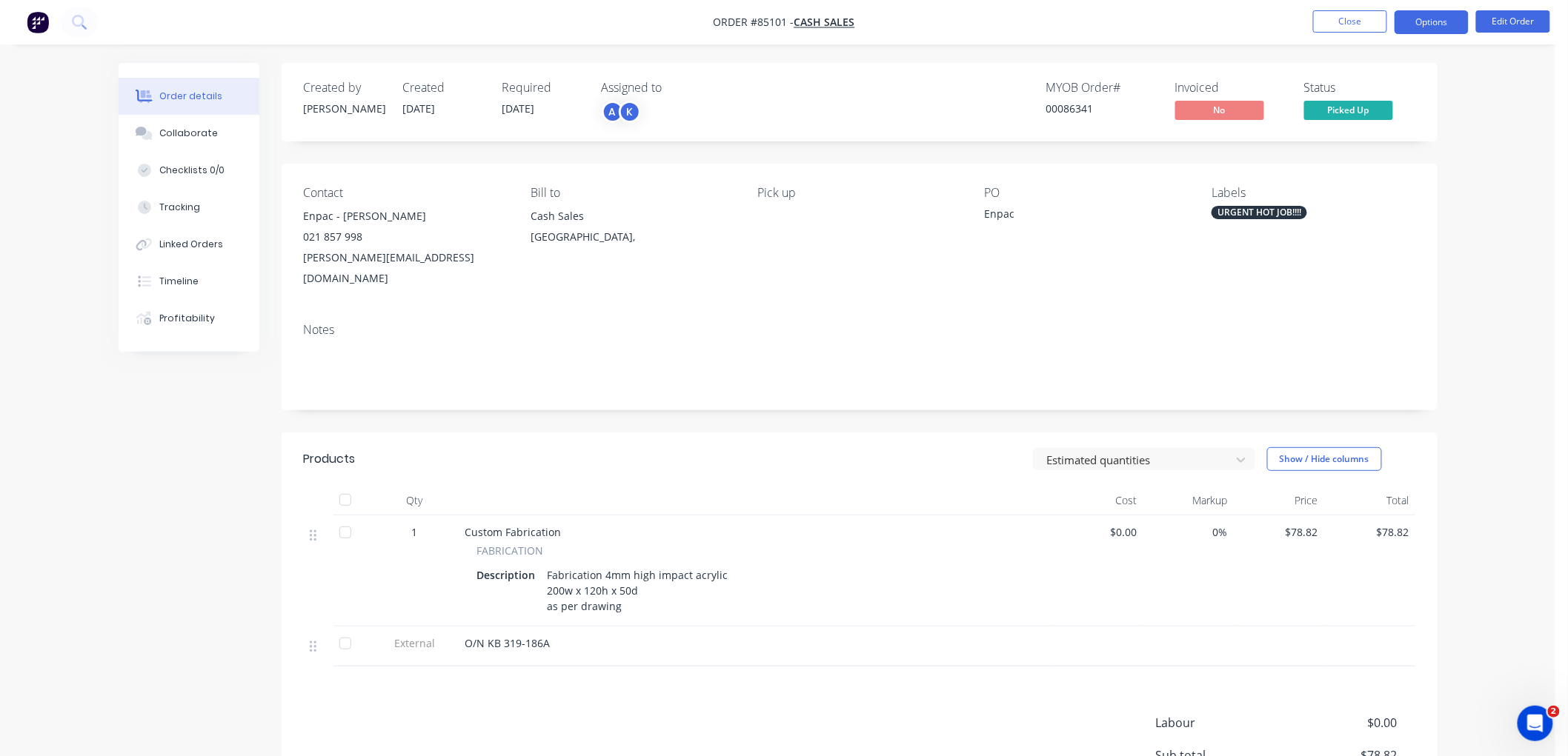
click at [1430, 28] on button "Options" at bounding box center [1431, 22] width 74 height 23
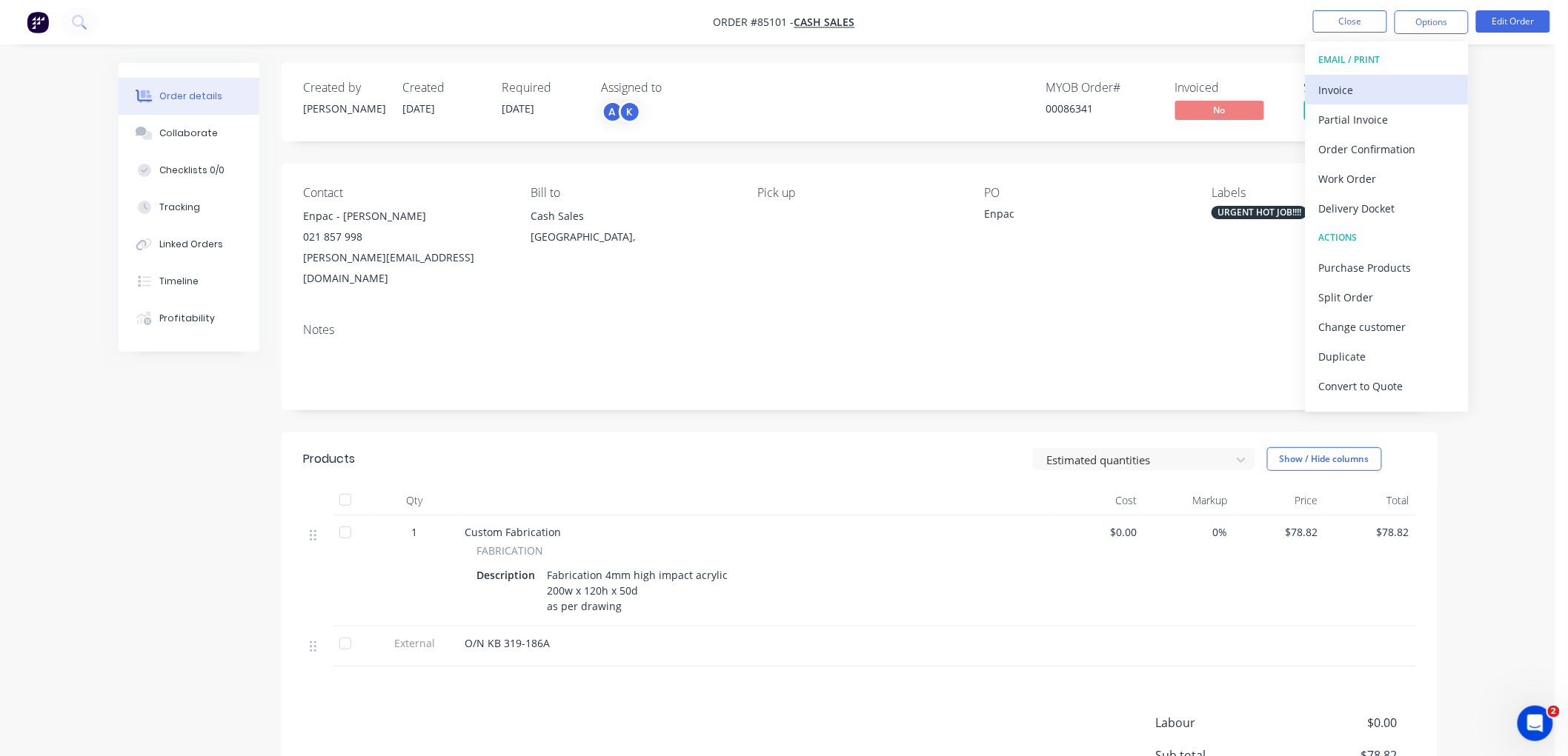
click at [1366, 76] on button "Invoice" at bounding box center [1387, 89] width 163 height 30
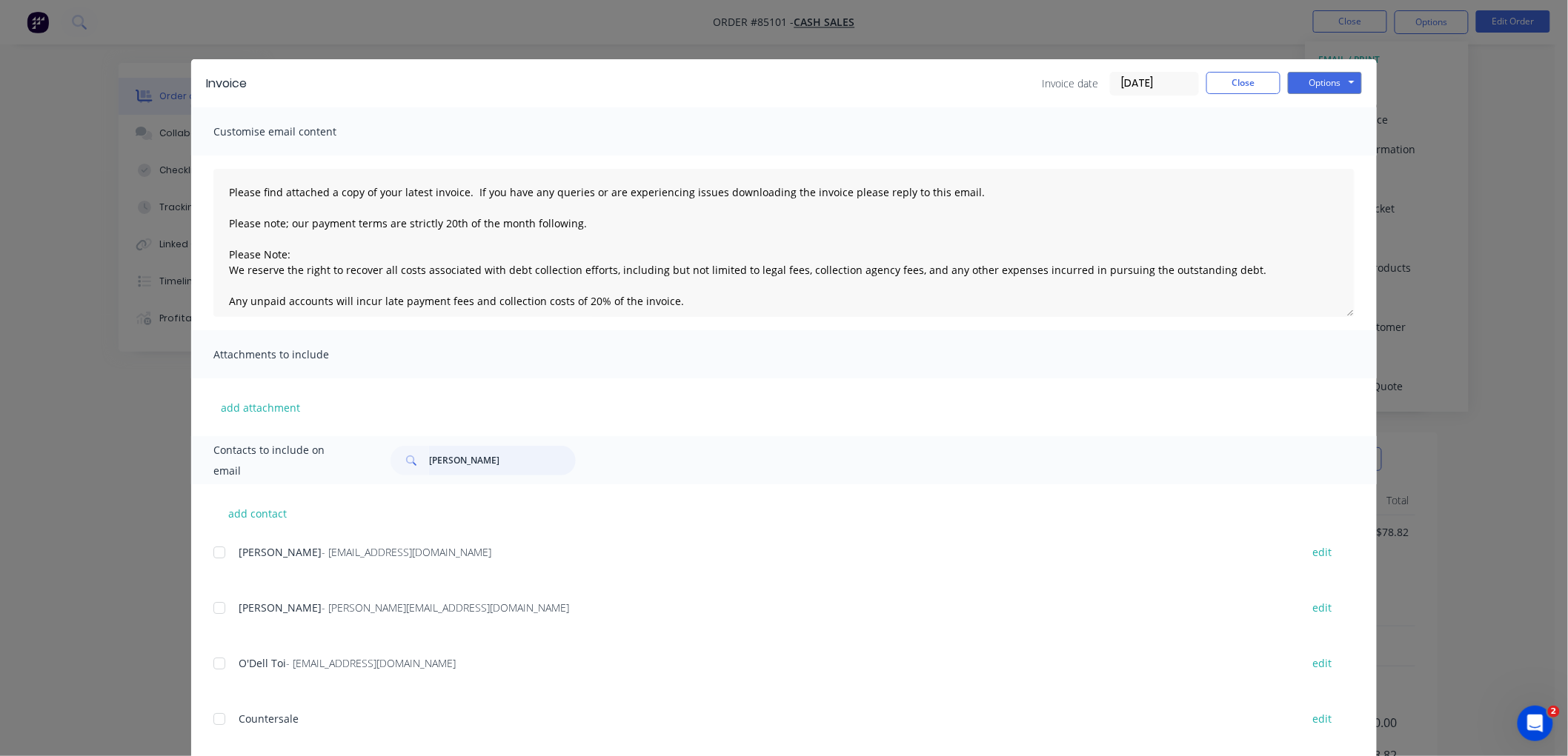
click at [439, 455] on input "joshua" at bounding box center [502, 461] width 147 height 30
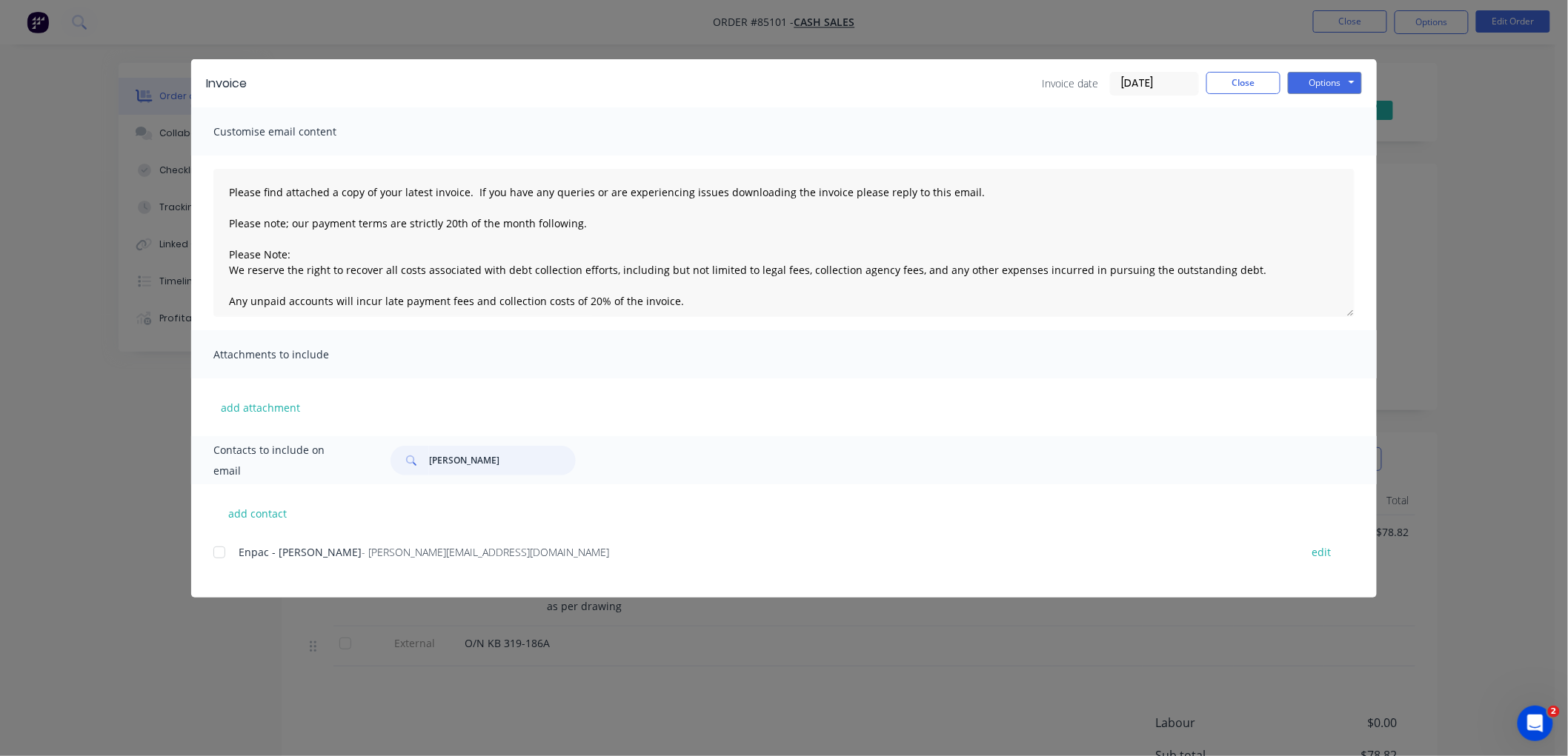
click at [220, 551] on div at bounding box center [219, 552] width 30 height 30
type input "ken black"
drag, startPoint x: 613, startPoint y: 227, endPoint x: 216, endPoint y: 211, distance: 397.3
click at [216, 211] on textarea "Please find attached a copy of your latest invoice. If you have any queries or …" at bounding box center [783, 243] width 1141 height 148
click at [432, 247] on textarea "Please find attached a copy of your latest invoice. If you have any queries or …" at bounding box center [783, 243] width 1141 height 148
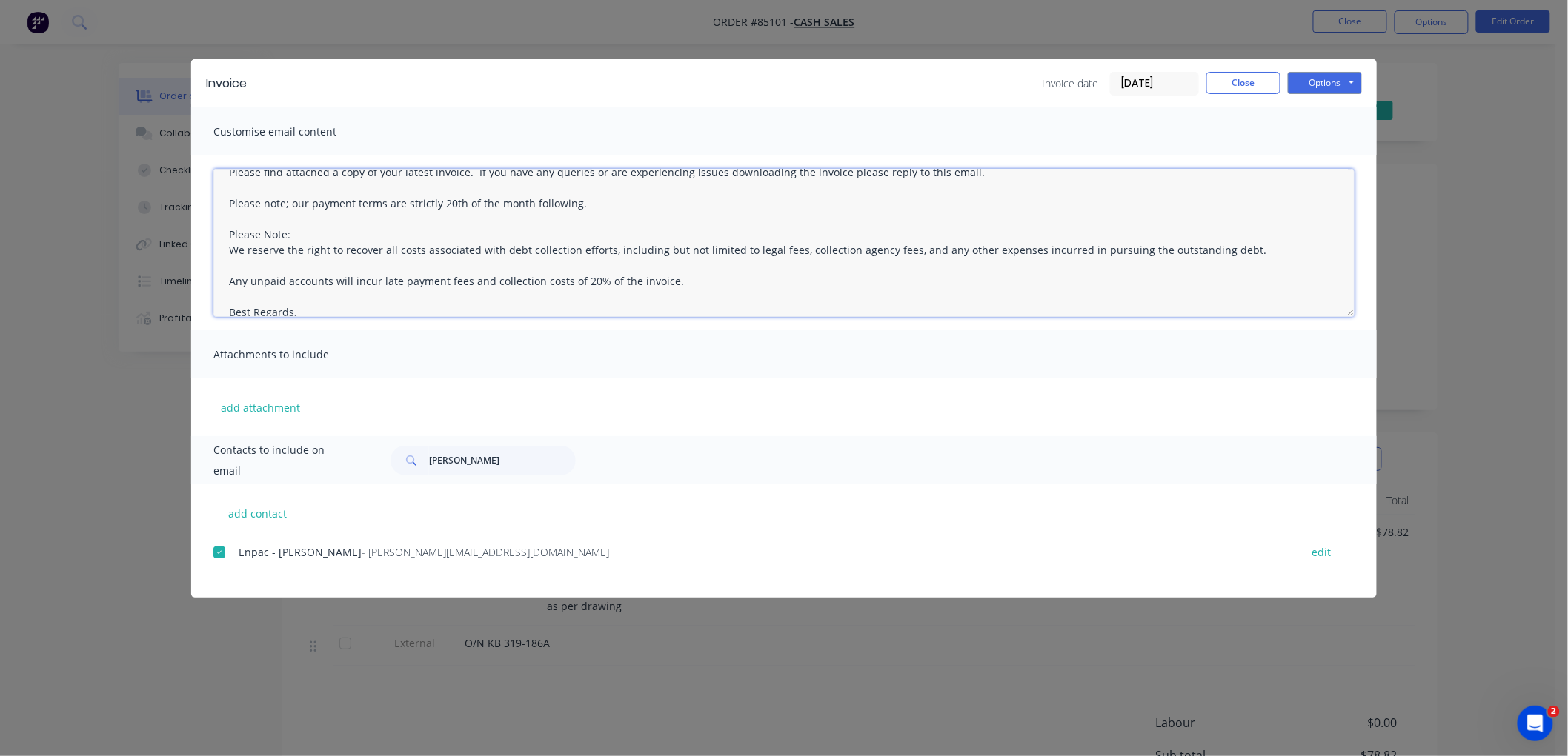
scroll to position [39, 0]
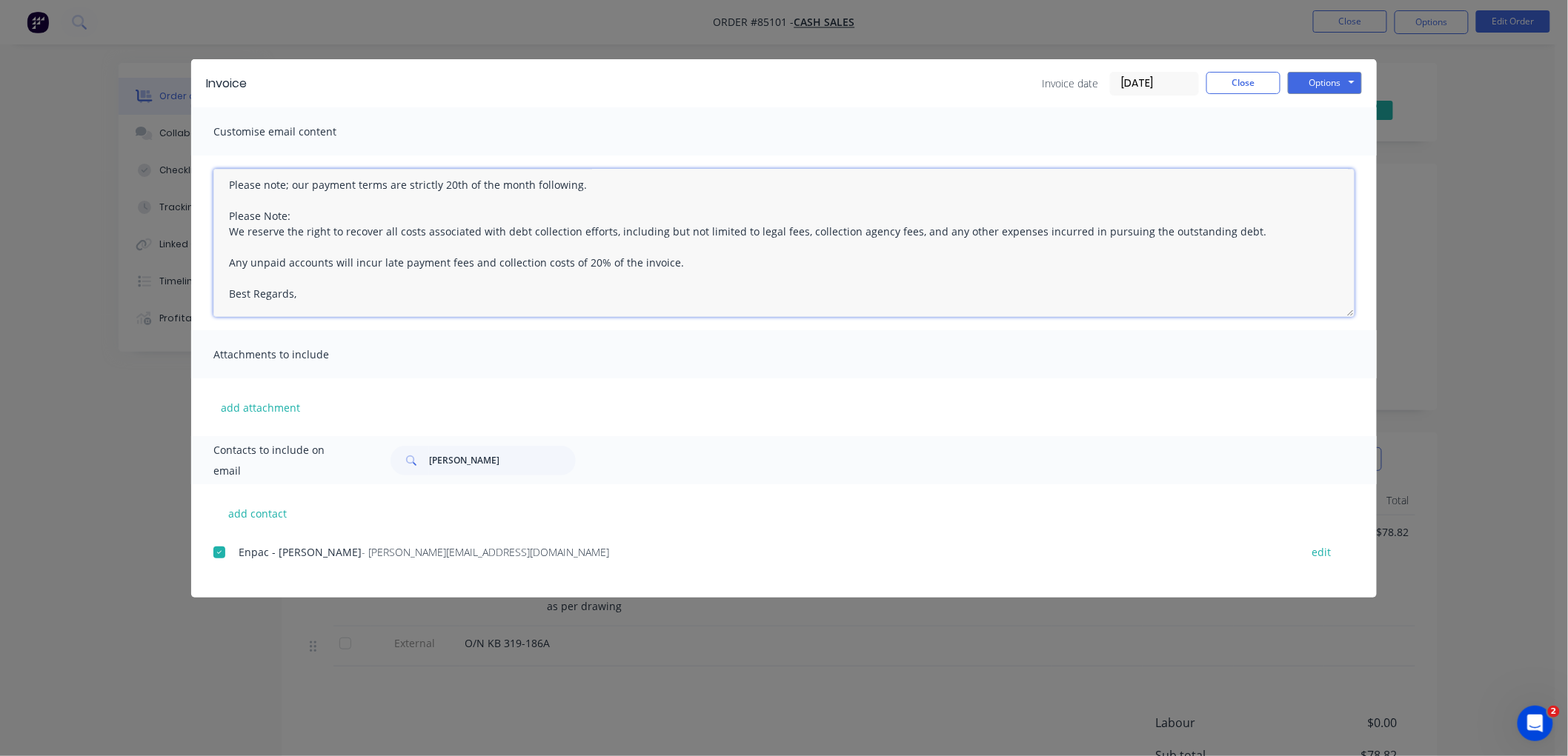
click at [423, 286] on textarea "Please find attached a copy of your latest invoice. If you have any queries or …" at bounding box center [783, 243] width 1141 height 148
type textarea "Please find attached a copy of your latest invoice. If you have any queries or …"
click at [1319, 80] on button "Options" at bounding box center [1324, 83] width 74 height 22
click at [1330, 154] on button "Email" at bounding box center [1335, 158] width 95 height 24
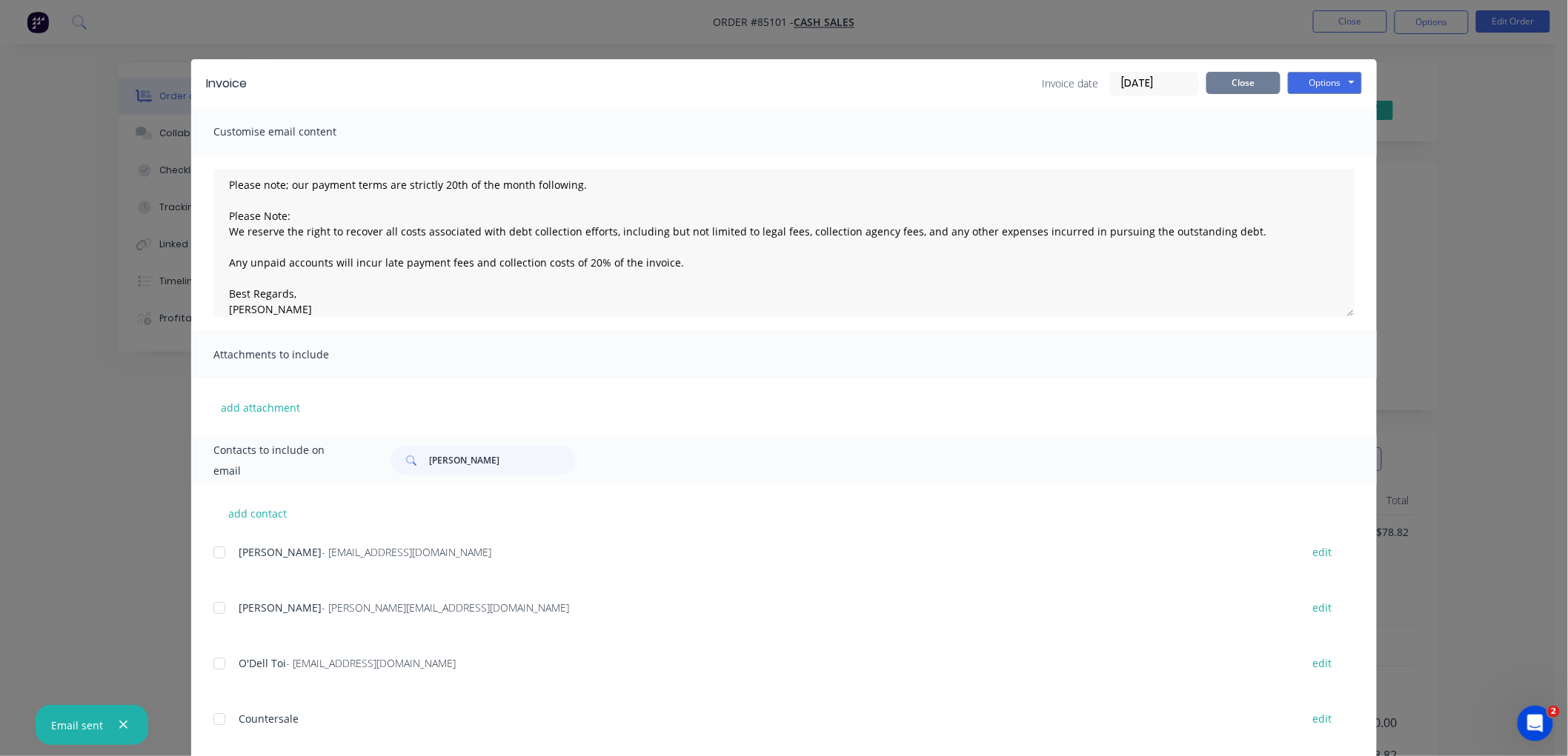
click at [1256, 75] on button "Close" at bounding box center [1242, 83] width 74 height 22
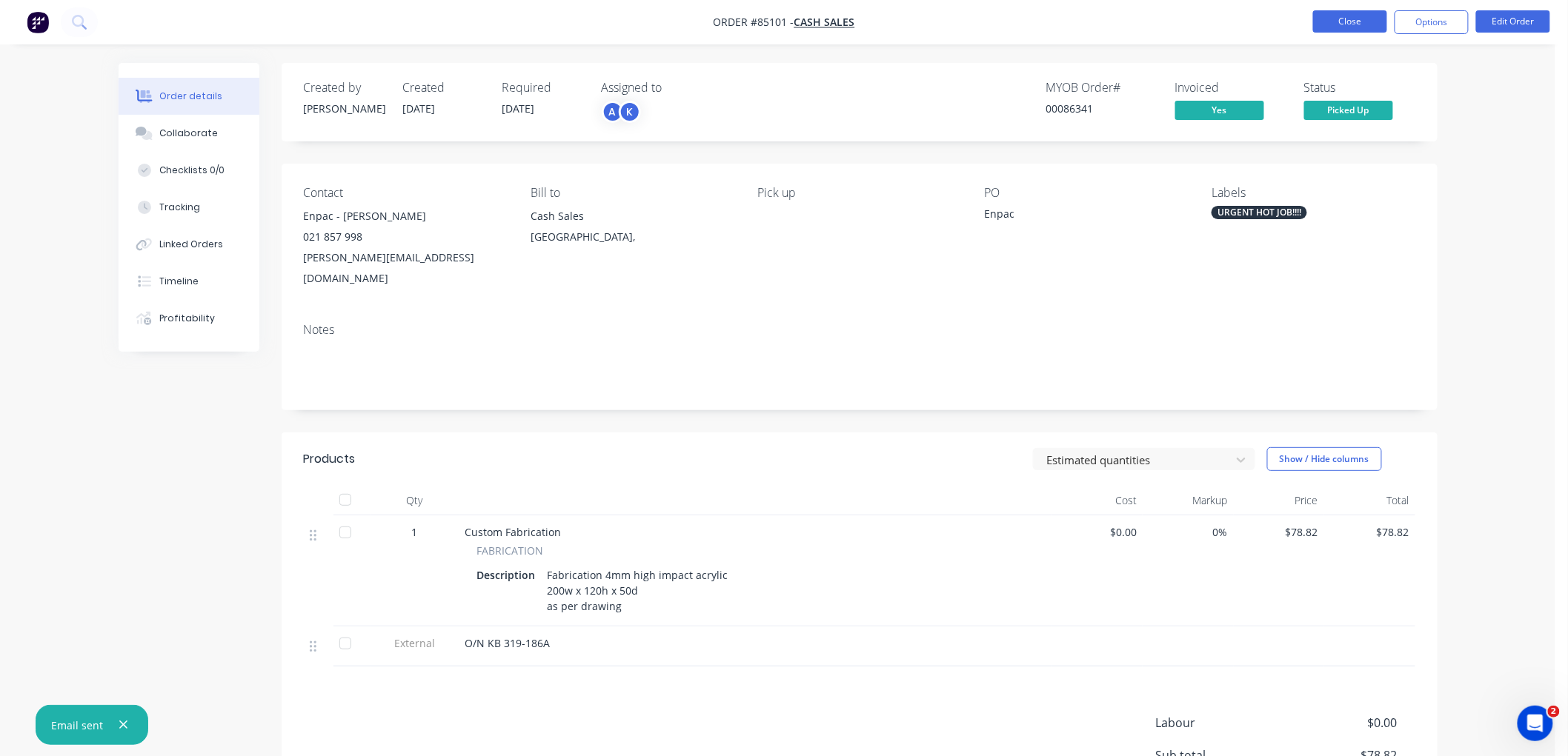
click at [1334, 13] on button "Close" at bounding box center [1349, 21] width 74 height 22
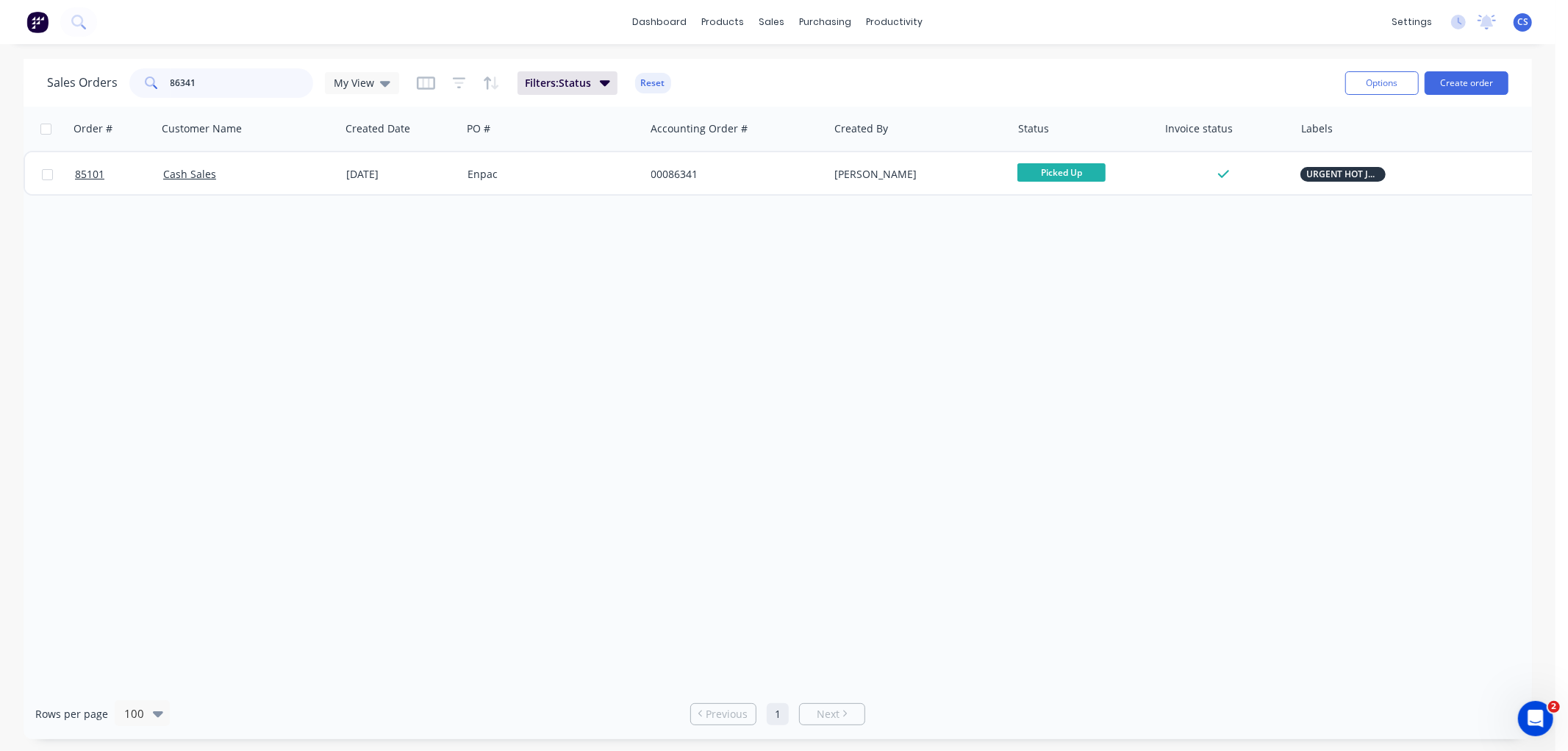
click at [209, 81] on input "86341" at bounding box center [242, 83] width 143 height 30
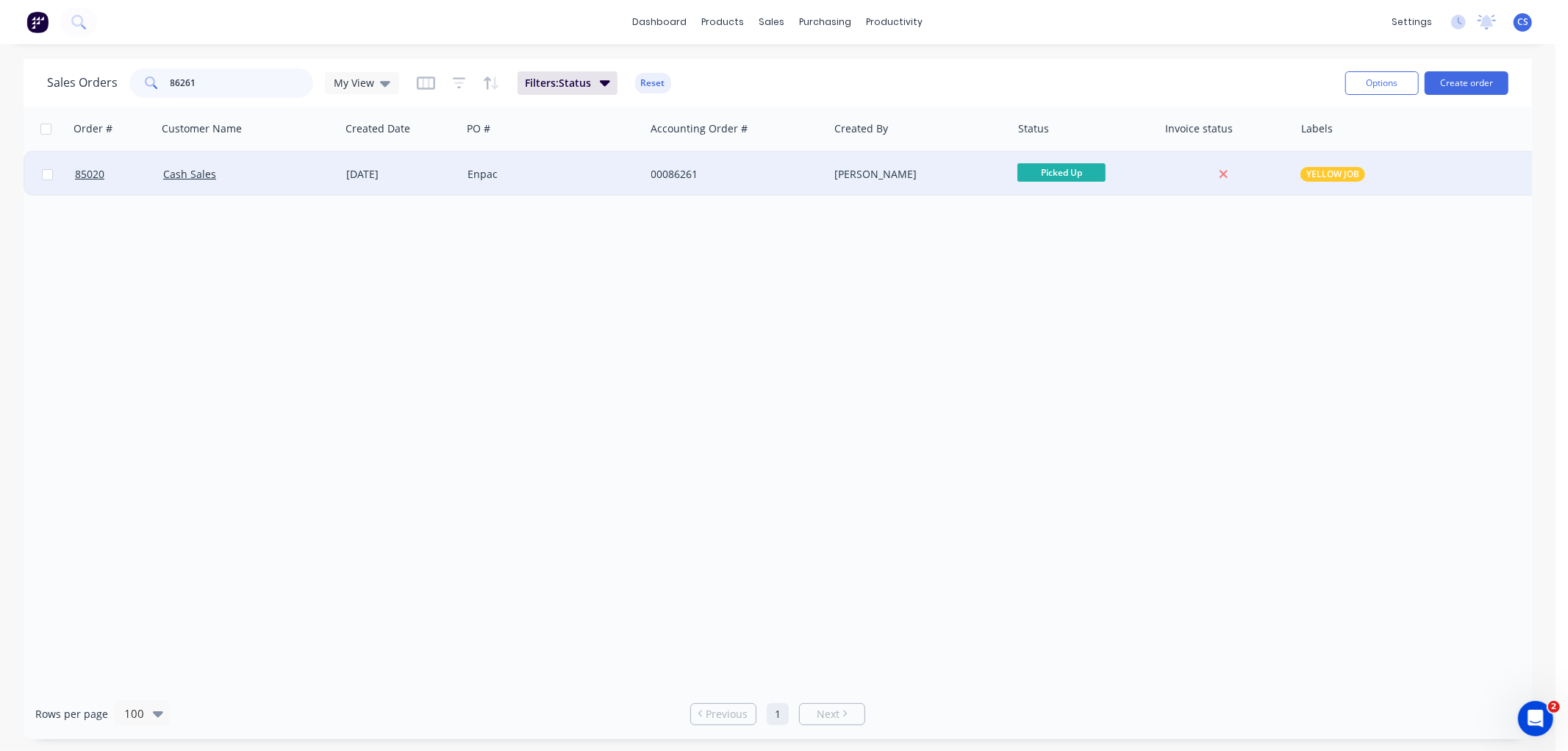
type input "86261"
click at [577, 183] on div "Enpac" at bounding box center [553, 174] width 183 height 44
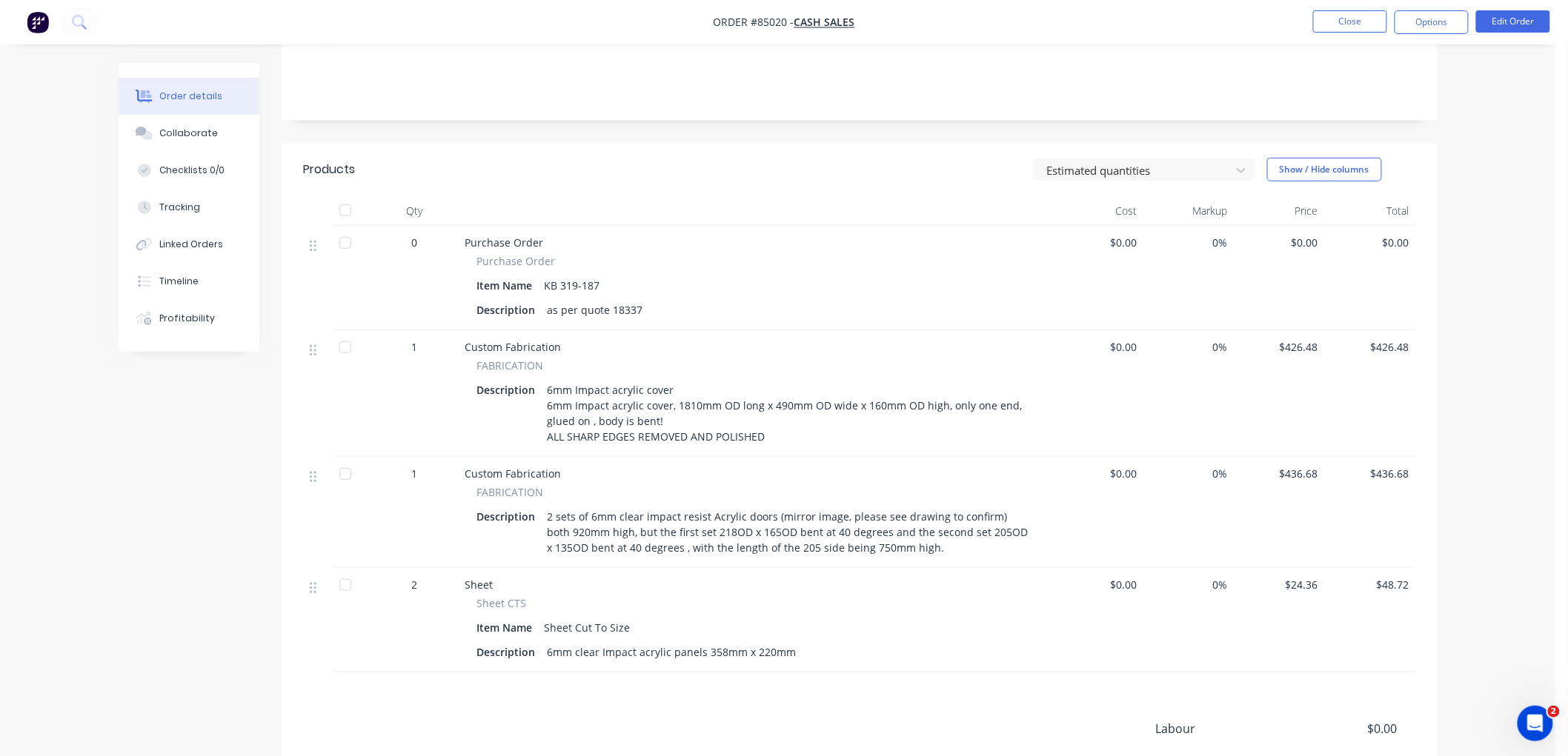
scroll to position [329, 0]
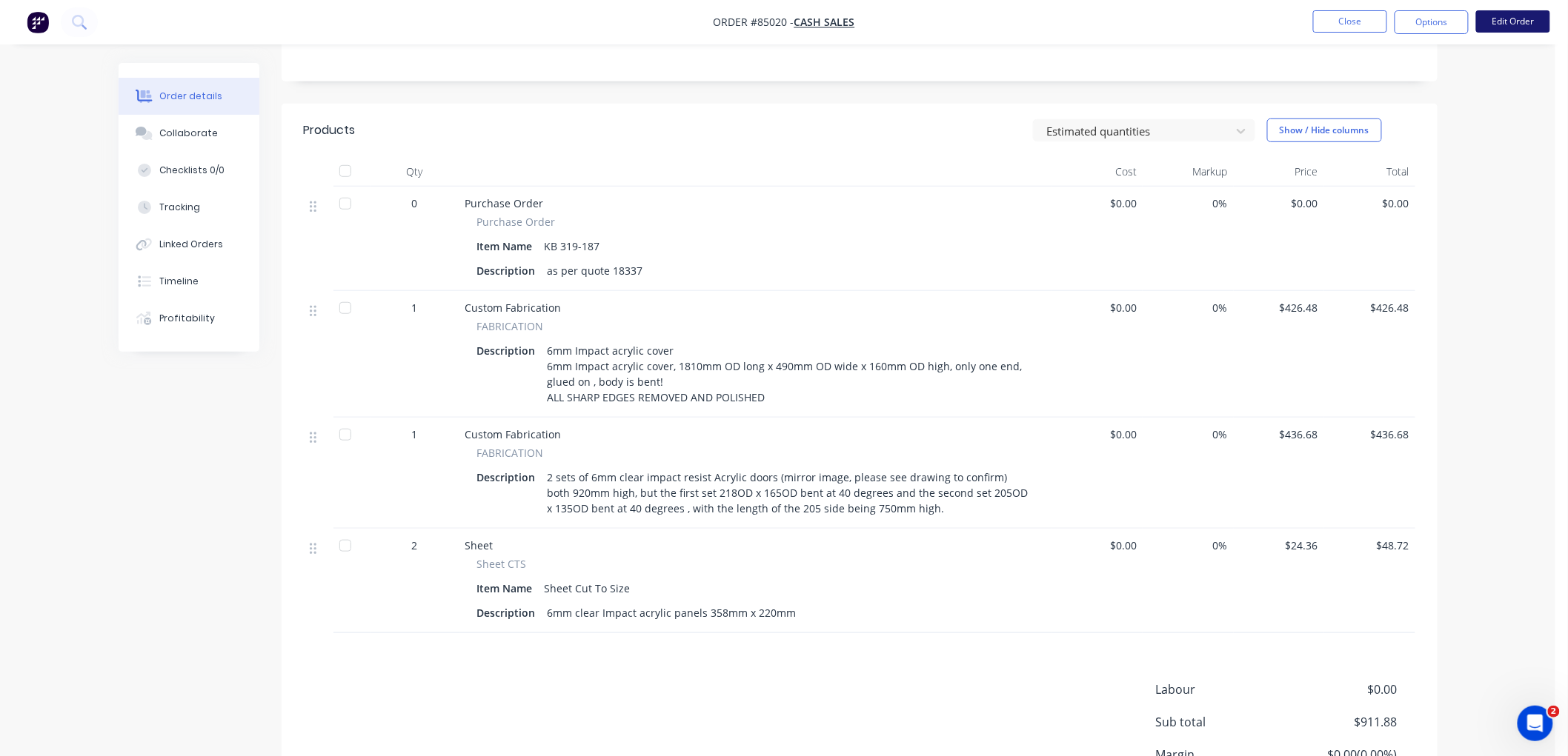
click at [1506, 19] on button "Edit Order" at bounding box center [1512, 21] width 74 height 22
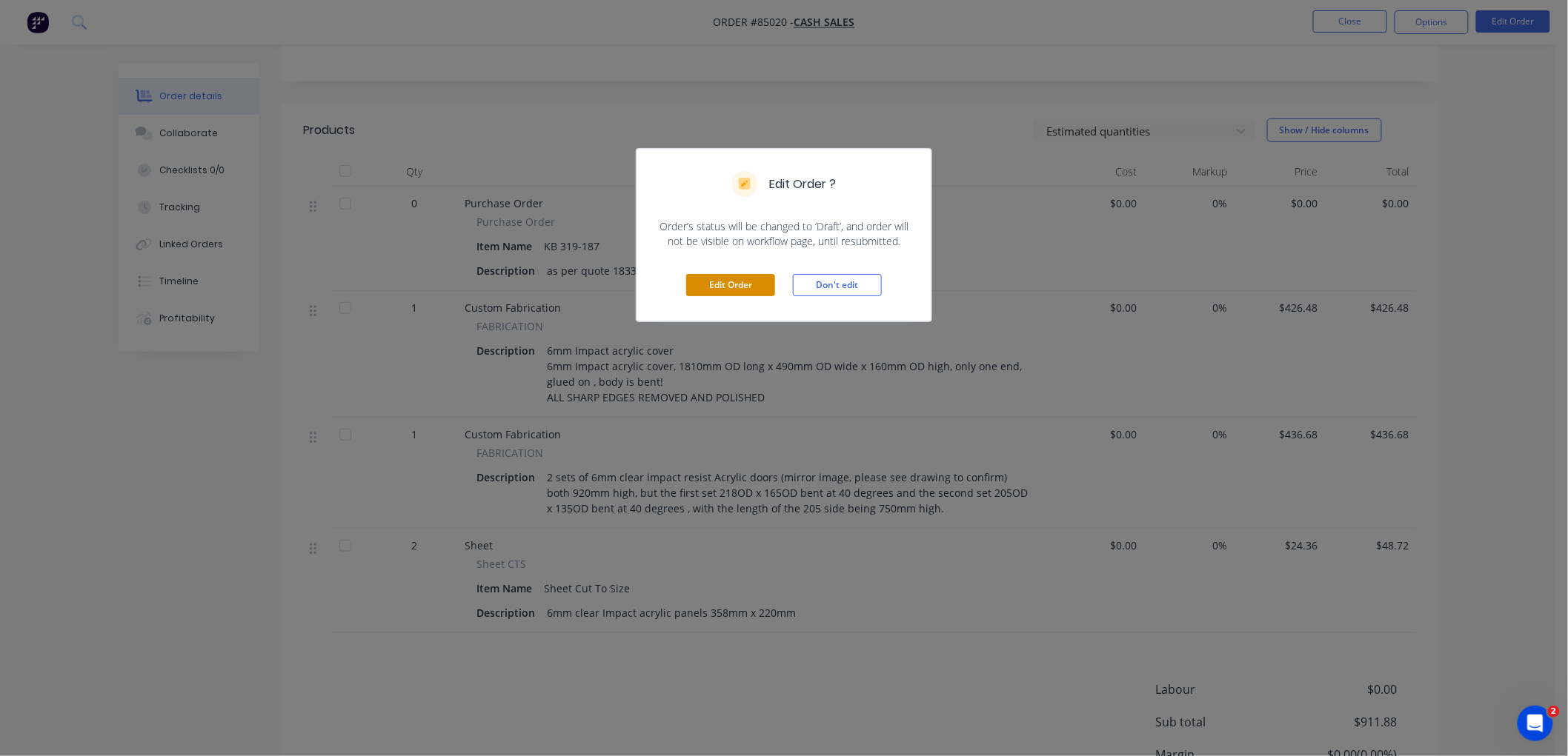
click at [741, 287] on button "Edit Order" at bounding box center [731, 284] width 89 height 22
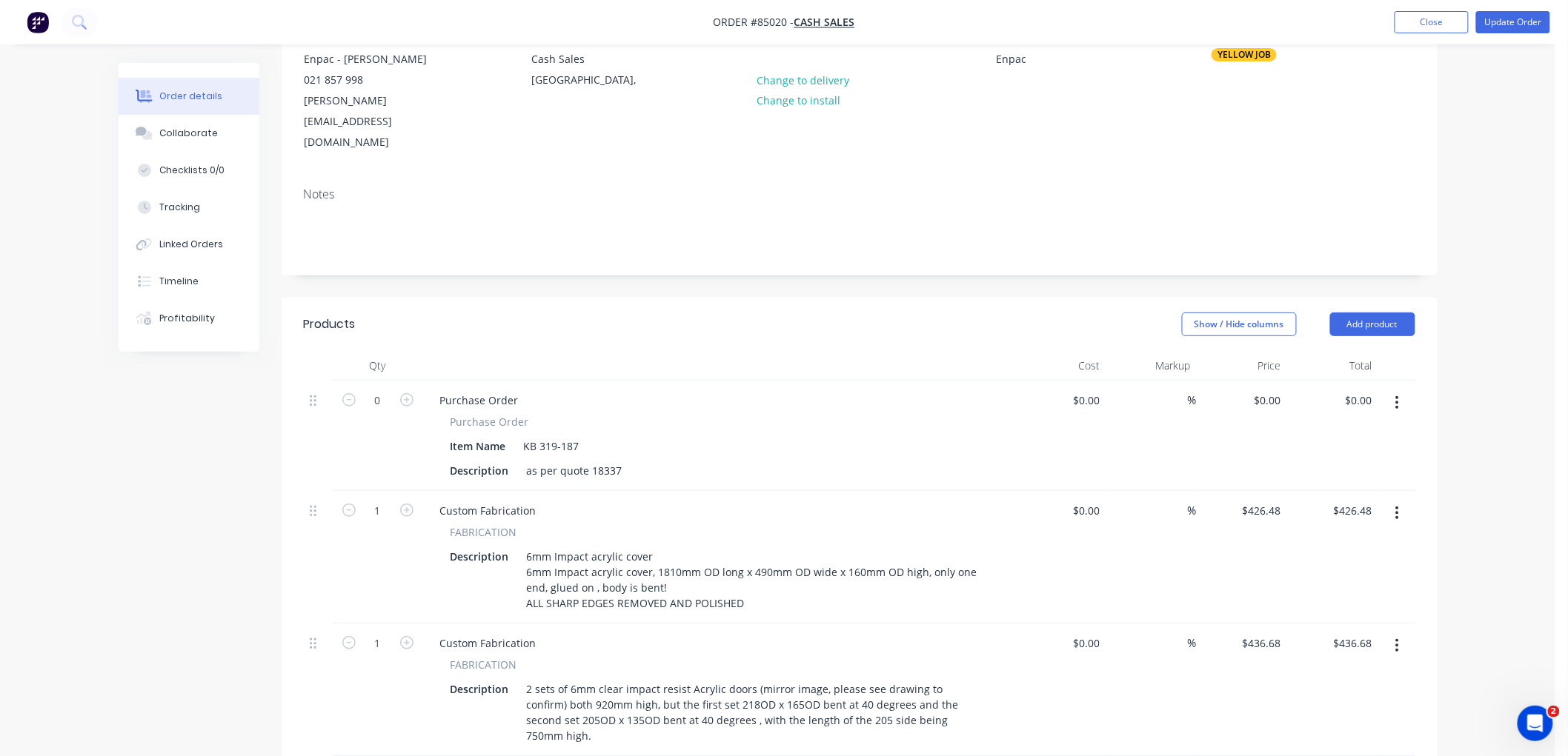
scroll to position [0, 0]
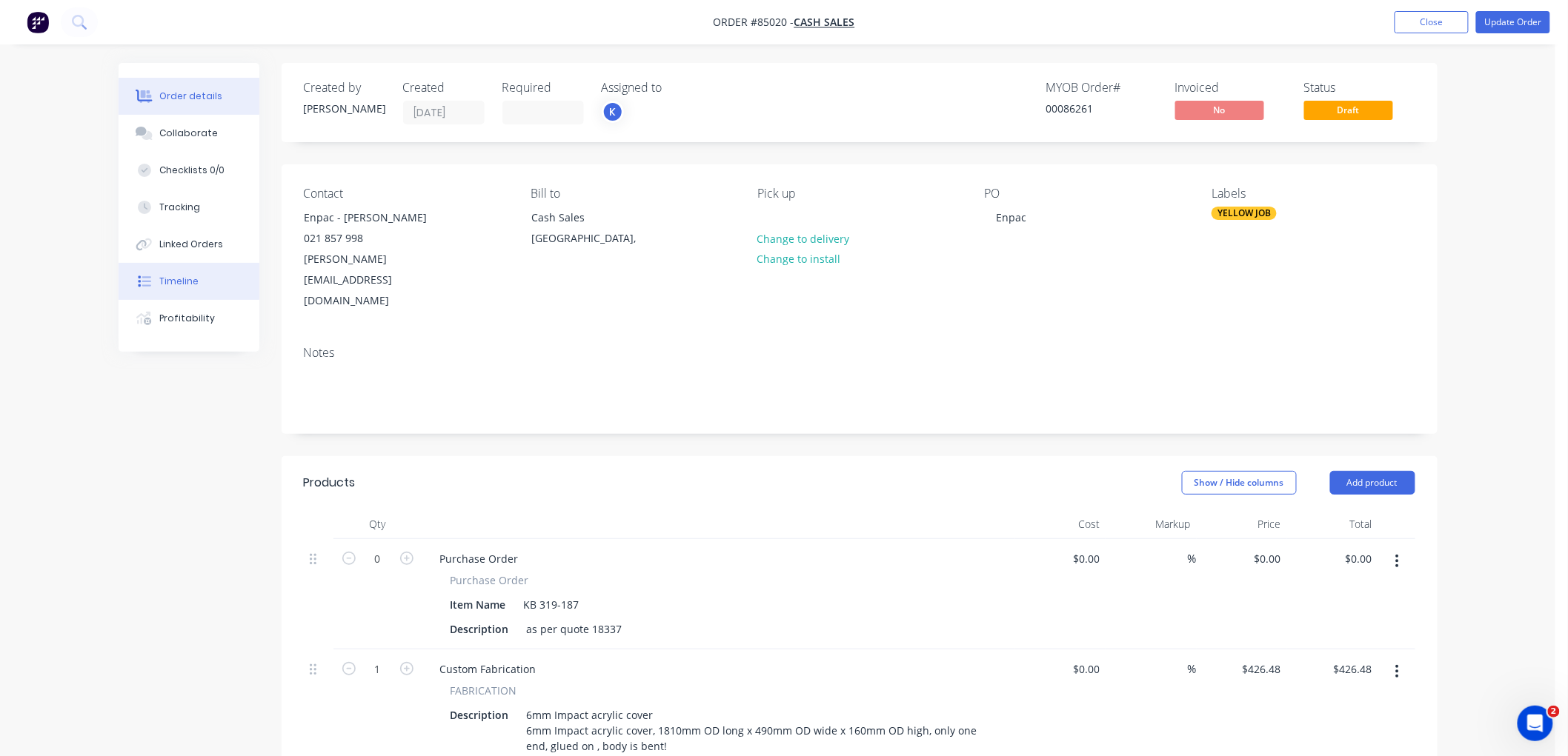
click at [169, 287] on button "Timeline" at bounding box center [189, 282] width 141 height 37
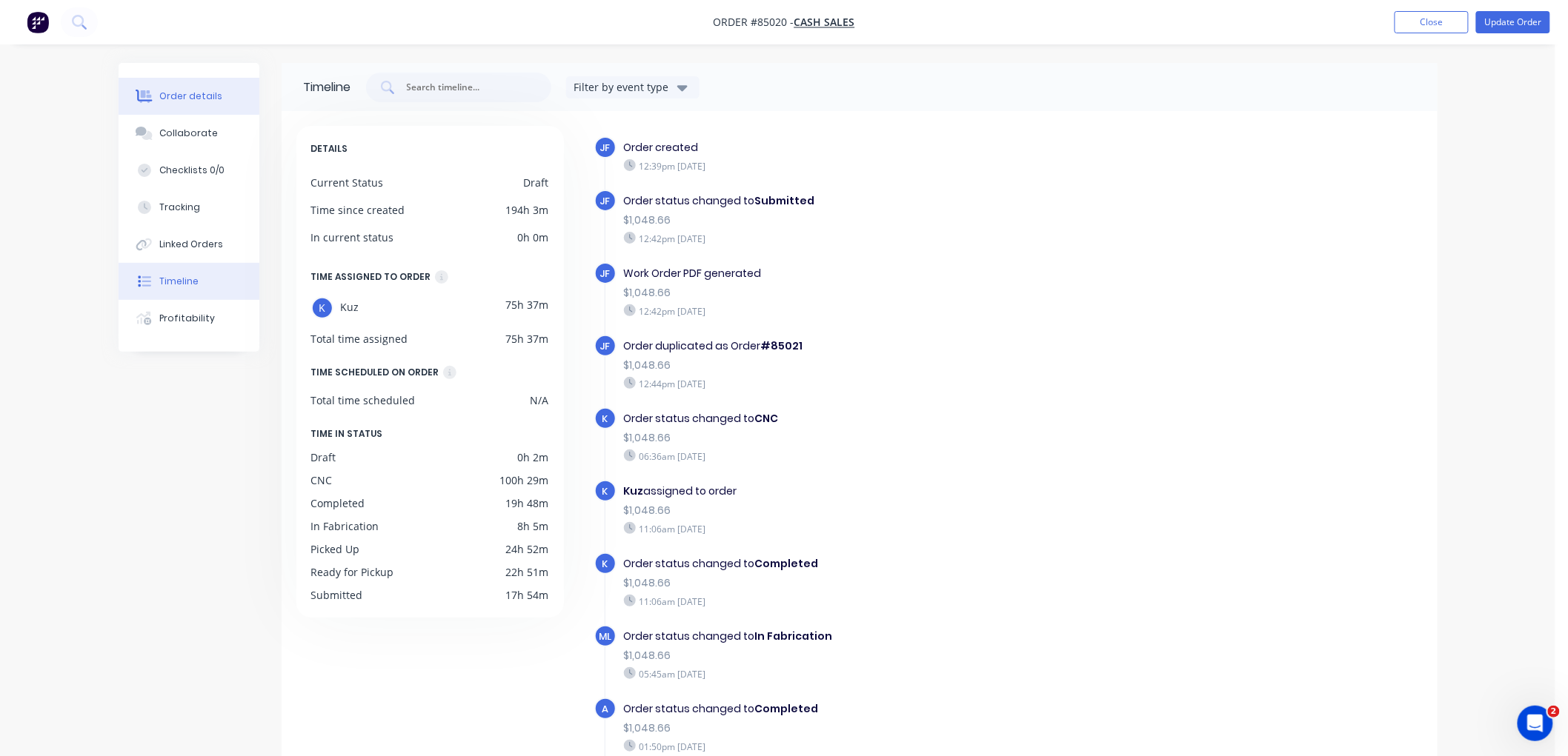
click at [187, 96] on div "Order details" at bounding box center [191, 96] width 63 height 13
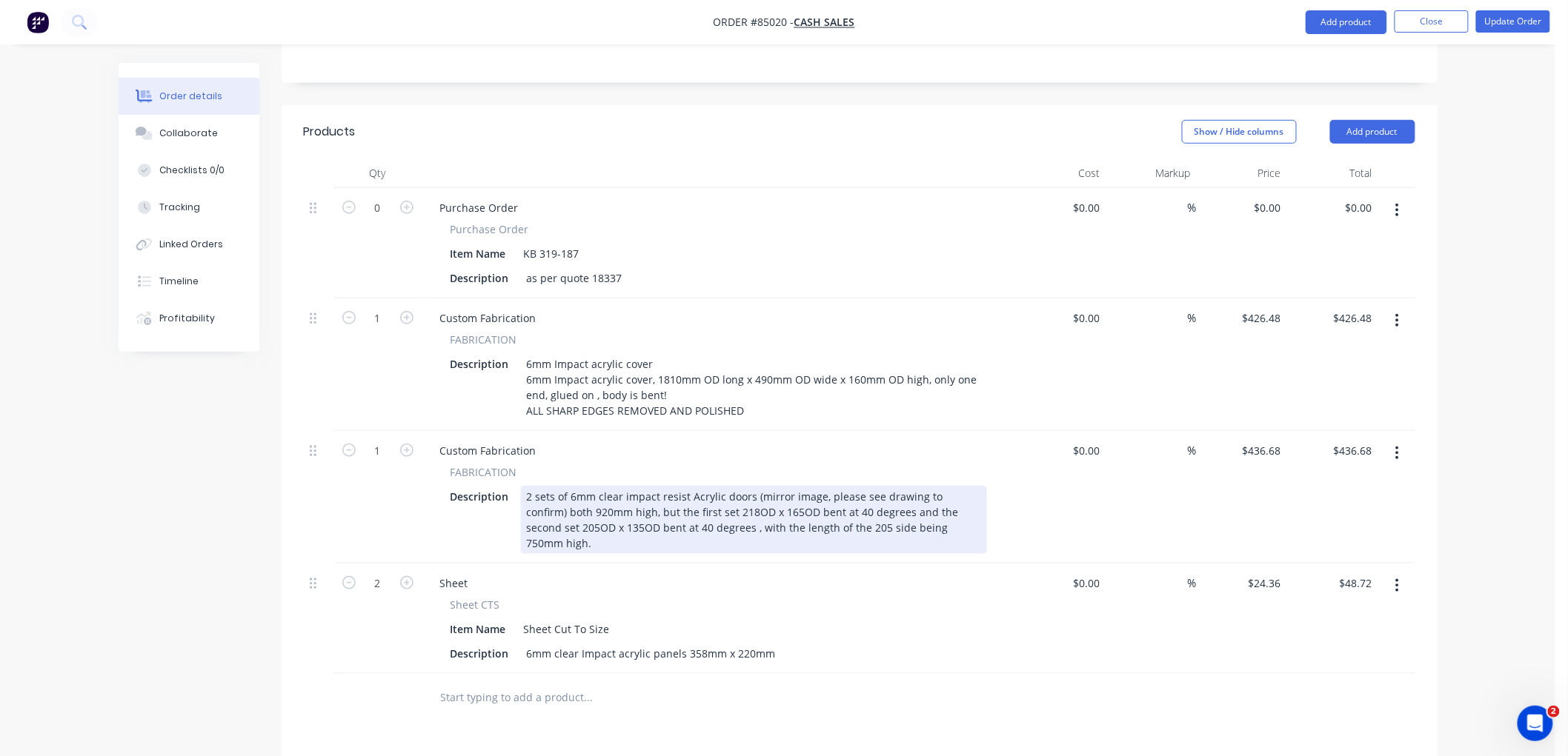
scroll to position [329, 0]
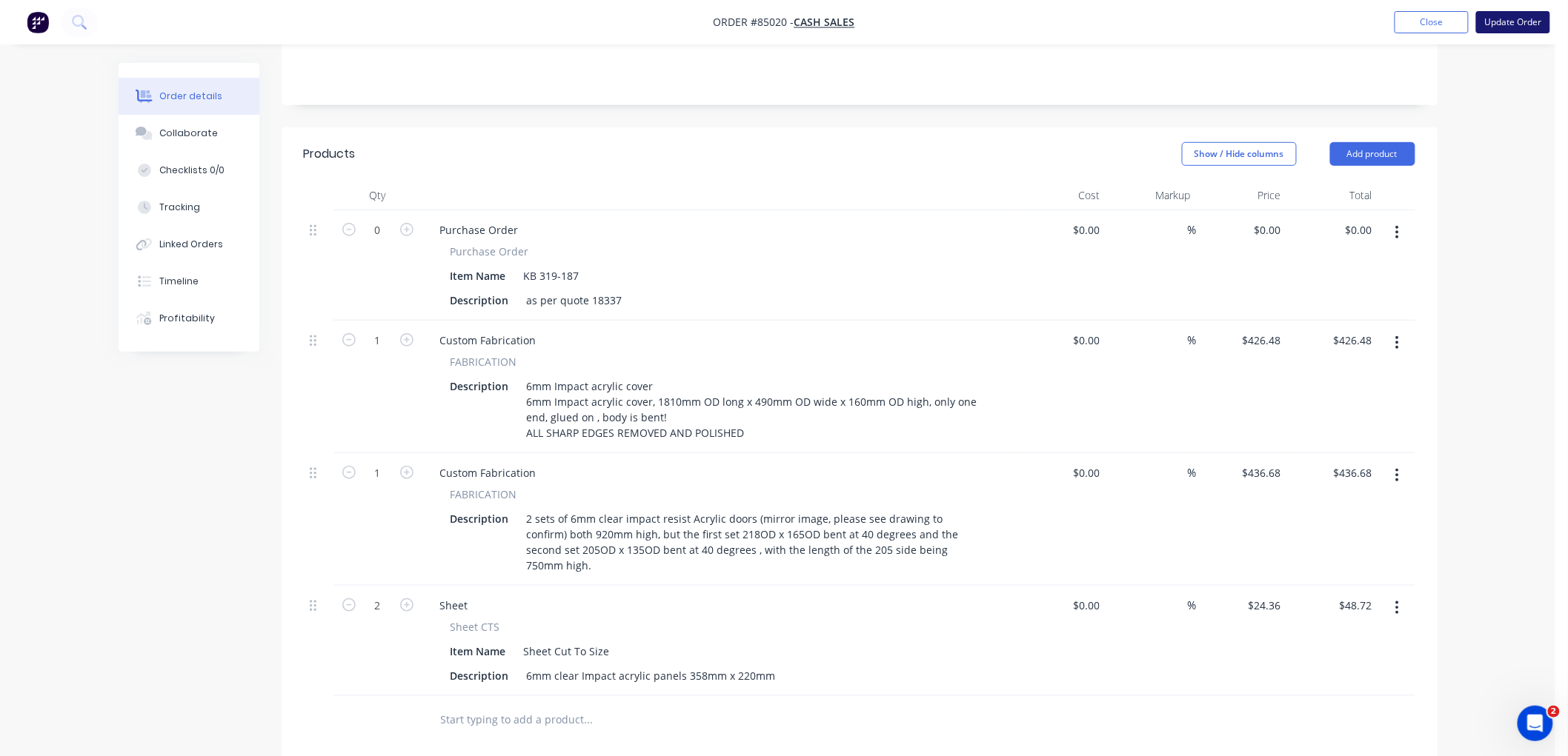
click at [1505, 16] on button "Update Order" at bounding box center [1512, 22] width 74 height 22
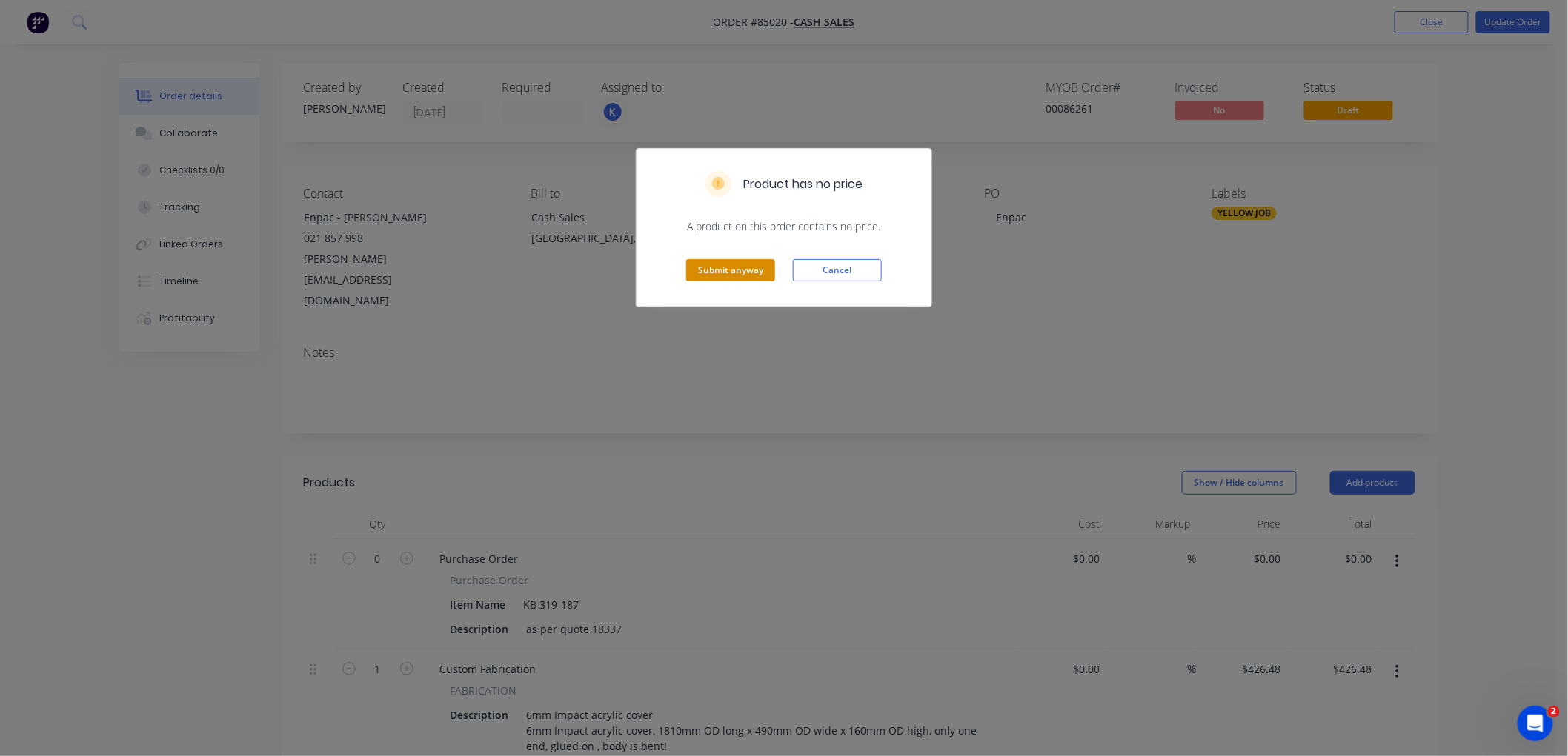
click at [728, 270] on button "Submit anyway" at bounding box center [731, 270] width 89 height 22
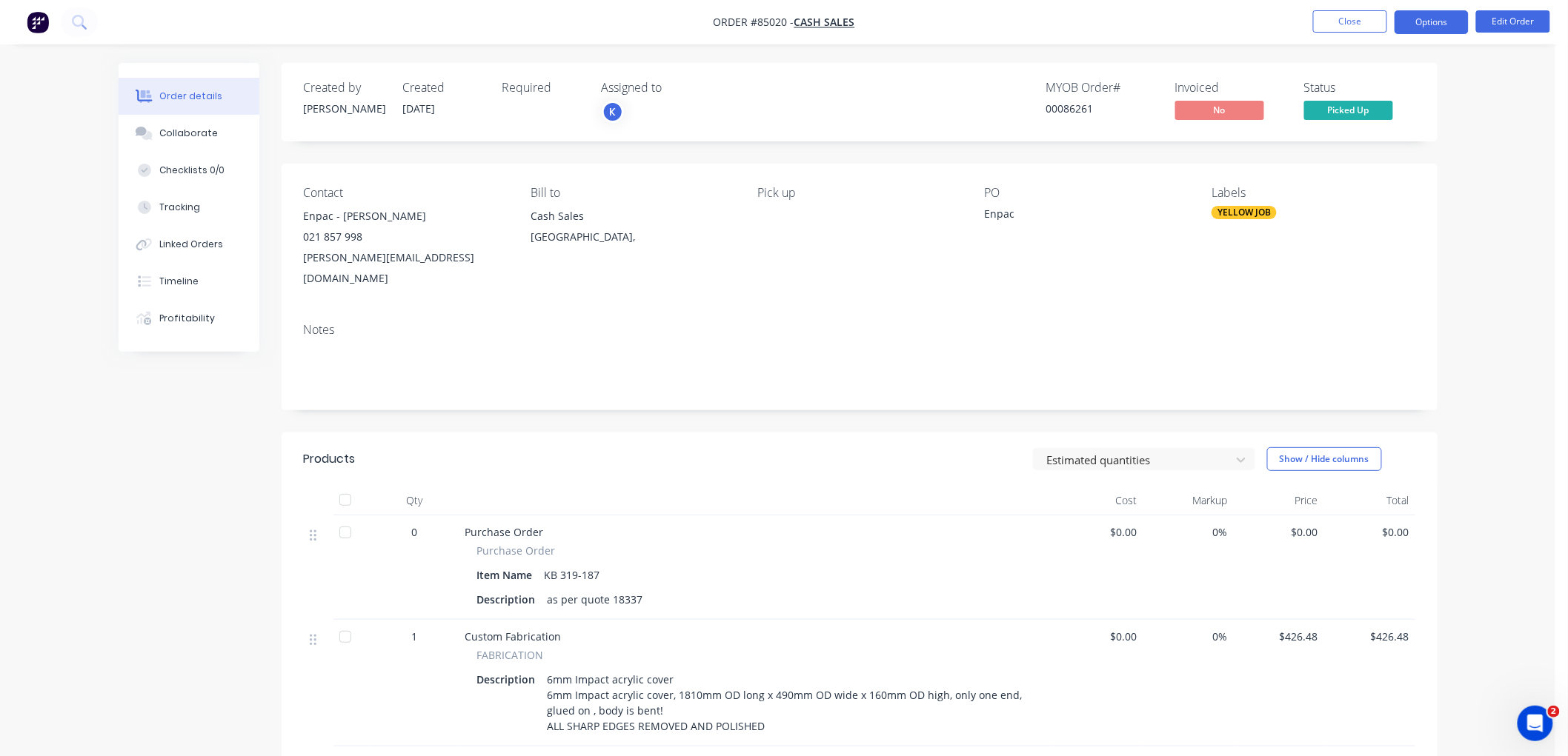
click at [1440, 30] on button "Options" at bounding box center [1431, 22] width 74 height 23
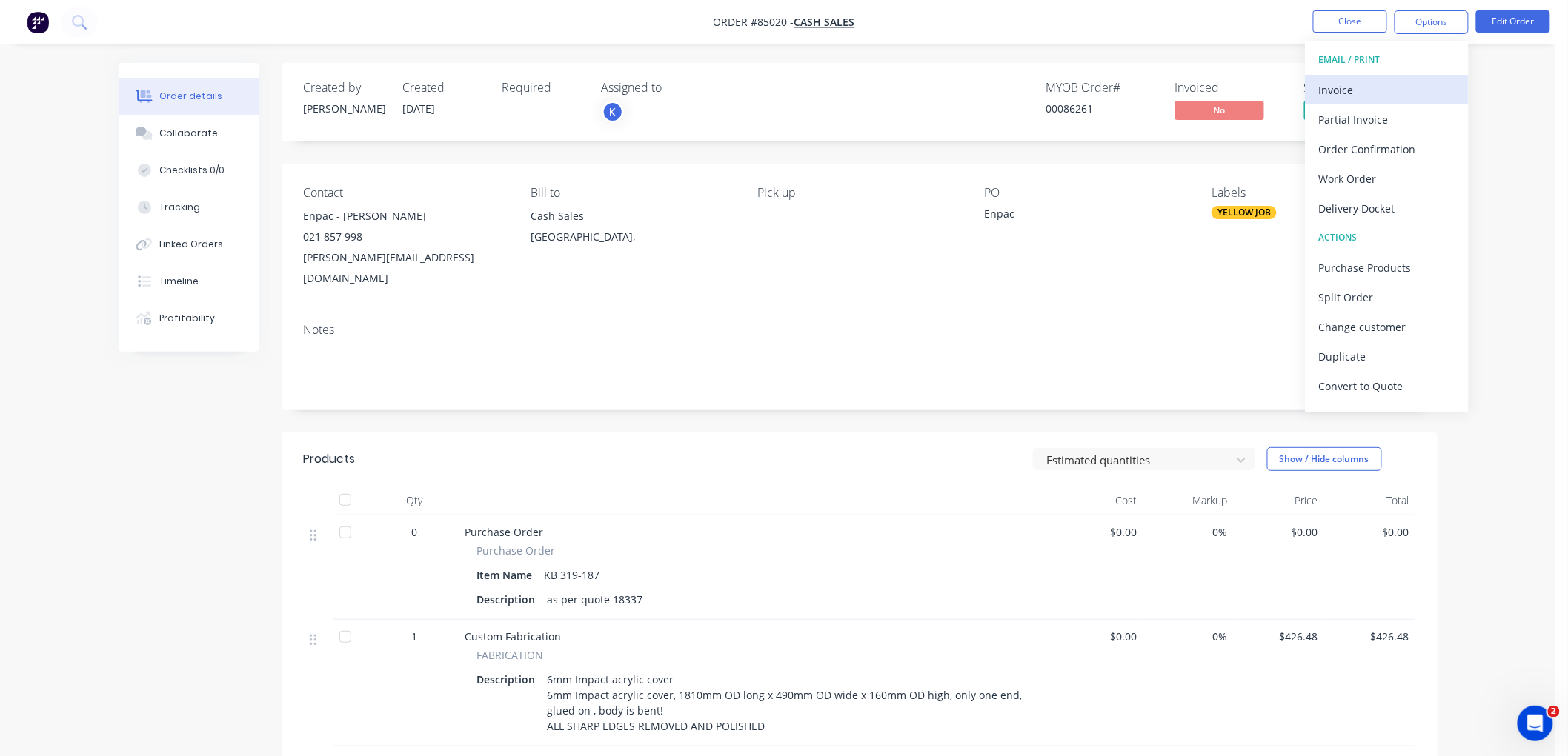
click at [1374, 95] on div "Invoice" at bounding box center [1387, 90] width 136 height 22
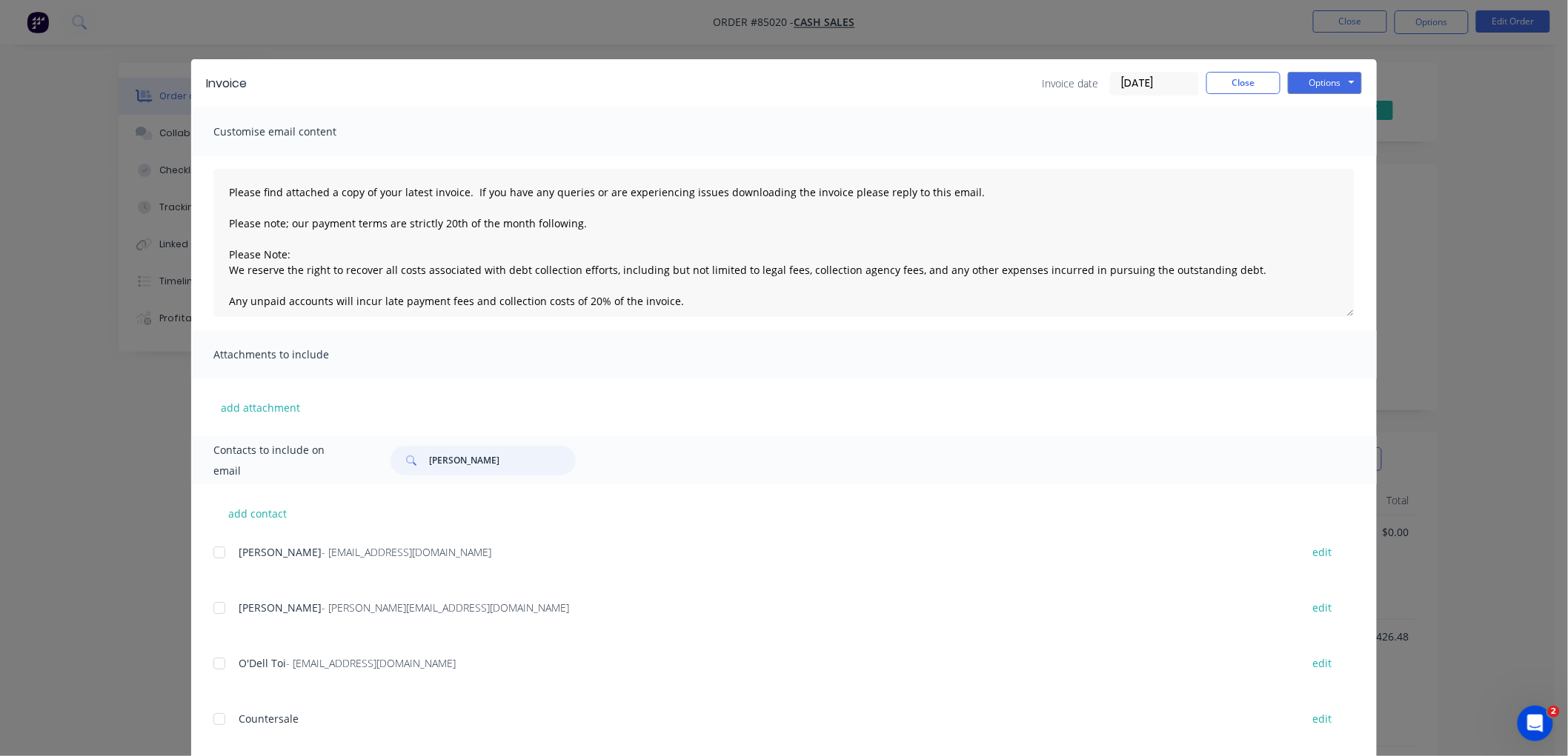
drag, startPoint x: 478, startPoint y: 457, endPoint x: 420, endPoint y: 460, distance: 58.1
click at [420, 460] on div "ken black" at bounding box center [483, 461] width 185 height 30
click at [478, 455] on input "ken black" at bounding box center [502, 461] width 147 height 30
type input "ken black"
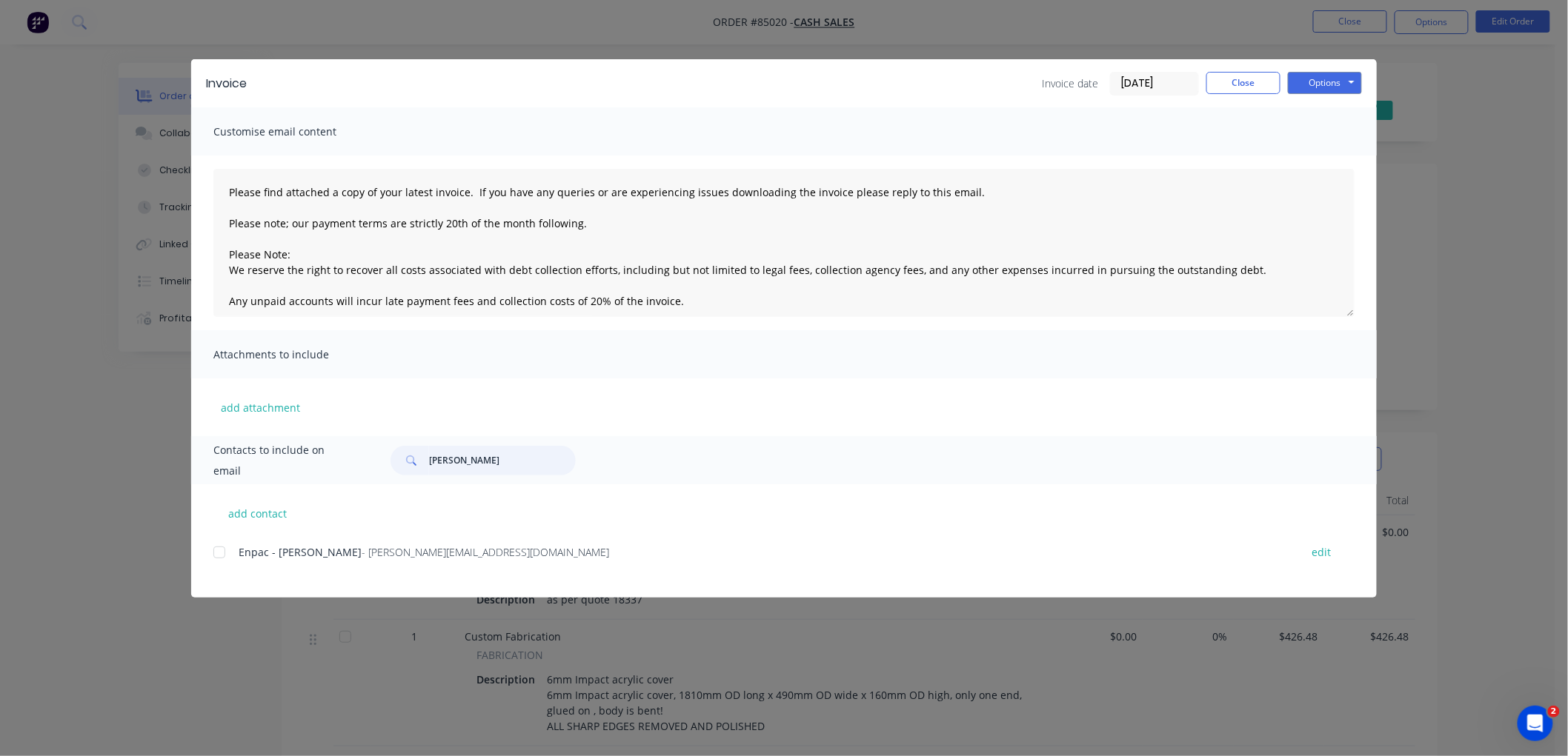
drag, startPoint x: 221, startPoint y: 552, endPoint x: 238, endPoint y: 550, distance: 17.1
click at [221, 551] on div at bounding box center [219, 552] width 30 height 30
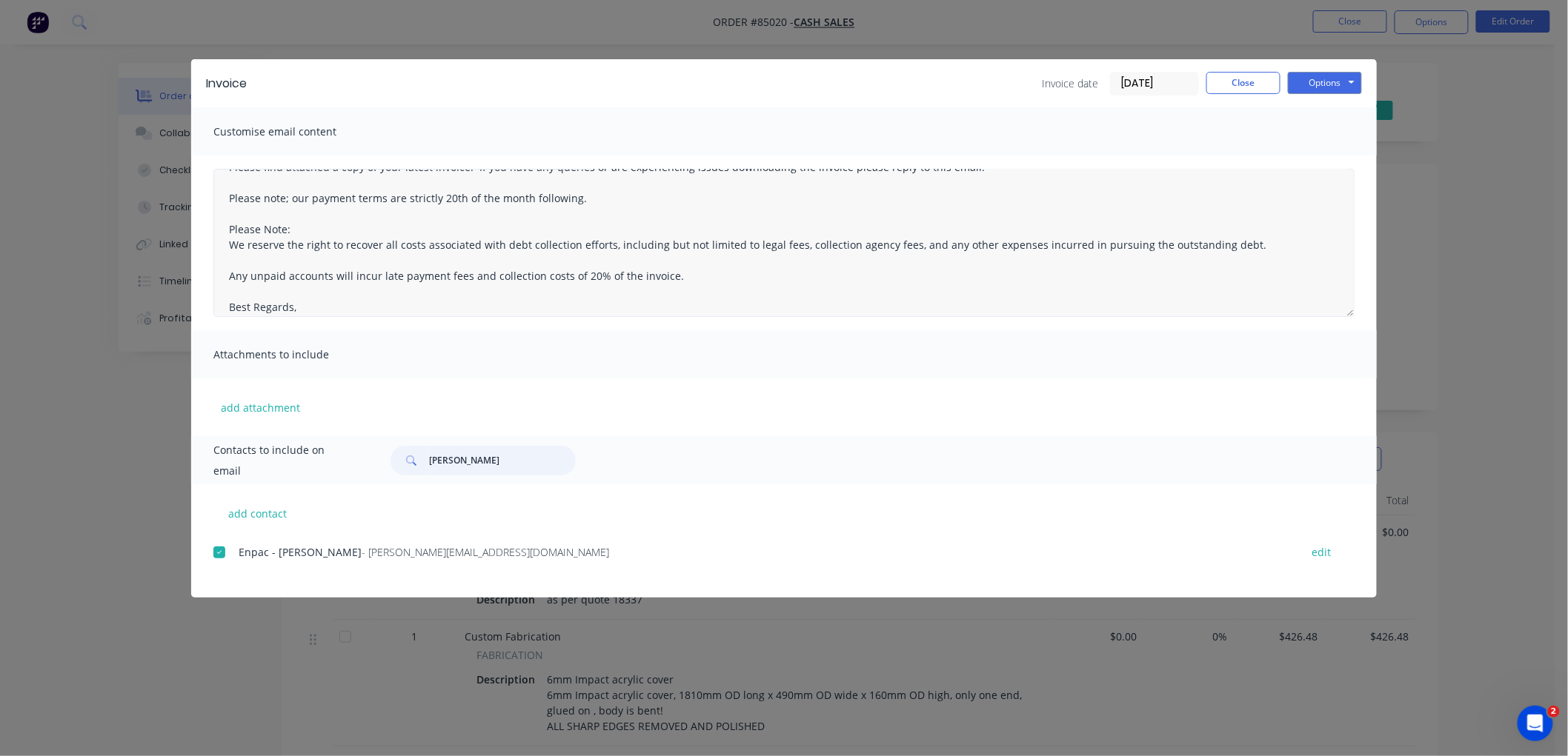
scroll to position [39, 0]
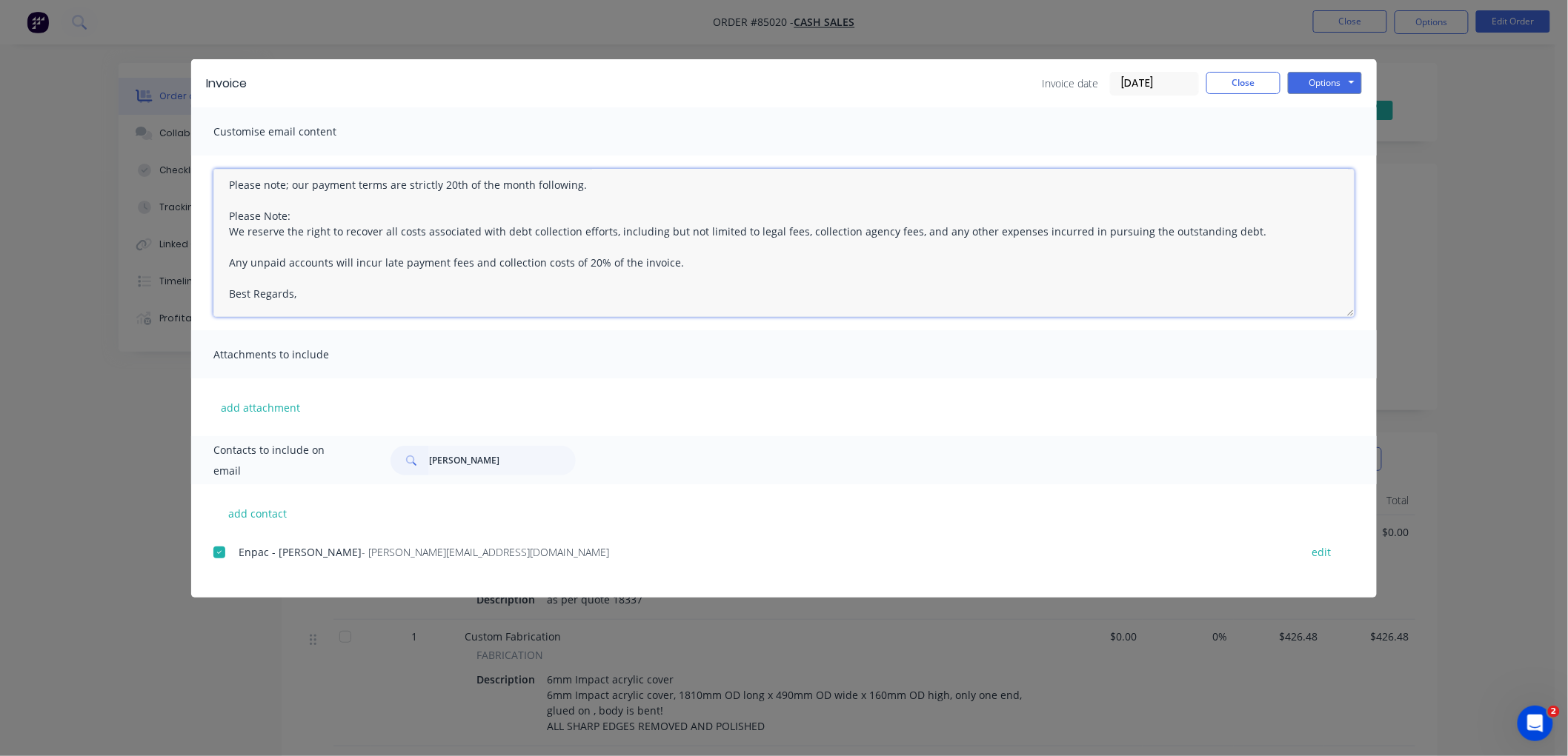
click at [373, 299] on textarea "Please find attached a copy of your latest invoice. If you have any queries or …" at bounding box center [783, 243] width 1141 height 148
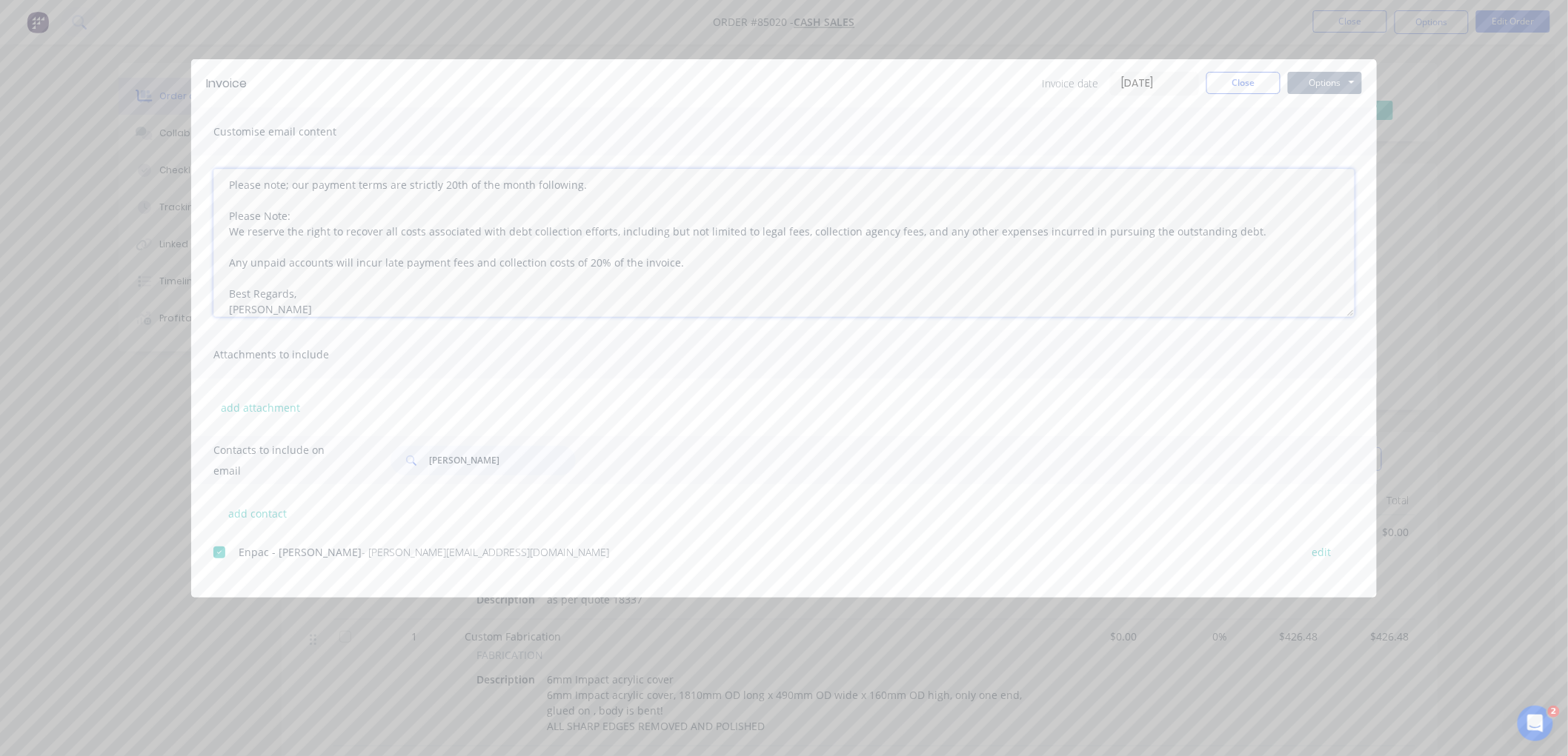
type textarea "Please find attached a copy of your latest invoice. If you have any queries or …"
click at [1332, 78] on button "Options" at bounding box center [1324, 83] width 74 height 22
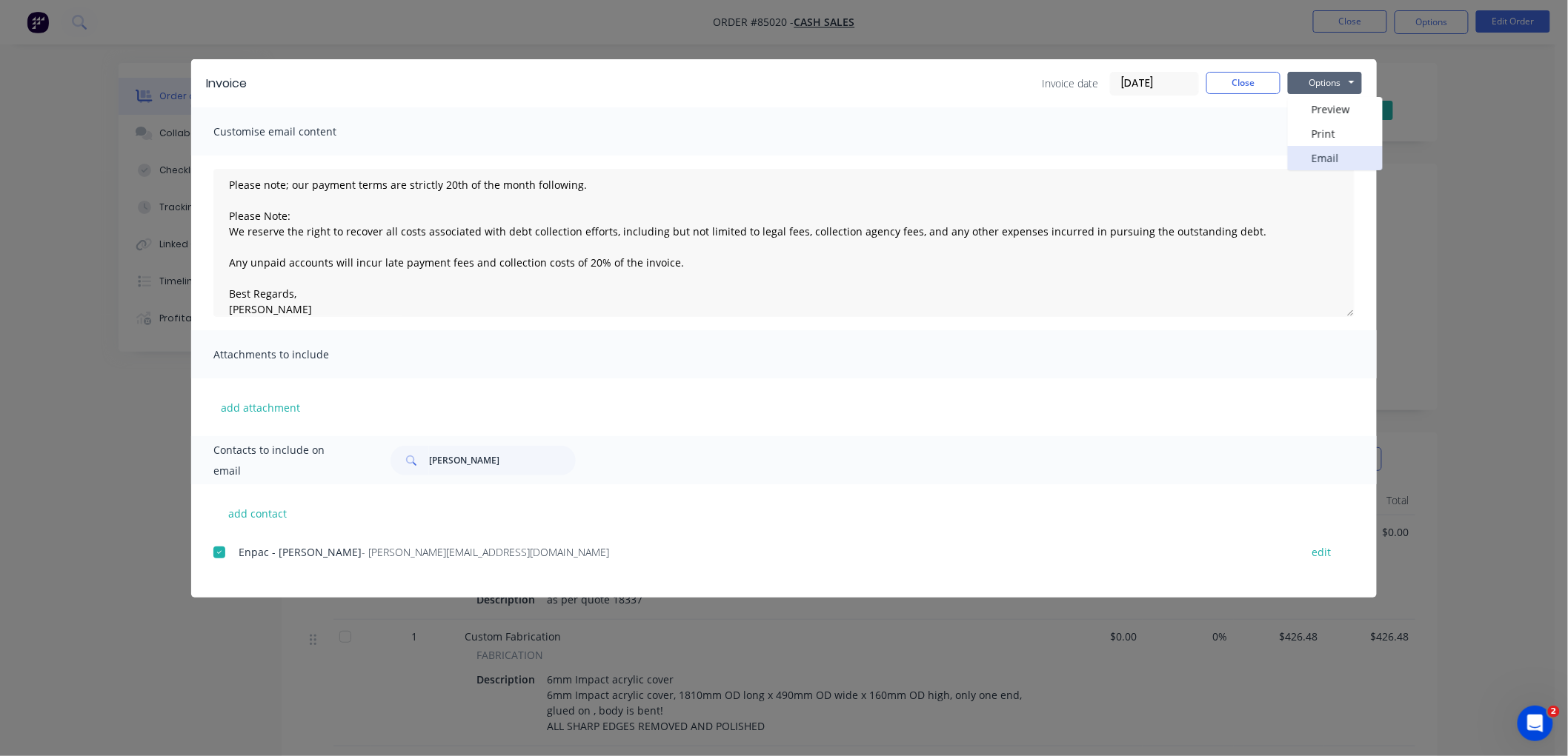
click at [1325, 158] on button "Email" at bounding box center [1335, 158] width 95 height 24
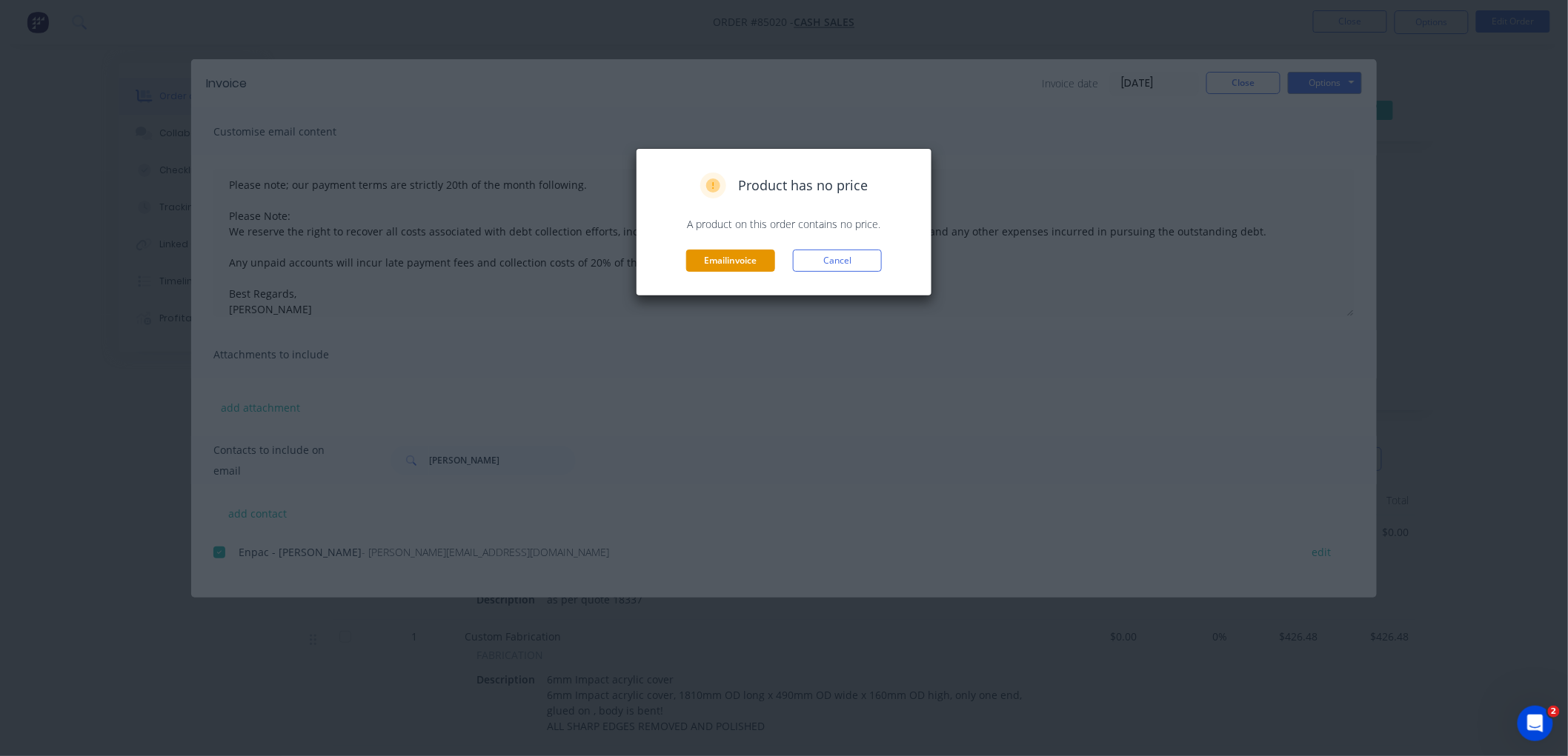
click at [738, 254] on button "Email invoice" at bounding box center [731, 260] width 89 height 22
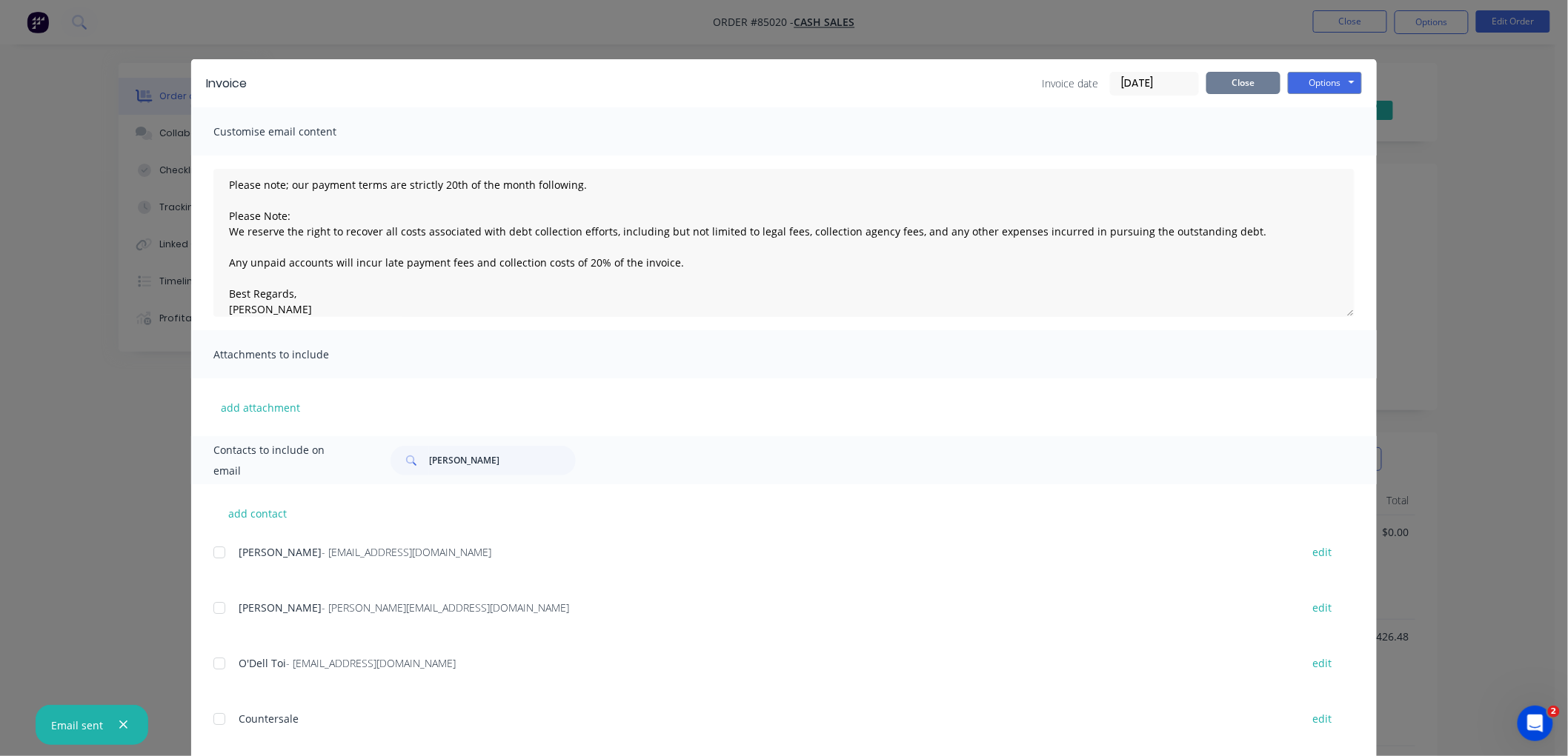
drag, startPoint x: 1248, startPoint y: 83, endPoint x: 1221, endPoint y: 119, distance: 45.0
click at [1248, 83] on button "Close" at bounding box center [1242, 83] width 74 height 22
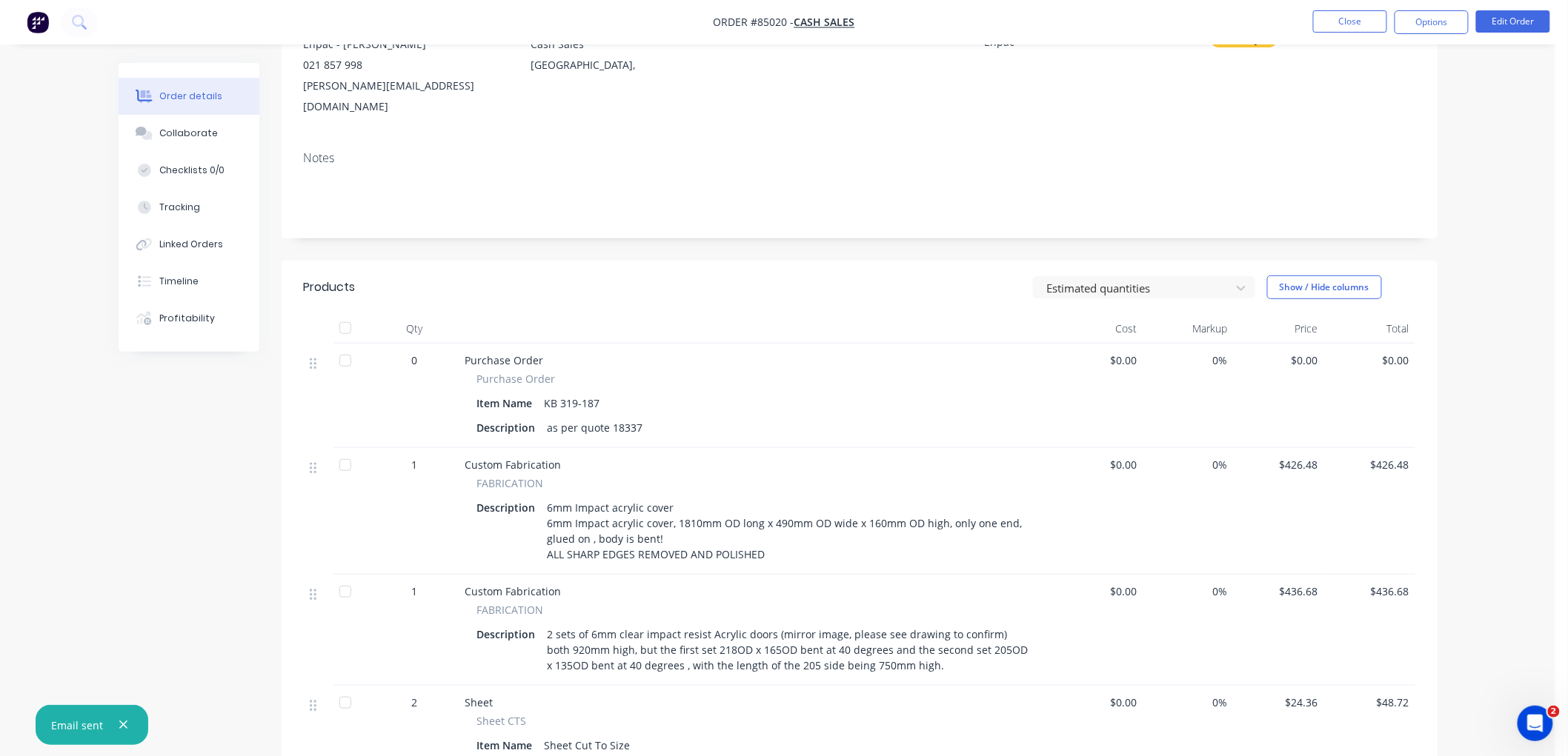
scroll to position [0, 0]
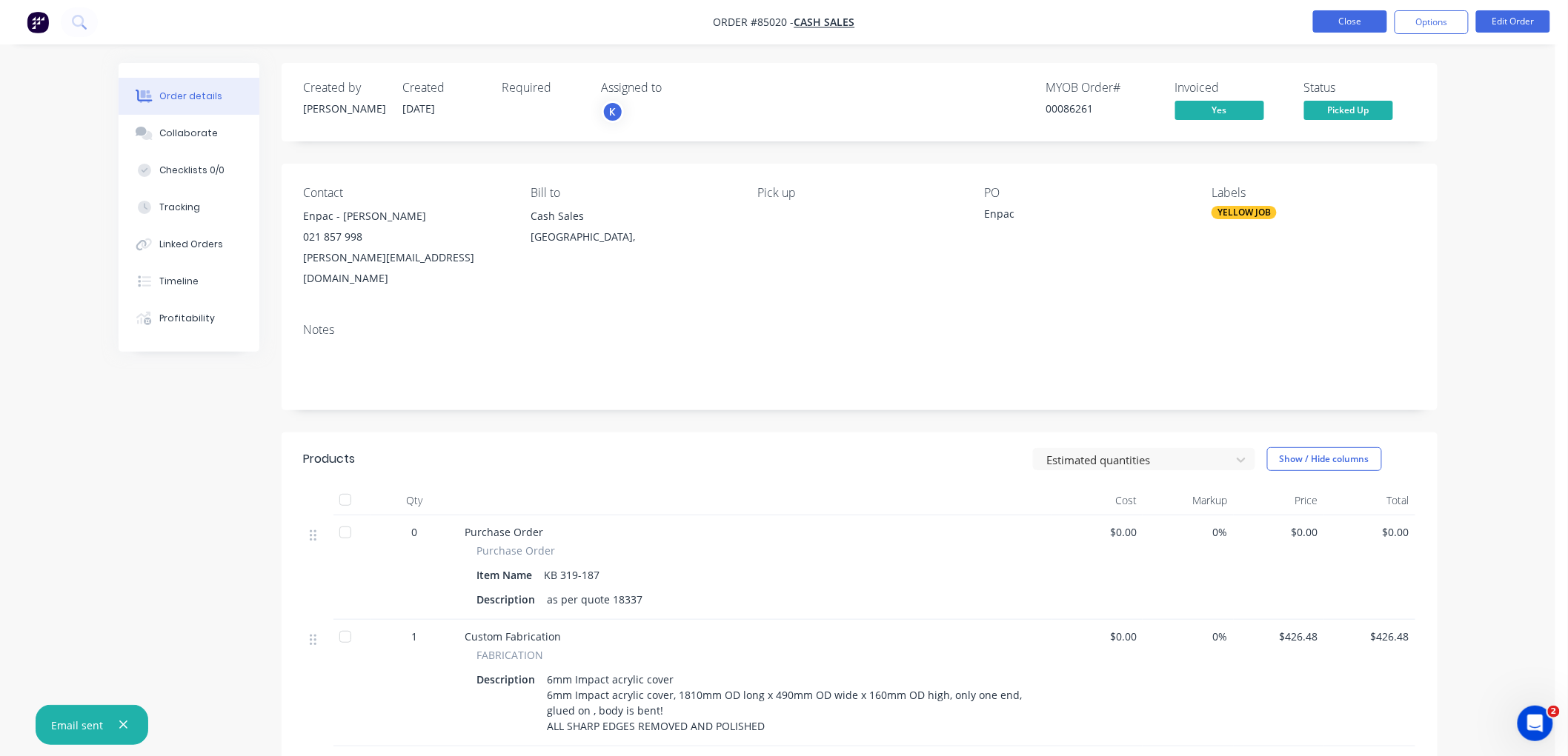
click at [1349, 21] on button "Close" at bounding box center [1349, 21] width 74 height 22
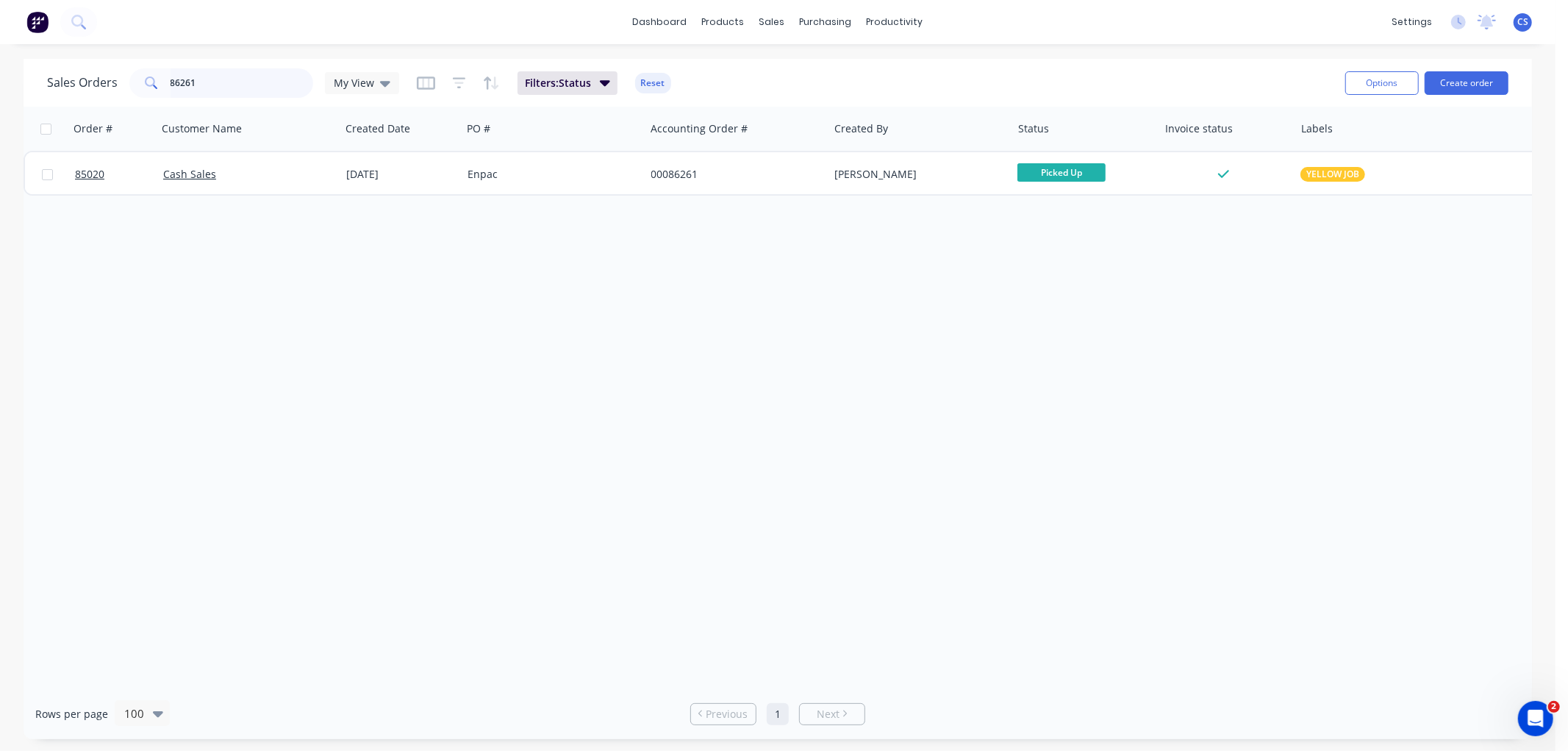
click at [250, 73] on input "86261" at bounding box center [242, 83] width 143 height 30
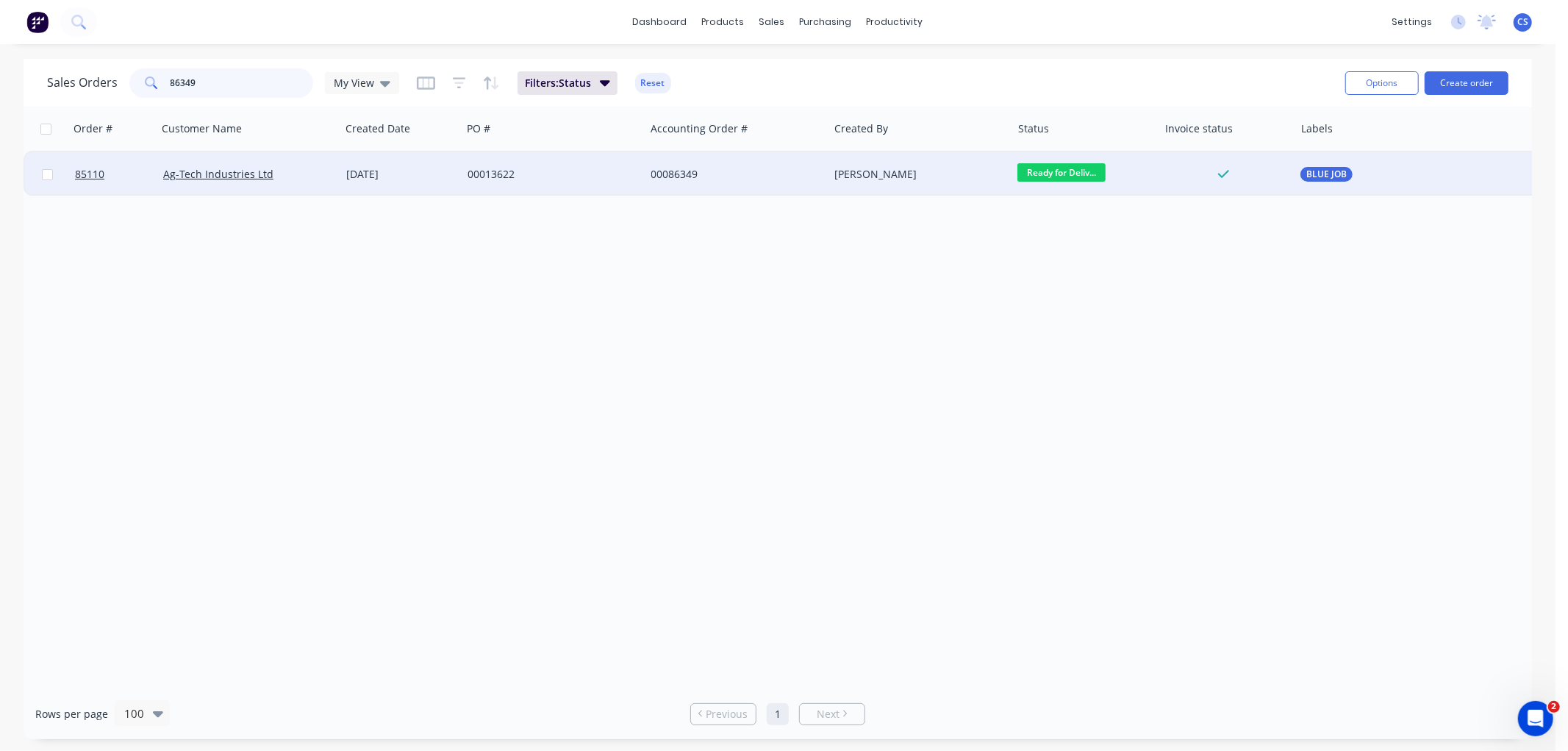
type input "86349"
click at [463, 173] on div "00013622" at bounding box center [553, 174] width 183 height 44
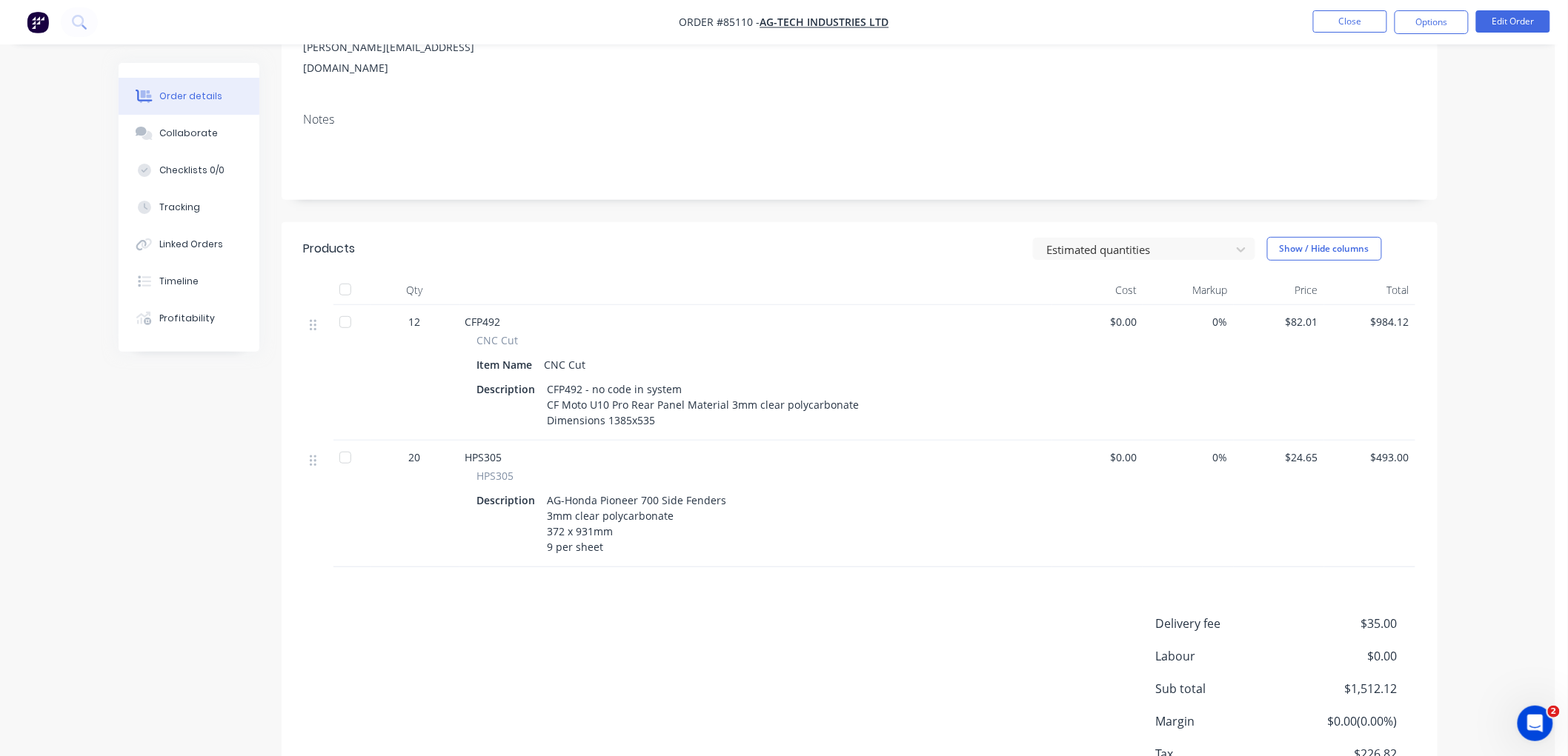
scroll to position [247, 0]
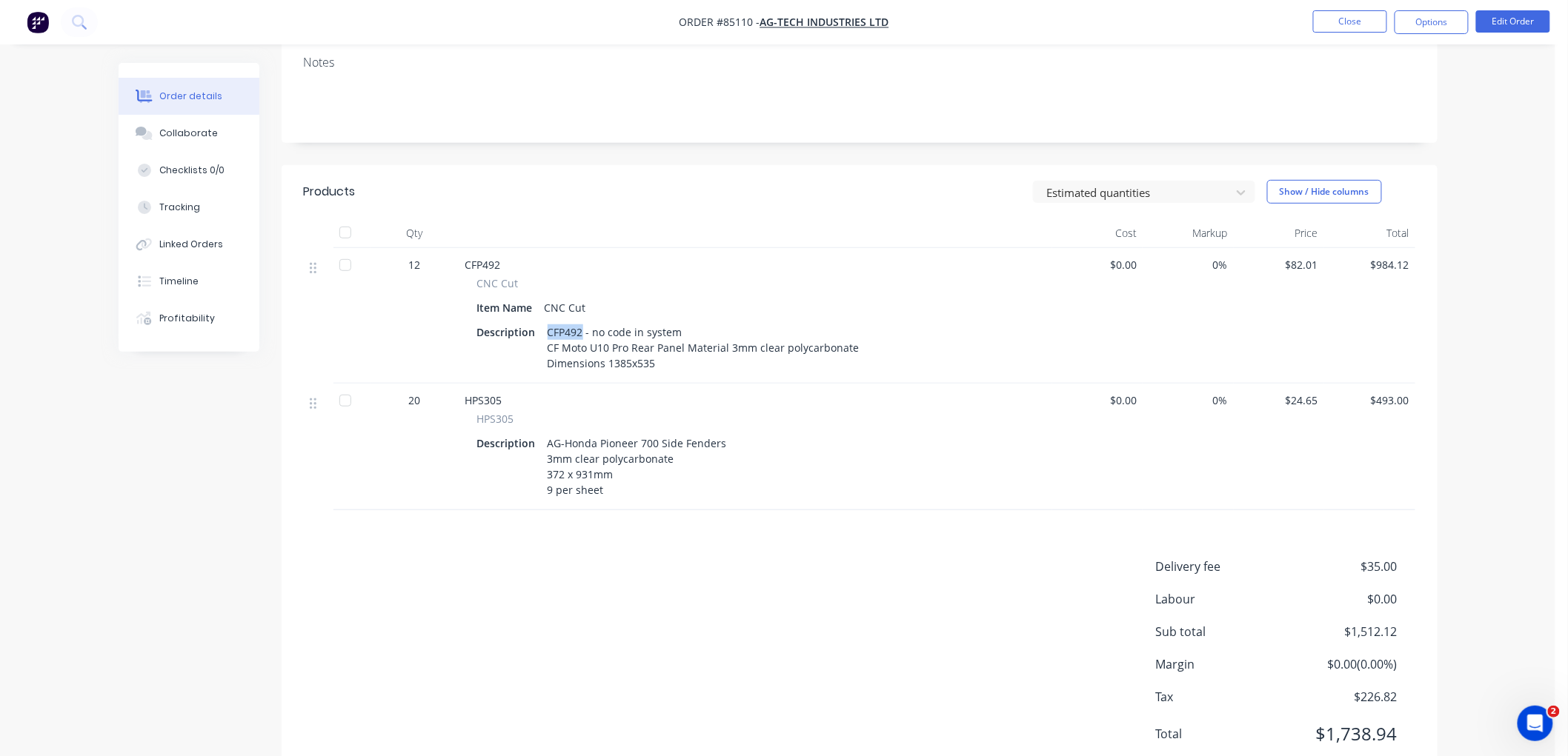
drag, startPoint x: 579, startPoint y: 319, endPoint x: 546, endPoint y: 319, distance: 33.0
click at [546, 321] on div "CFP492 - no code in system CF Moto U10 Pro Rear Panel Material 3mm clear polyca…" at bounding box center [705, 347] width 326 height 53
copy div "CFP492"
click at [603, 321] on div "CFP492 - no code in system CF Moto U10 Pro Rear Panel Material 3mm clear polyca…" at bounding box center [705, 347] width 326 height 53
drag, startPoint x: 546, startPoint y: 332, endPoint x: 650, endPoint y: 346, distance: 104.9
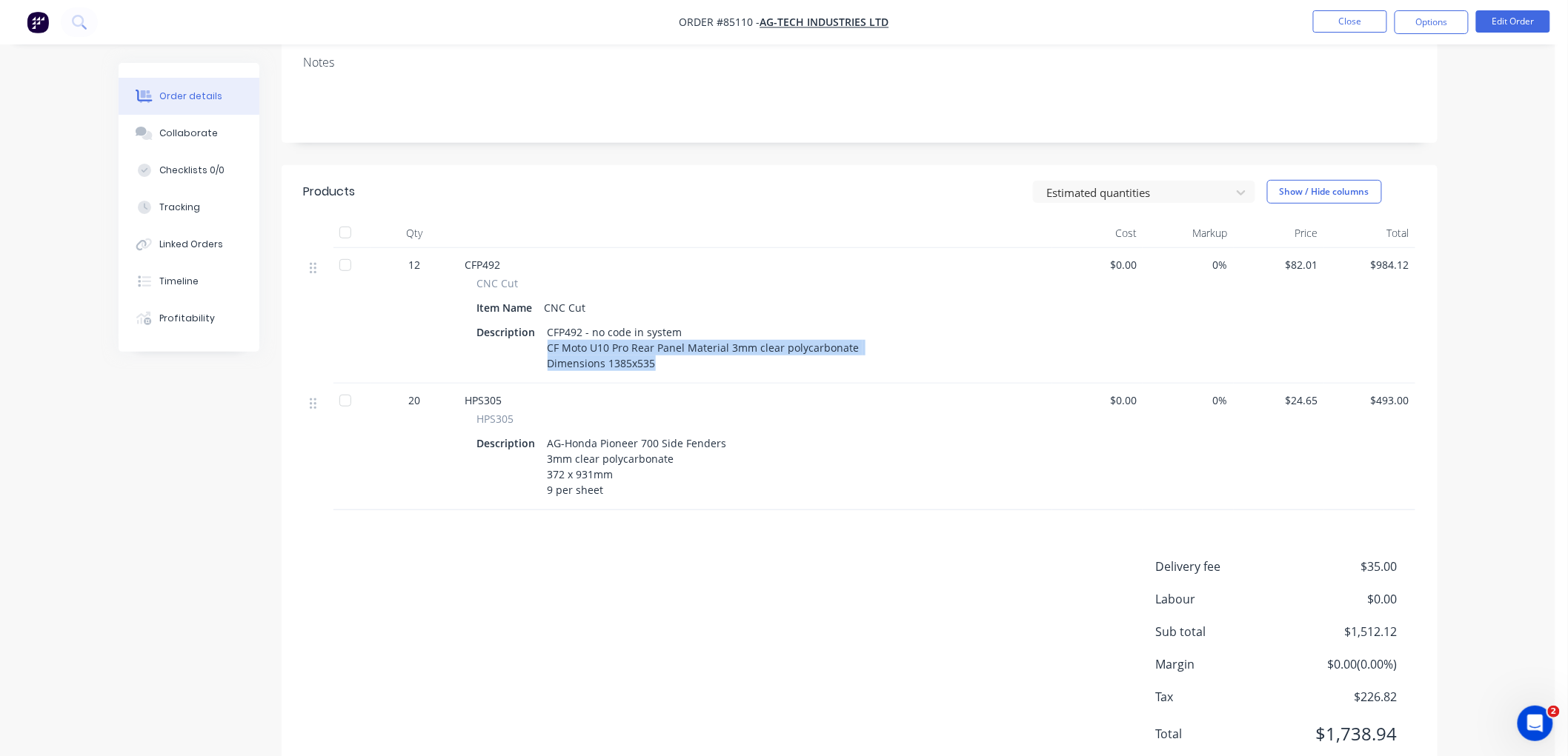
click at [650, 346] on div "CFP492 - no code in system CF Moto U10 Pro Rear Panel Material 3mm clear polyca…" at bounding box center [705, 347] width 326 height 53
copy div "CF Moto U10 Pro Rear Panel Material 3mm clear polycarbonate Dimensions 1385x535"
click at [683, 332] on div "CFP492 - no code in system CF Moto U10 Pro Rear Panel Material 3mm clear polyca…" at bounding box center [705, 347] width 326 height 53
copy div "CF Moto U10 Pro Rear Panel"
click at [673, 342] on div "CFP492 - no code in system CF Moto U10 Pro Rear Panel Material 3mm clear polyca…" at bounding box center [705, 347] width 326 height 53
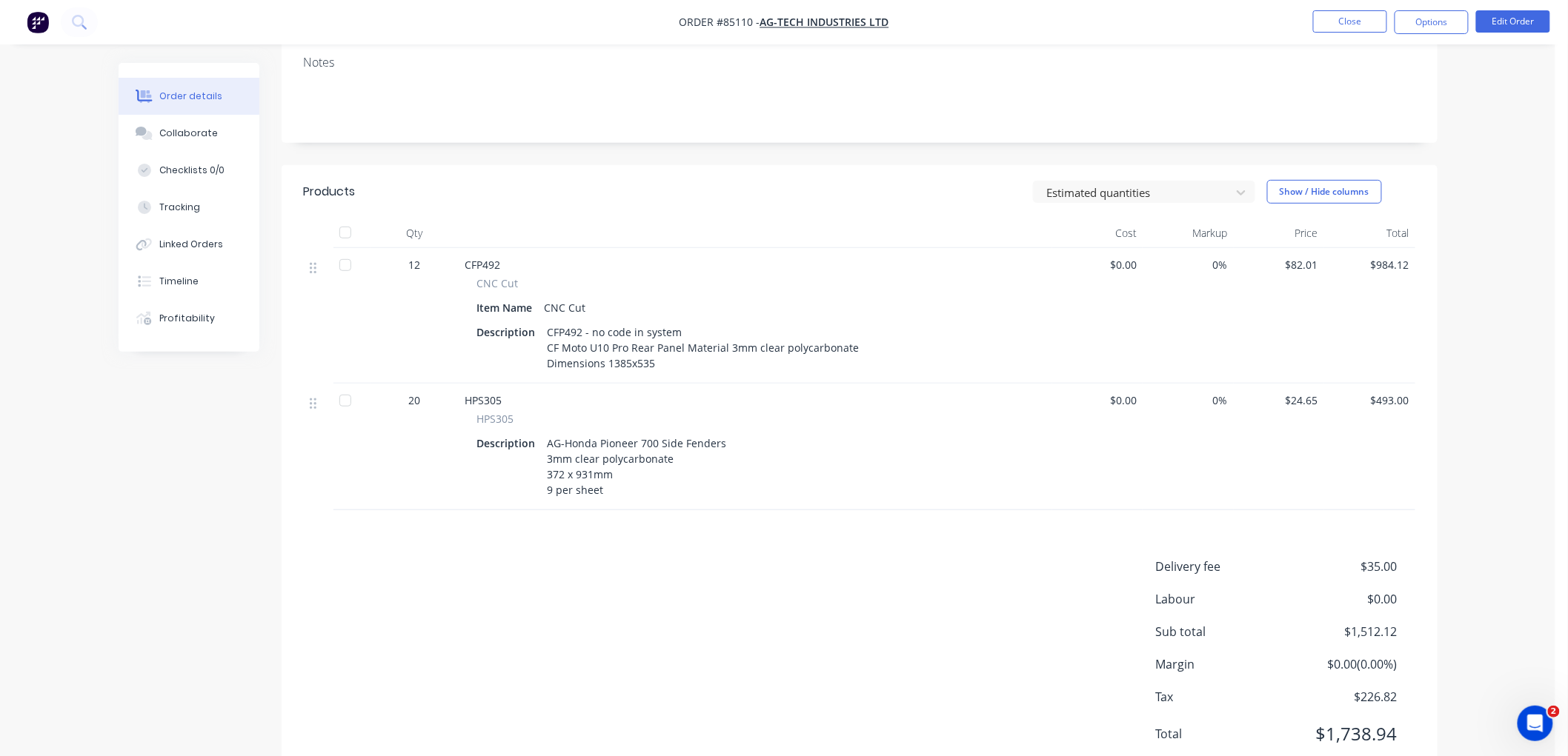
drag, startPoint x: 665, startPoint y: 345, endPoint x: 542, endPoint y: 332, distance: 123.7
click at [542, 332] on div "CFP492 - no code in system CF Moto U10 Pro Rear Panel Material 3mm clear polyca…" at bounding box center [705, 347] width 326 height 53
copy div "CF Moto U10 Pro Rear Panel Material 3mm clear polycarbonate Dimensions 1385x535"
click at [579, 321] on div "CFP492 - no code in system CF Moto U10 Pro Rear Panel Material 3mm clear polyca…" at bounding box center [705, 347] width 326 height 53
click at [580, 321] on div "CFP492 - no code in system CF Moto U10 Pro Rear Panel Material 3mm clear polyca…" at bounding box center [705, 347] width 326 height 53
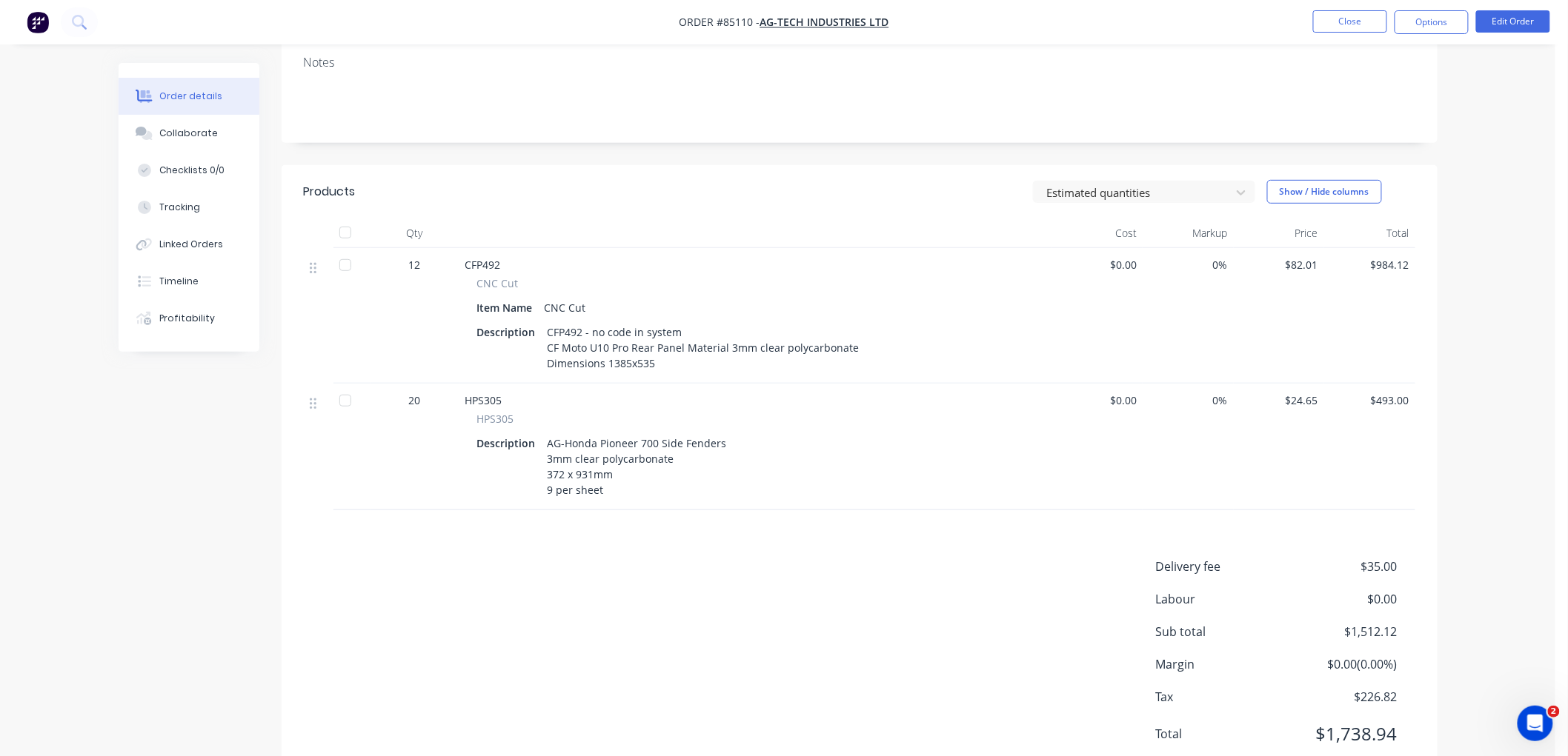
click at [548, 321] on div "CFP492 - no code in system CF Moto U10 Pro Rear Panel Material 3mm clear polyca…" at bounding box center [705, 347] width 326 height 53
drag, startPoint x: 547, startPoint y: 316, endPoint x: 580, endPoint y: 323, distance: 33.7
click at [580, 323] on div "CFP492 - no code in system CF Moto U10 Pro Rear Panel Material 3mm clear polyca…" at bounding box center [705, 347] width 326 height 53
copy div "CFP492"
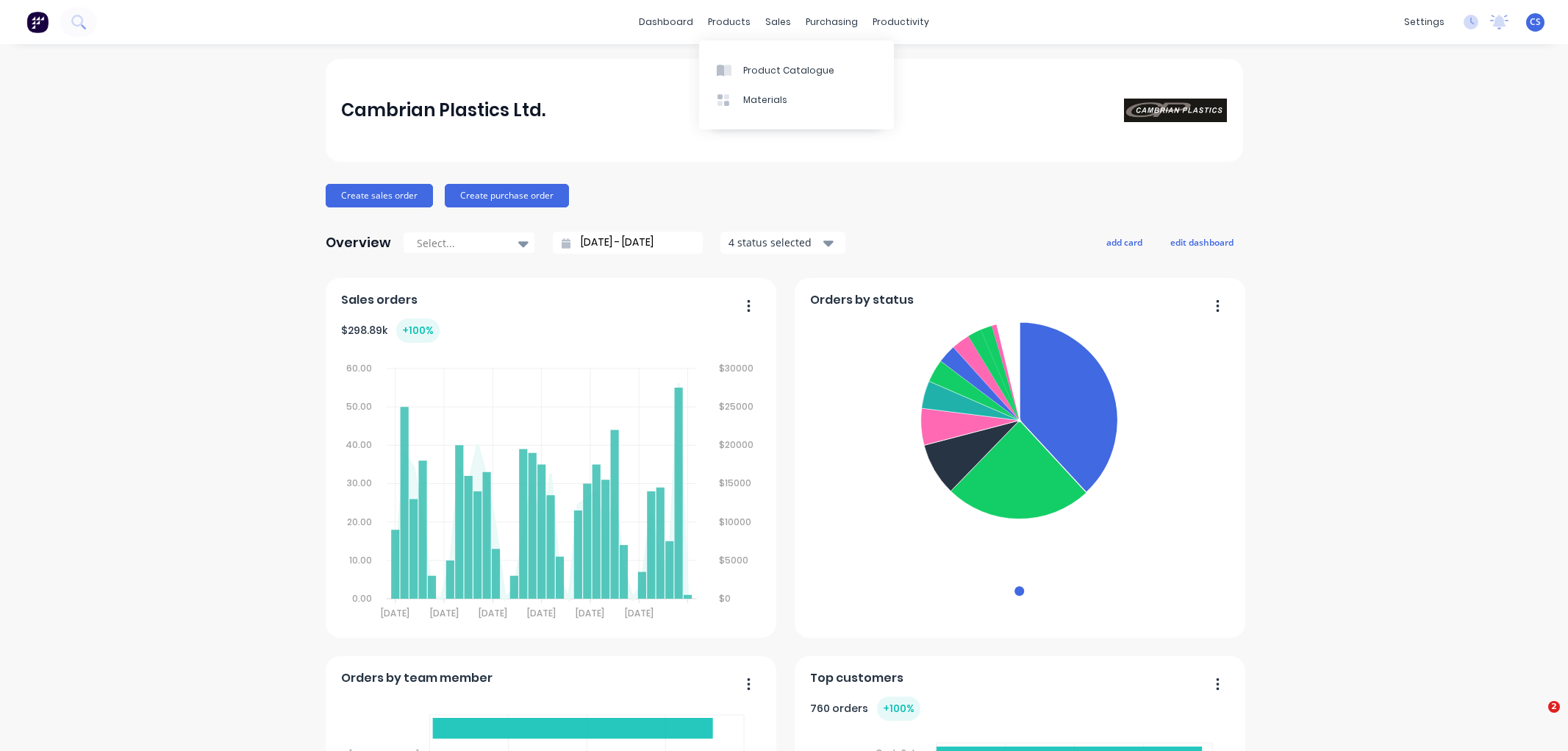
click at [767, 68] on div "Product Catalogue" at bounding box center [788, 71] width 91 height 13
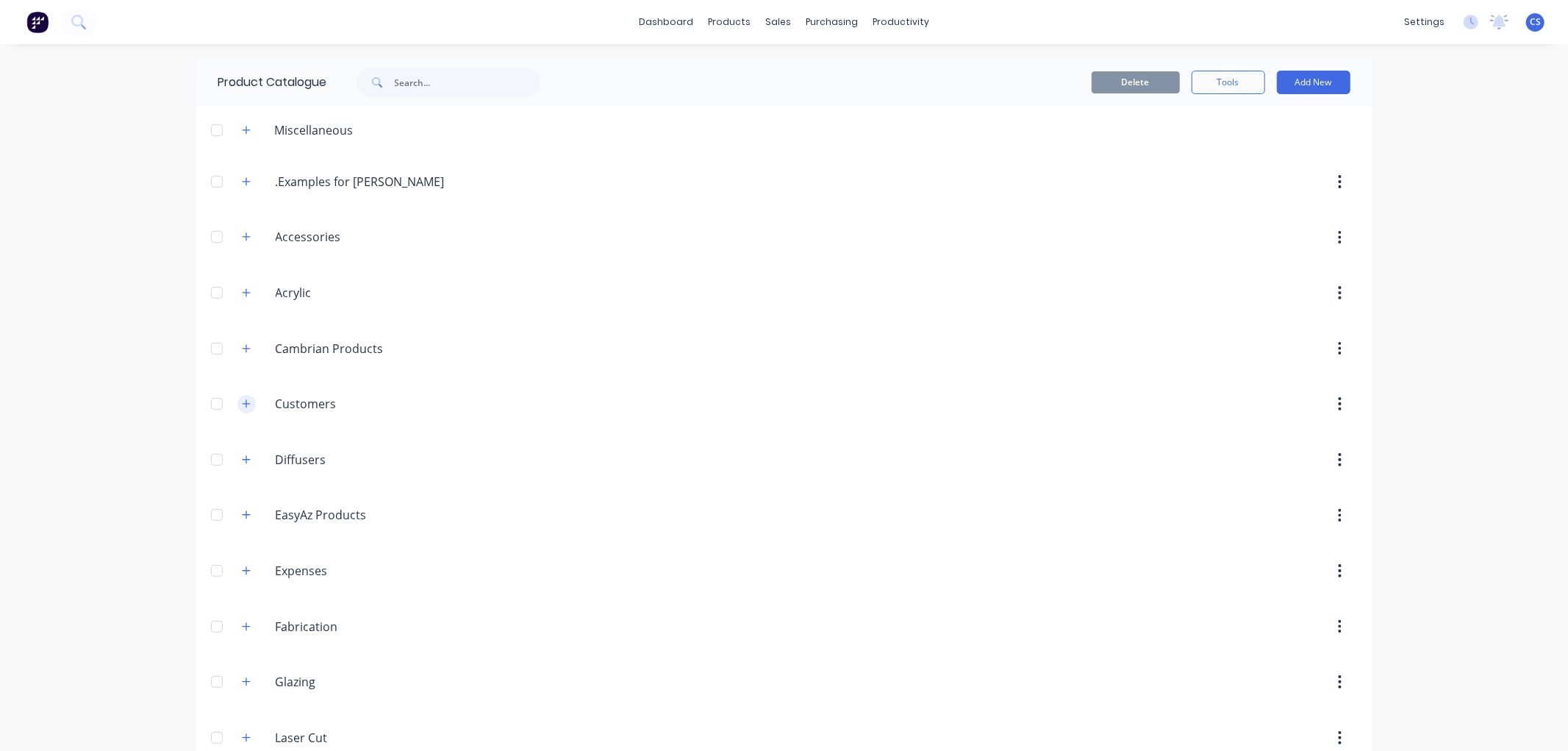
click at [242, 405] on icon "button" at bounding box center [246, 404] width 9 height 10
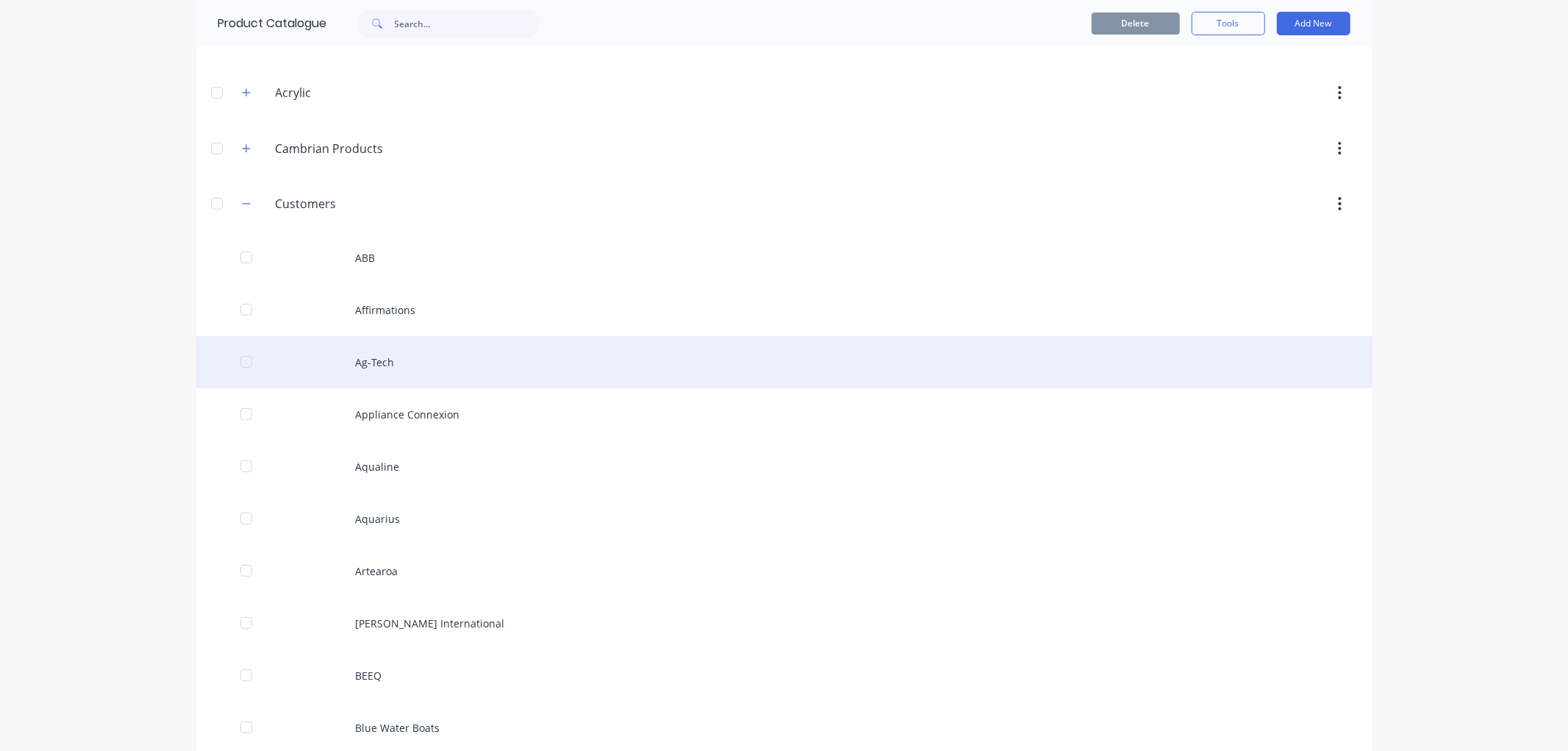
scroll to position [245, 0]
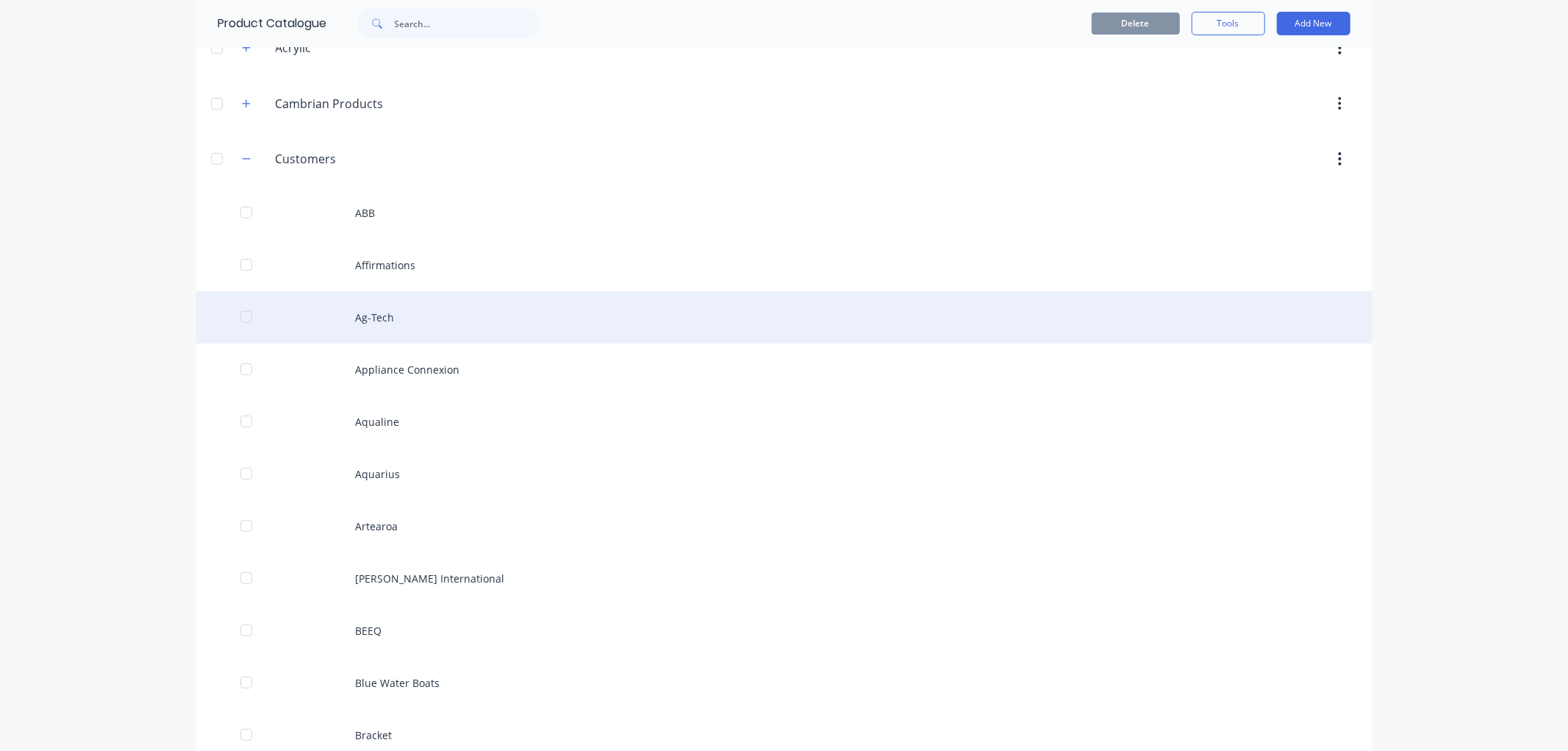
click at [374, 312] on div "Ag-Tech" at bounding box center [784, 317] width 1177 height 52
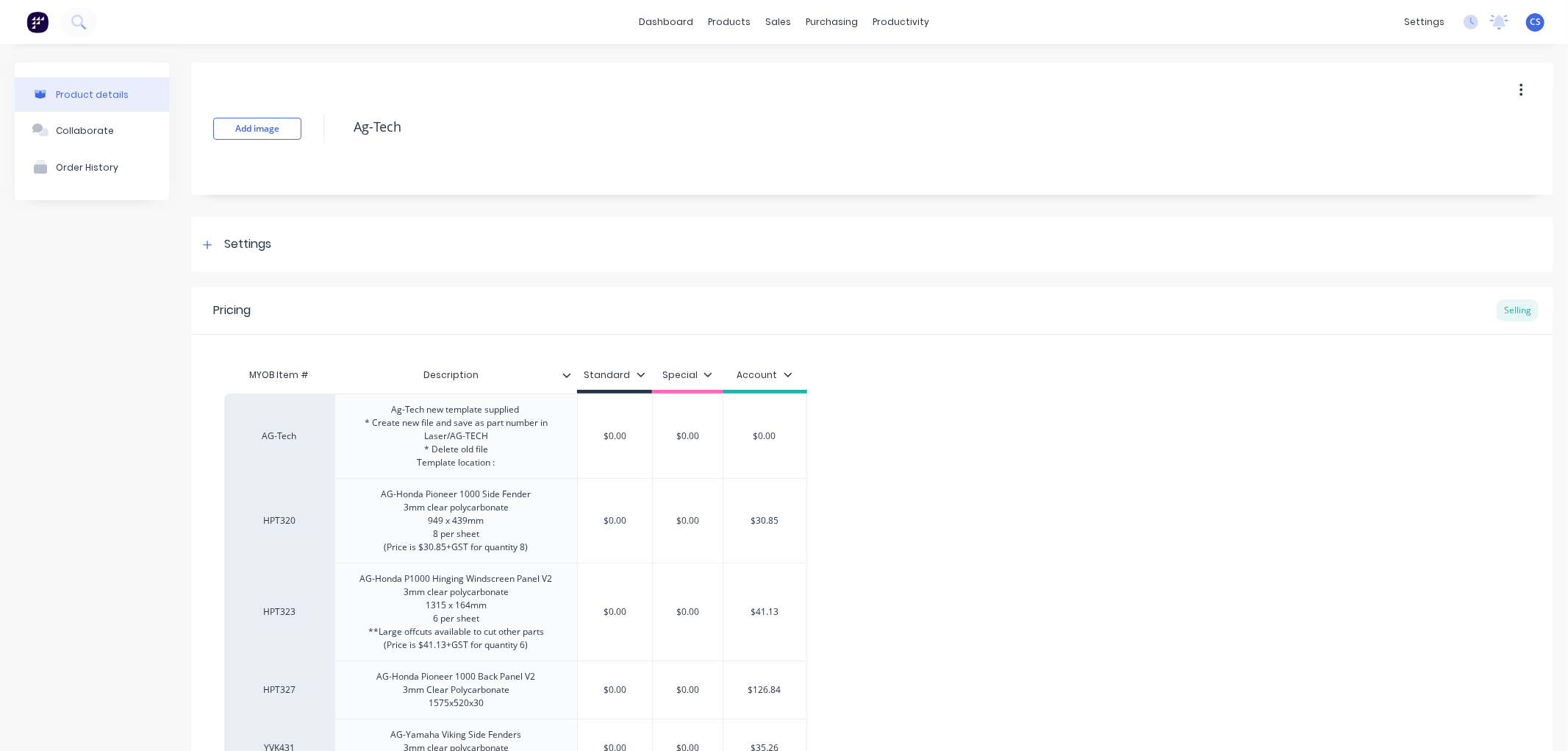
type textarea "x"
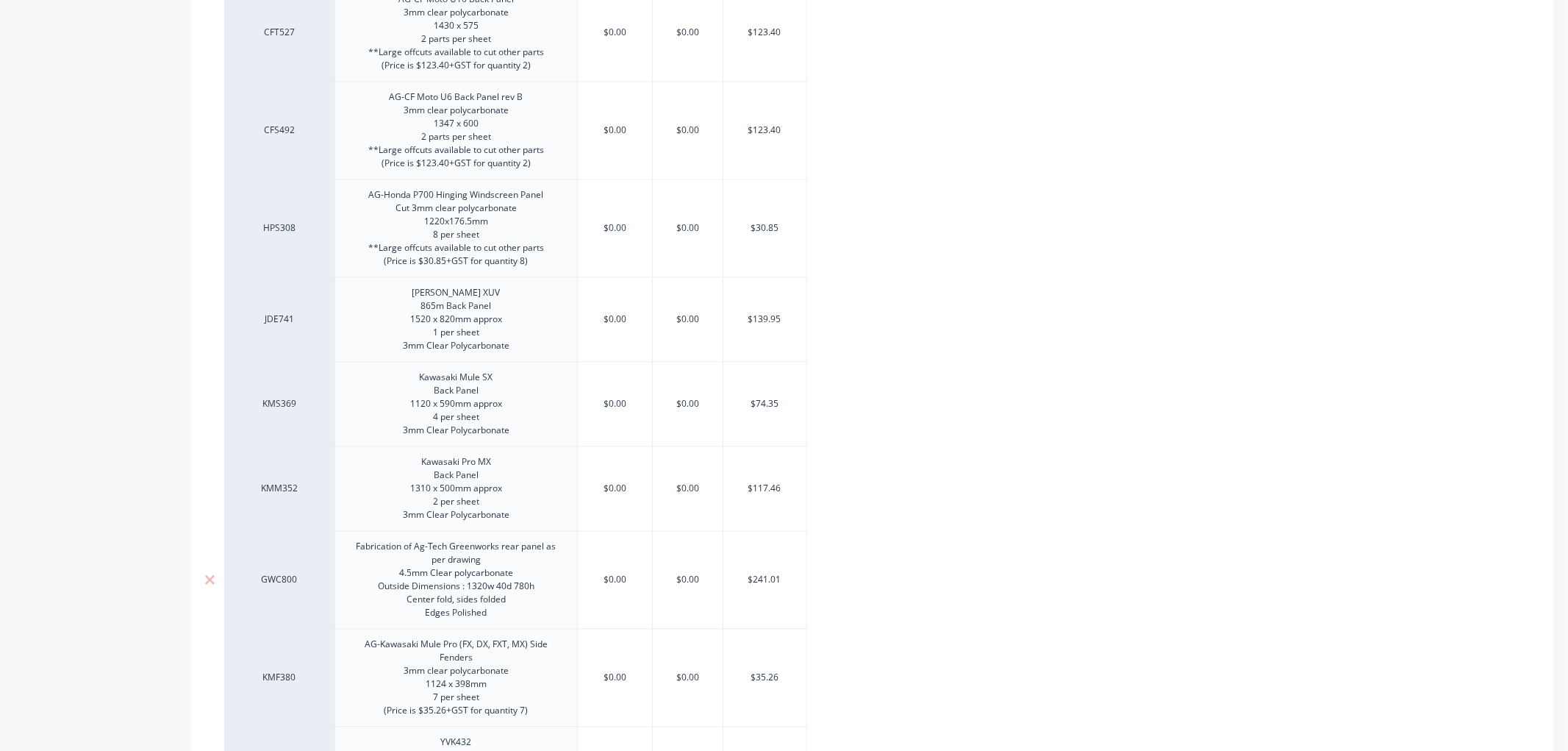
scroll to position [2879, 0]
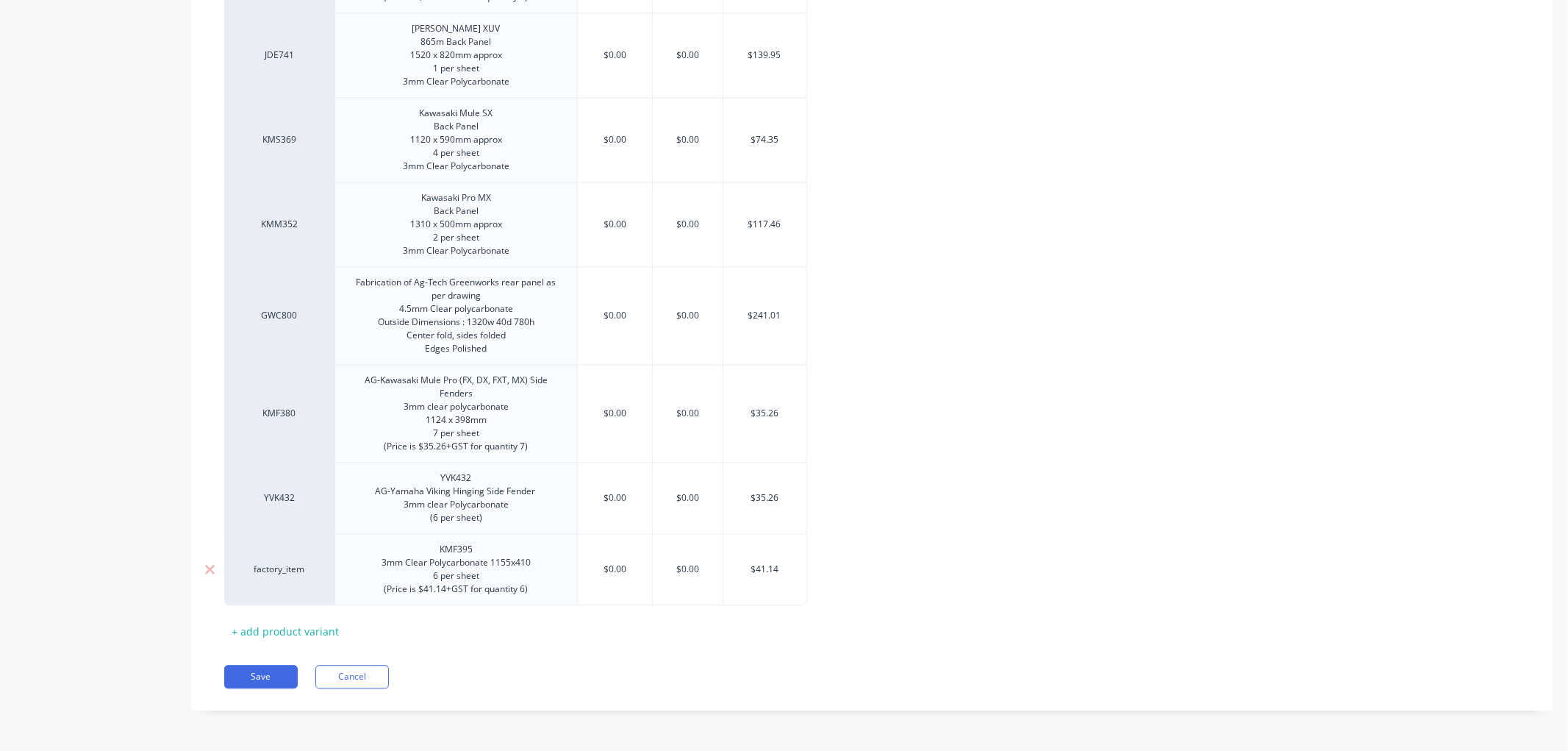
click at [281, 578] on div "factory_item" at bounding box center [279, 569] width 110 height 72
click at [280, 563] on div "factory_item" at bounding box center [279, 569] width 81 height 13
type input "kmf395"
click at [280, 460] on button "KMF395" at bounding box center [285, 456] width 92 height 22
click at [289, 629] on div "+ add product variant" at bounding box center [285, 631] width 122 height 23
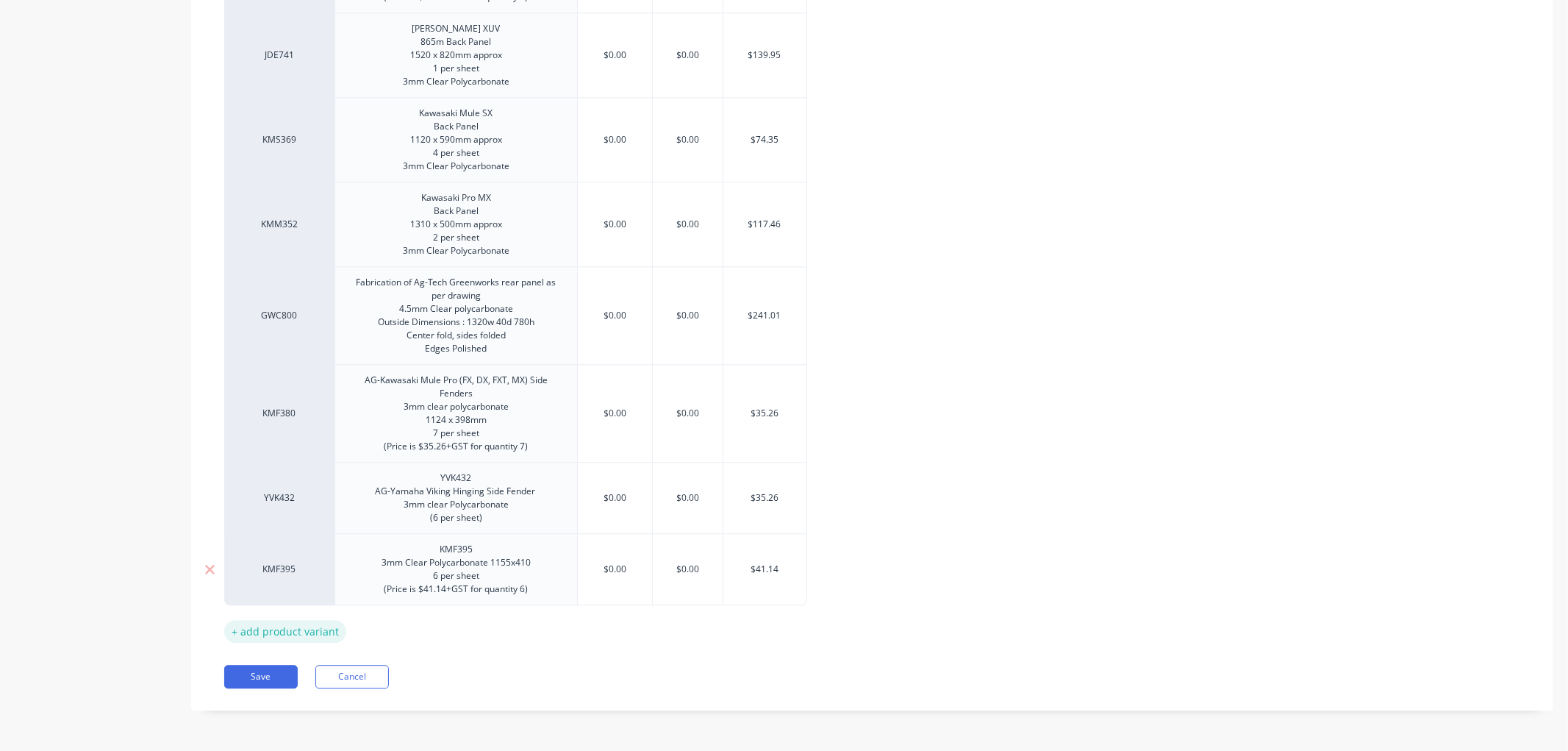
type textarea "x"
click at [458, 627] on div at bounding box center [456, 624] width 73 height 19
paste div
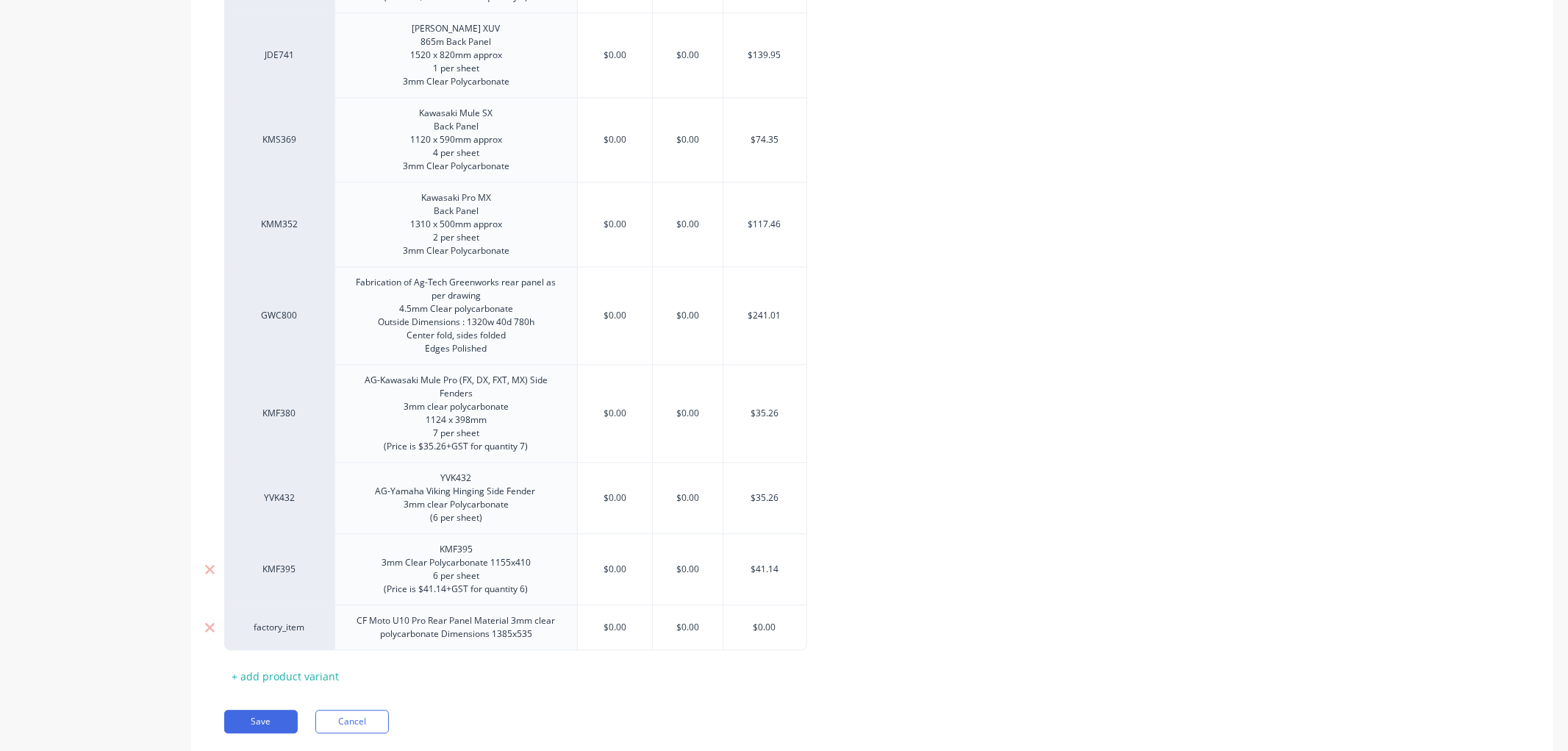
click at [358, 623] on div "CF Moto U10 Pro Rear Panel Material 3mm clear polycarbonate Dimensions 1385x535" at bounding box center [456, 627] width 230 height 32
click at [775, 627] on input "text" at bounding box center [764, 627] width 83 height 13
type textarea "x"
drag, startPoint x: 759, startPoint y: 626, endPoint x: 811, endPoint y: 626, distance: 52.0
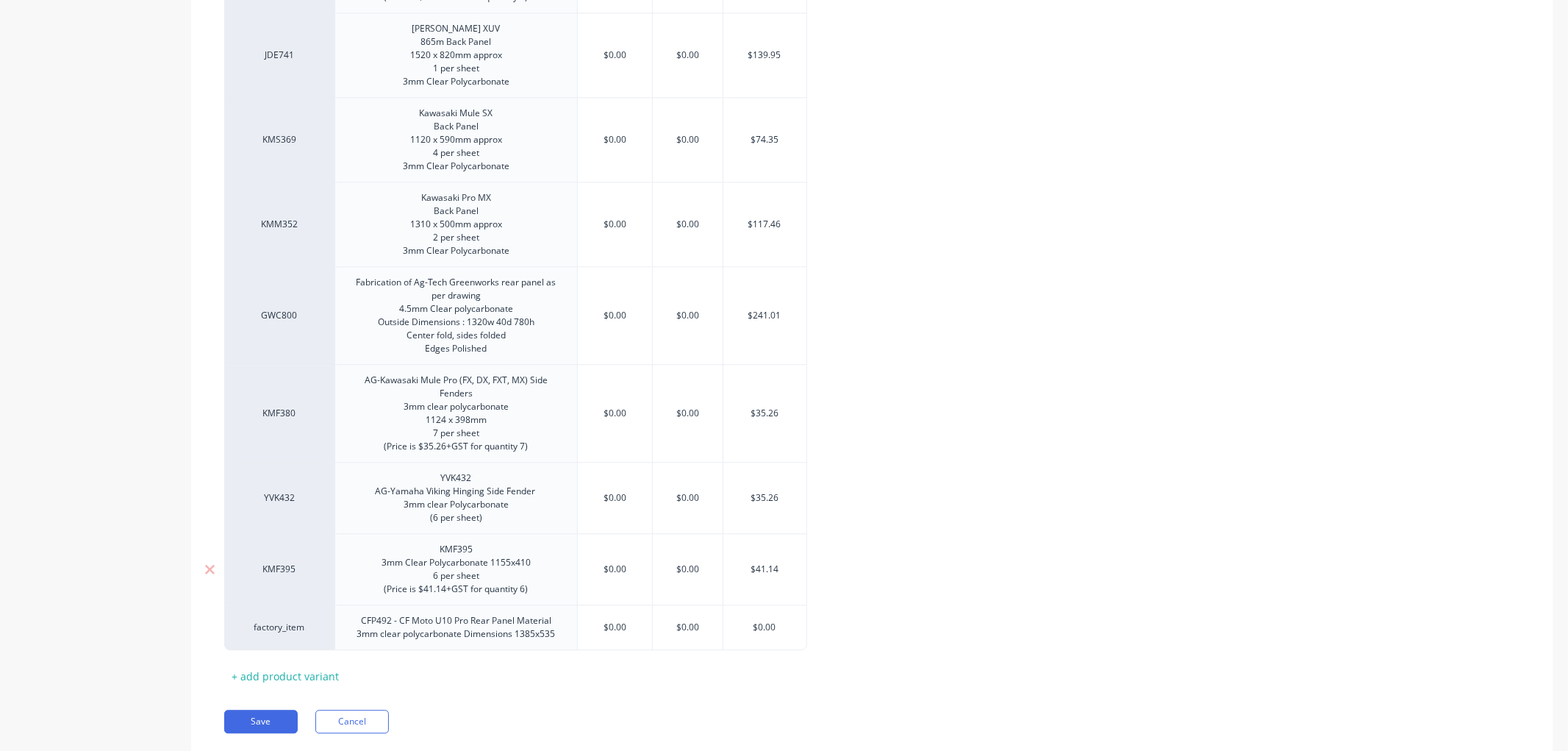
type input "$80"
type textarea "x"
type input "$82.0"
type textarea "x"
type input "$82.010"
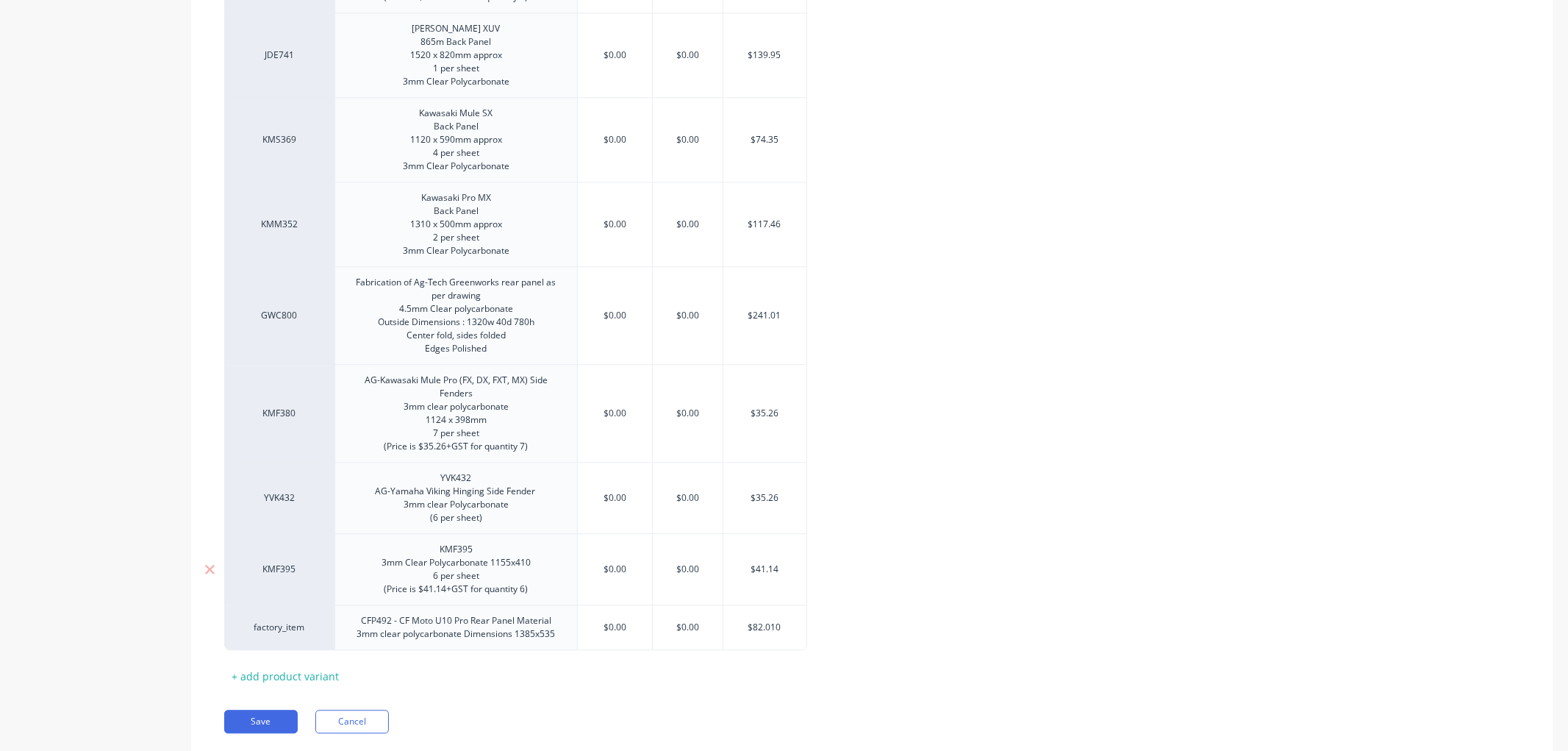
type textarea "x"
type input "$82.01"
click at [276, 724] on button "Save" at bounding box center [260, 721] width 73 height 23
type textarea "x"
